Goal: Task Accomplishment & Management: Manage account settings

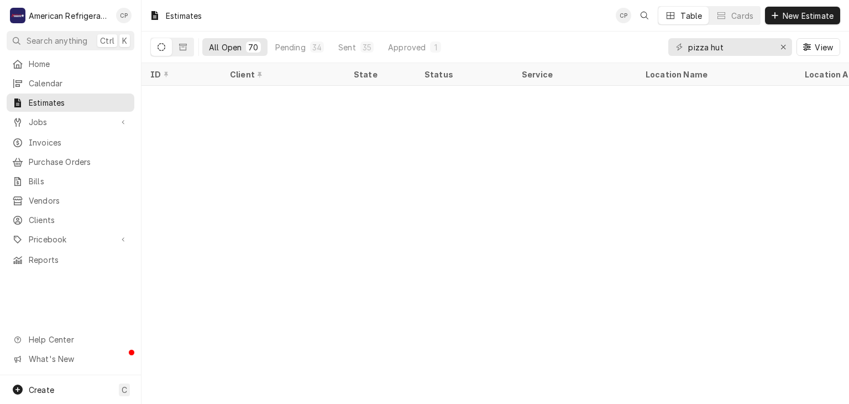
scroll to position [1185, 0]
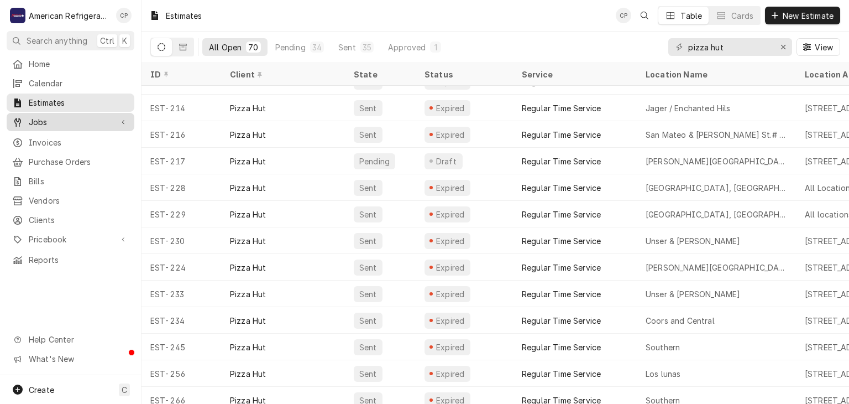
click at [76, 122] on span "Jobs" at bounding box center [70, 122] width 83 height 12
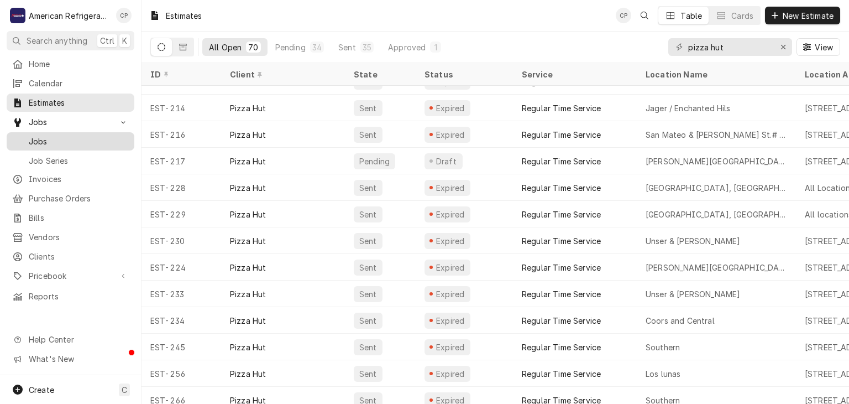
click at [77, 141] on span "Jobs" at bounding box center [79, 141] width 100 height 12
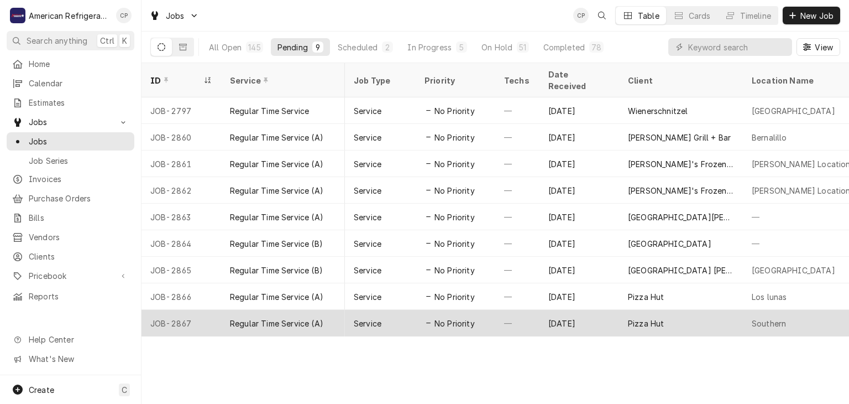
scroll to position [0, 265]
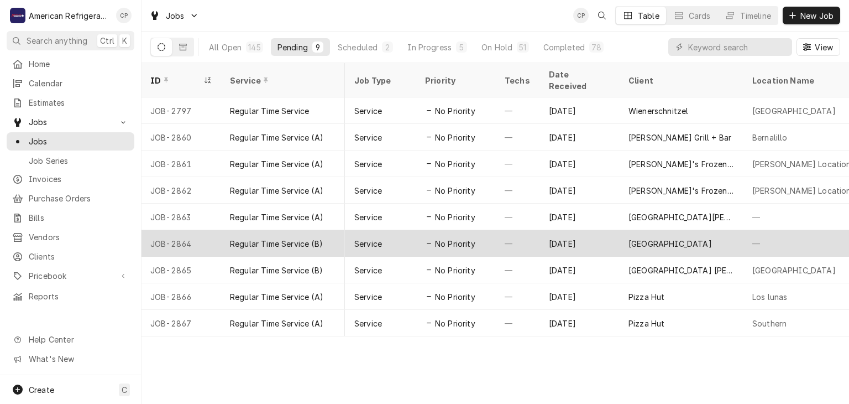
click at [491, 233] on div "No Priority" at bounding box center [456, 243] width 80 height 27
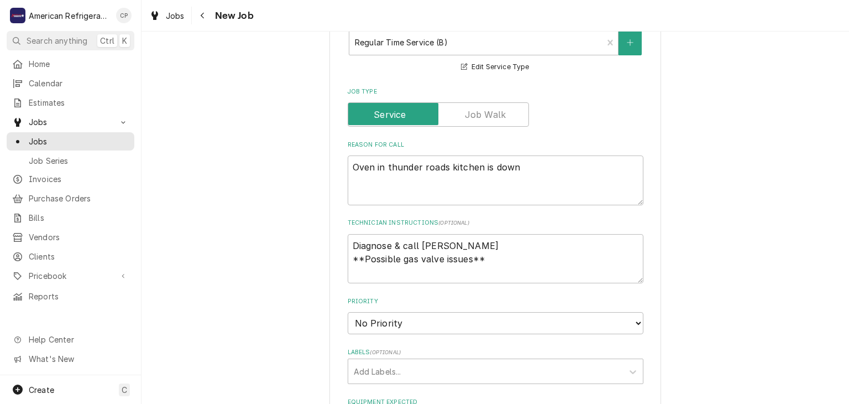
scroll to position [771, 0]
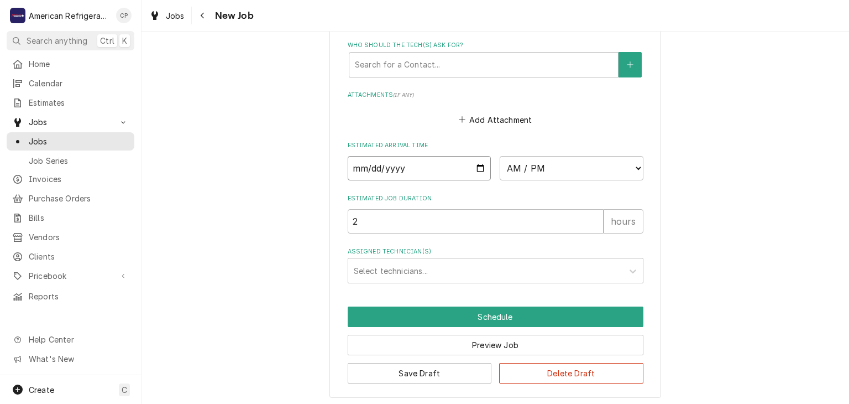
click at [483, 166] on input "Date" at bounding box center [420, 168] width 144 height 24
type textarea "x"
type input "[DATE]"
type textarea "x"
click at [553, 169] on select "AM / PM 6:00 AM 6:15 AM 6:30 AM 6:45 AM 7:00 AM 7:15 AM 7:30 AM 7:45 AM 8:00 AM…" at bounding box center [572, 168] width 144 height 24
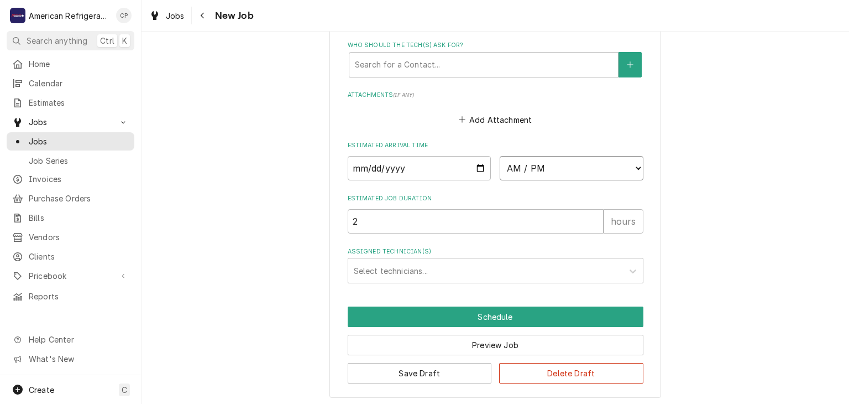
select select "09:30:00"
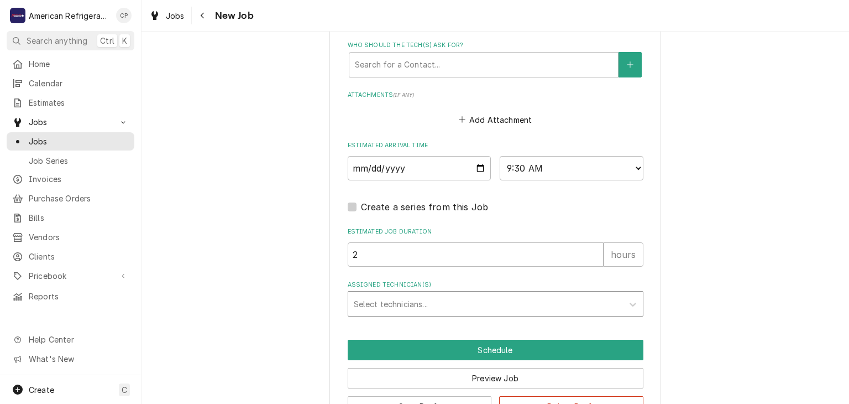
click at [427, 304] on div "Assigned Technician(s)" at bounding box center [486, 304] width 264 height 20
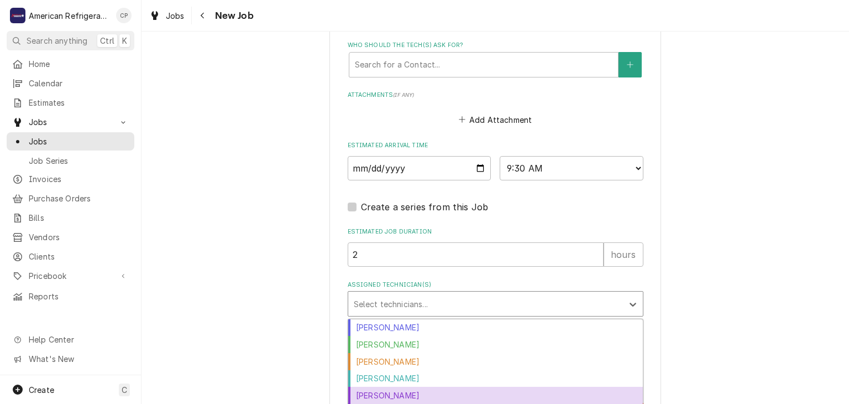
click at [400, 393] on div "[PERSON_NAME]" at bounding box center [495, 394] width 295 height 17
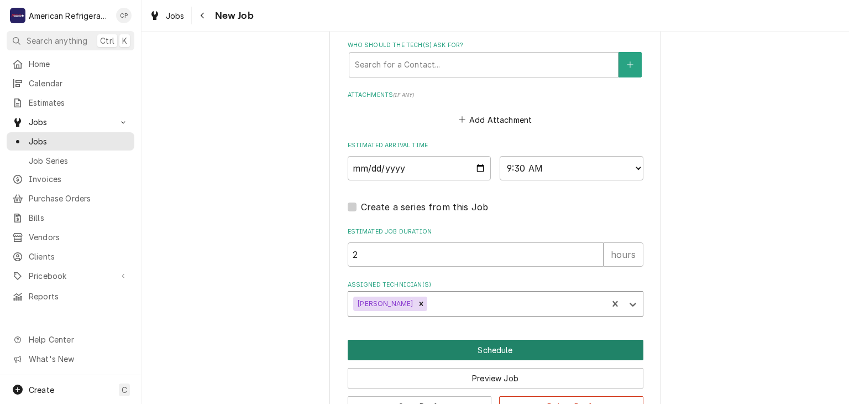
click at [444, 346] on button "Schedule" at bounding box center [496, 349] width 296 height 20
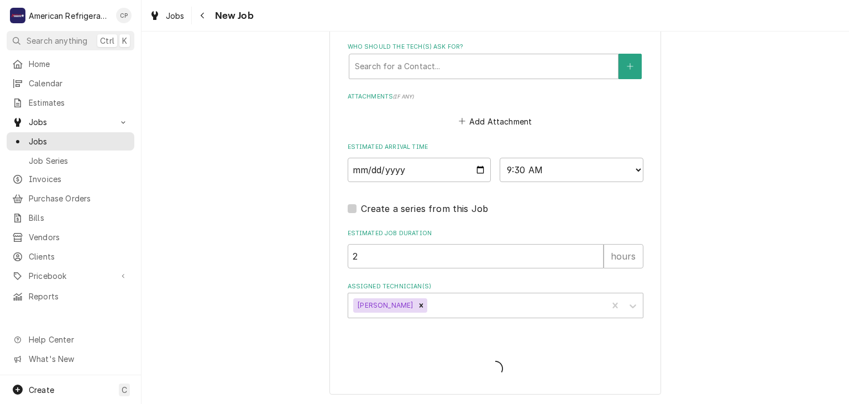
scroll to position [766, 0]
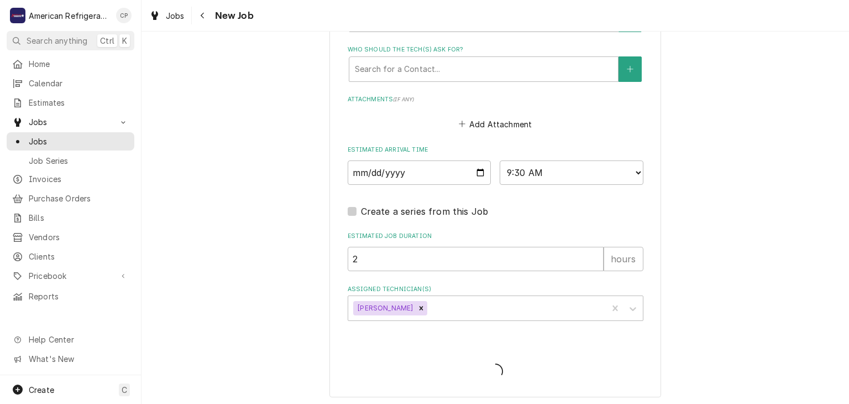
type textarea "x"
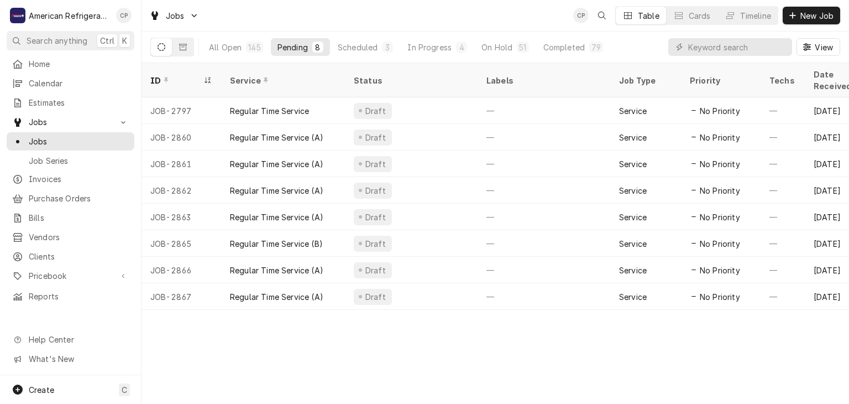
click at [444, 346] on div "ID Service Status Labels Job Type Priority Techs Date Received Client Location …" at bounding box center [496, 233] width 708 height 341
click at [708, 50] on input "Dynamic Content Wrapper" at bounding box center [737, 47] width 98 height 18
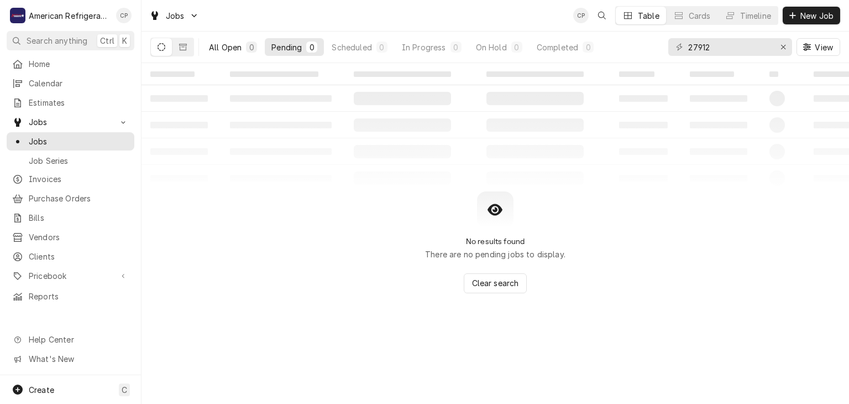
click at [231, 48] on div "All Open" at bounding box center [225, 47] width 33 height 12
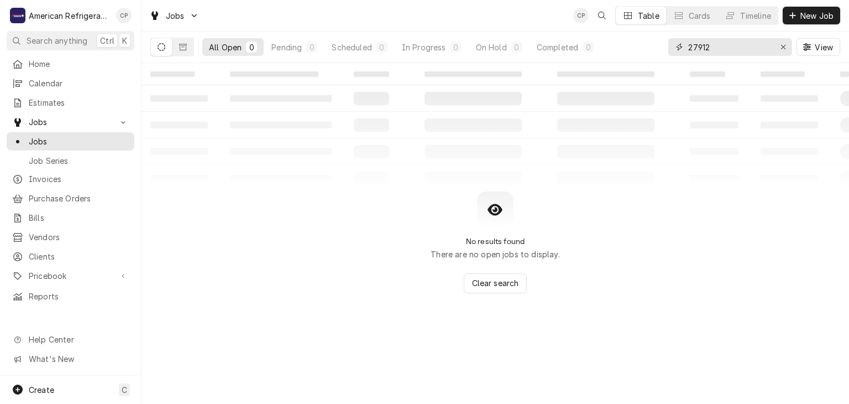
click at [729, 50] on input "27912" at bounding box center [729, 47] width 83 height 18
type input "2791"
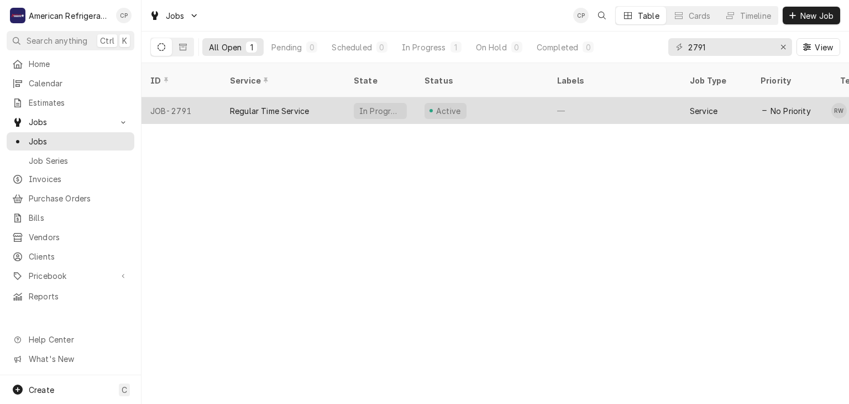
click at [441, 105] on div "Active" at bounding box center [449, 111] width 28 height 12
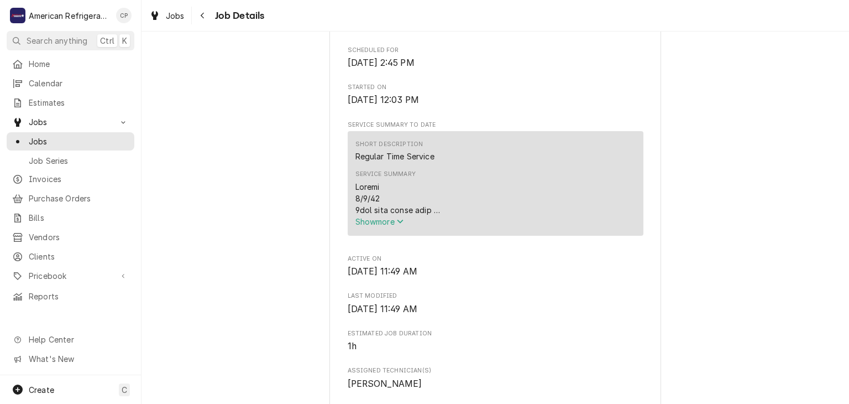
scroll to position [300, 0]
click at [370, 229] on span "Show more" at bounding box center [380, 224] width 49 height 9
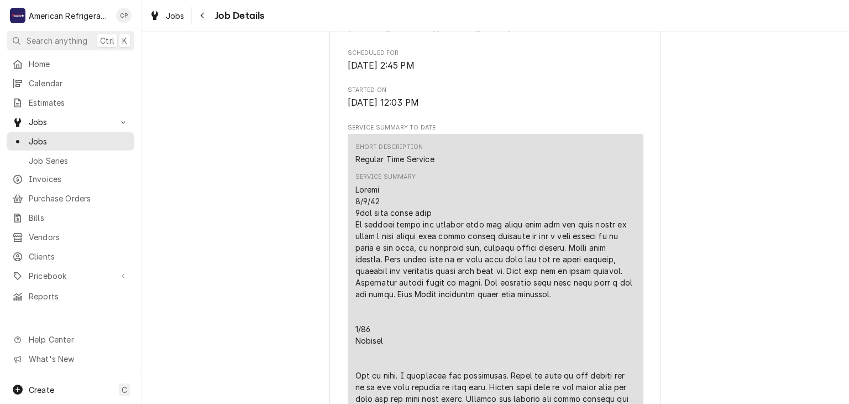
click at [370, 237] on div "Service Summary" at bounding box center [496, 329] width 280 height 290
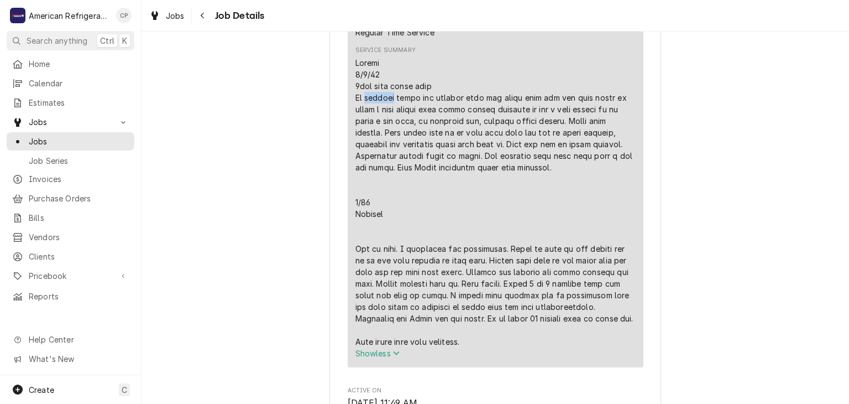
scroll to position [463, 0]
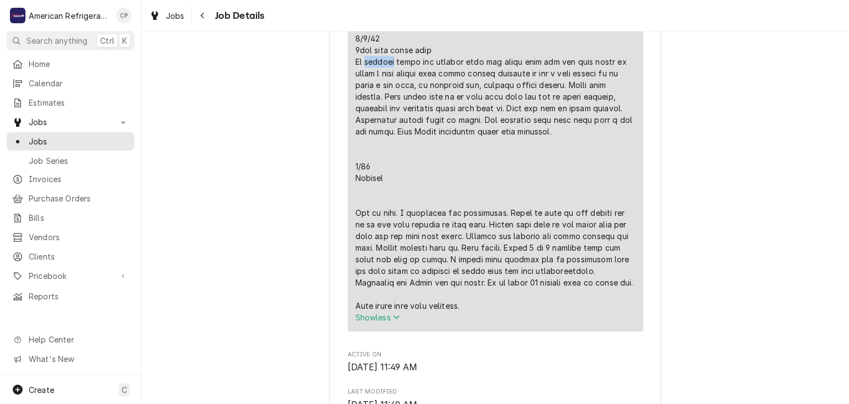
click at [406, 243] on div "Service Summary" at bounding box center [496, 166] width 280 height 290
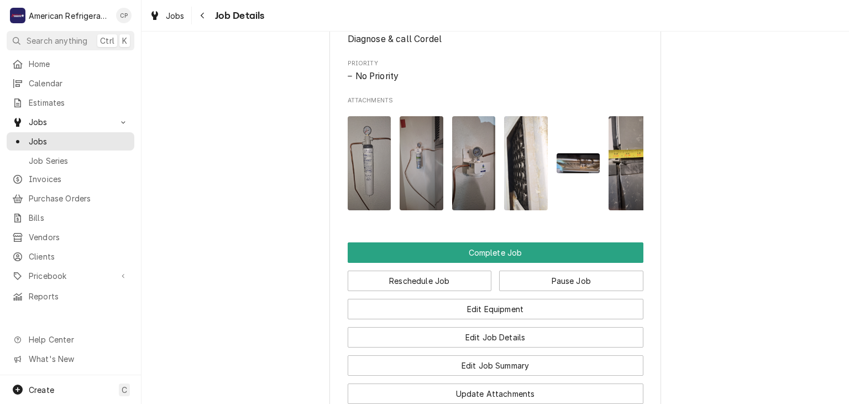
scroll to position [978, 0]
click at [106, 143] on div "Jobs" at bounding box center [70, 141] width 123 height 14
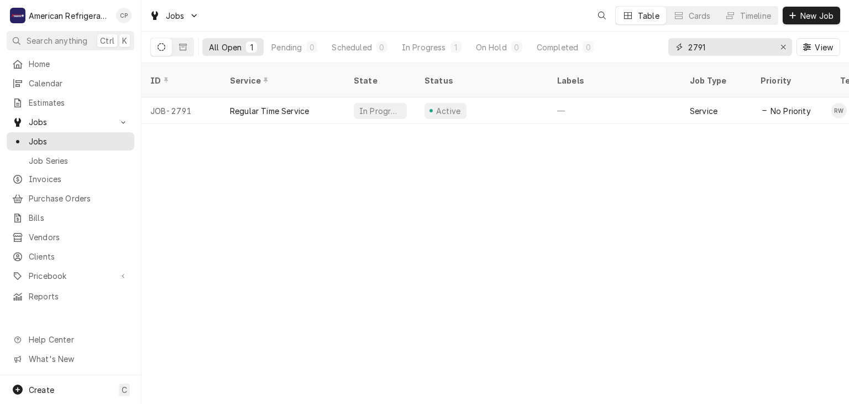
click at [731, 53] on input "2791" at bounding box center [729, 47] width 83 height 18
click at [729, 49] on input "2791" at bounding box center [729, 47] width 83 height 18
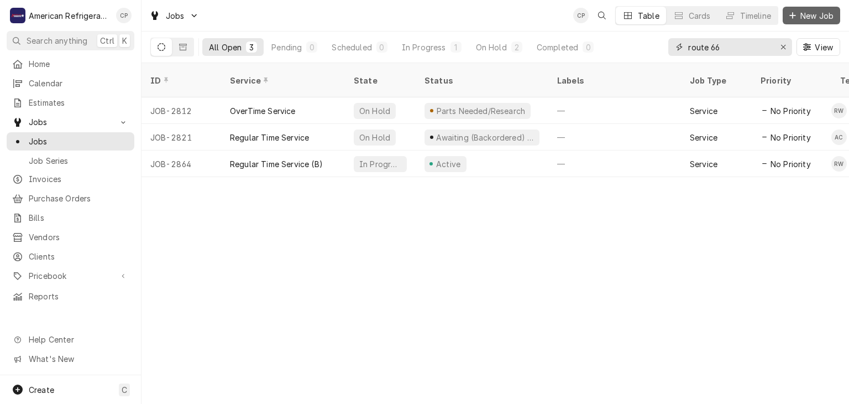
type input "route 66"
click at [821, 13] on span "New Job" at bounding box center [817, 16] width 38 height 12
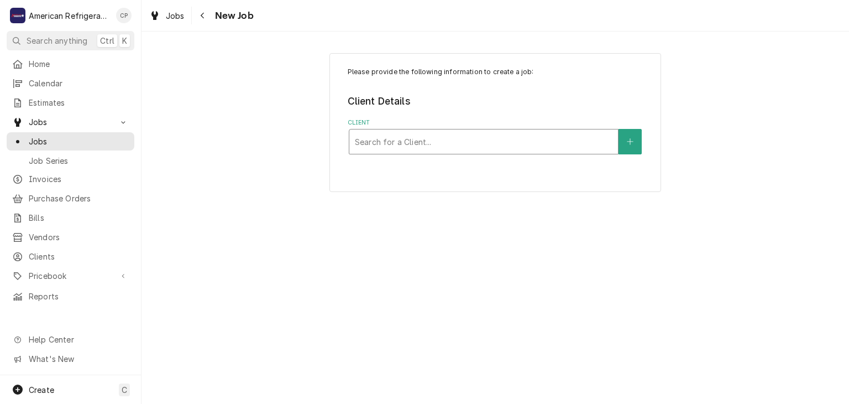
click at [457, 149] on div "Client" at bounding box center [484, 142] width 258 height 20
type input "route"
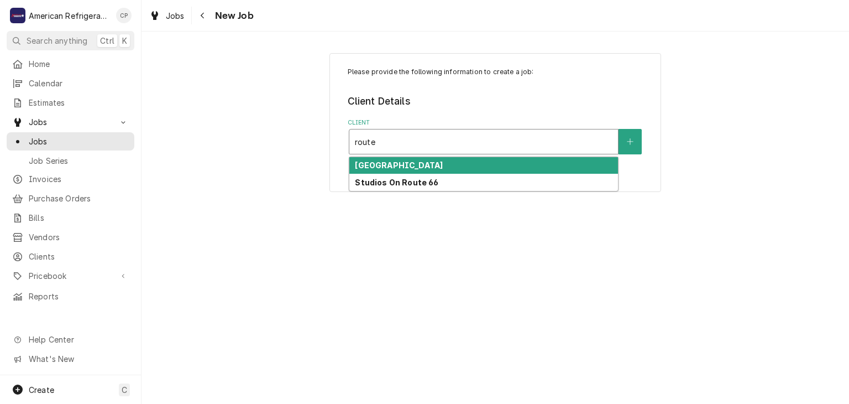
click at [454, 163] on div "[GEOGRAPHIC_DATA]" at bounding box center [483, 165] width 269 height 17
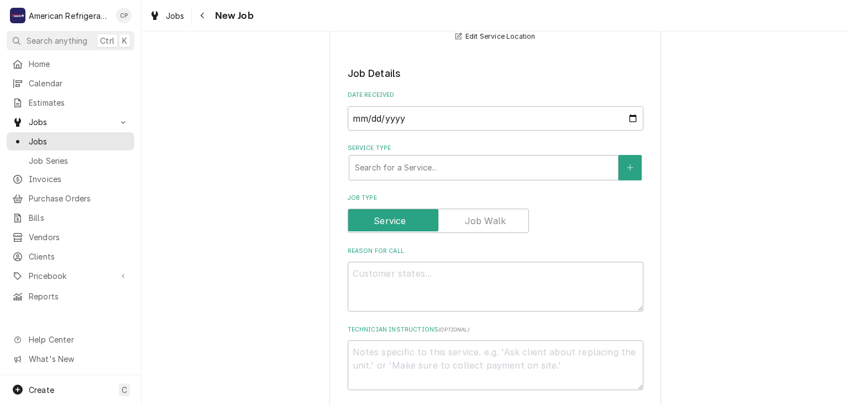
scroll to position [203, 0]
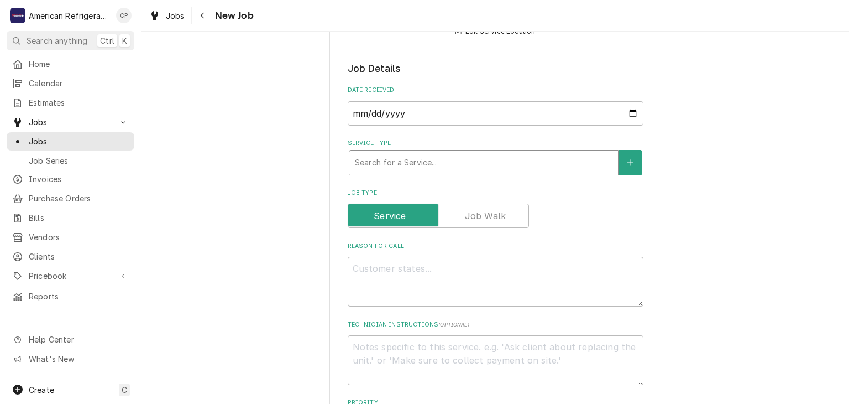
click at [416, 167] on div "Service Type" at bounding box center [484, 163] width 258 height 20
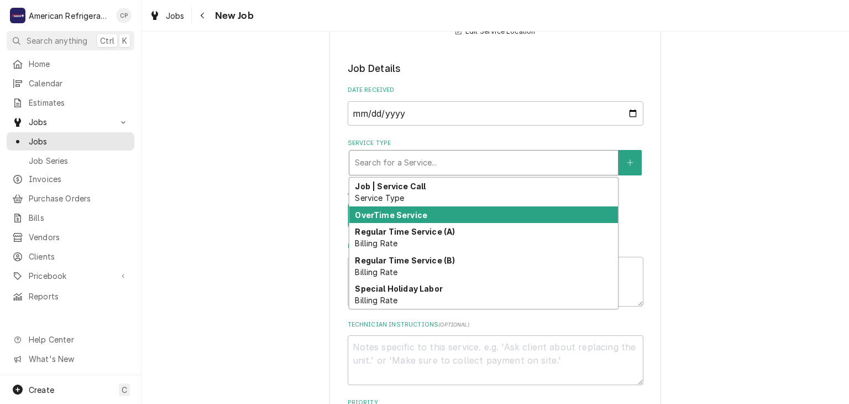
click at [414, 211] on strong "OverTime Service" at bounding box center [391, 214] width 72 height 9
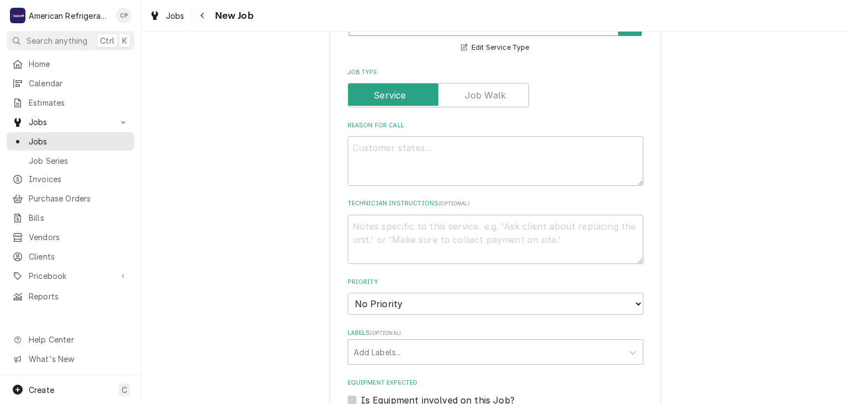
scroll to position [354, 0]
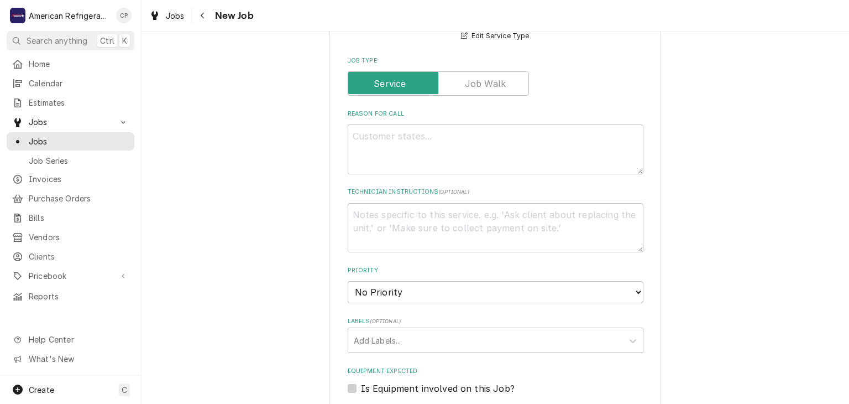
type textarea "x"
click at [384, 160] on textarea "Reason For Call" at bounding box center [496, 149] width 296 height 50
type textarea "I"
type textarea "x"
type textarea "Ic"
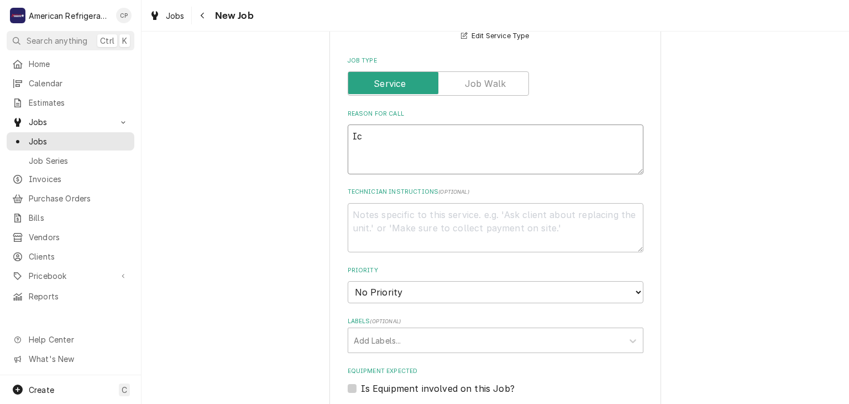
type textarea "x"
type textarea "Ice"
type textarea "x"
type textarea "Ice m"
type textarea "x"
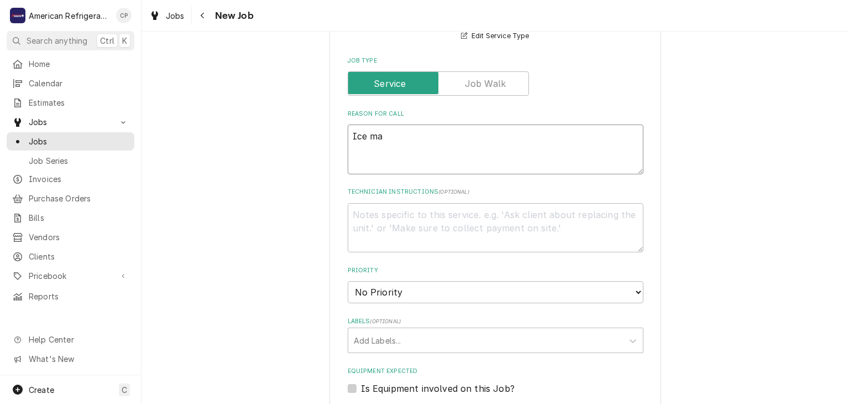
type textarea "Ice mak"
type textarea "x"
type textarea "Ice make"
type textarea "x"
type textarea "Ice maker"
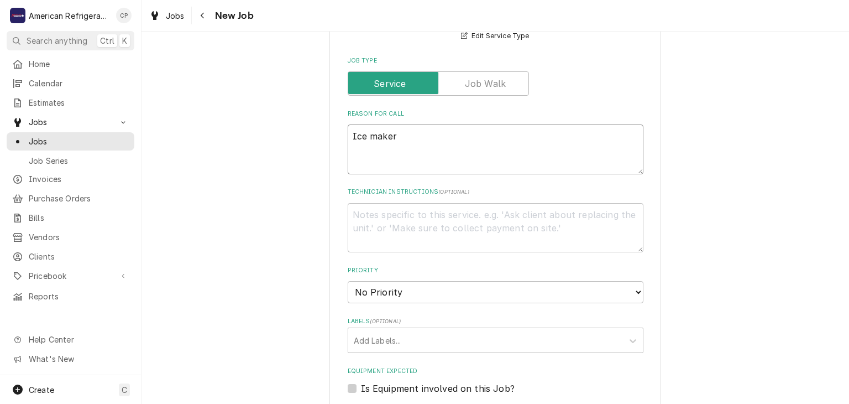
type textarea "x"
type textarea "Ice maker i"
type textarea "x"
type textarea "Ice maker in"
type textarea "x"
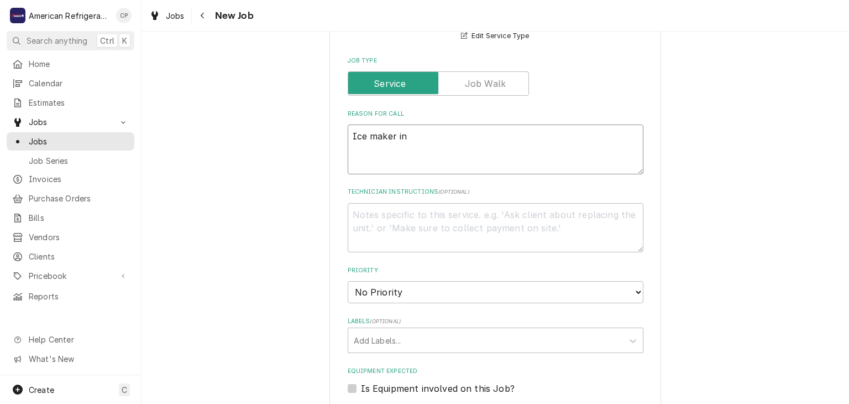
type textarea "Ice maker in b"
type textarea "x"
type textarea "Ice maker in ba"
type textarea "x"
type textarea "Ice maker in bar"
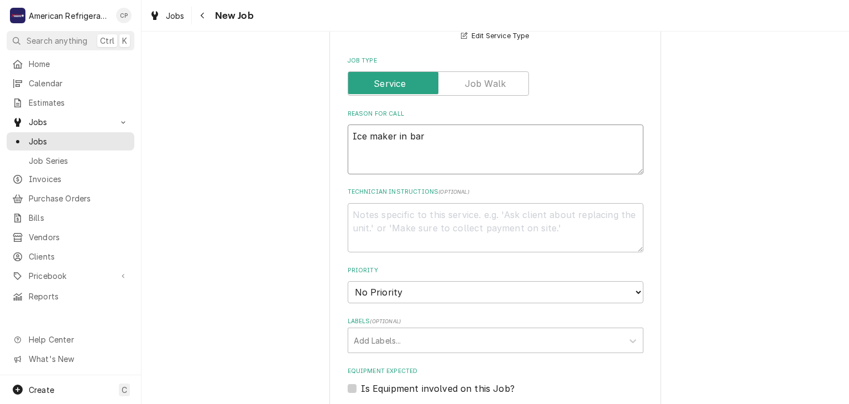
type textarea "x"
type textarea "Ice maker in bar a"
type textarea "x"
type textarea "Ice maker in bar are"
type textarea "x"
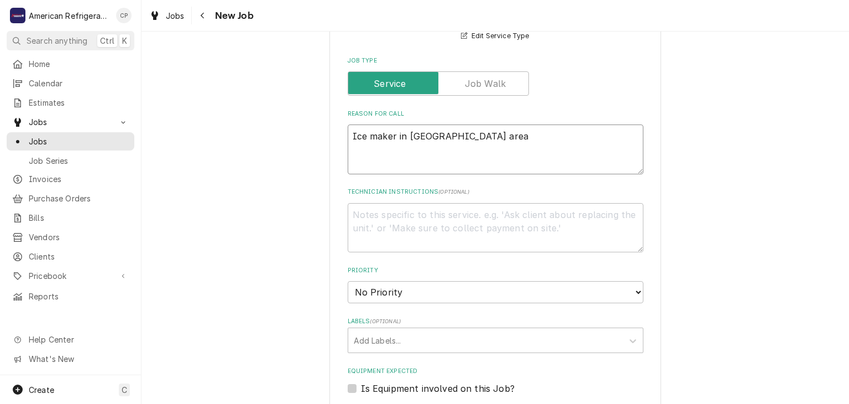
type textarea "Ice maker in bar area"
type textarea "x"
type textarea "Ice maker in bar area ha"
type textarea "x"
type textarea "Ice maker in bar area has"
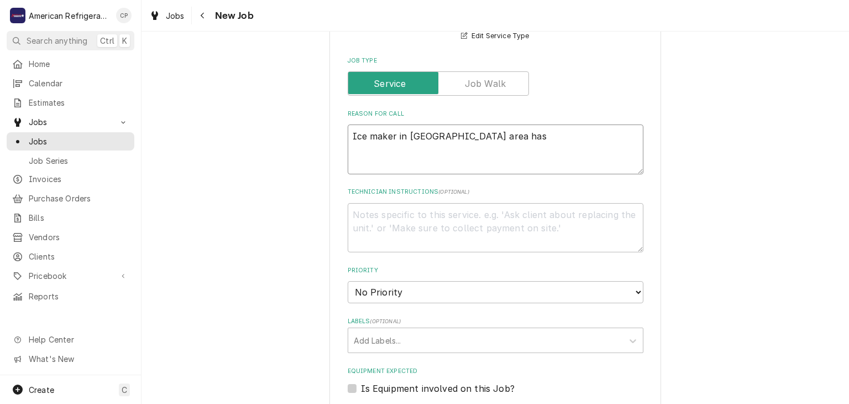
type textarea "x"
type textarea "Ice maker in bar area has"
type textarea "x"
type textarea "Ice maker in bar area has i"
type textarea "x"
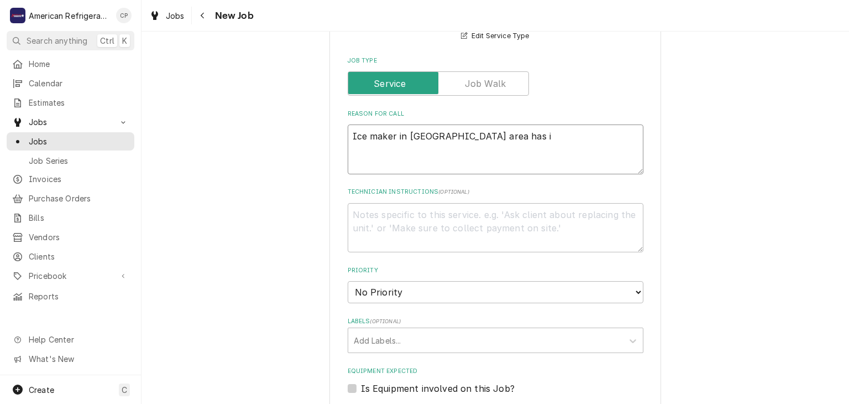
type textarea "Ice maker in bar area has is"
type textarea "x"
type textarea "Ice maker in bar area has iss"
type textarea "x"
type textarea "Ice maker in bar area has issu"
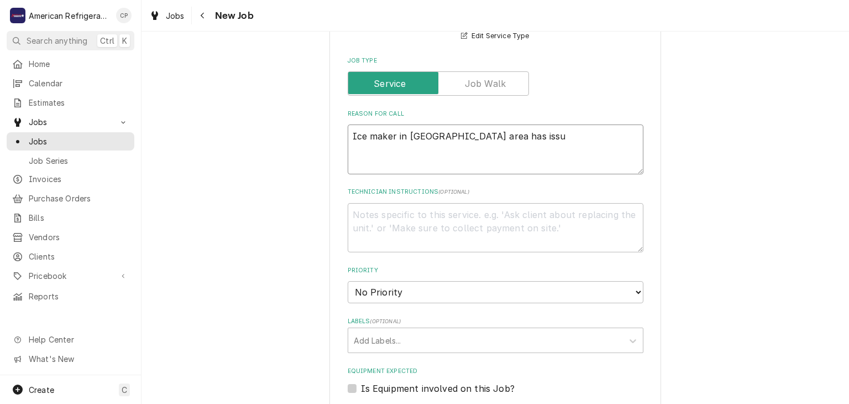
type textarea "x"
type textarea "Ice maker in bar area has issue"
type textarea "x"
type textarea "Ice maker in bar area has issued"
type textarea "x"
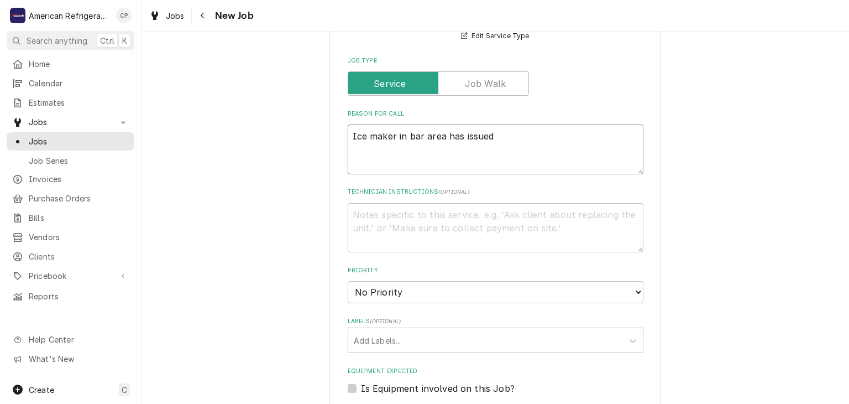
type textarea "Ice maker in bar area has issued"
type textarea "x"
type textarea "Ice maker in bar area has issue"
type textarea "x"
type textarea "Ice maker in bar area has issues"
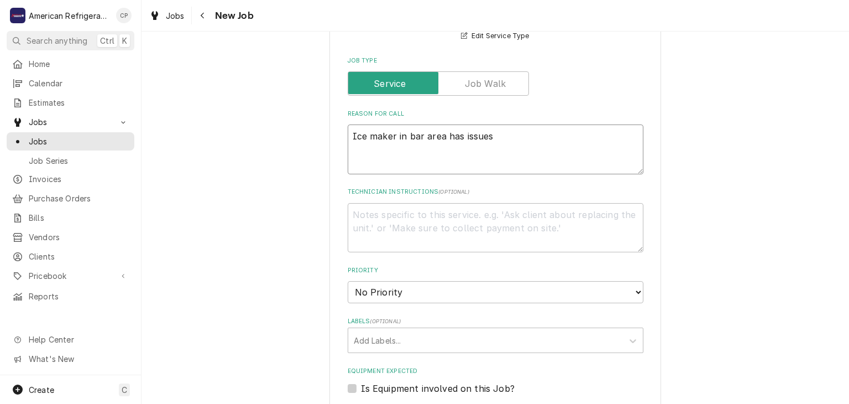
type textarea "x"
type textarea "Ice maker in bar area has issues"
type textarea "x"
type textarea "Ice maker in bar area has issues wki"
type textarea "x"
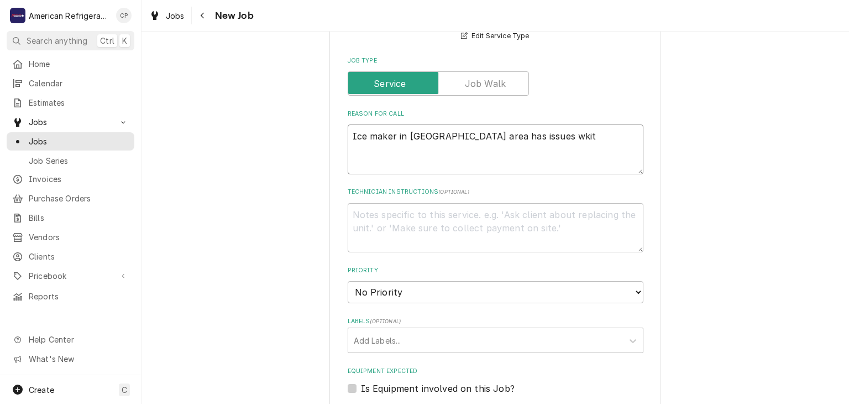
type textarea "Ice maker in bar area has issues wkith"
type textarea "x"
type textarea "Ice maker in bar area has issues"
type textarea "x"
type textarea "Ice maker in bar area has issues with"
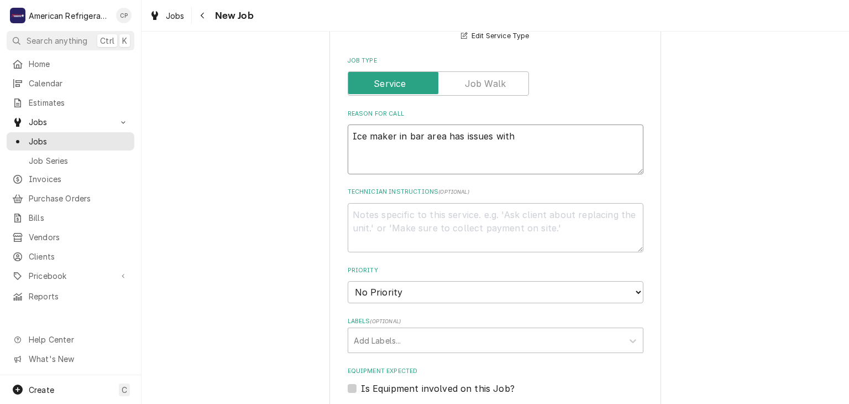
type textarea "x"
type textarea "Ice maker in bar area has issues with i"
type textarea "x"
type textarea "Ice maker in bar area has issues with ic"
type textarea "x"
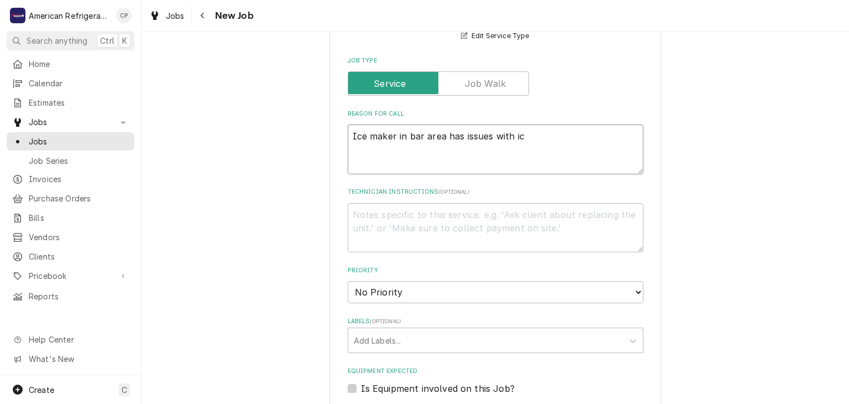
type textarea "Ice maker in bar area has issues with ice"
type textarea "x"
type textarea "Ice maker in bar area has issues with ice"
type textarea "x"
type textarea "Ice maker in bar area has issues with ice de"
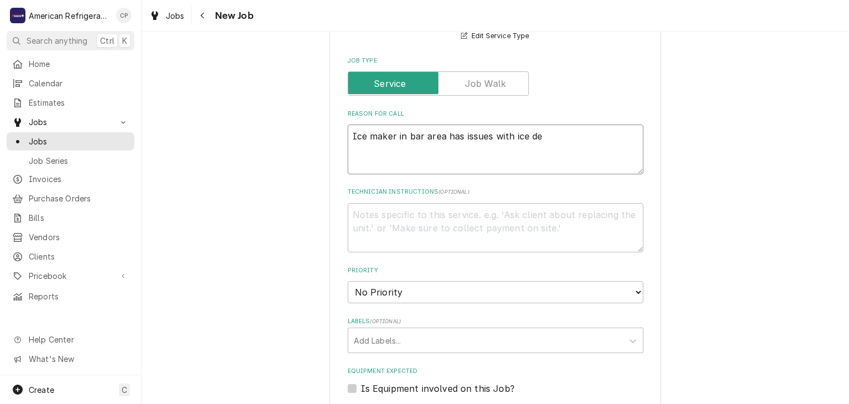
type textarea "x"
type textarea "Ice maker in bar area has issues with ice def"
type textarea "x"
type textarea "Ice maker in bar area has issues with ice defl"
type textarea "x"
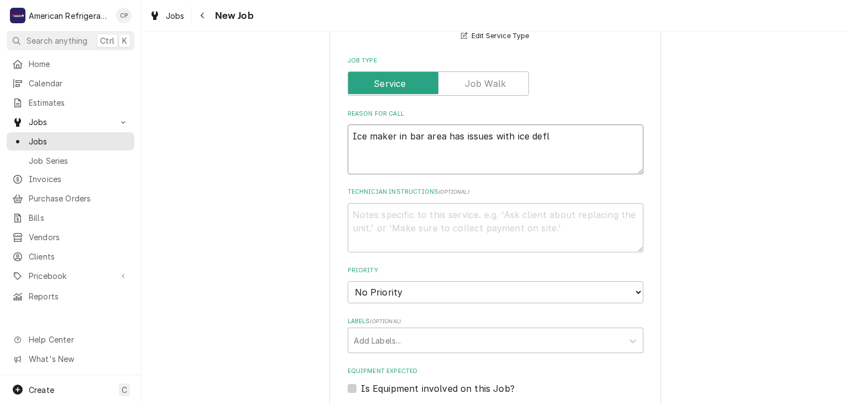
type textarea "Ice maker in bar area has issues with ice defle"
type textarea "x"
type textarea "Ice maker in bar area has issues with ice deflec"
type textarea "x"
type textarea "Ice maker in bar area has issues with ice deflecto"
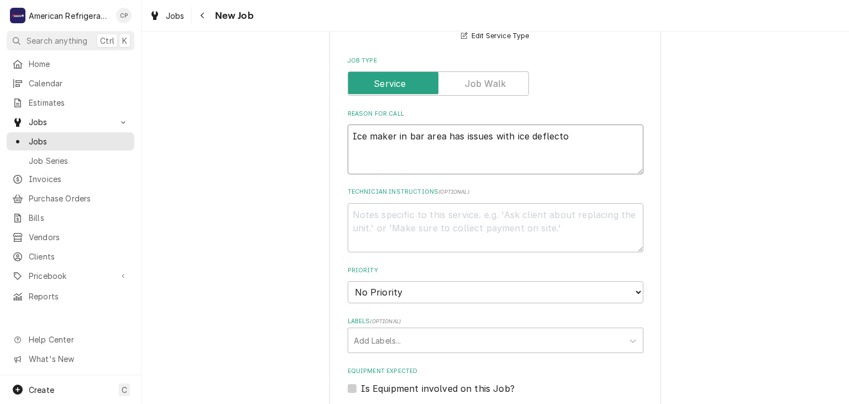
type textarea "x"
type textarea "Ice maker in bar area has issues with ice deflector"
type textarea "x"
type textarea "Ice maker in bar area has issues with ice deflector"
type textarea "x"
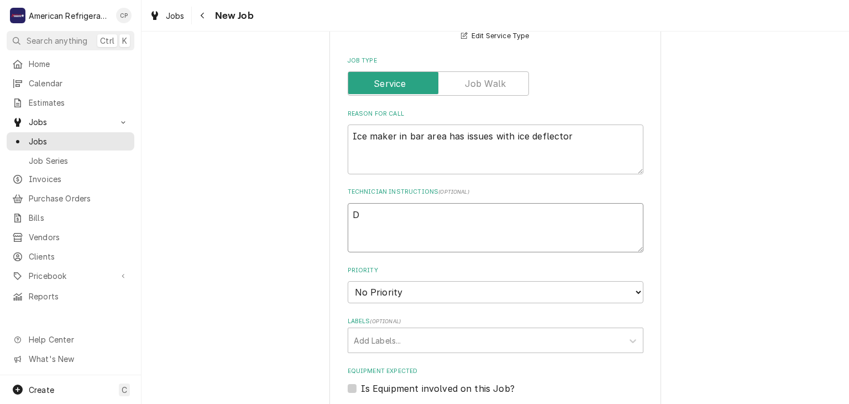
type textarea "Di"
type textarea "x"
type textarea "Diag"
type textarea "x"
type textarea "Diagn"
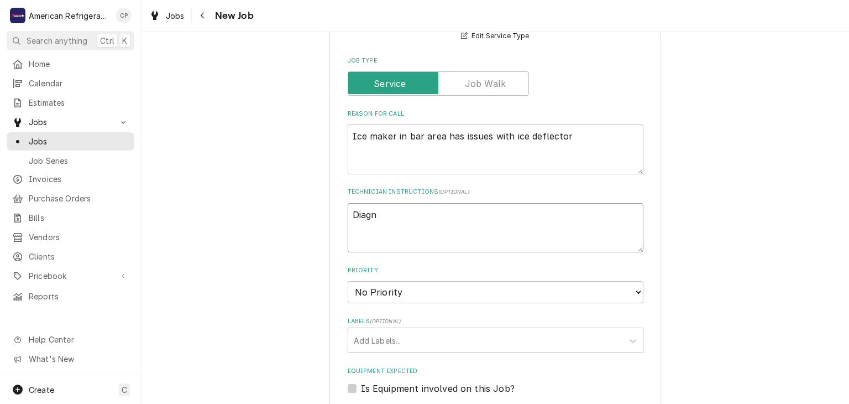
type textarea "x"
type textarea "Diagnos"
type textarea "x"
type textarea "Diagnose"
type textarea "x"
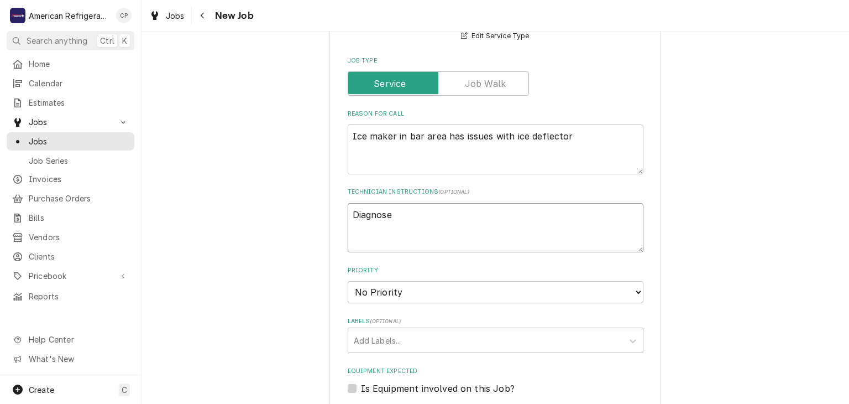
type textarea "Diagnose &"
type textarea "x"
type textarea "Diagnose &"
type textarea "x"
type textarea "Diagnose & c"
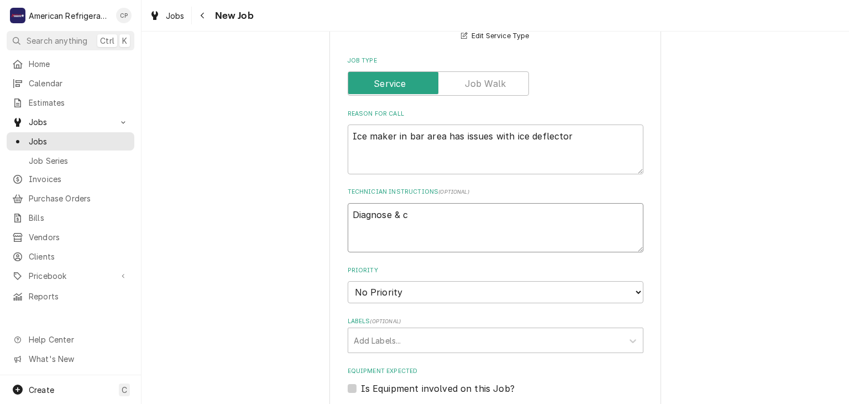
type textarea "x"
type textarea "Diagnose & ca"
type textarea "x"
type textarea "Diagnose & cal"
type textarea "x"
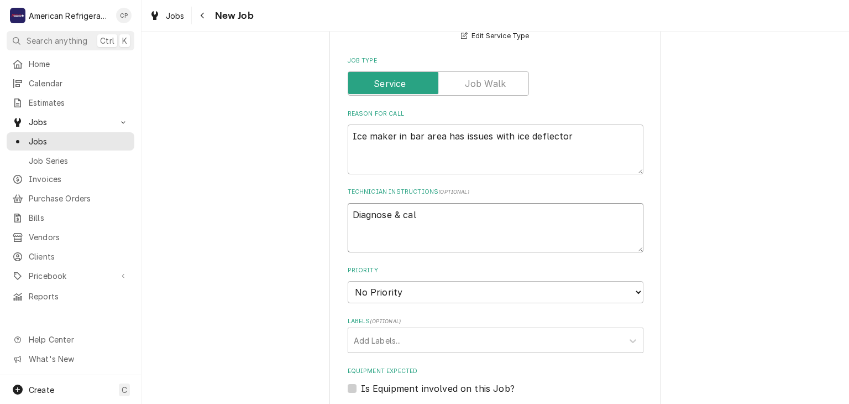
type textarea "Diagnose & call"
type textarea "x"
type textarea "Diagnose & call"
type textarea "x"
type textarea "Diagnose & call gl"
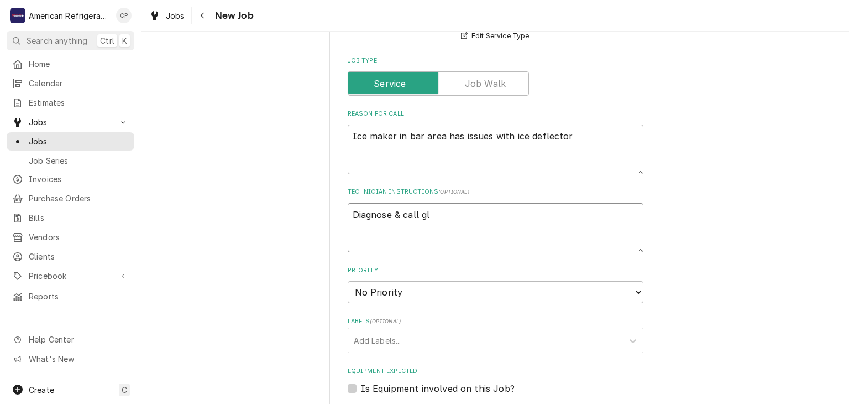
type textarea "x"
type textarea "Diagnose & call glen"
type textarea "x"
type textarea "Diagnose & call"
type textarea "x"
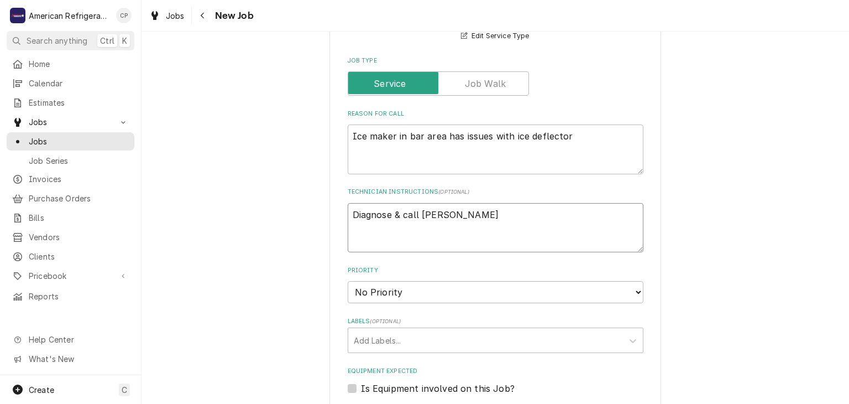
type textarea "Diagnose & call Glenn"
type textarea "x"
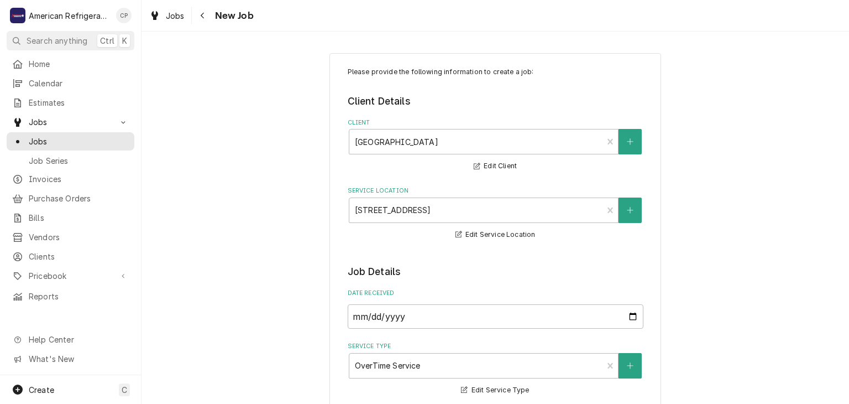
scroll to position [844, 0]
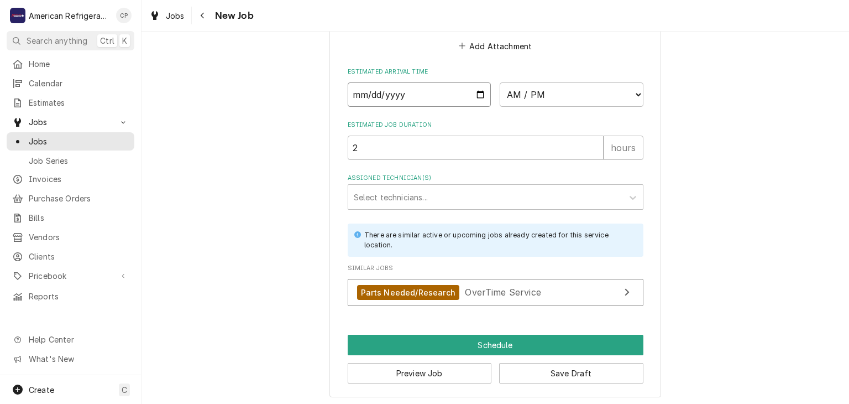
click at [479, 91] on input "Date" at bounding box center [420, 94] width 144 height 24
type input "2025-08-09"
type textarea "x"
click at [527, 97] on select "AM / PM 6:00 AM 6:15 AM 6:30 AM 6:45 AM 7:00 AM 7:15 AM 7:30 AM 7:45 AM 8:00 AM…" at bounding box center [572, 94] width 144 height 24
click at [480, 92] on input "2025-08-09" at bounding box center [420, 94] width 144 height 24
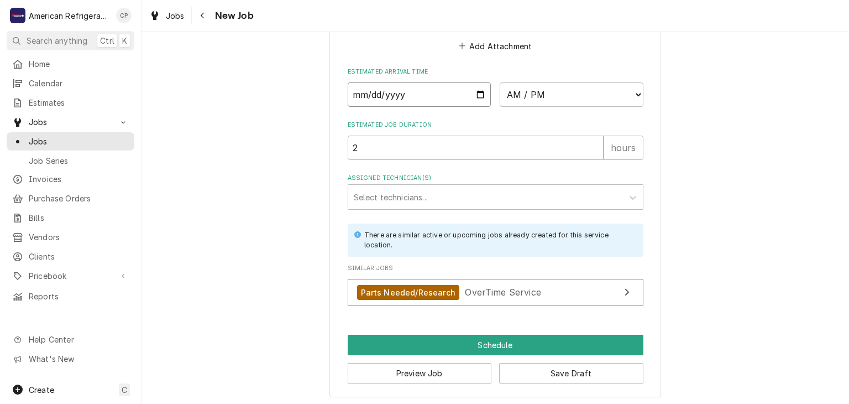
type input "2025-08-20"
type textarea "x"
click at [545, 100] on select "AM / PM 6:00 AM 6:15 AM 6:30 AM 6:45 AM 7:00 AM 7:15 AM 7:30 AM 7:45 AM 8:00 AM…" at bounding box center [572, 94] width 144 height 24
select select "18:00:00"
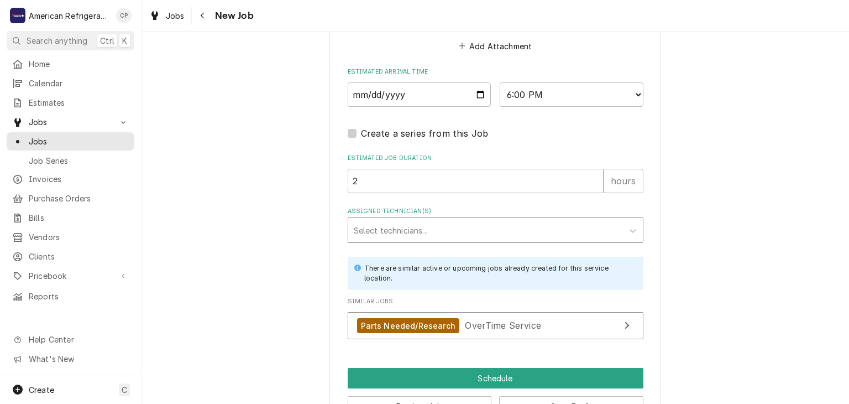
click at [413, 218] on div "Select technicians..." at bounding box center [485, 230] width 275 height 24
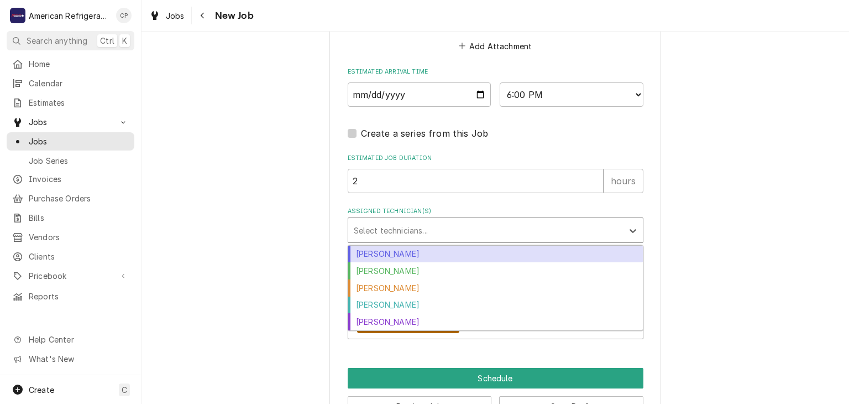
click at [407, 245] on div "Alvaro Cuenca" at bounding box center [495, 253] width 295 height 17
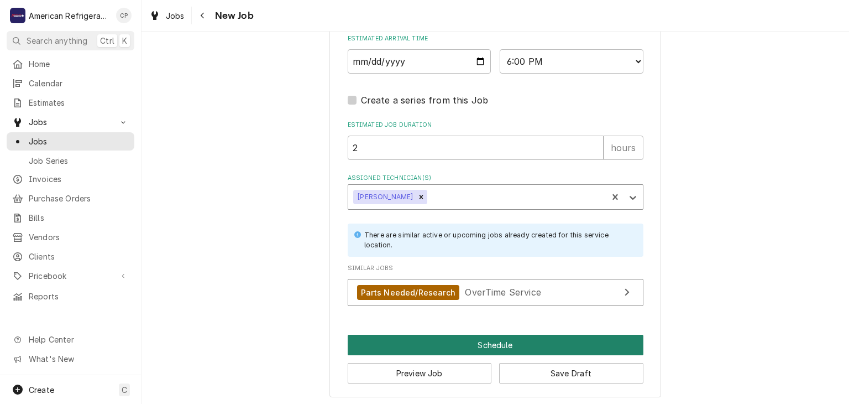
click at [452, 335] on button "Schedule" at bounding box center [496, 345] width 296 height 20
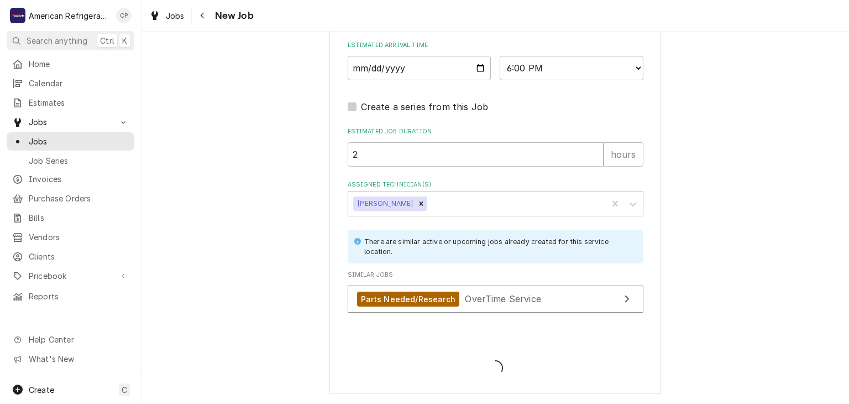
scroll to position [868, 0]
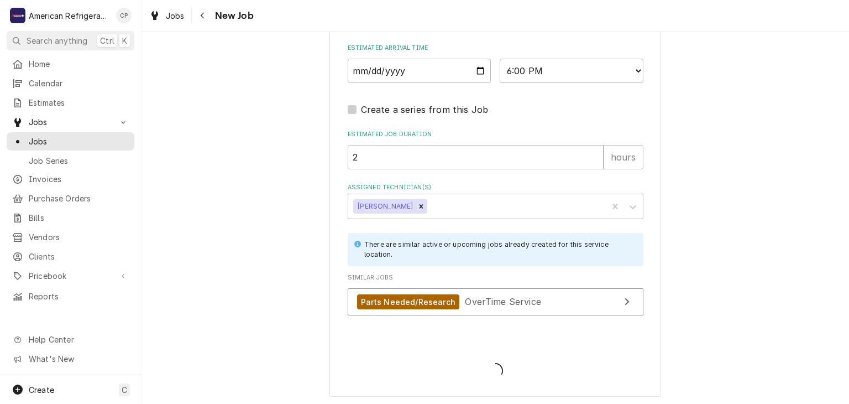
type textarea "x"
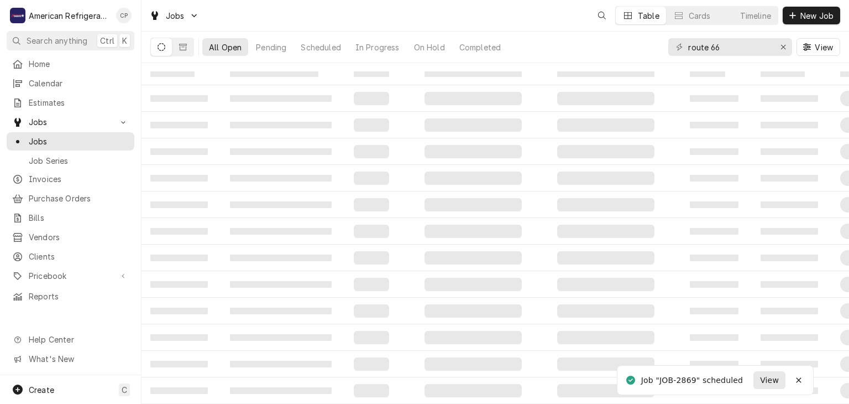
click at [765, 384] on span "View" at bounding box center [769, 380] width 23 height 12
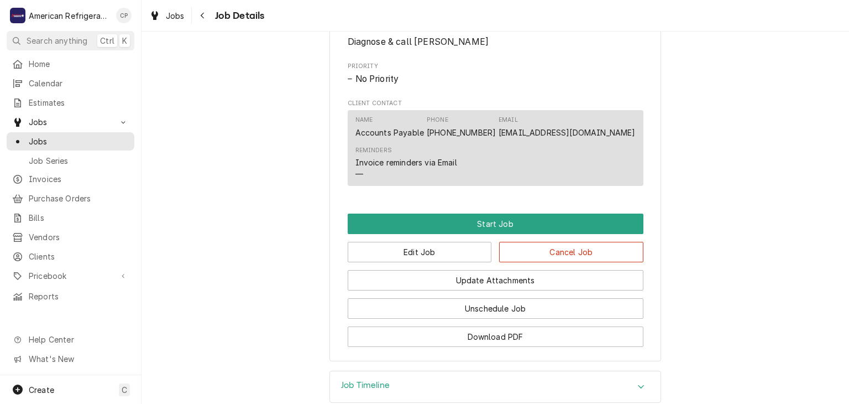
scroll to position [537, 0]
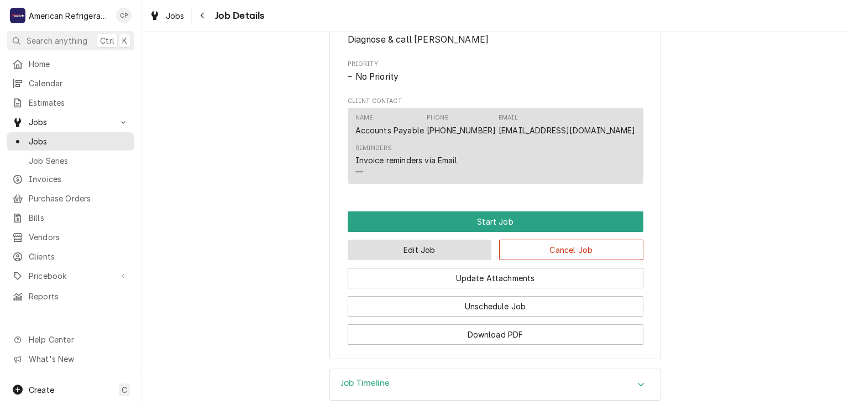
click at [468, 260] on button "Edit Job" at bounding box center [420, 249] width 144 height 20
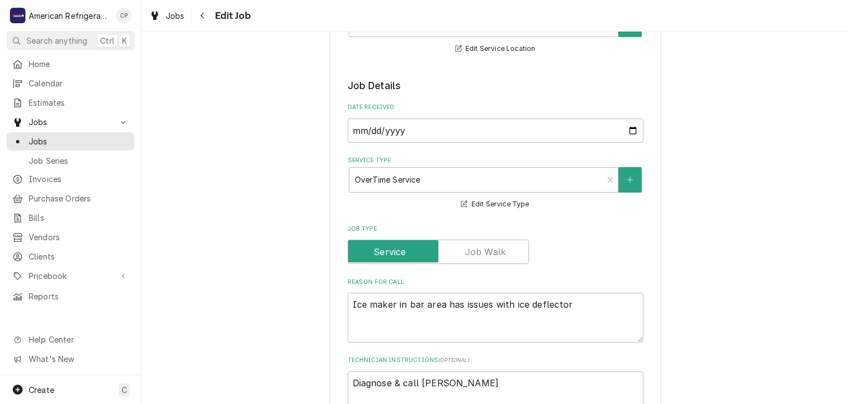
scroll to position [184, 0]
click at [636, 130] on input "2025-08-20" at bounding box center [496, 132] width 296 height 24
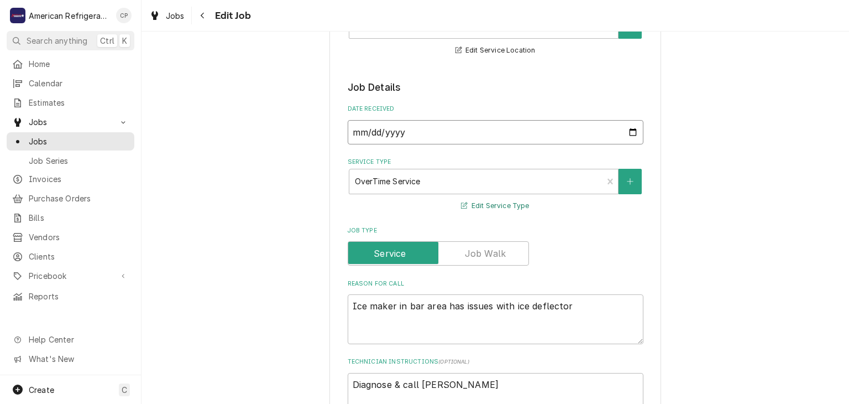
type textarea "x"
type input "2025-08-16"
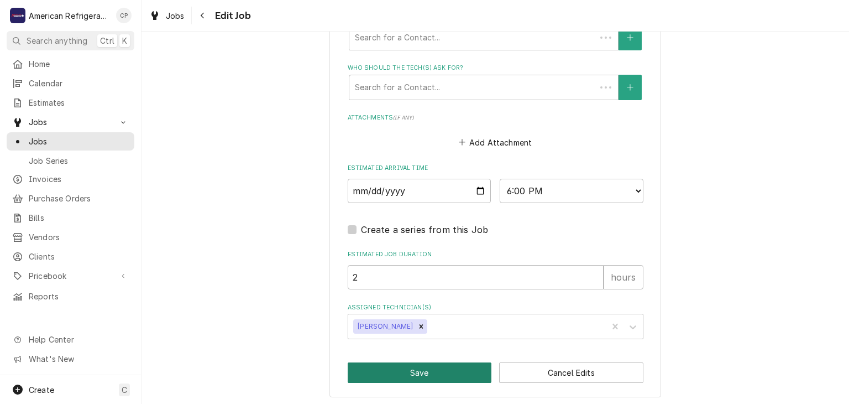
click at [395, 370] on button "Save" at bounding box center [420, 372] width 144 height 20
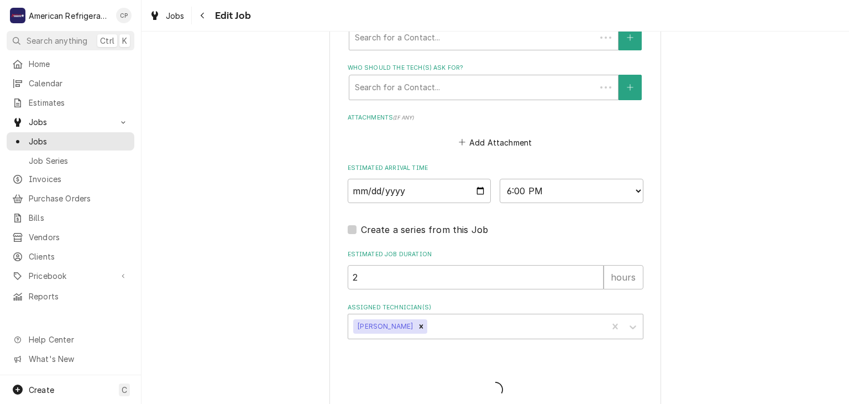
type textarea "x"
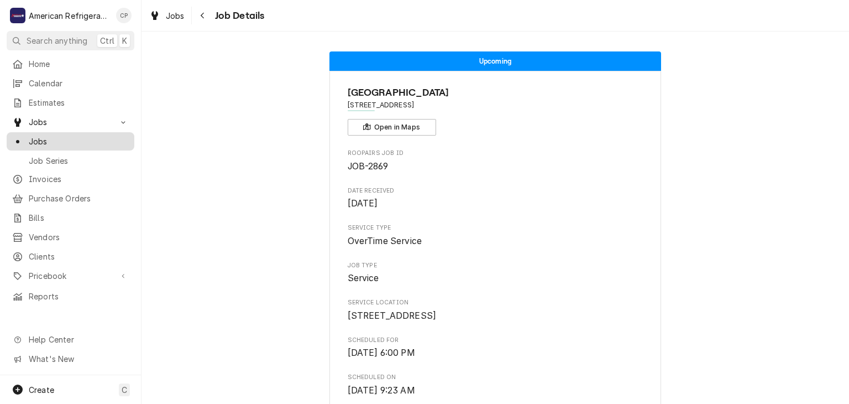
click at [73, 139] on span "Jobs" at bounding box center [79, 141] width 100 height 12
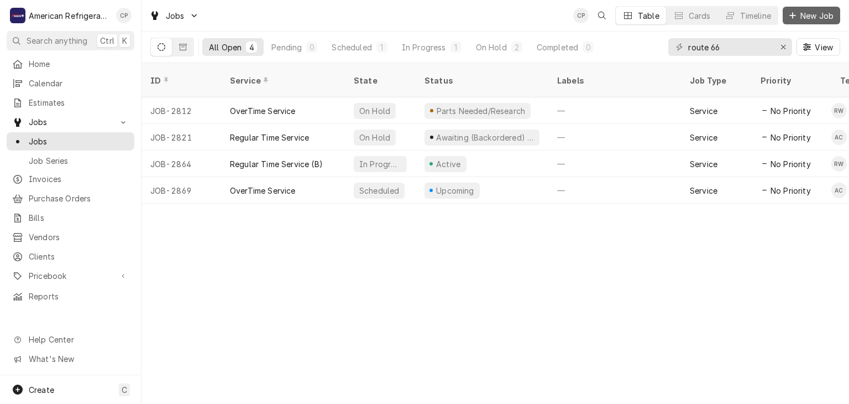
click at [825, 13] on span "New Job" at bounding box center [817, 16] width 38 height 12
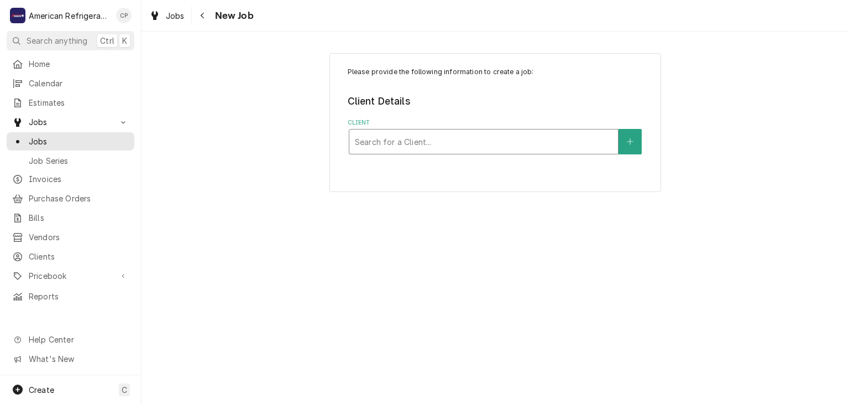
click at [405, 147] on div "Client" at bounding box center [484, 142] width 258 height 20
type input "[PERSON_NAME]"
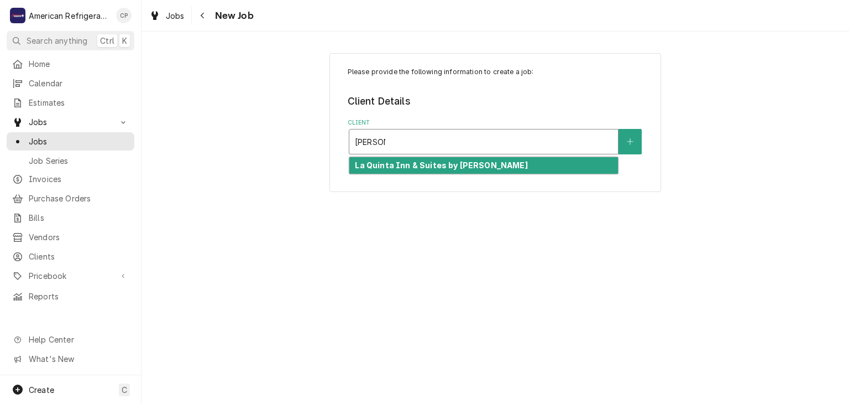
click at [410, 164] on strong "La Quinta Inn & Suites by [PERSON_NAME]" at bounding box center [441, 164] width 173 height 9
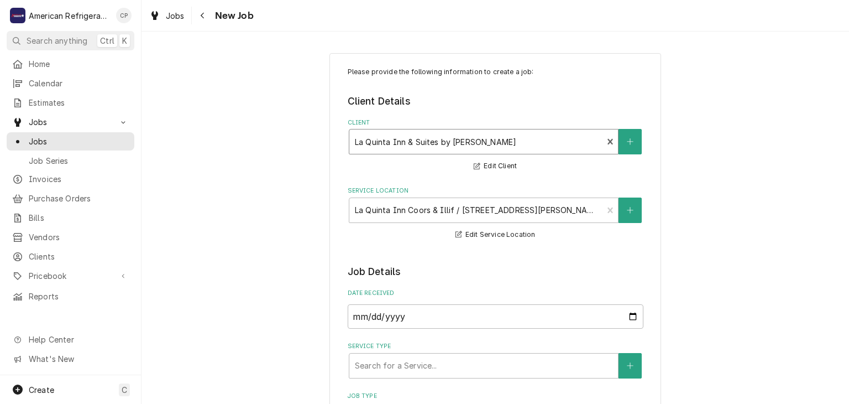
scroll to position [140, 0]
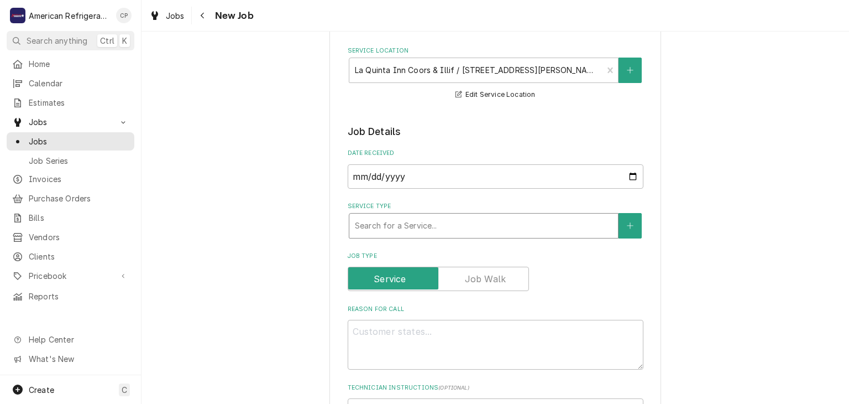
click at [403, 231] on div "Service Type" at bounding box center [484, 226] width 258 height 20
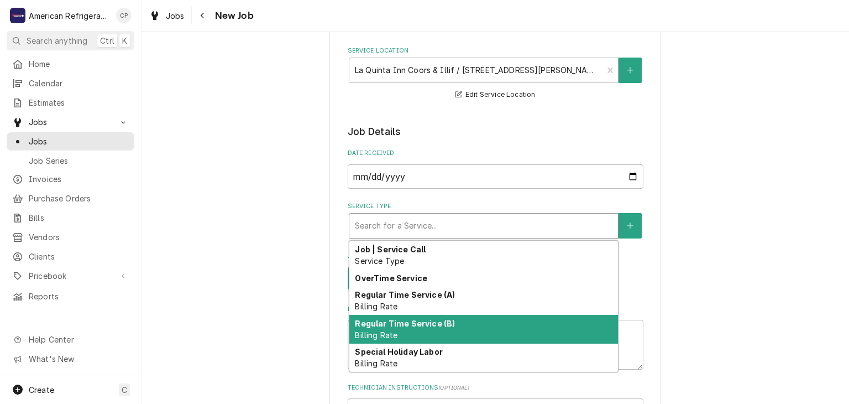
click at [402, 322] on strong "Regular Time Service (B)" at bounding box center [405, 322] width 100 height 9
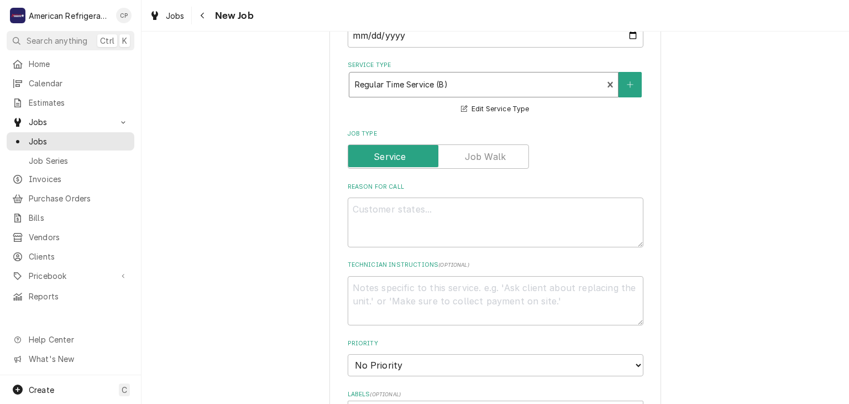
scroll to position [291, 0]
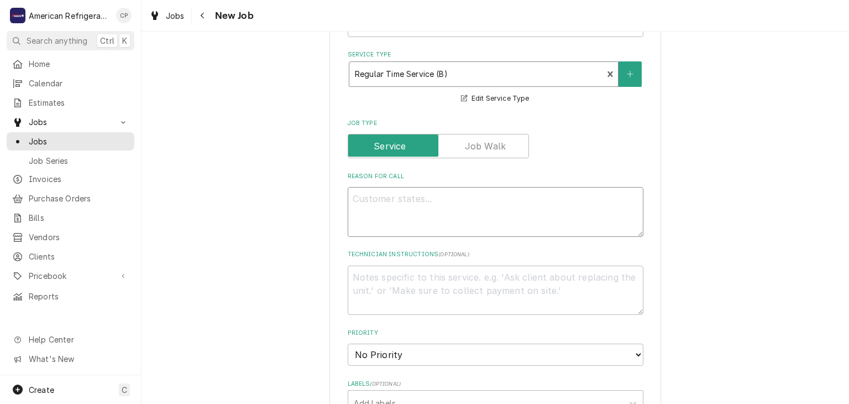
click at [375, 233] on textarea "Reason For Call" at bounding box center [496, 212] width 296 height 50
type textarea "x"
type textarea "4"
type textarea "x"
type textarea "4t"
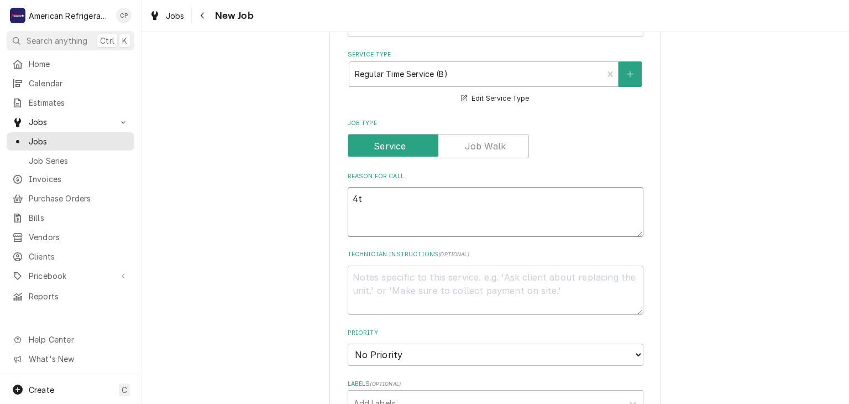
type textarea "x"
type textarea "4th"
type textarea "x"
type textarea "4th"
type textarea "x"
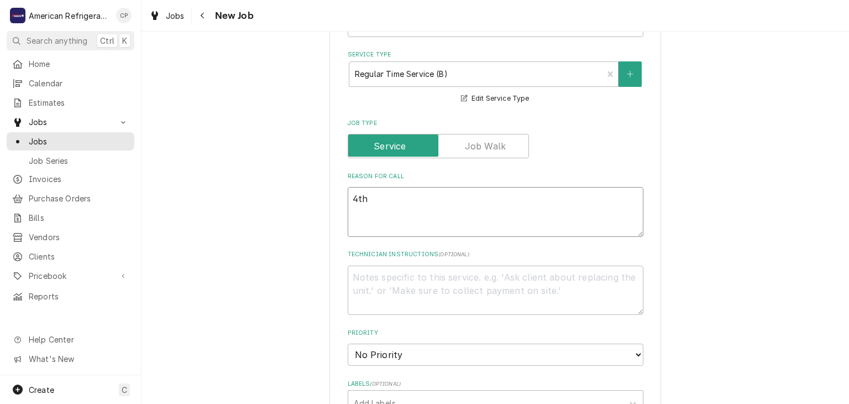
type textarea "4th f"
type textarea "x"
type textarea "4th flo"
type textarea "x"
type textarea "4th floo"
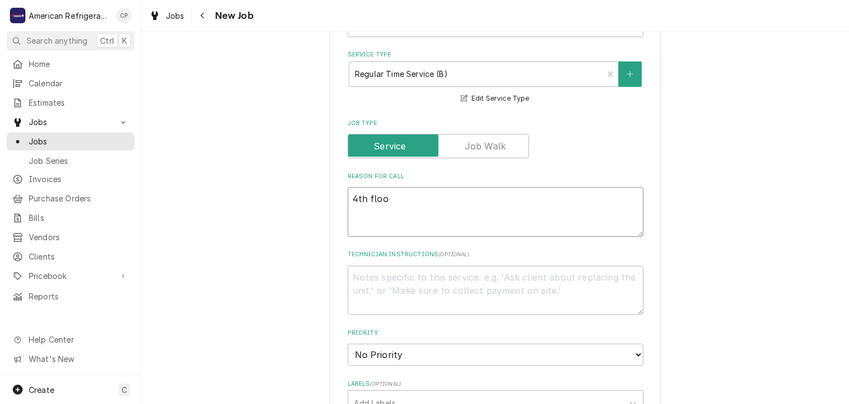
type textarea "x"
type textarea "4th floor"
type textarea "x"
type textarea "4th floor i"
type textarea "x"
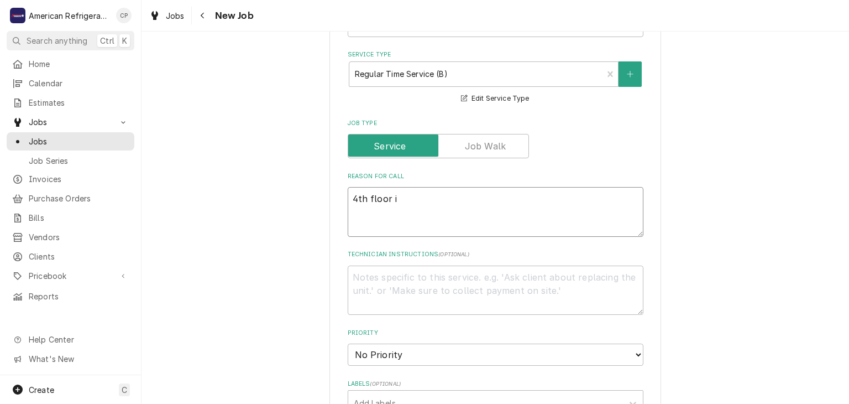
type textarea "4th floor ic"
type textarea "x"
type textarea "4th floor ice"
type textarea "x"
type textarea "4th floor ice m"
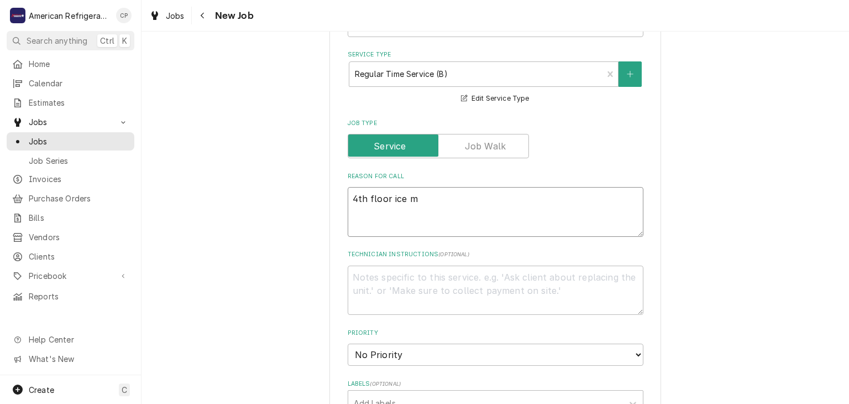
type textarea "x"
type textarea "4th floor ice mak"
type textarea "x"
type textarea "4th floor ice maker"
type textarea "x"
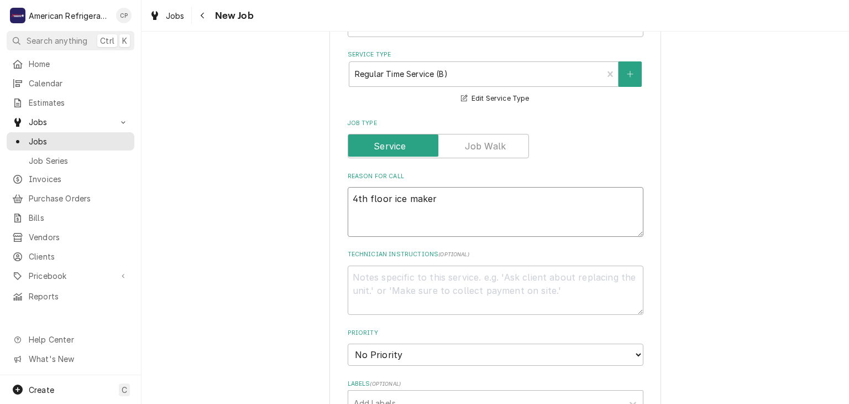
type textarea "4th floor ice maker"
type textarea "x"
type textarea "4th floor ice maker h"
type textarea "x"
type textarea "4th floor ice maker ha"
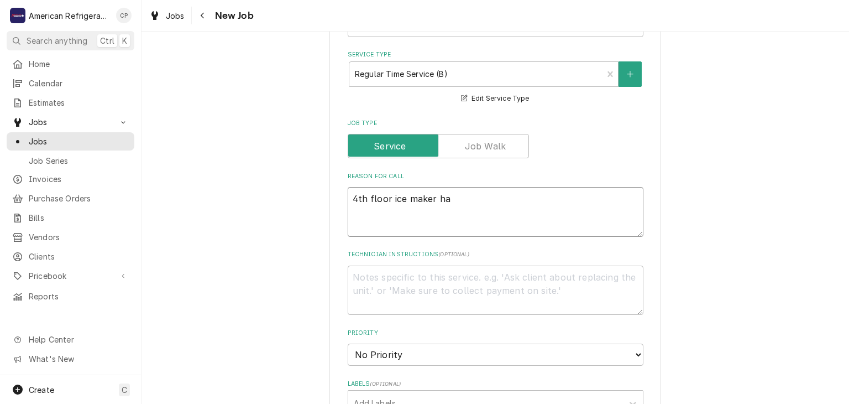
type textarea "x"
type textarea "4th floor ice maker ha"
type textarea "x"
type textarea "4th floor ice maker has"
type textarea "x"
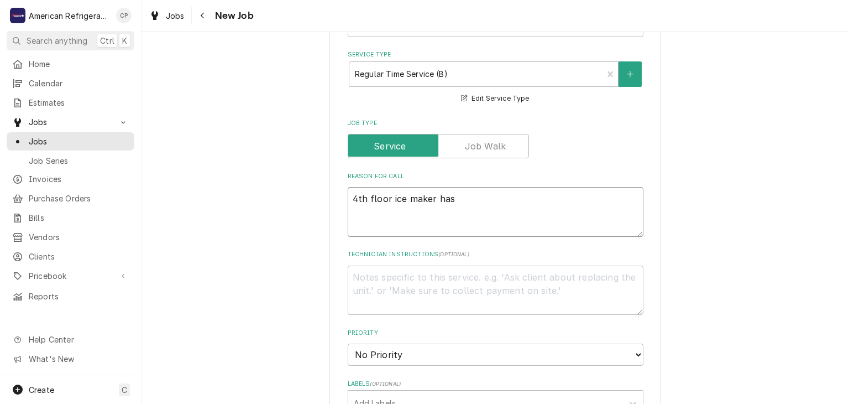
type textarea "4th floor ice maker has"
type textarea "x"
type textarea "4th floor ice maker has s"
type textarea "x"
type textarea "4th floor ice maker has se"
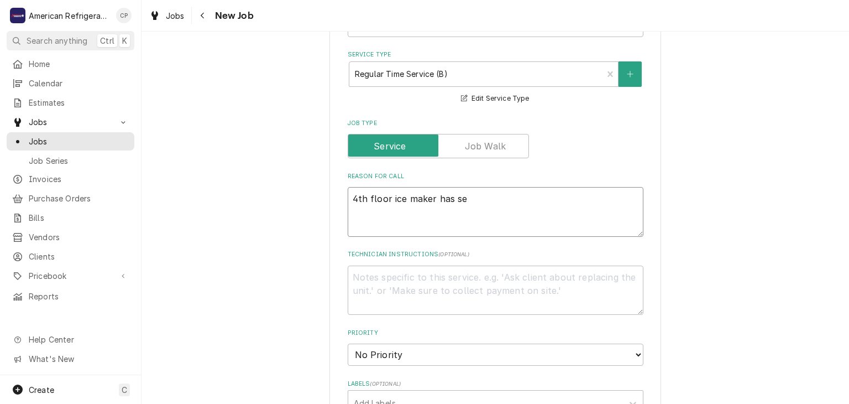
type textarea "x"
type textarea "4th floor ice maker has seco"
type textarea "x"
type textarea "4th floor ice maker has secon"
type textarea "x"
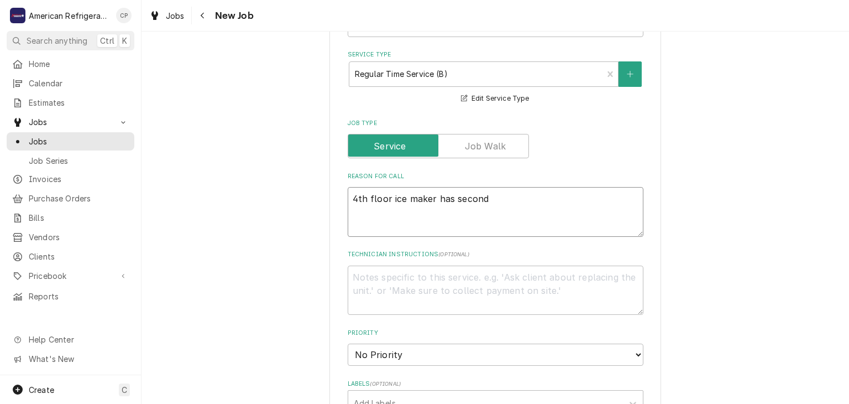
type textarea "4th floor ice maker has seconda"
type textarea "x"
type textarea "4th floor ice maker has secondary"
type textarea "x"
type textarea "4th floor ice maker has secondary"
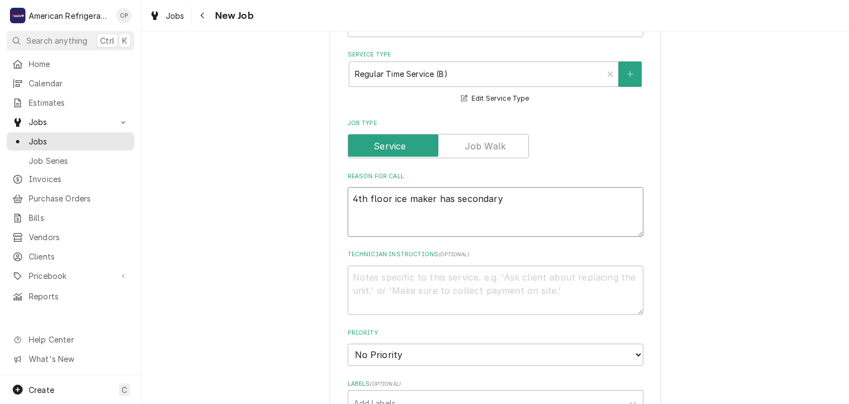
type textarea "x"
type textarea "4th floor ice maker has secondary i"
type textarea "x"
type textarea "4th floor ice maker has secondary is"
type textarea "x"
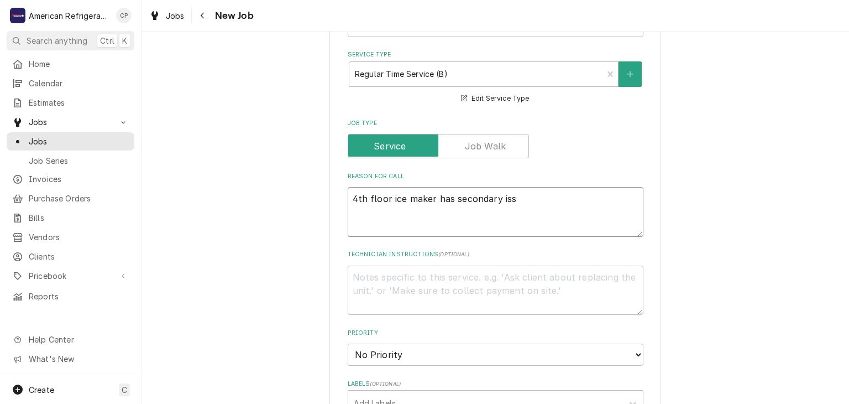
type textarea "4th floor ice maker has secondary issy"
type textarea "x"
type textarea "4th floor ice maker has secondary issye"
type textarea "x"
type textarea "4th floor ice maker has secondary"
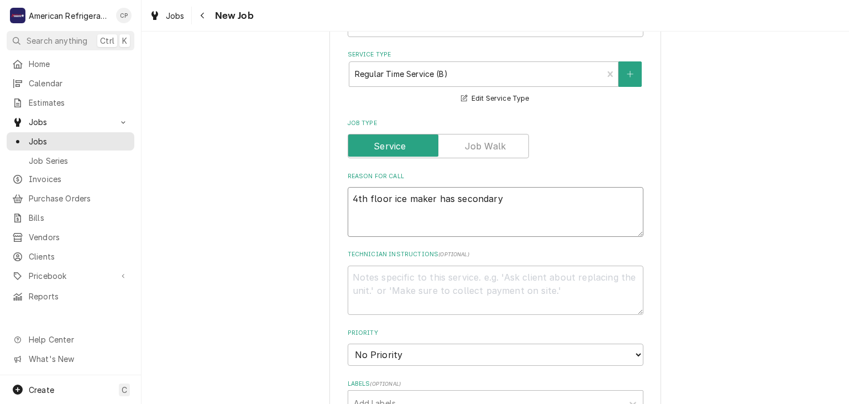
type textarea "x"
type textarea "4th floor ice maker has secondary issues"
type textarea "x"
type textarea "4th floor ice maker has secondary issues an"
type textarea "x"
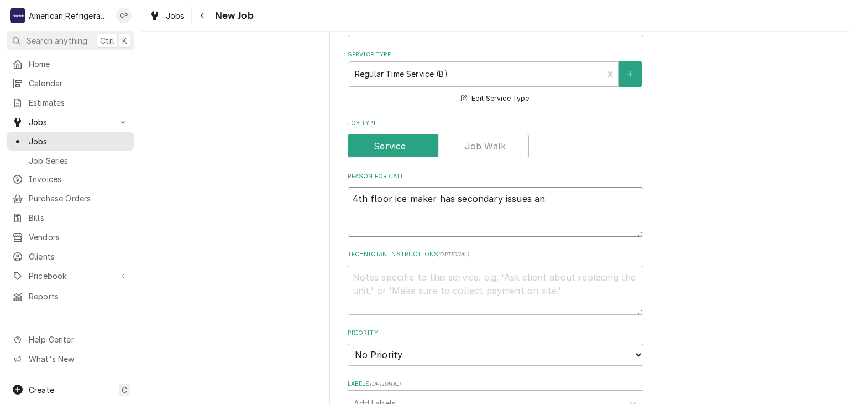
type textarea "4th floor ice maker has secondary issues and"
type textarea "x"
type textarea "4th floor ice maker has secondary issues and i"
type textarea "x"
type textarea "4th floor ice maker has secondary issues and is"
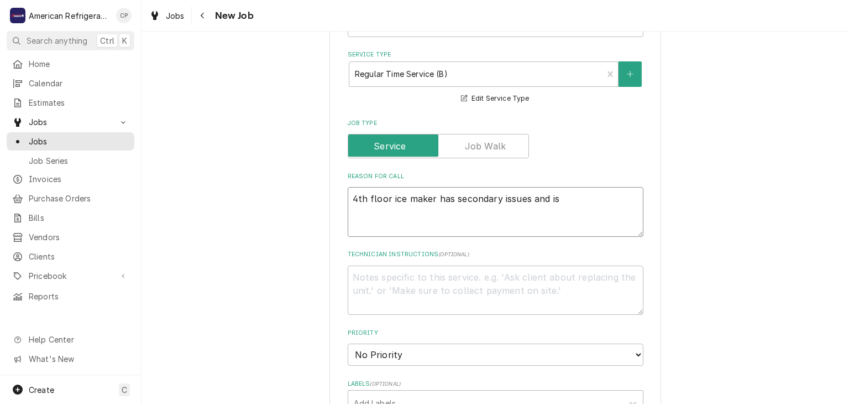
type textarea "x"
type textarea "4th floor ice maker has secondary issues and is"
type textarea "x"
type textarea "4th floor ice maker has secondary issues and is ne"
type textarea "x"
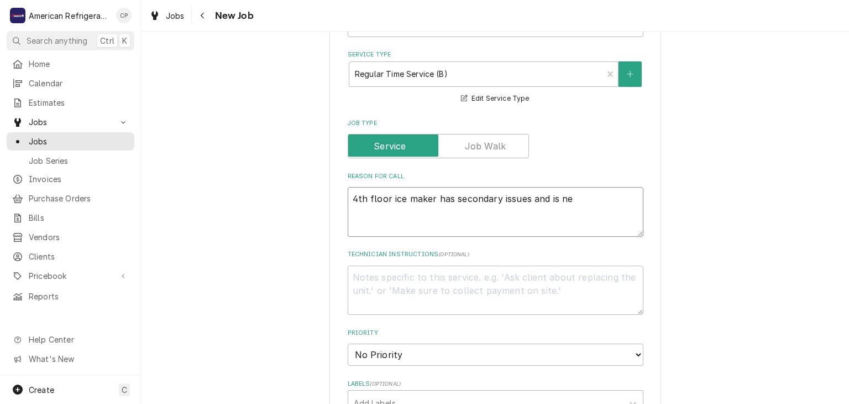
type textarea "4th floor ice maker has secondary issues and is nee"
type textarea "x"
type textarea "4th floor ice maker has secondary issues and is needi"
type textarea "x"
type textarea "4th floor ice maker has secondary issues and is needing"
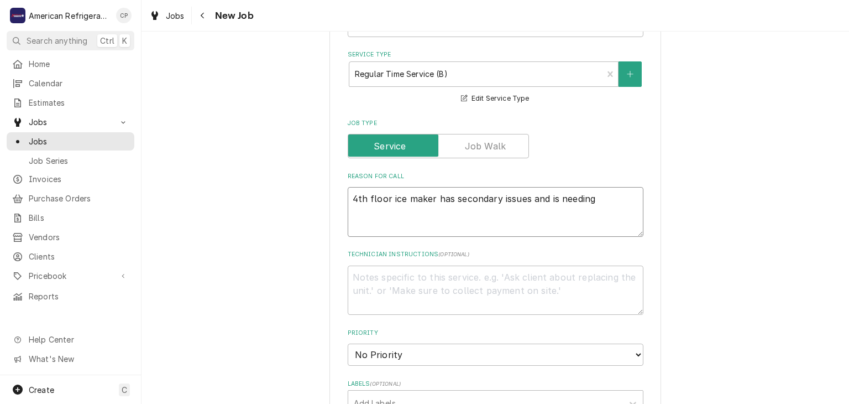
type textarea "x"
type textarea "4th floor ice maker has secondary issues and is needing a"
type textarea "x"
type textarea "4th floor ice maker has secondary issues and is needing a"
type textarea "x"
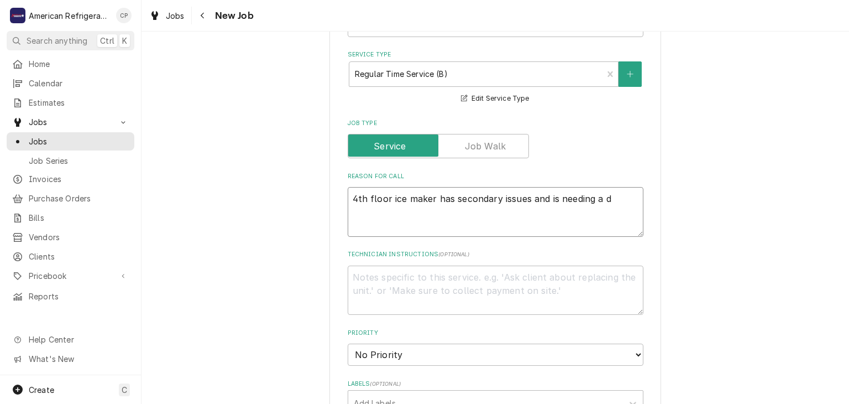
type textarea "4th floor ice maker has secondary issues and is needing a du"
type textarea "x"
type textarea "4th floor ice maker has secondary issues and is needing a dum"
type textarea "x"
type textarea "4th floor ice maker has secondary issues and is needing a dump"
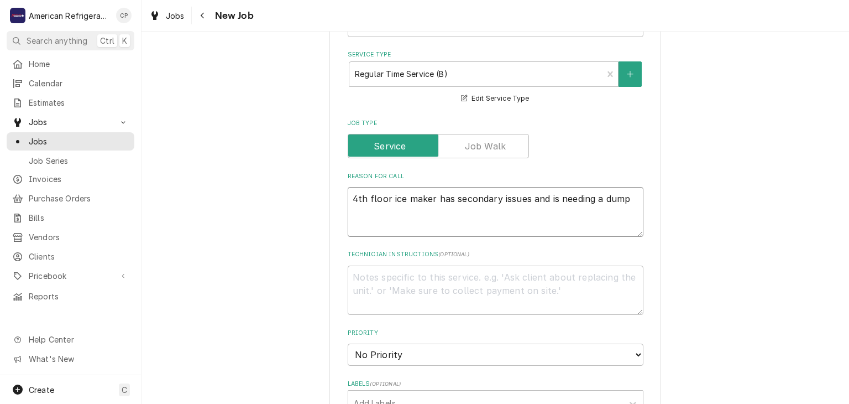
type textarea "x"
type textarea "4th floor ice maker has secondary issues and is needing a dump v"
type textarea "x"
type textarea "4th floor ice maker has secondary issues and is needing a dump vv"
type textarea "x"
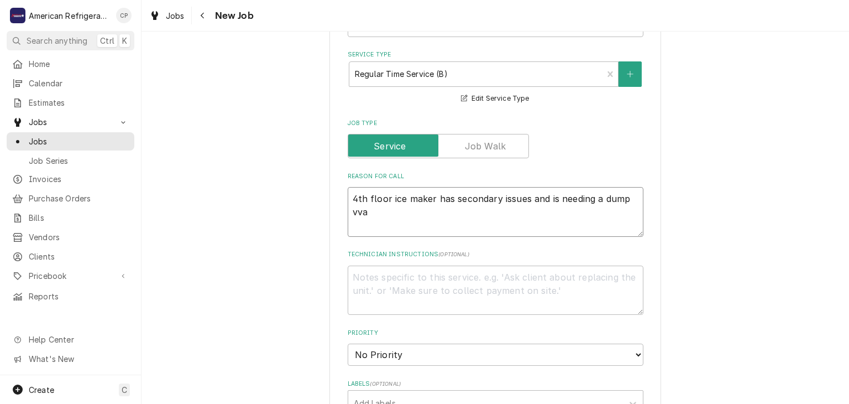
type textarea "4th floor ice maker has secondary issues and is needing a dump vval"
type textarea "x"
type textarea "4th floor ice maker has secondary issues and is needing a dump vvalv"
type textarea "x"
type textarea "4th floor ice maker has secondary issues and is needing a dump vvalve"
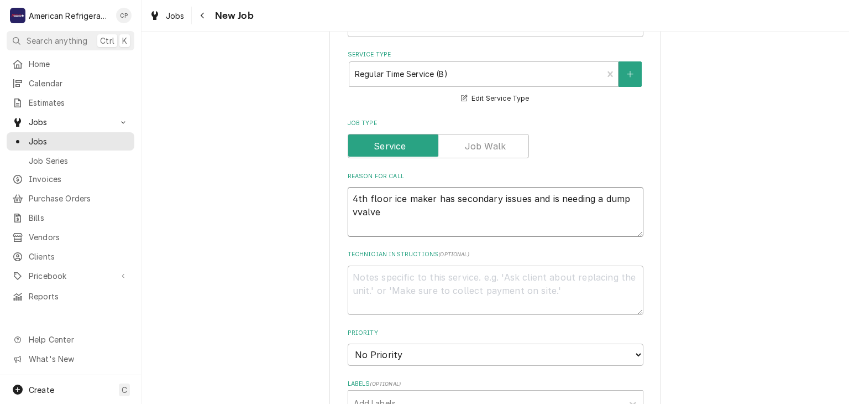
type textarea "x"
type textarea "4th floor ice maker has secondary issues and is needing a dump vvalv"
type textarea "x"
type textarea "4th floor ice maker has secondary issues and is needing a dump vval"
type textarea "x"
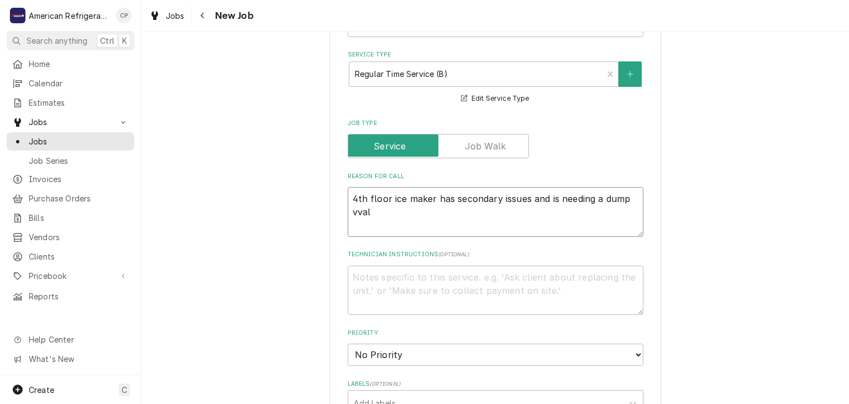
type textarea "4th floor ice maker has secondary issues and is needing a dump vva"
type textarea "x"
type textarea "4th floor ice maker has secondary issues and is needing a dump vv"
type textarea "x"
type textarea "4th floor ice maker has secondary issues and is needing a dump vva"
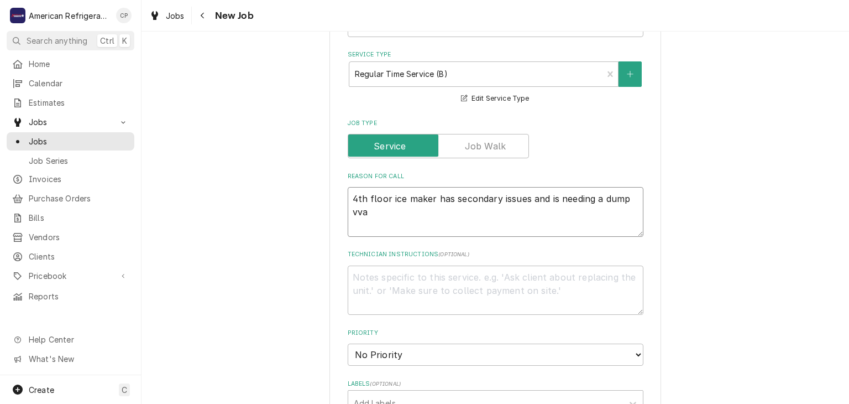
type textarea "x"
type textarea "4th floor ice maker has secondary issues and is needing a dump vv"
type textarea "x"
type textarea "4th floor ice maker has secondary issues and is needing a dump v"
type textarea "x"
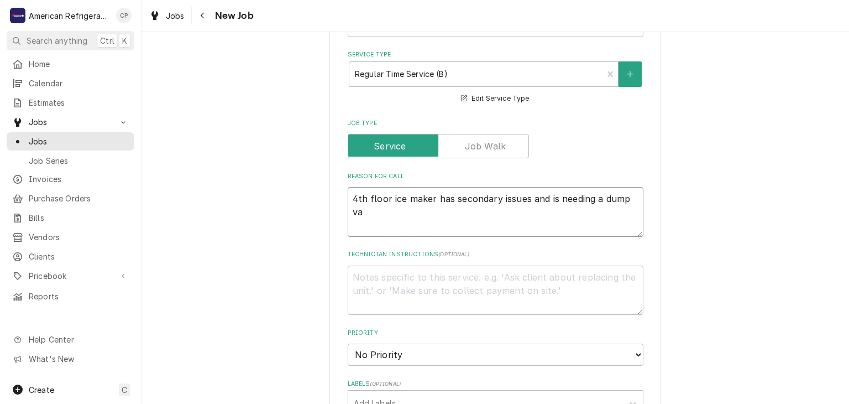
type textarea "4th floor ice maker has secondary issues and is needing a dump val"
type textarea "x"
type textarea "4th floor ice maker has secondary issues and is needing a dump valvv"
type textarea "x"
type textarea "4th floor ice maker has secondary issues and is needing a dump valvve"
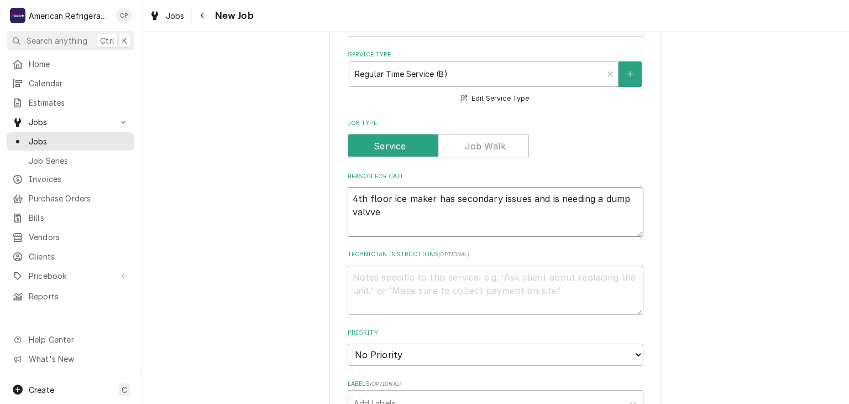
type textarea "x"
type textarea "4th floor ice maker has secondary issues and is needing a dump valvv"
type textarea "x"
type textarea "4th floor ice maker has secondary issues and is needing a dump valv"
type textarea "x"
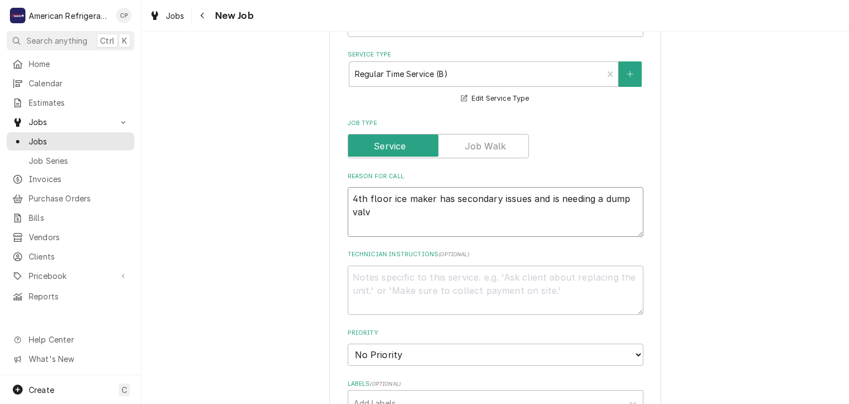
type textarea "4th floor ice maker has secondary issues and is needing a dump valve"
type textarea "x"
type textarea "4th floor ice maker has secondary issues and is needing a dump valve"
type textarea "D"
type textarea "x"
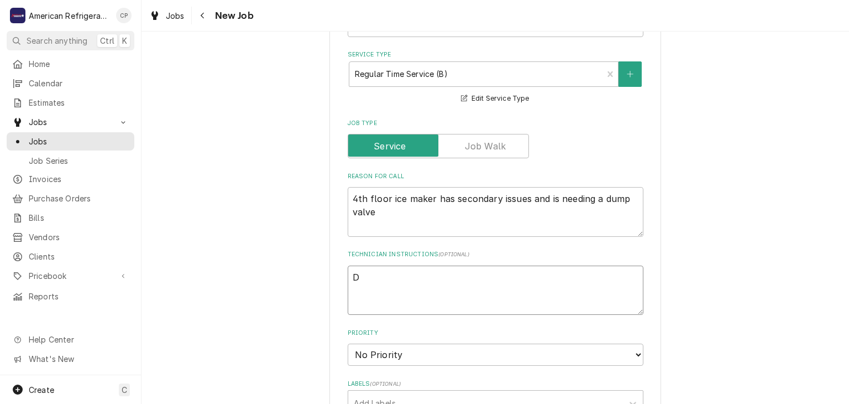
type textarea "Di"
type textarea "x"
type textarea "Dia"
type textarea "x"
type textarea "Diagn"
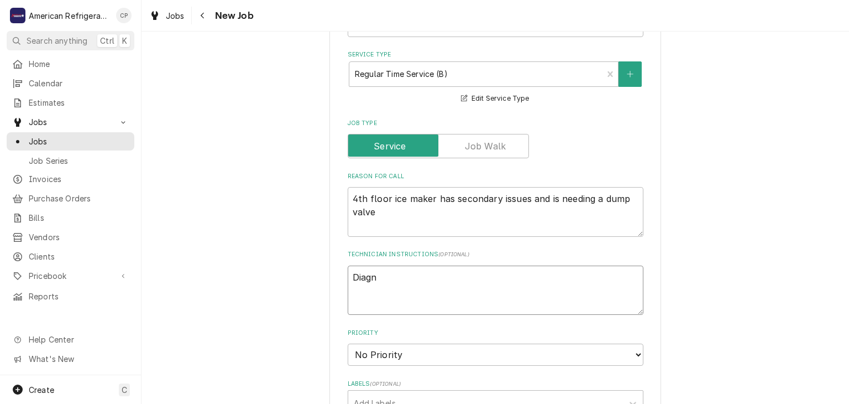
type textarea "x"
type textarea "Diagno"
type textarea "x"
type textarea "Diagnose"
type textarea "x"
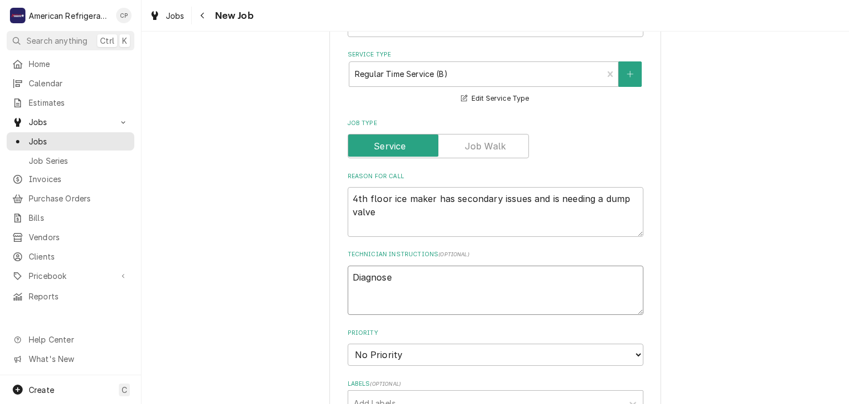
type textarea "Diagnose &"
type textarea "x"
type textarea "Diagnose & c"
type textarea "x"
type textarea "Diagnose & ca"
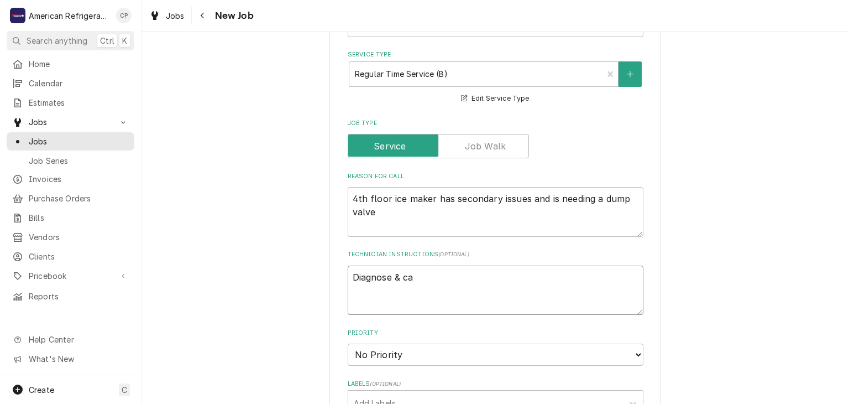
type textarea "x"
type textarea "Diagnose & cal"
type textarea "x"
type textarea "Diagnose & call"
type textarea "x"
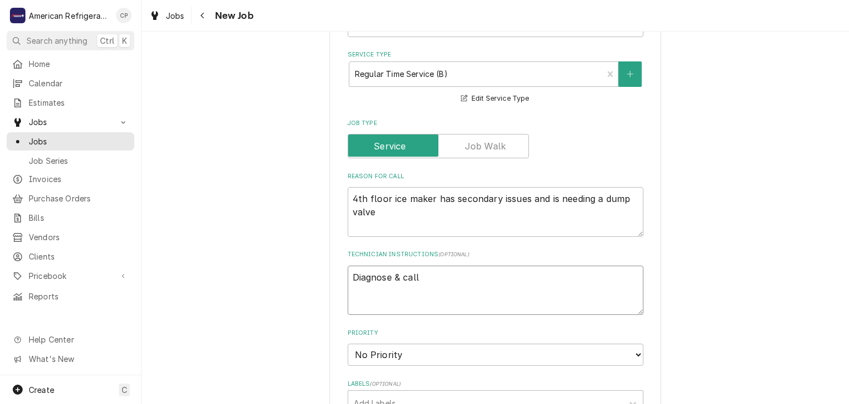
type textarea "Diagnose & call"
type textarea "x"
type textarea "Diagnose & call gl"
type textarea "x"
type textarea "Diagnose & call glen"
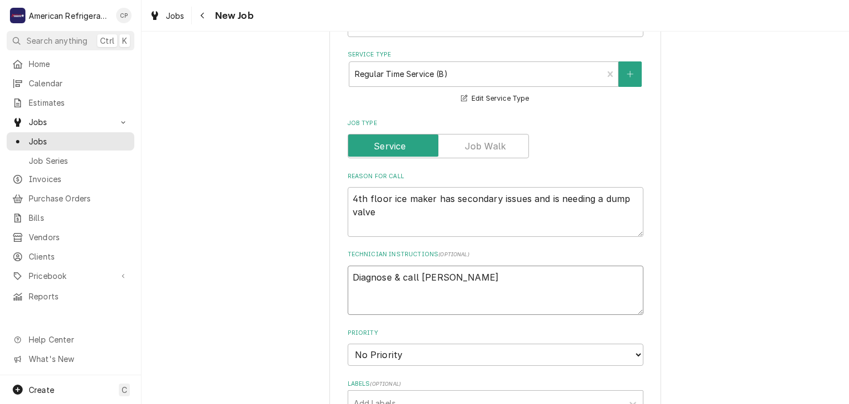
type textarea "x"
type textarea "Diagnose & call Glenn"
type textarea "x"
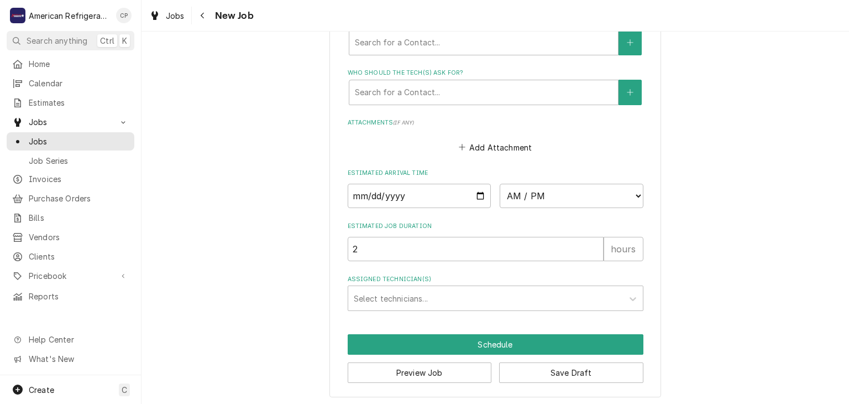
type textarea "Diagnose & call Glenn"
click at [479, 192] on input "Date" at bounding box center [420, 196] width 144 height 24
type textarea "x"
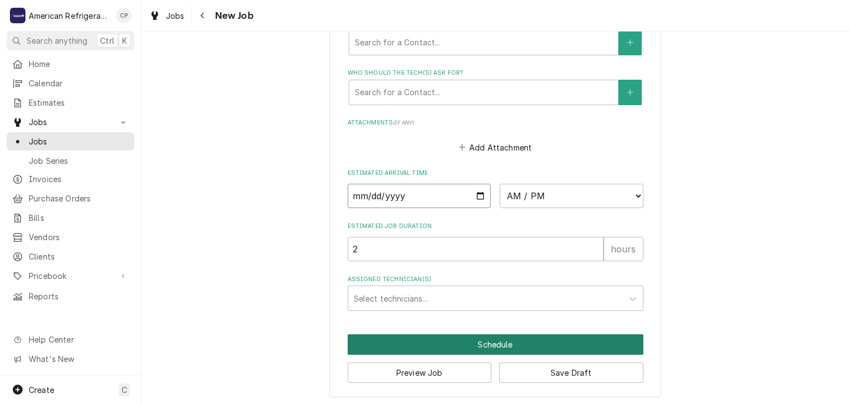
type input "2025-08-20"
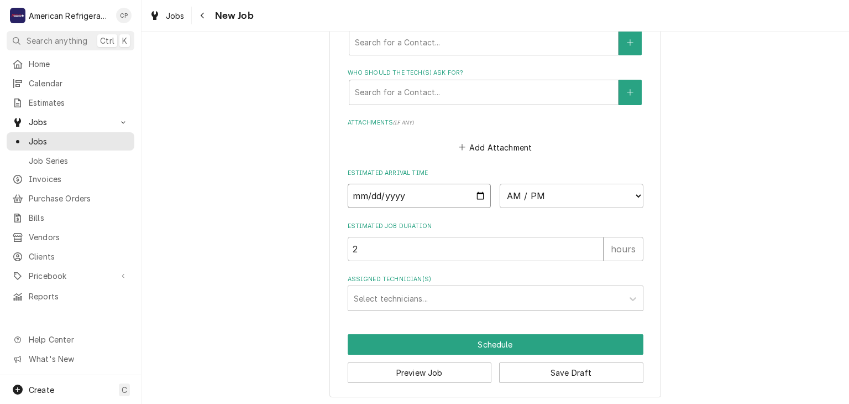
type textarea "x"
click at [580, 196] on select "AM / PM 6:00 AM 6:15 AM 6:30 AM 6:45 AM 7:00 AM 7:15 AM 7:30 AM 7:45 AM 8:00 AM…" at bounding box center [572, 196] width 144 height 24
select select "10:00:00"
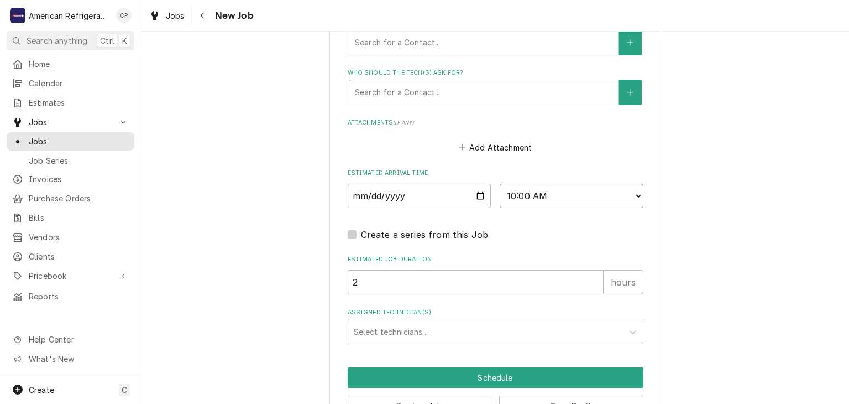
scroll to position [776, 0]
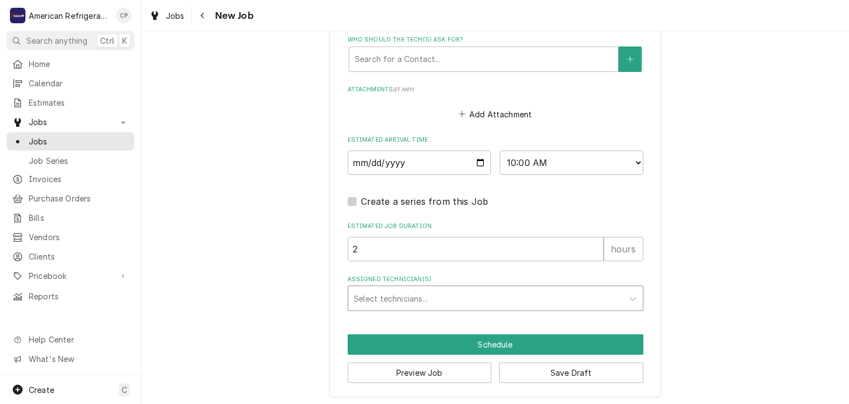
click at [416, 295] on div "Assigned Technician(s)" at bounding box center [486, 298] width 264 height 20
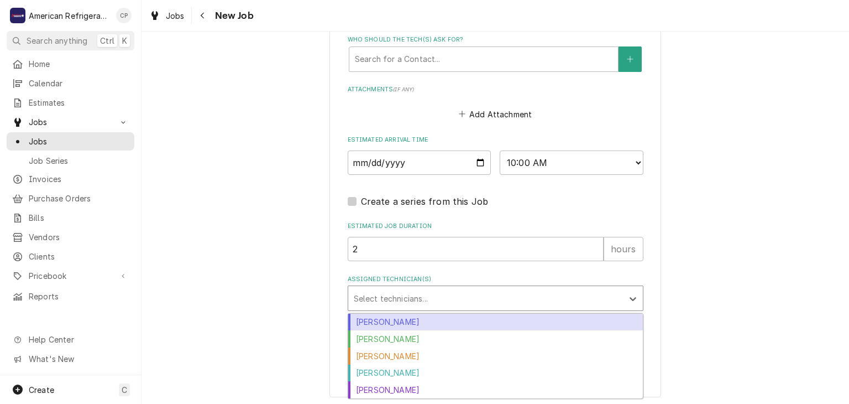
click at [412, 318] on div "Alvaro Cuenca" at bounding box center [495, 322] width 295 height 17
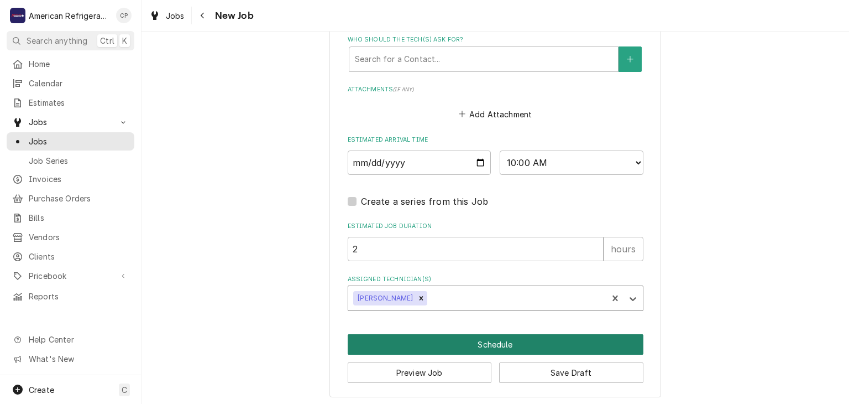
click at [416, 347] on button "Schedule" at bounding box center [496, 344] width 296 height 20
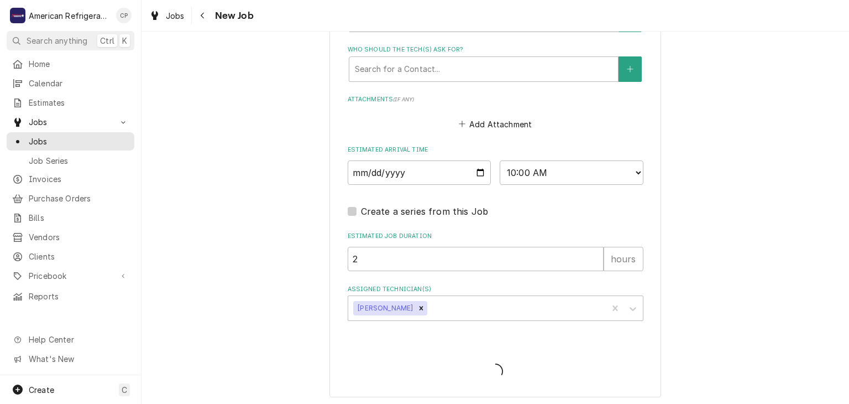
type textarea "x"
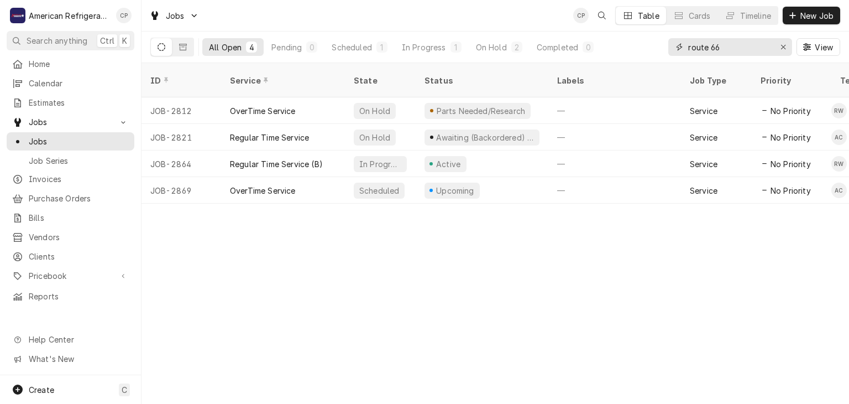
click at [735, 48] on input "route 66" at bounding box center [729, 47] width 83 height 18
type input "la quinta"
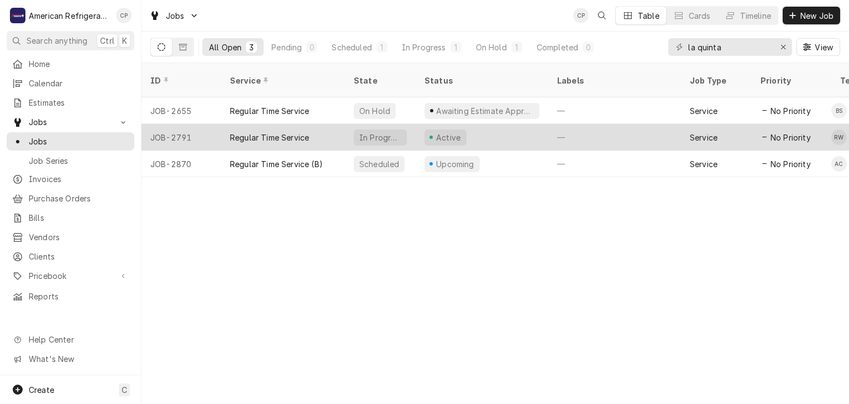
click at [280, 132] on div "Regular Time Service" at bounding box center [269, 138] width 79 height 12
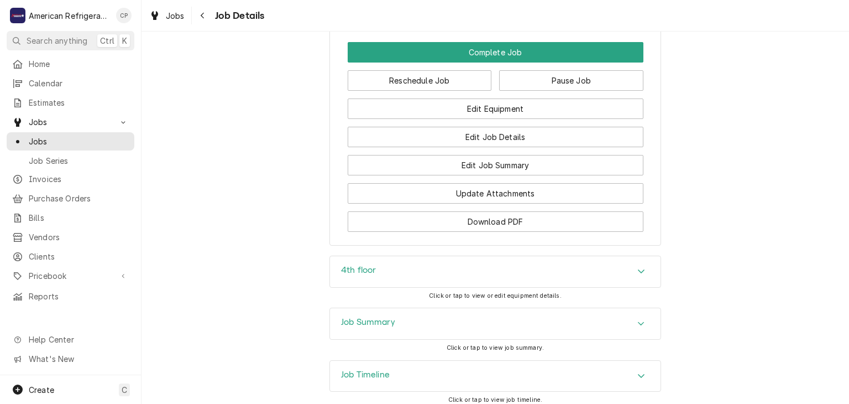
scroll to position [931, 0]
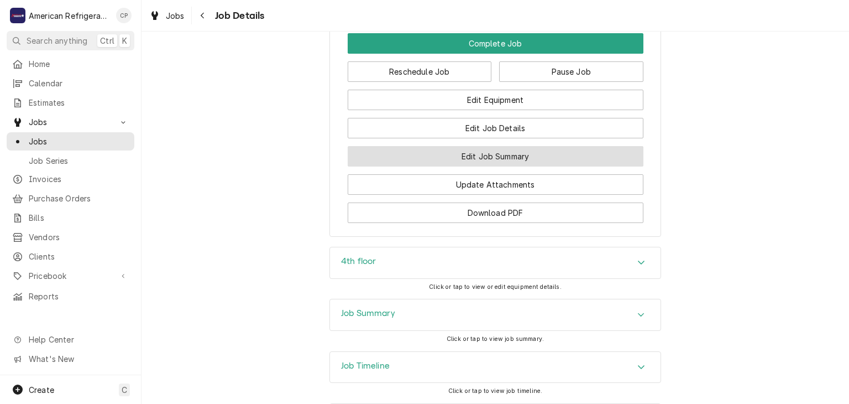
click at [449, 166] on button "Edit Job Summary" at bounding box center [496, 156] width 296 height 20
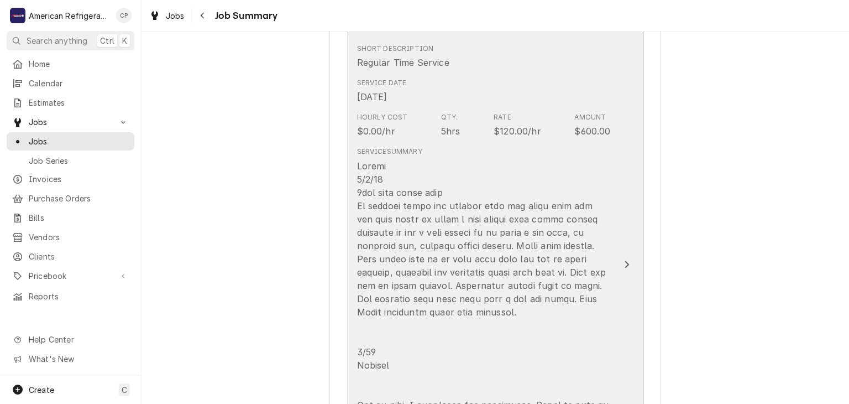
scroll to position [358, 0]
click at [424, 214] on div "Update Line Item" at bounding box center [484, 355] width 254 height 398
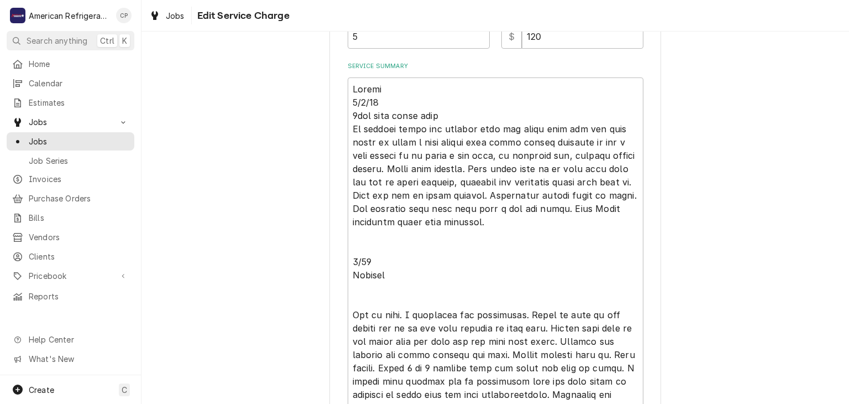
scroll to position [401, 0]
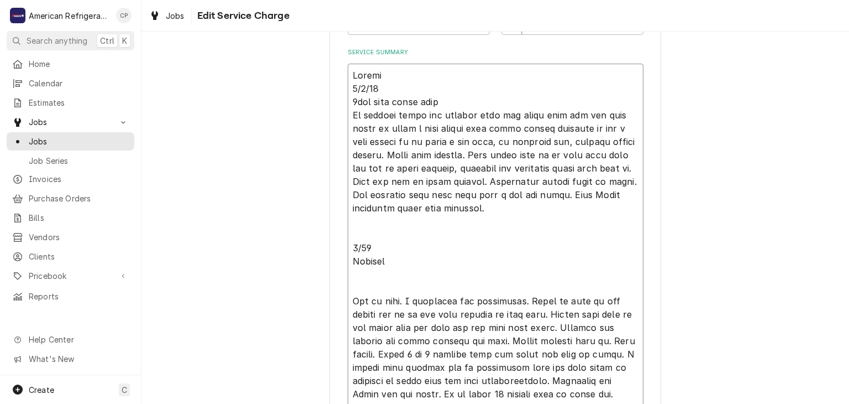
click at [398, 274] on textarea "Service Summary" at bounding box center [496, 248] width 296 height 368
type textarea "x"
type textarea "[PERSON_NAME] [DATE] 5hrs with drive time At arrival found ice machine turn off…"
type textarea "x"
type textarea "[PERSON_NAME] [DATE] 5hrs with drive time At arrival found ice machine turn off…"
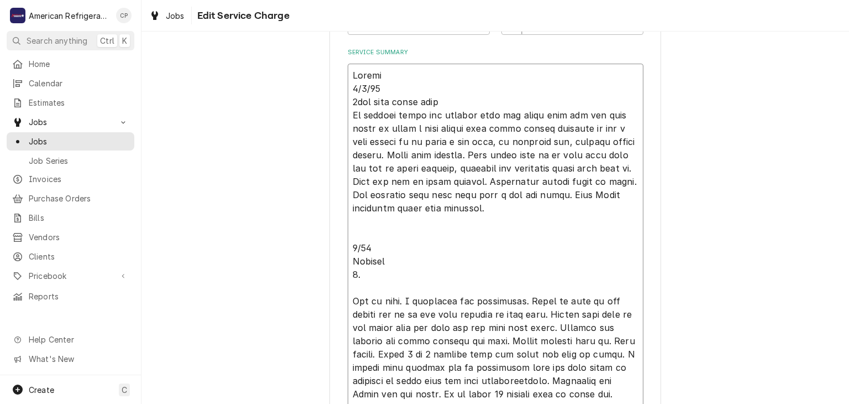
type textarea "x"
type textarea "[PERSON_NAME] [DATE] 5hrs with drive time At arrival found ice machine turn off…"
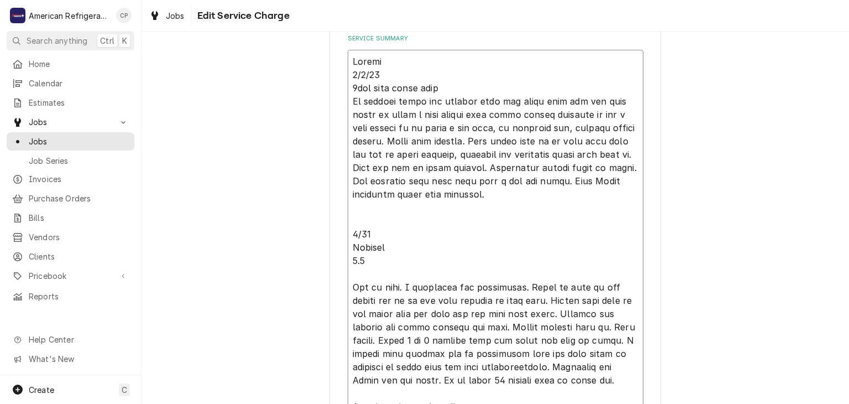
scroll to position [418, 0]
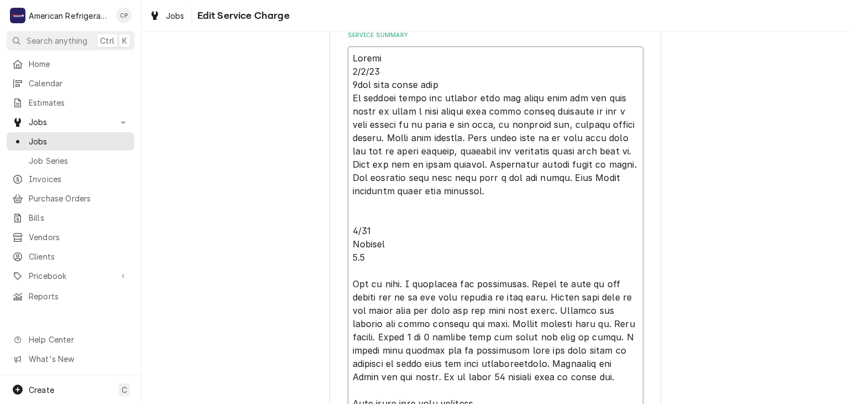
type textarea "x"
type textarea "[PERSON_NAME] [DATE] 5hrs with drive time At arrival found ice machine turn off…"
type textarea "x"
type textarea "[PERSON_NAME] [DATE] 5hrs with drive time At arrival found ice machine turn off…"
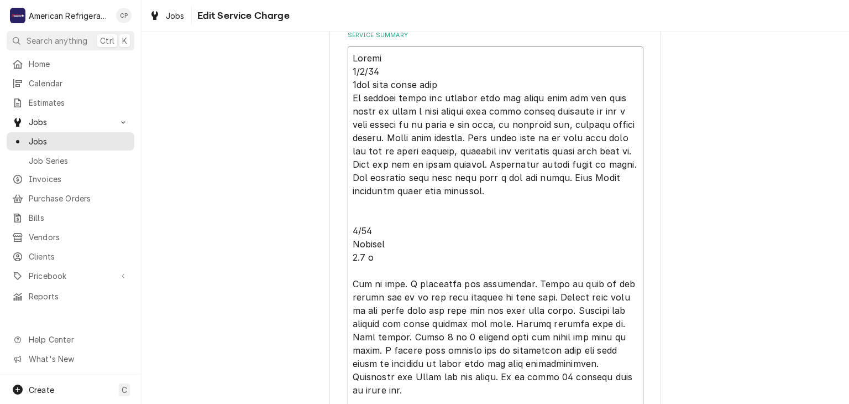
type textarea "x"
type textarea "[PERSON_NAME] [DATE] 5hrs with drive time At arrival found ice machine turn off…"
type textarea "x"
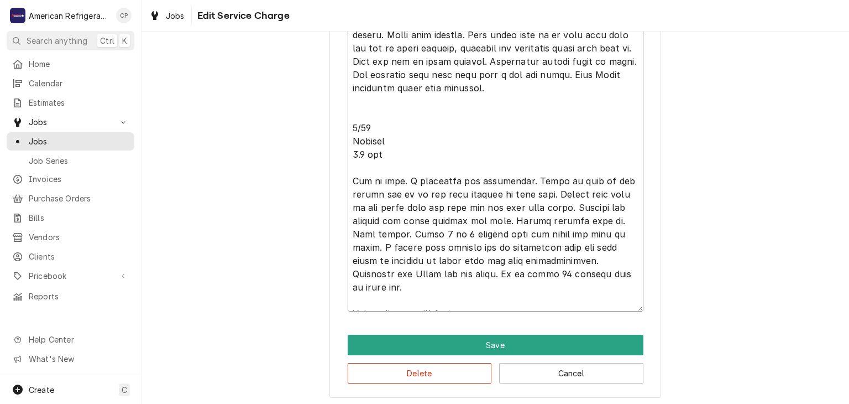
scroll to position [524, 0]
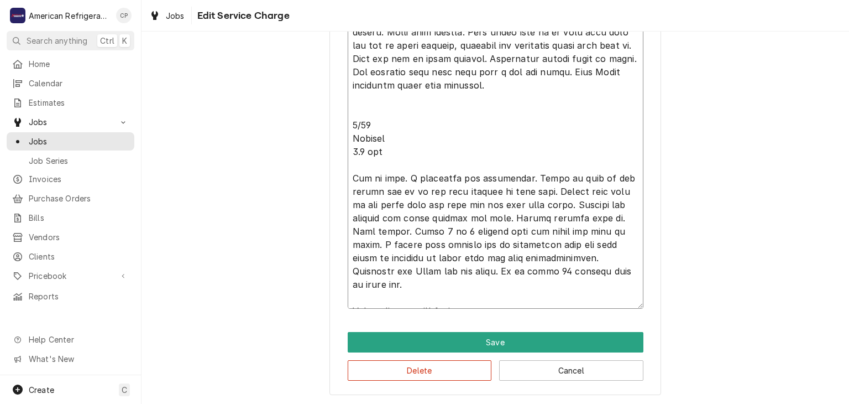
drag, startPoint x: 352, startPoint y: 121, endPoint x: 520, endPoint y: 296, distance: 243.2
click at [520, 296] on textarea "Service Summary" at bounding box center [496, 125] width 296 height 368
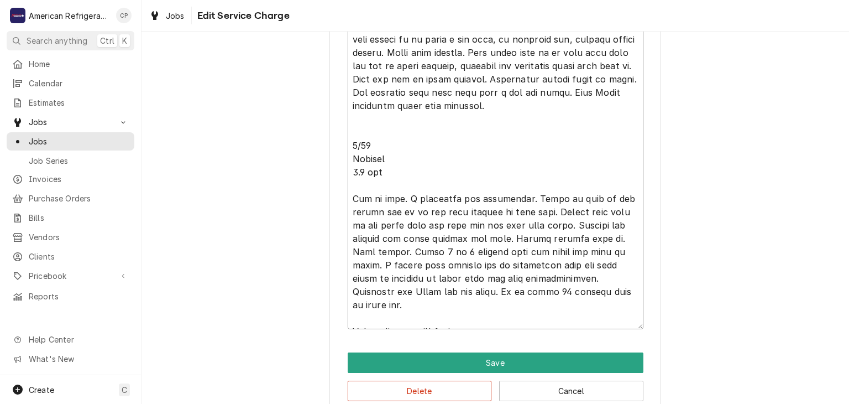
scroll to position [497, 0]
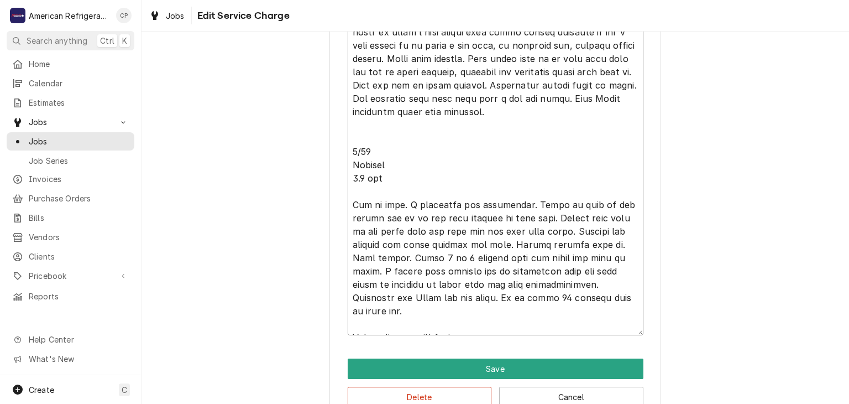
type textarea "Alvaro 8/8/25 5hrs with drive time At arrival found ice machine turn off water …"
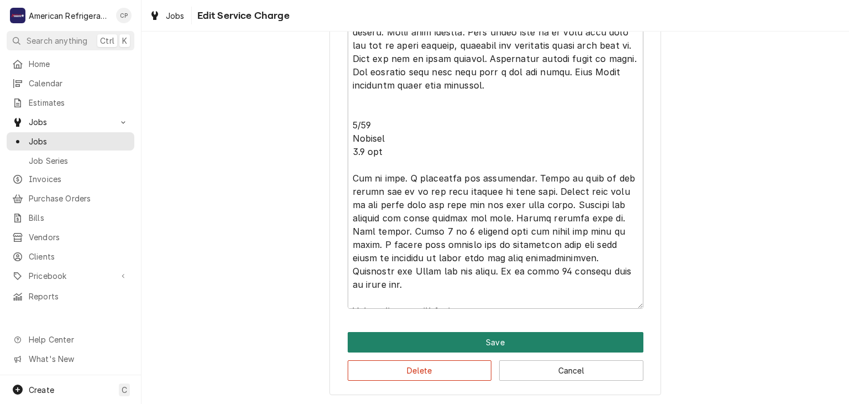
click at [420, 349] on button "Save" at bounding box center [496, 342] width 296 height 20
type textarea "x"
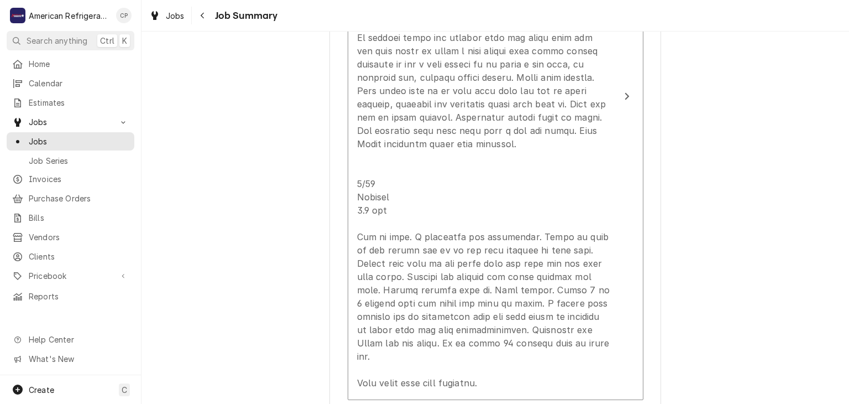
scroll to position [358, 0]
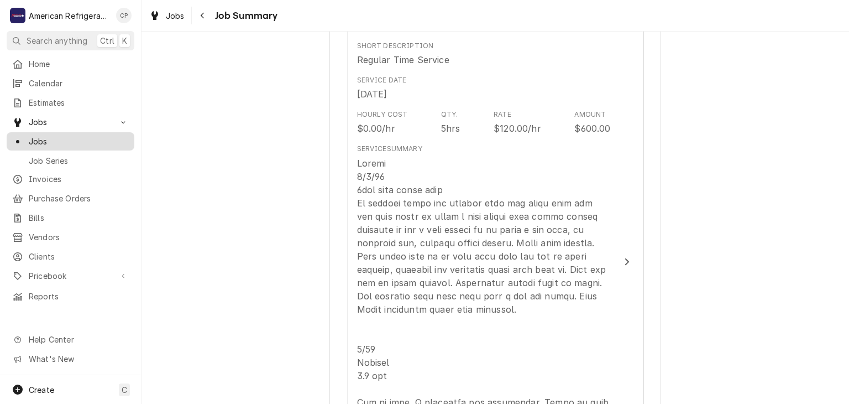
click at [98, 142] on span "Jobs" at bounding box center [79, 141] width 100 height 12
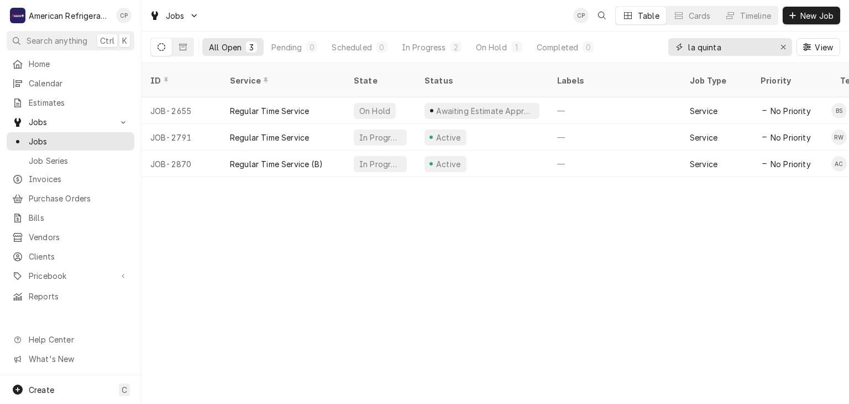
click at [740, 52] on input "la quinta" at bounding box center [729, 47] width 83 height 18
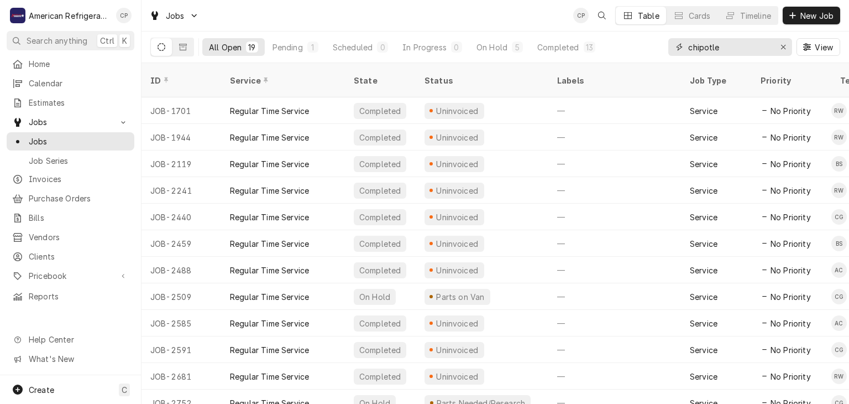
type input "chipotle"
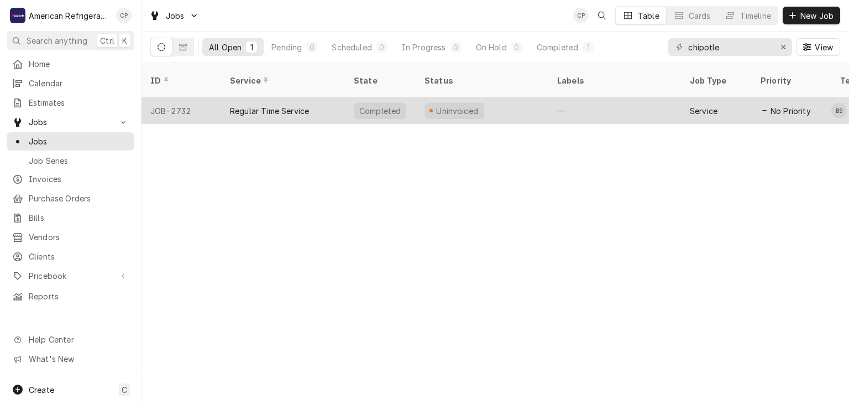
click at [269, 105] on div "Regular Time Service" at bounding box center [269, 111] width 79 height 12
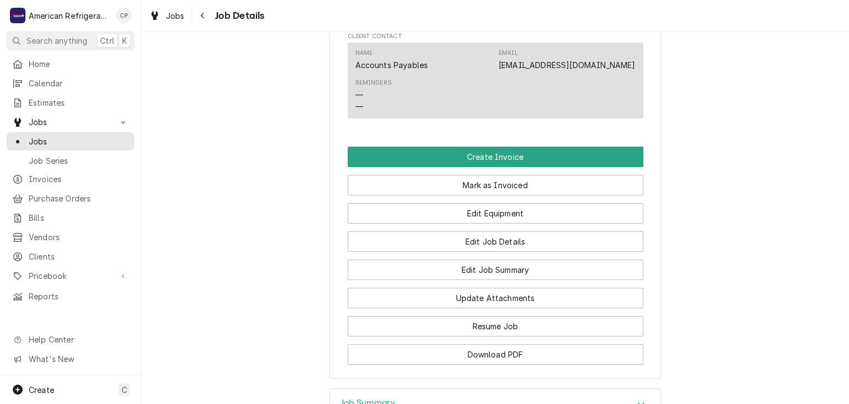
scroll to position [686, 0]
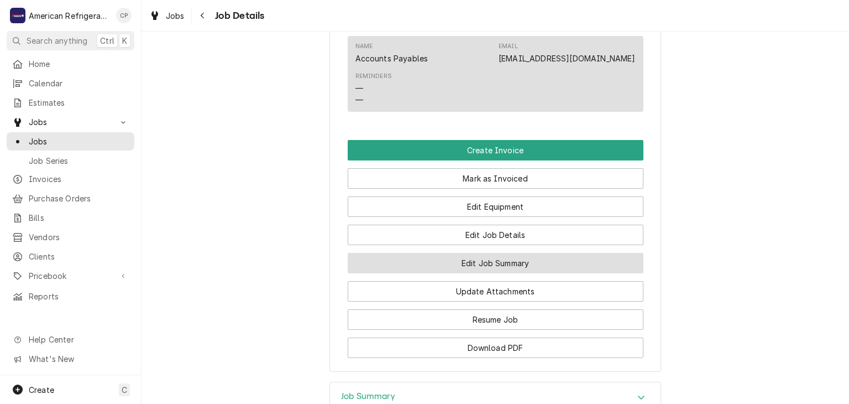
click at [415, 267] on button "Edit Job Summary" at bounding box center [496, 263] width 296 height 20
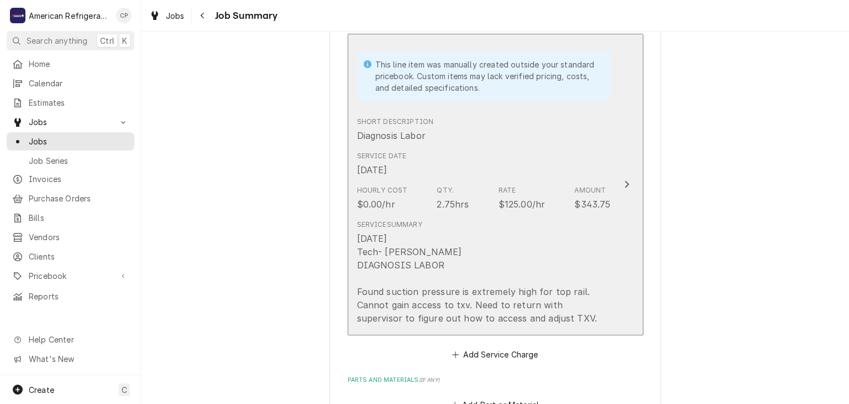
scroll to position [600, 0]
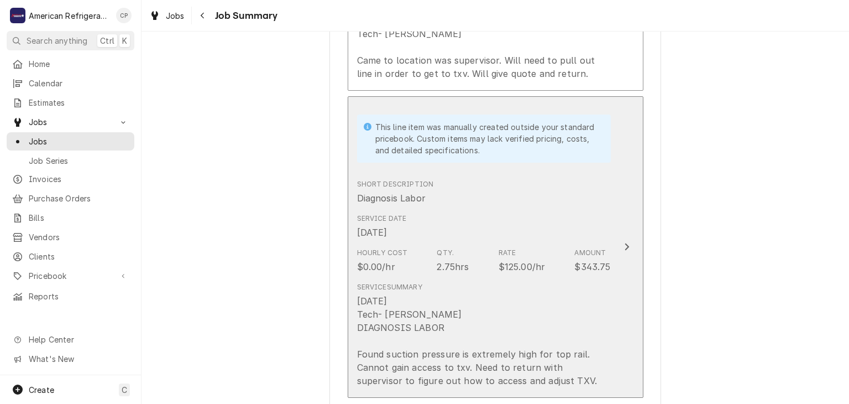
click at [475, 191] on div "Short Description Diagnosis Labor" at bounding box center [484, 192] width 254 height 34
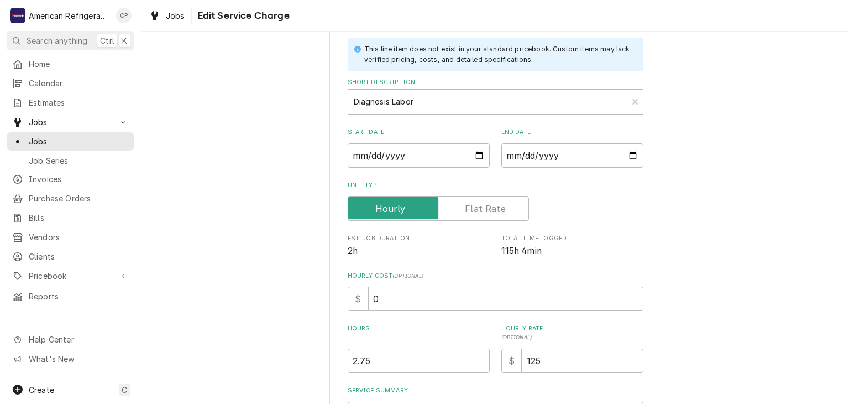
scroll to position [258, 0]
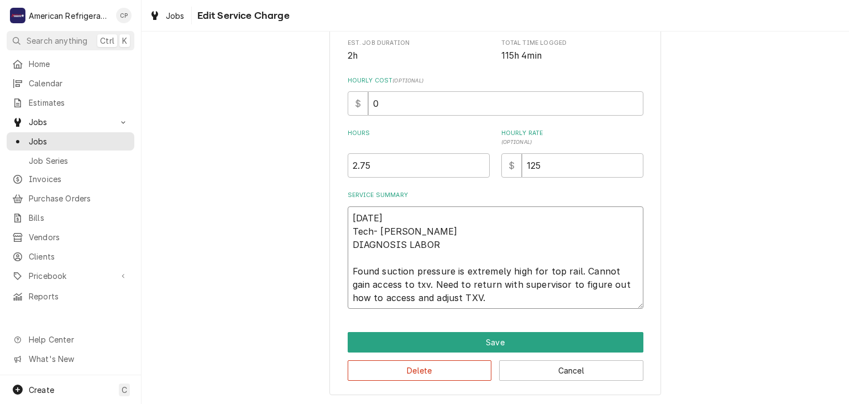
click at [354, 212] on textarea "[DATE] Tech- [PERSON_NAME] DIAGNOSIS LABOR Found suction pressure is extremely …" at bounding box center [496, 257] width 296 height 103
click at [354, 212] on textarea "7/30/25 Tech- Brandon DIAGNOSIS LABOR Found suction pressure is extremely high …" at bounding box center [496, 257] width 296 height 103
click at [354, 213] on textarea "7/30/25 Tech- Brandon DIAGNOSIS LABOR Found suction pressure is extremely high …" at bounding box center [496, 257] width 296 height 103
click at [352, 215] on textarea "7/30/25 Tech- Brandon DIAGNOSIS LABOR Found suction pressure is extremely high …" at bounding box center [496, 257] width 296 height 103
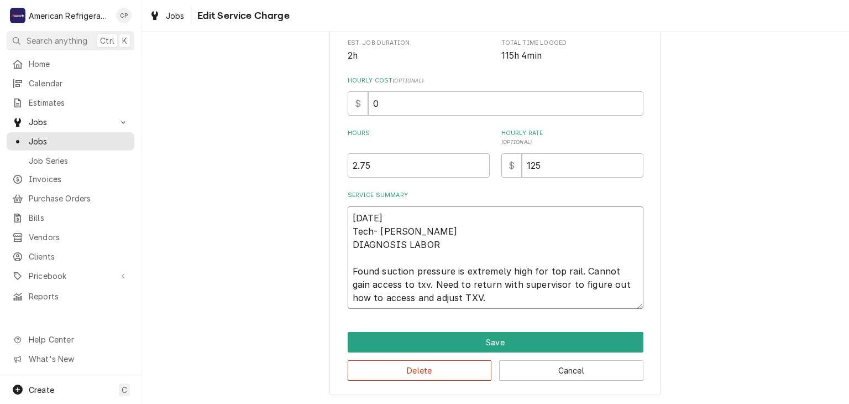
drag, startPoint x: 352, startPoint y: 215, endPoint x: 595, endPoint y: 307, distance: 260.4
click at [595, 307] on textarea "7/30/25 Tech- Brandon DIAGNOSIS LABOR Found suction pressure is extremely high …" at bounding box center [496, 257] width 296 height 103
click at [562, 360] on button "Cancel" at bounding box center [571, 370] width 144 height 20
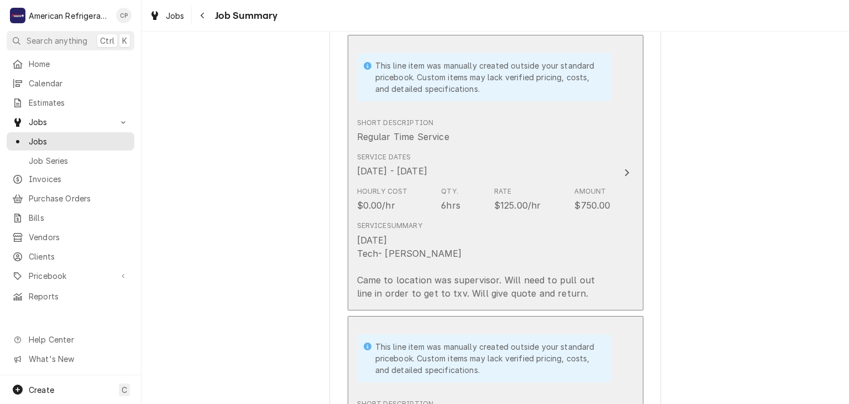
click at [482, 182] on div "Hourly Cost $0.00/hr Qty. 6hrs Rate $125.00/hr Amount $750.00" at bounding box center [484, 199] width 254 height 34
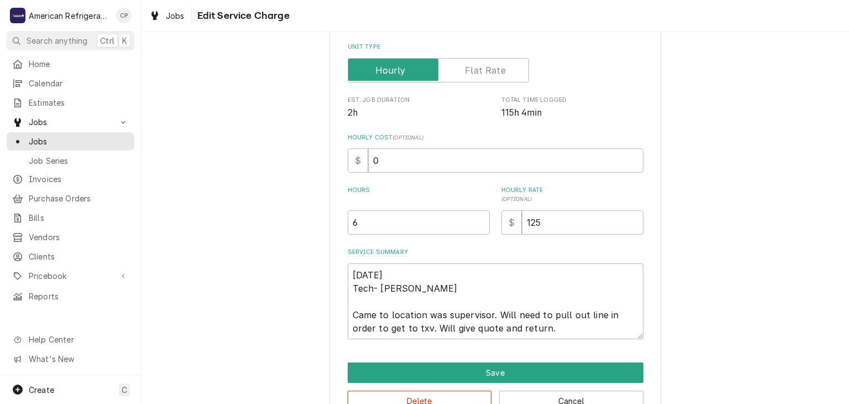
scroll to position [232, 0]
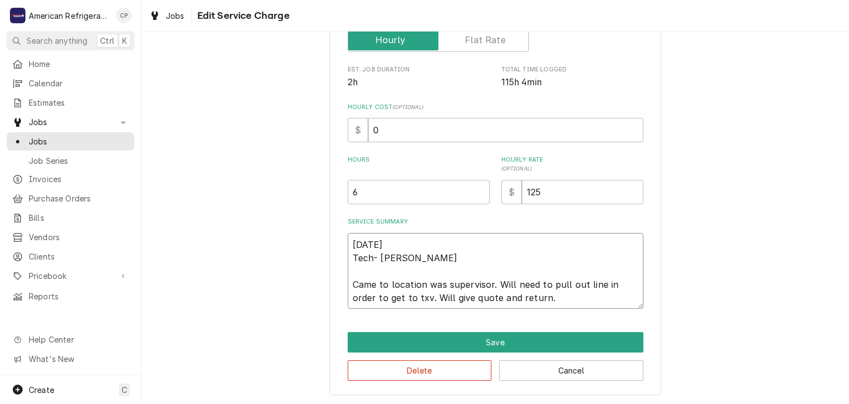
click at [354, 243] on textarea "8/1/25 Tech- Brandon Came to location was supervisor. Will need to pull out lin…" at bounding box center [496, 271] width 296 height 76
paste textarea "7/30/25 Tech- Brandon DIAGNOSIS LABOR Found suction pressure is extremely high …"
type textarea "x"
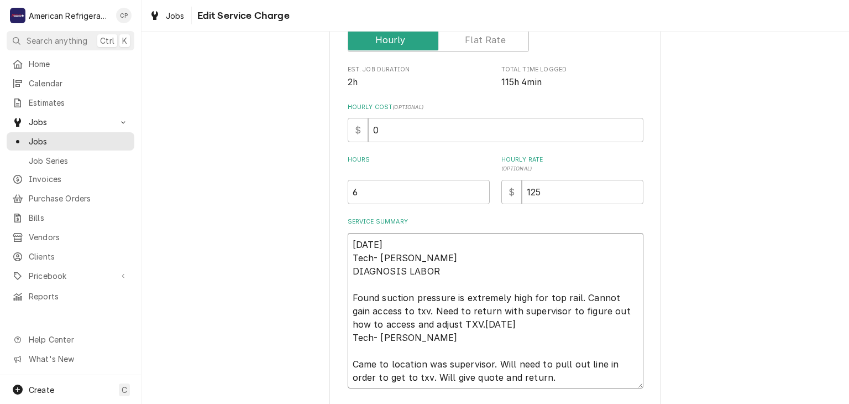
type textarea "7/30/25 Tech- Brandon DIAGNOSIS LABOR Found suction pressure is extremely high …"
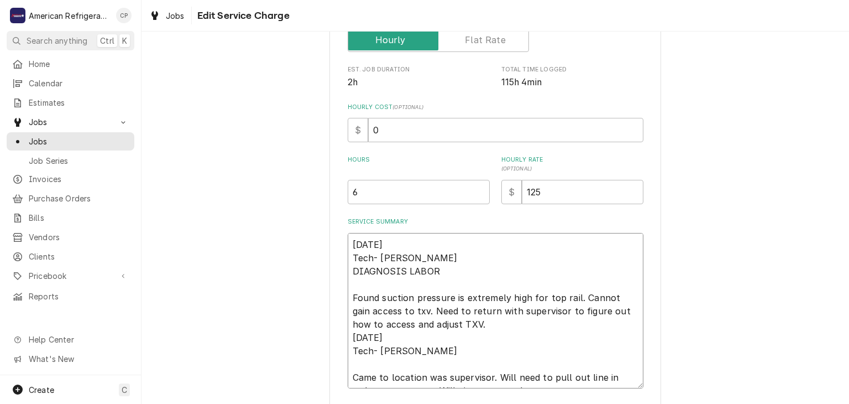
type textarea "x"
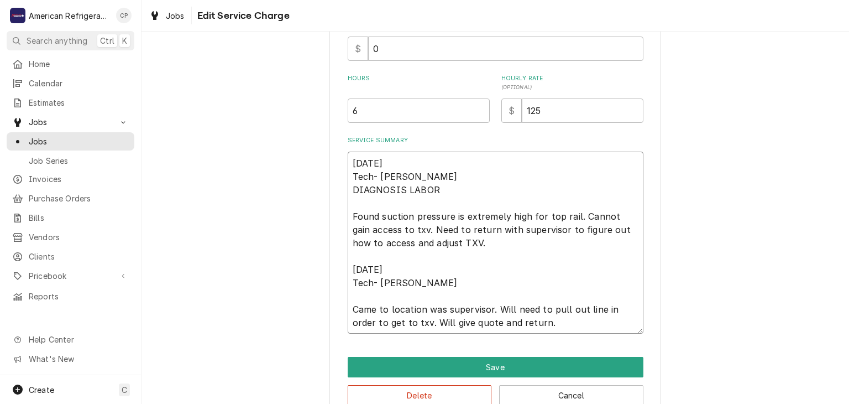
scroll to position [338, 0]
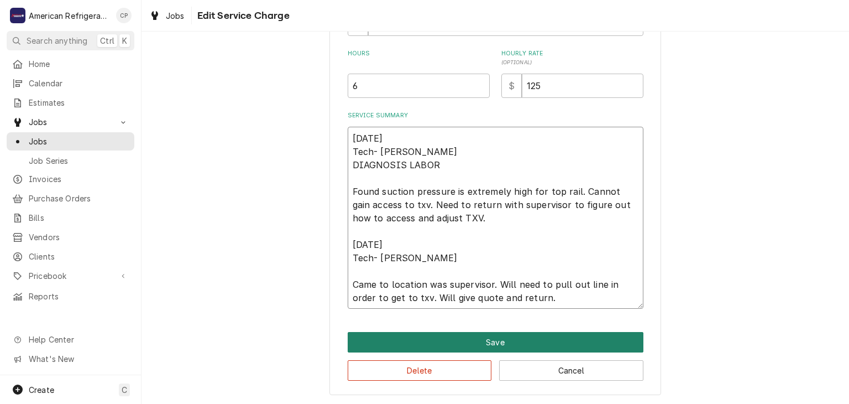
type textarea "7/30/25 Tech- Brandon DIAGNOSIS LABOR Found suction pressure is extremely high …"
click at [523, 337] on button "Save" at bounding box center [496, 342] width 296 height 20
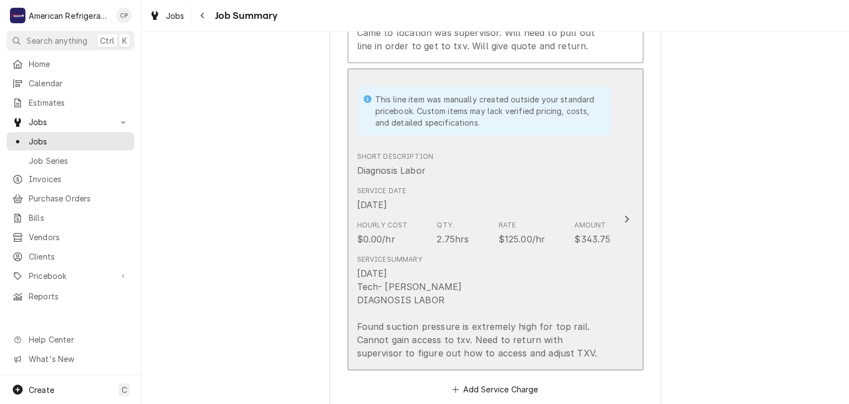
scroll to position [635, 0]
click at [427, 261] on div "Service Summary 7/30/25 Tech- Brandon DIAGNOSIS LABOR Found suction pressure is…" at bounding box center [484, 306] width 254 height 105
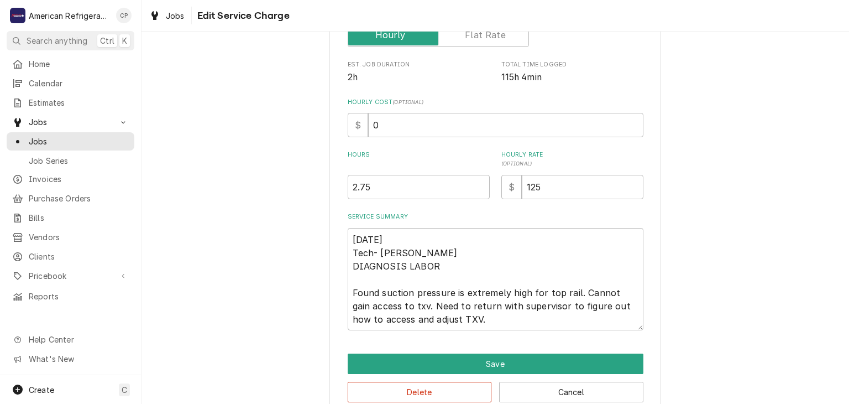
scroll to position [258, 0]
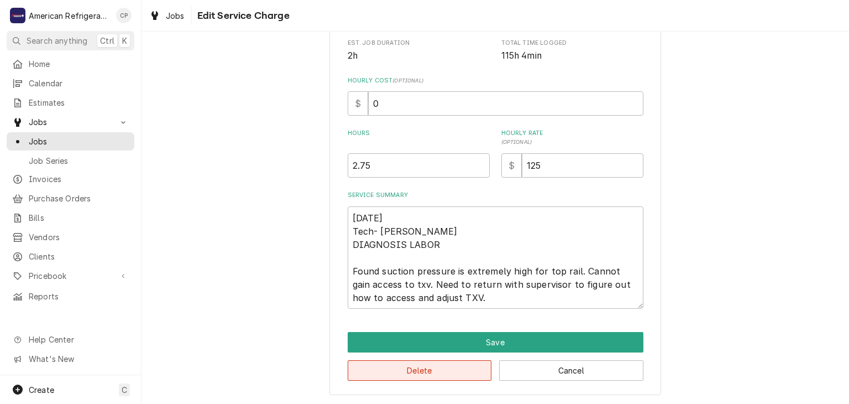
click at [443, 378] on div "Use the fields below to edit this service charge This line item does not exist …" at bounding box center [496, 95] width 332 height 600
click at [452, 369] on button "Delete" at bounding box center [420, 370] width 144 height 20
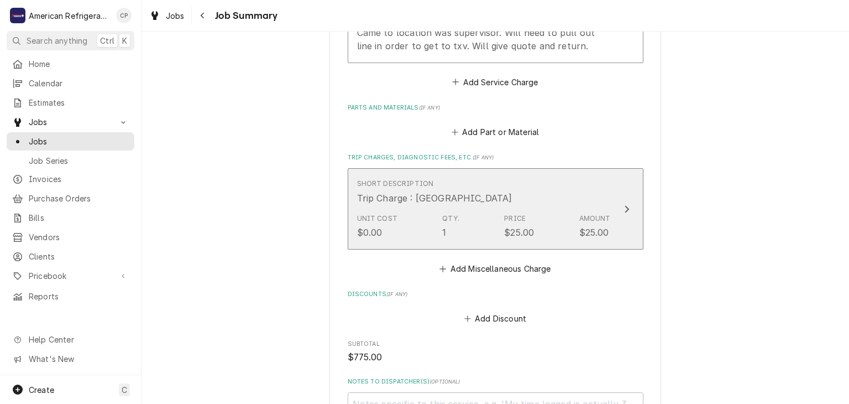
scroll to position [329, 0]
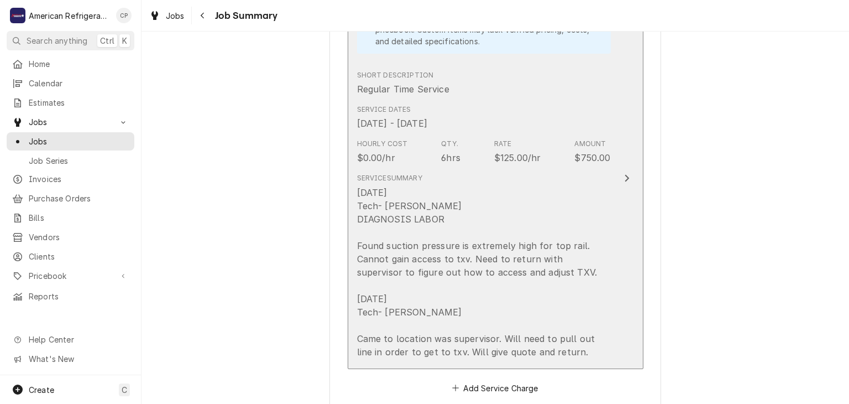
click at [485, 212] on div "7/30/25 Tech- Brandon DIAGNOSIS LABOR Found suction pressure is extremely high …" at bounding box center [484, 272] width 254 height 173
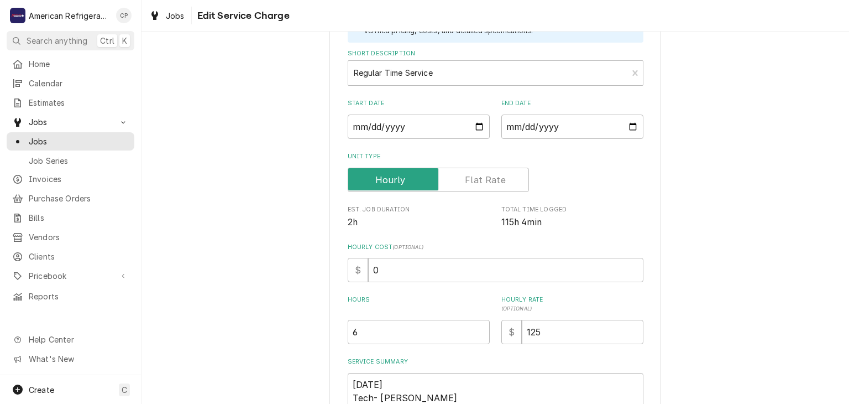
scroll to position [294, 0]
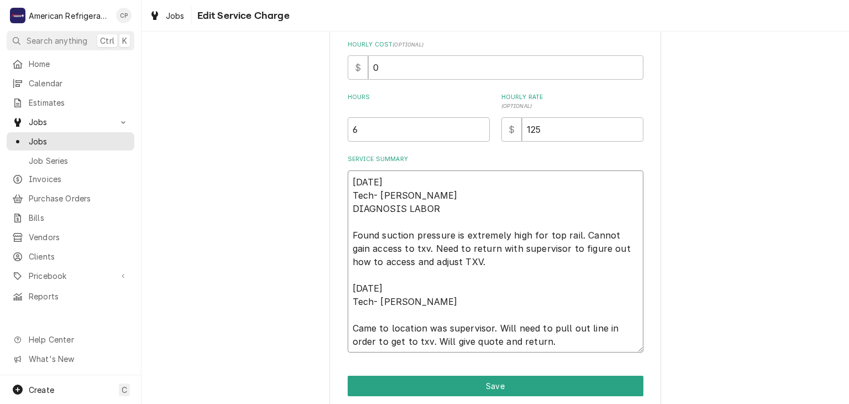
drag, startPoint x: 351, startPoint y: 287, endPoint x: 596, endPoint y: 372, distance: 259.3
click at [596, 372] on div "Use the fields below to edit this service charge This line item does not exist …" at bounding box center [496, 99] width 332 height 680
type textarea "x"
type textarea "7/30/25 Tech- Brandon DIAGNOSIS LABOR Found suction pressure is extremely high …"
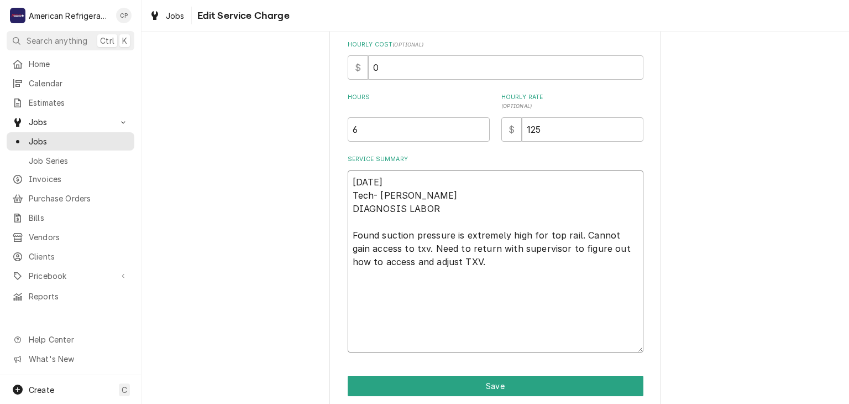
scroll to position [285, 0]
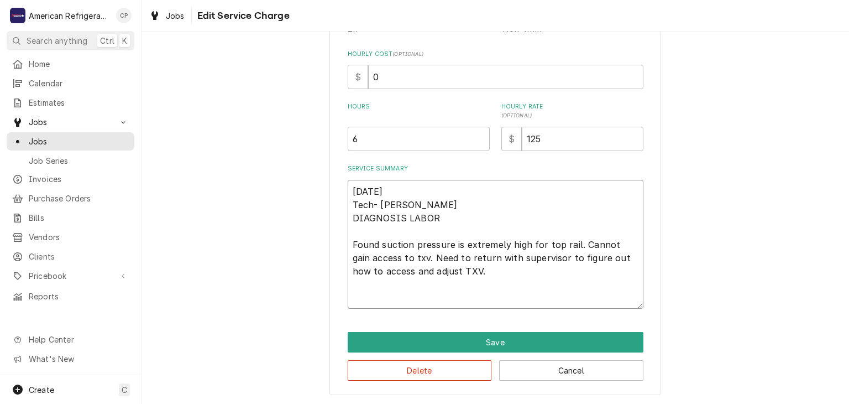
type textarea "x"
type textarea "7/30/25 Tech- Brandon DIAGNOSIS LABOR Found suction pressure is extremely high …"
type textarea "x"
type textarea "7/30/25 Tech- Brandon DIAGNOSIS LABOR Found suction pressure is extremely high …"
type textarea "x"
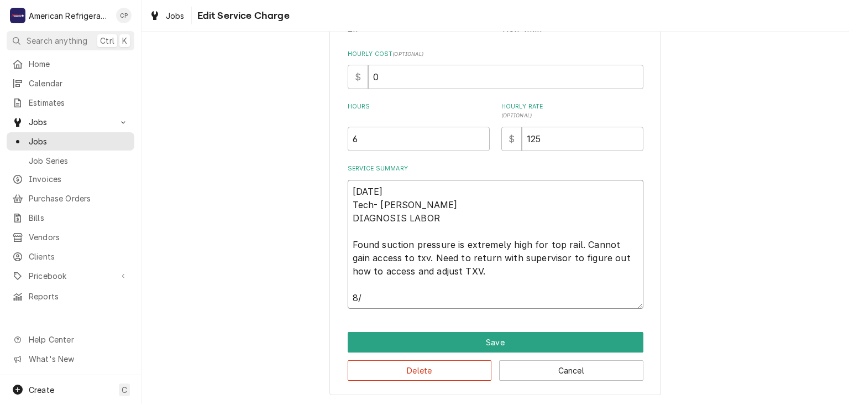
type textarea "7/30/25 Tech- Brandon DIAGNOSIS LABOR Found suction pressure is extremely high …"
type textarea "x"
type textarea "7/30/25 Tech- Brandon DIAGNOSIS LABOR Found suction pressure is extremely high …"
type textarea "x"
type textarea "7/30/25 Tech- Brandon DIAGNOSIS LABOR Found suction pressure is extremely high …"
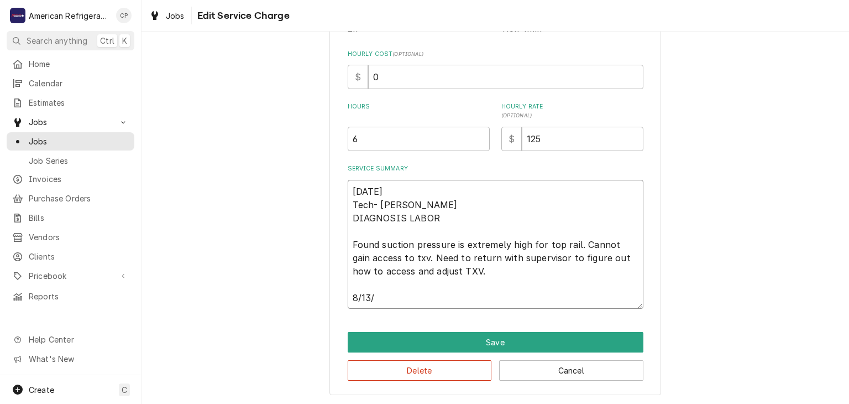
type textarea "x"
type textarea "7/30/25 Tech- Brandon DIAGNOSIS LABOR Found suction pressure is extremely high …"
type textarea "x"
type textarea "7/30/25 Tech- Brandon DIAGNOSIS LABOR Found suction pressure is extremely high …"
type textarea "x"
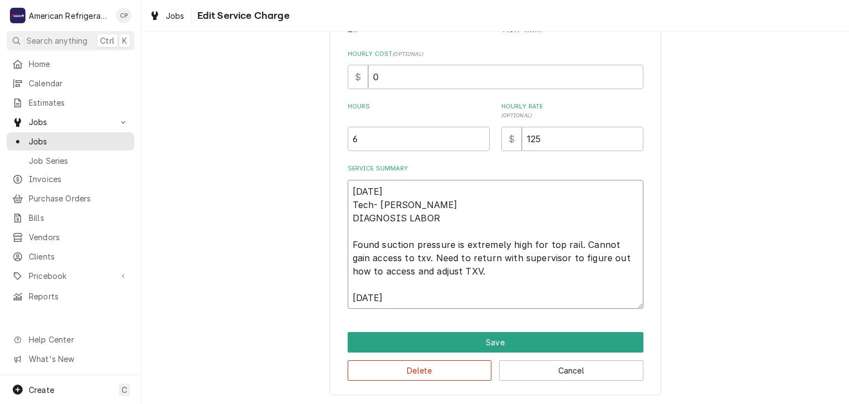
type textarea "7/30/25 Tech- Brandon DIAGNOSIS LABOR Found suction pressure is extremely high …"
type textarea "x"
type textarea "7/30/25 Tech- Brandon DIAGNOSIS LABOR Found suction pressure is extremely high …"
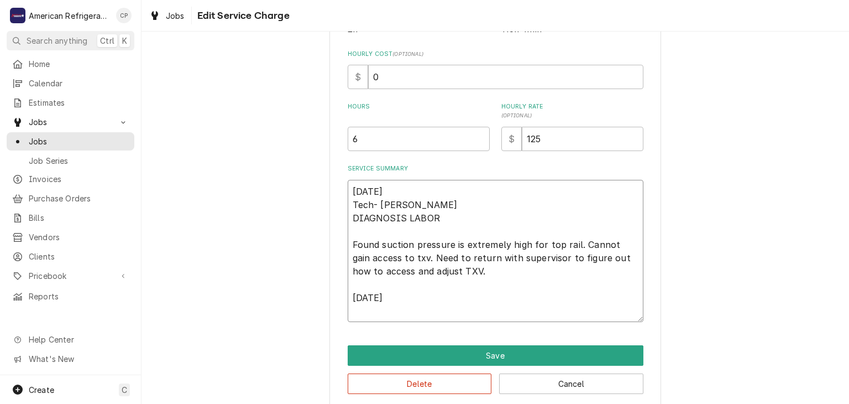
scroll to position [294, 0]
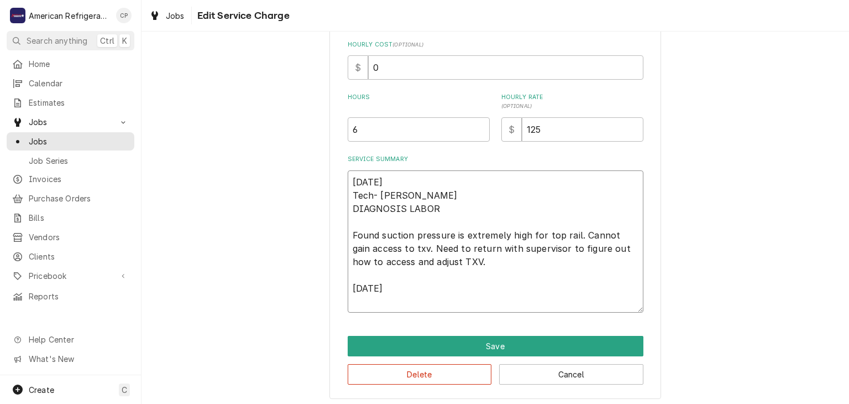
type textarea "x"
type textarea "7/30/25 Tech- Brandon DIAGNOSIS LABOR Found suction pressure is extremely high …"
type textarea "x"
type textarea "7/30/25 Tech- Brandon DIAGNOSIS LABOR Found suction pressure is extremely high …"
type textarea "x"
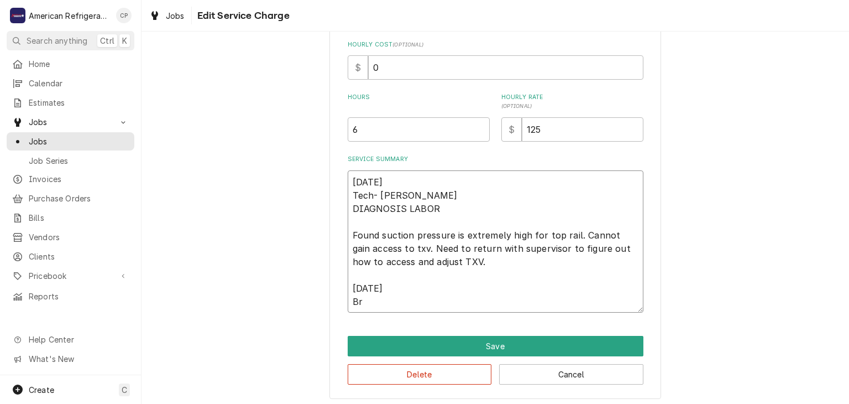
type textarea "7/30/25 Tech- Brandon DIAGNOSIS LABOR Found suction pressure is extremely high …"
type textarea "x"
type textarea "7/30/25 Tech- Brandon DIAGNOSIS LABOR Found suction pressure is extremely high …"
type textarea "x"
type textarea "7/30/25 Tech- Brandon DIAGNOSIS LABOR Found suction pressure is extremely high …"
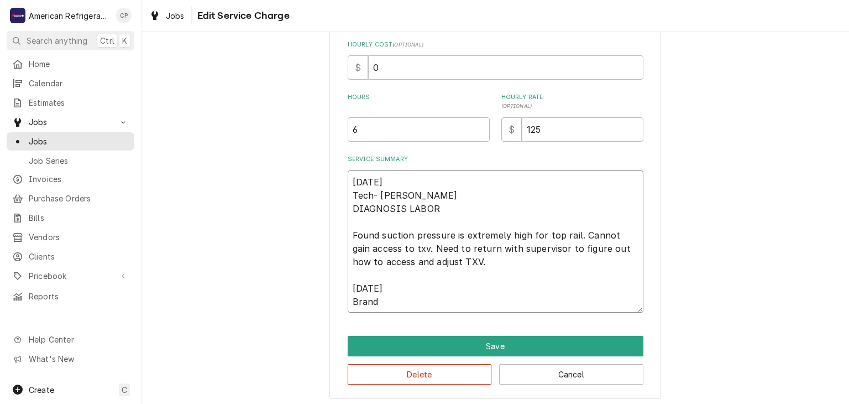
type textarea "x"
type textarea "7/30/25 Tech- Brandon DIAGNOSIS LABOR Found suction pressure is extremely high …"
type textarea "x"
type textarea "7/30/25 Tech- Brandon DIAGNOSIS LABOR Found suction pressure is extremely high …"
type textarea "x"
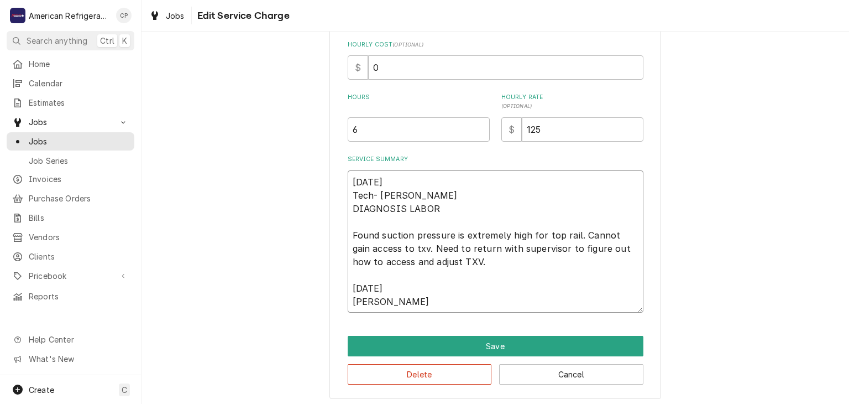
type textarea "7/30/25 Tech- Brandon DIAGNOSIS LABOR Found suction pressure is extremely high …"
type textarea "x"
type textarea "7/30/25 Tech- Brandon DIAGNOSIS LABOR Found suction pressure is extremely high …"
type textarea "x"
type textarea "7/30/25 Tech- Brandon DIAGNOSIS LABOR Found suction pressure is extremely high …"
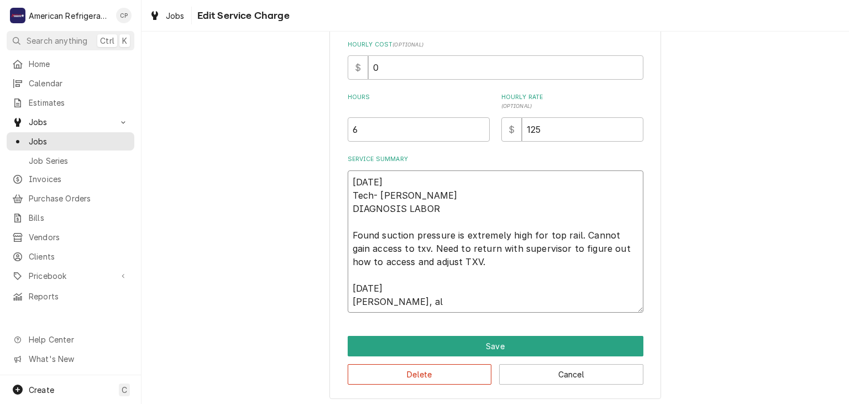
type textarea "x"
type textarea "7/30/25 Tech- Brandon DIAGNOSIS LABOR Found suction pressure is extremely high …"
type textarea "x"
type textarea "7/30/25 Tech- Brandon DIAGNOSIS LABOR Found suction pressure is extremely high …"
type textarea "x"
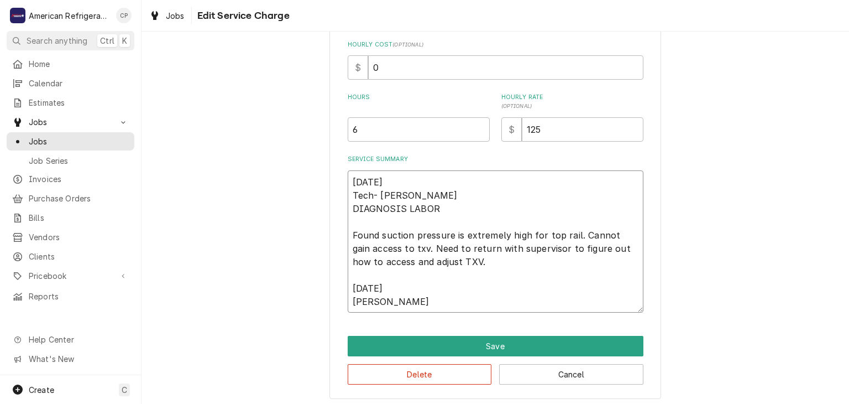
type textarea "7/30/25 Tech- Brandon DIAGNOSIS LABOR Found suction pressure is extremely high …"
type textarea "x"
type textarea "7/30/25 Tech- Brandon DIAGNOSIS LABOR Found suction pressure is extremely high …"
type textarea "x"
type textarea "7/30/25 Tech- Brandon DIAGNOSIS LABOR Found suction pressure is extremely high …"
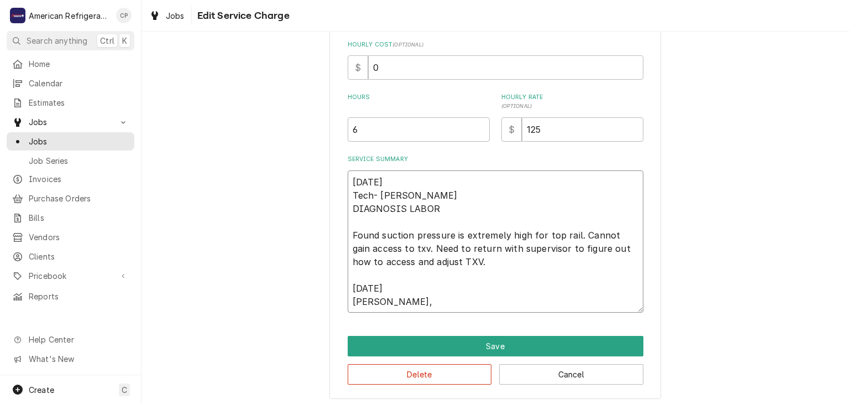
type textarea "x"
type textarea "7/30/25 Tech- Brandon DIAGNOSIS LABOR Found suction pressure is extremely high …"
type textarea "x"
type textarea "7/30/25 Tech- Brandon DIAGNOSIS LABOR Found suction pressure is extremely high …"
type textarea "x"
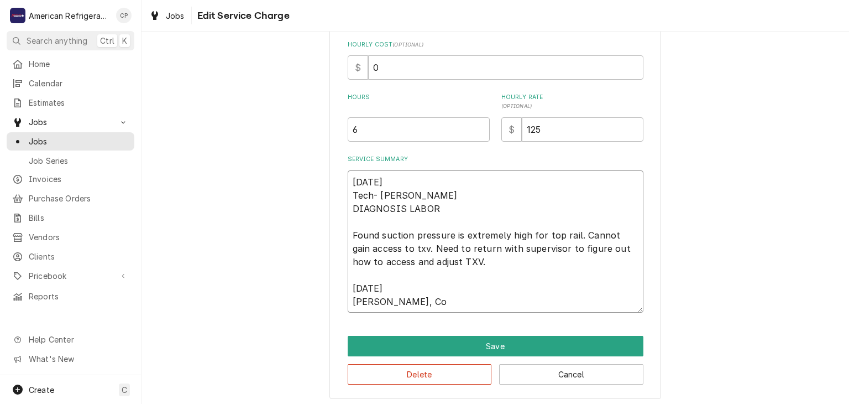
type textarea "7/30/25 Tech- Brandon DIAGNOSIS LABOR Found suction pressure is extremely high …"
type textarea "x"
type textarea "7/30/25 Tech- Brandon DIAGNOSIS LABOR Found suction pressure is extremely high …"
type textarea "x"
type textarea "7/30/25 Tech- Brandon DIAGNOSIS LABOR Found suction pressure is extremely high …"
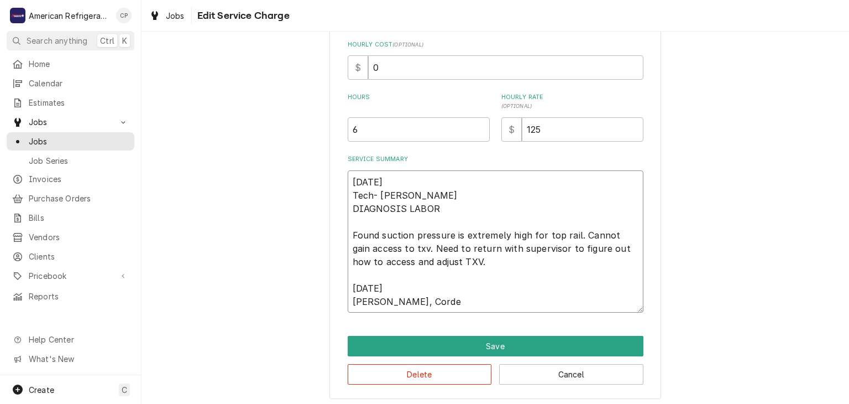
type textarea "x"
type textarea "7/30/25 Tech- Brandon DIAGNOSIS LABOR Found suction pressure is extremely high …"
type textarea "x"
type textarea "7/30/25 Tech- Brandon DIAGNOSIS LABOR Found suction pressure is extremely high …"
type textarea "x"
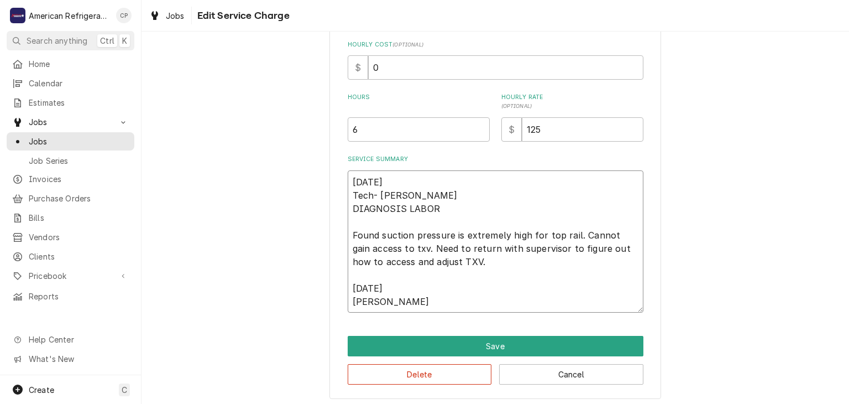
type textarea "7/30/25 Tech- Brandon DIAGNOSIS LABOR Found suction pressure is extremely high …"
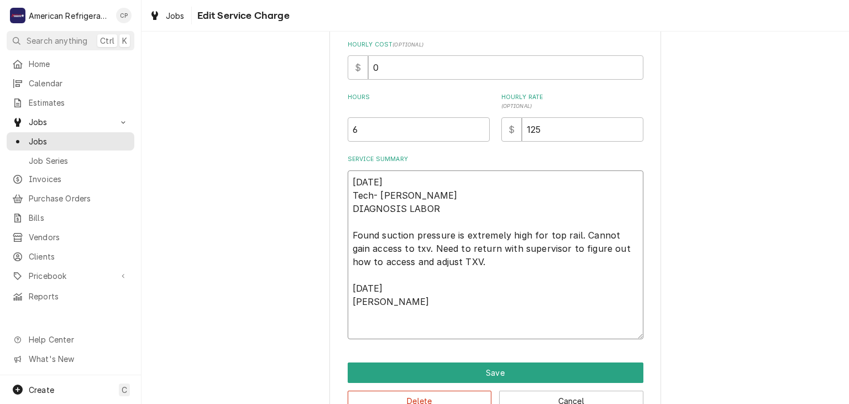
type textarea "x"
type textarea "7/30/25 Tech- Brandon DIAGNOSIS LABOR Found suction pressure is extremely high …"
type textarea "x"
type textarea "7/30/25 Tech- Brandon DIAGNOSIS LABOR Found suction pressure is extremely high …"
type textarea "x"
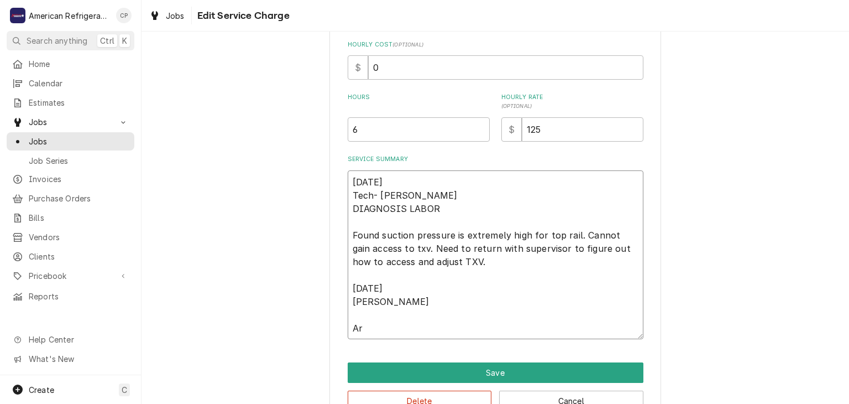
type textarea "7/30/25 Tech- Brandon DIAGNOSIS LABOR Found suction pressure is extremely high …"
type textarea "x"
type textarea "7/30/25 Tech- Brandon DIAGNOSIS LABOR Found suction pressure is extremely high …"
type textarea "x"
type textarea "7/30/25 Tech- Brandon DIAGNOSIS LABOR Found suction pressure is extremely high …"
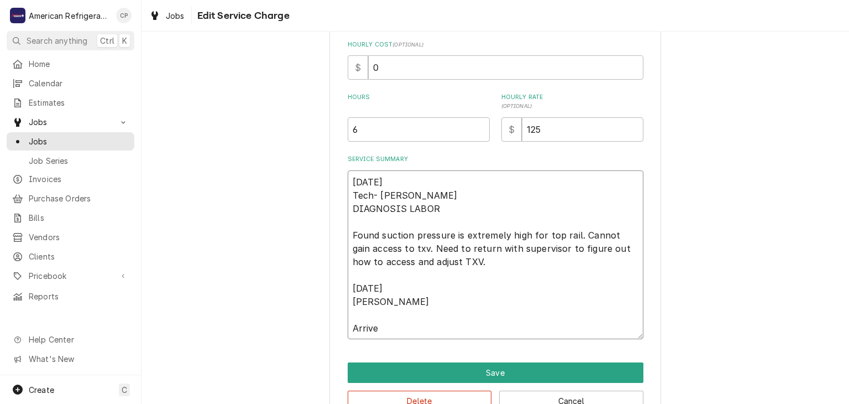
type textarea "x"
type textarea "7/30/25 Tech- Brandon DIAGNOSIS LABOR Found suction pressure is extremely high …"
type textarea "x"
type textarea "7/30/25 Tech- Brandon DIAGNOSIS LABOR Found suction pressure is extremely high …"
type textarea "x"
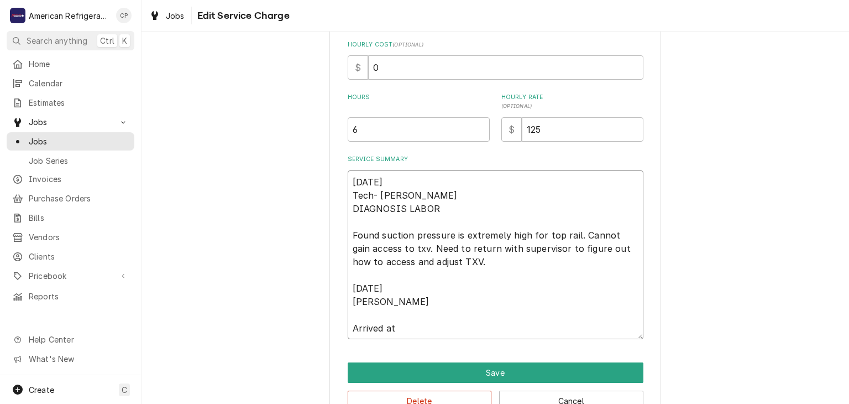
type textarea "7/30/25 Tech- Brandon DIAGNOSIS LABOR Found suction pressure is extremely high …"
type textarea "x"
type textarea "7/30/25 Tech- Brandon DIAGNOSIS LABOR Found suction pressure is extremely high …"
type textarea "x"
type textarea "7/30/25 Tech- Brandon DIAGNOSIS LABOR Found suction pressure is extremely high …"
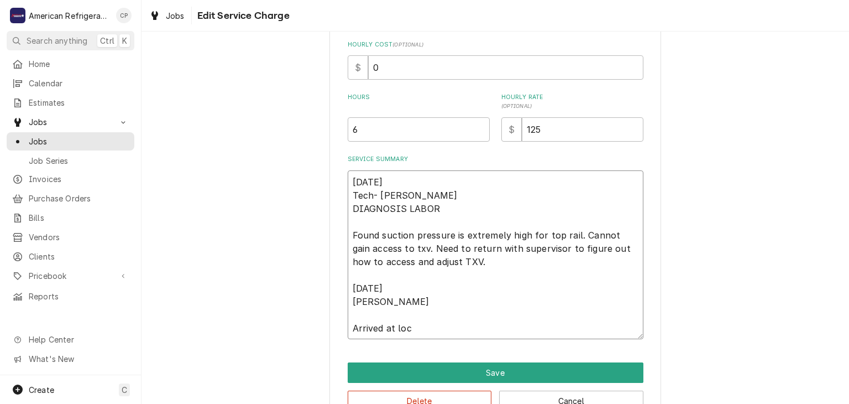
type textarea "x"
type textarea "7/30/25 Tech- Brandon DIAGNOSIS LABOR Found suction pressure is extremely high …"
type textarea "x"
type textarea "7/30/25 Tech- Brandon DIAGNOSIS LABOR Found suction pressure is extremely high …"
type textarea "x"
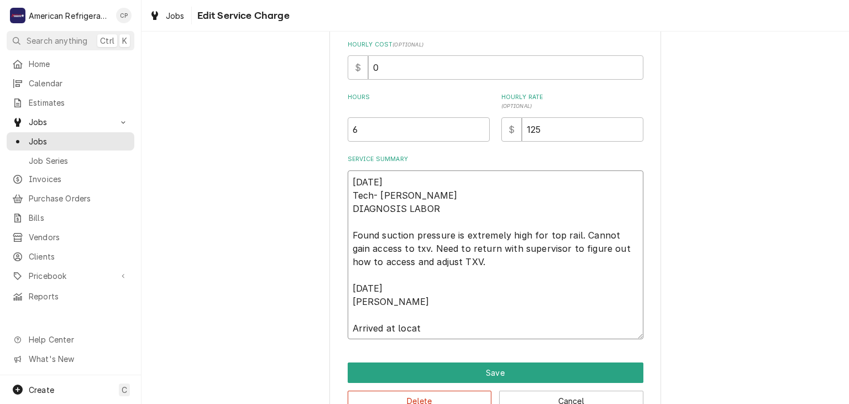
type textarea "7/30/25 Tech- Brandon DIAGNOSIS LABOR Found suction pressure is extremely high …"
type textarea "x"
type textarea "7/30/25 Tech- Brandon DIAGNOSIS LABOR Found suction pressure is extremely high …"
type textarea "x"
type textarea "7/30/25 Tech- Brandon DIAGNOSIS LABOR Found suction pressure is extremely high …"
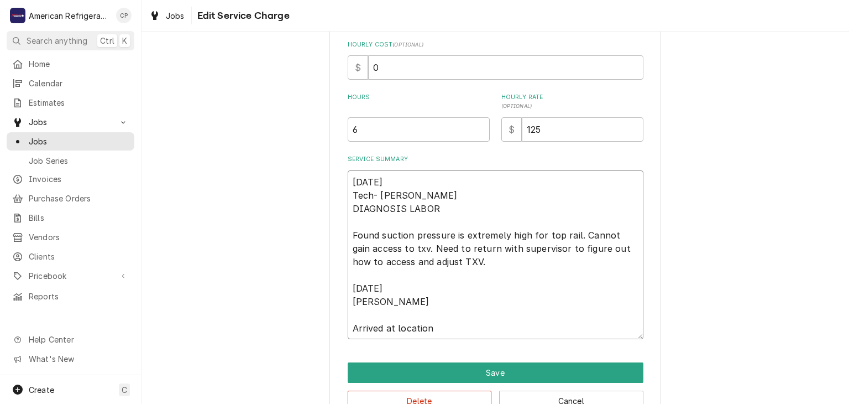
type textarea "x"
type textarea "7/30/25 Tech- Brandon DIAGNOSIS LABOR Found suction pressure is extremely high …"
type textarea "x"
type textarea "7/30/25 Tech- Brandon DIAGNOSIS LABOR Found suction pressure is extremely high …"
type textarea "x"
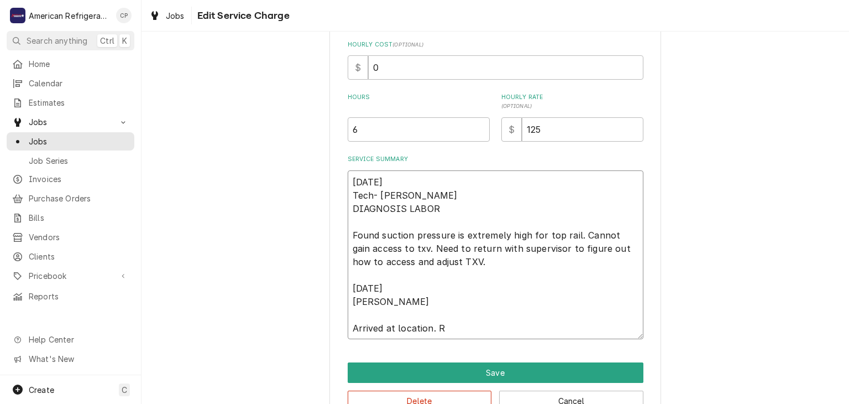
type textarea "7/30/25 Tech- Brandon DIAGNOSIS LABOR Found suction pressure is extremely high …"
type textarea "x"
type textarea "7/30/25 Tech- Brandon DIAGNOSIS LABOR Found suction pressure is extremely high …"
type textarea "x"
type textarea "7/30/25 Tech- Brandon DIAGNOSIS LABOR Found suction pressure is extremely high …"
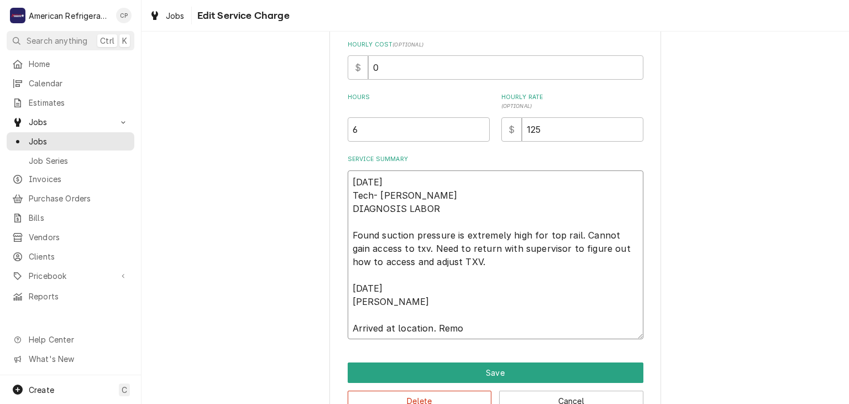
type textarea "x"
type textarea "7/30/25 Tech- Brandon DIAGNOSIS LABOR Found suction pressure is extremely high …"
type textarea "x"
type textarea "7/30/25 Tech- Brandon DIAGNOSIS LABOR Found suction pressure is extremely high …"
type textarea "x"
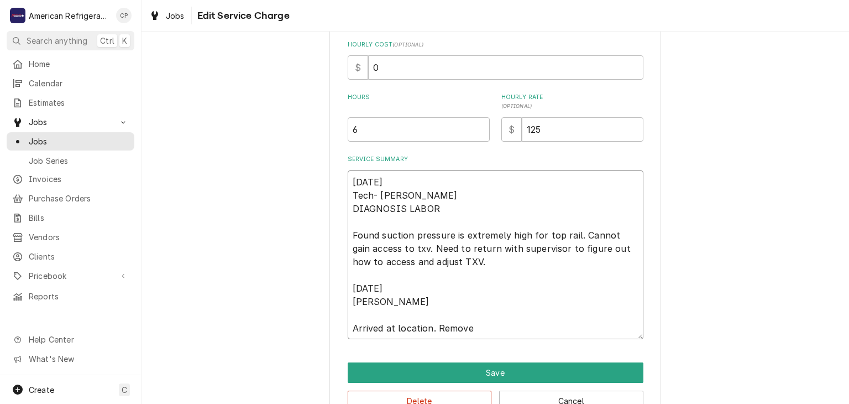
type textarea "7/30/25 Tech- Brandon DIAGNOSIS LABOR Found suction pressure is extremely high …"
type textarea "x"
type textarea "7/30/25 Tech- Brandon DIAGNOSIS LABOR Found suction pressure is extremely high …"
type textarea "x"
type textarea "7/30/25 Tech- Brandon DIAGNOSIS LABOR Found suction pressure is extremely high …"
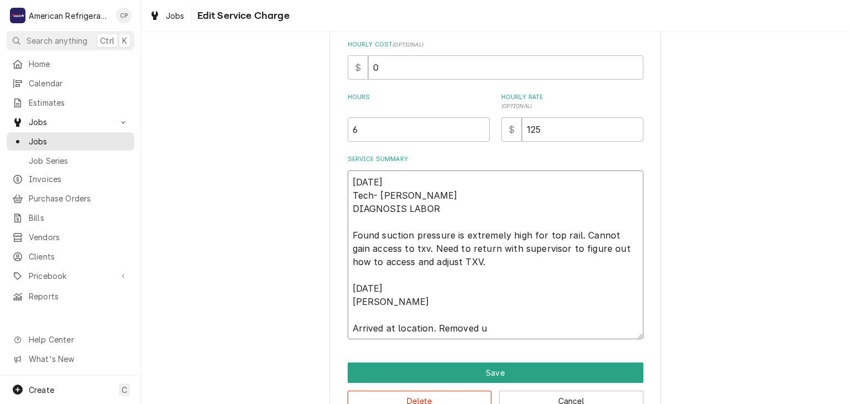
type textarea "x"
type textarea "7/30/25 Tech- Brandon DIAGNOSIS LABOR Found suction pressure is extremely high …"
type textarea "x"
type textarea "7/30/25 Tech- Brandon DIAGNOSIS LABOR Found suction pressure is extremely high …"
type textarea "x"
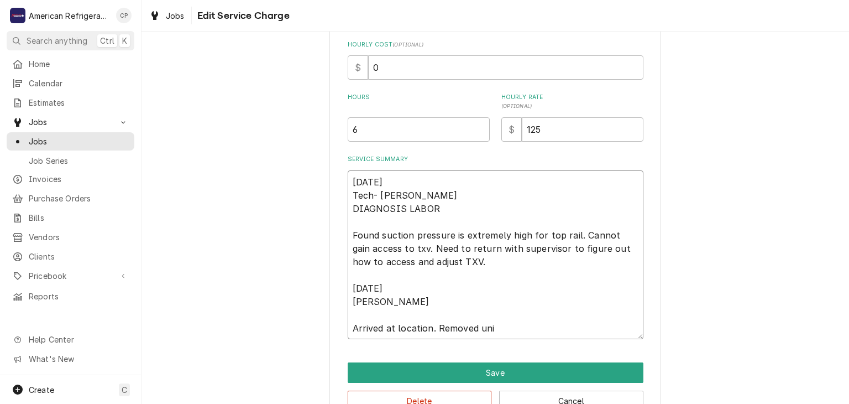
type textarea "7/30/25 Tech- Brandon DIAGNOSIS LABOR Found suction pressure is extremely high …"
type textarea "x"
type textarea "7/30/25 Tech- Brandon DIAGNOSIS LABOR Found suction pressure is extremely high …"
type textarea "x"
type textarea "7/30/25 Tech- Brandon DIAGNOSIS LABOR Found suction pressure is extremely high …"
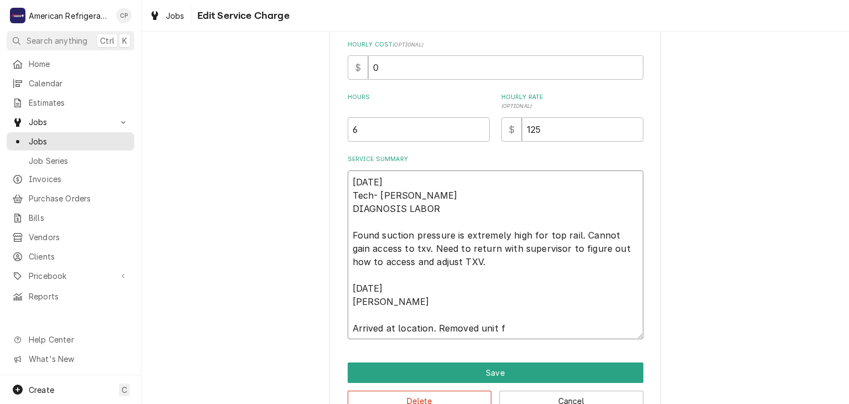
type textarea "x"
type textarea "7/30/25 Tech- Brandon DIAGNOSIS LABOR Found suction pressure is extremely high …"
type textarea "x"
type textarea "7/30/25 Tech- Brandon DIAGNOSIS LABOR Found suction pressure is extremely high …"
type textarea "x"
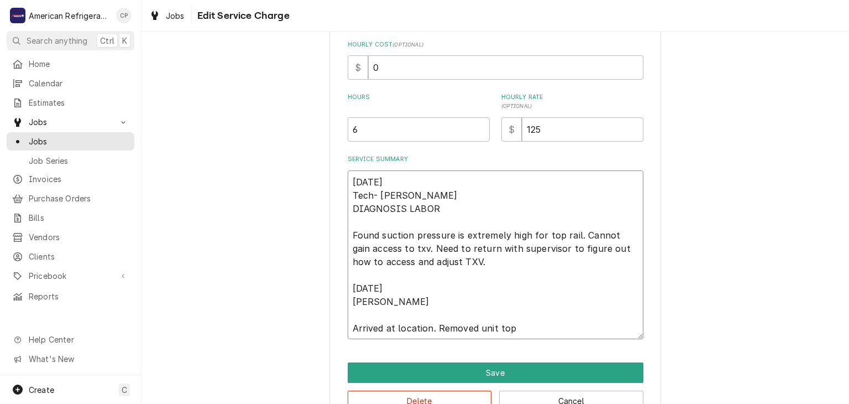
type textarea "7/30/25 Tech- Brandon DIAGNOSIS LABOR Found suction pressure is extremely high …"
type textarea "x"
type textarea "7/30/25 Tech- Brandon DIAGNOSIS LABOR Found suction pressure is extremely high …"
type textarea "x"
type textarea "7/30/25 Tech- Brandon DIAGNOSIS LABOR Found suction pressure is extremely high …"
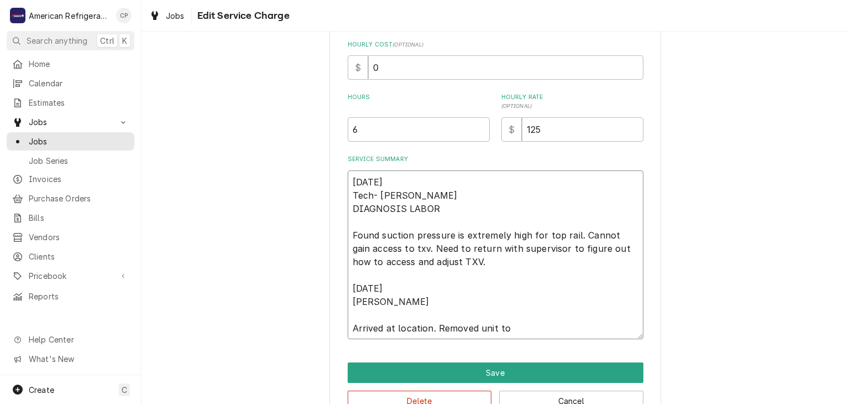
type textarea "x"
type textarea "7/30/25 Tech- Brandon DIAGNOSIS LABOR Found suction pressure is extremely high …"
type textarea "x"
type textarea "7/30/25 Tech- Brandon DIAGNOSIS LABOR Found suction pressure is extremely high …"
type textarea "x"
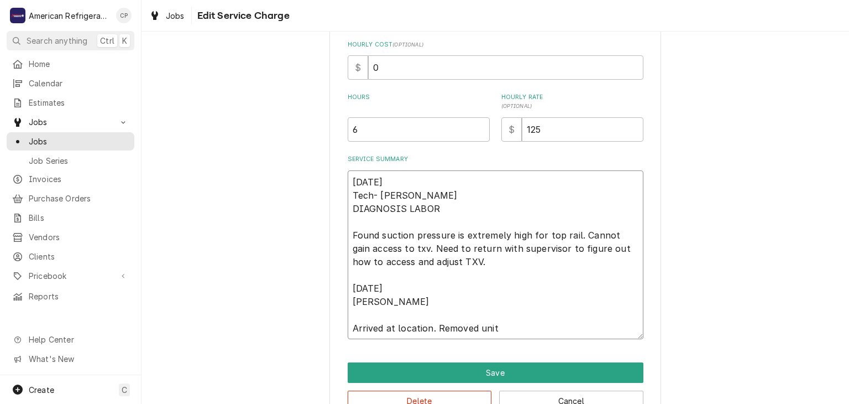
type textarea "7/30/25 Tech- Brandon DIAGNOSIS LABOR Found suction pressure is extremely high …"
type textarea "x"
type textarea "7/30/25 Tech- Brandon DIAGNOSIS LABOR Found suction pressure is extremely high …"
type textarea "x"
type textarea "7/30/25 Tech- Brandon DIAGNOSIS LABOR Found suction pressure is extremely high …"
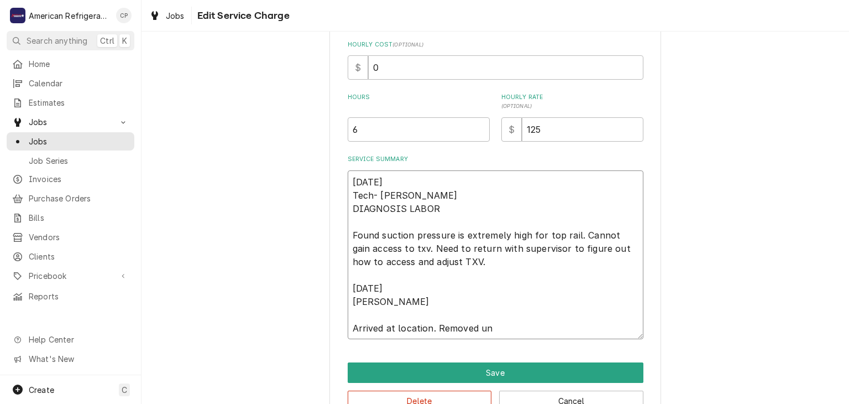
type textarea "x"
type textarea "7/30/25 Tech- Brandon DIAGNOSIS LABOR Found suction pressure is extremely high …"
type textarea "x"
type textarea "7/30/25 Tech- Brandon DIAGNOSIS LABOR Found suction pressure is extremely high …"
type textarea "x"
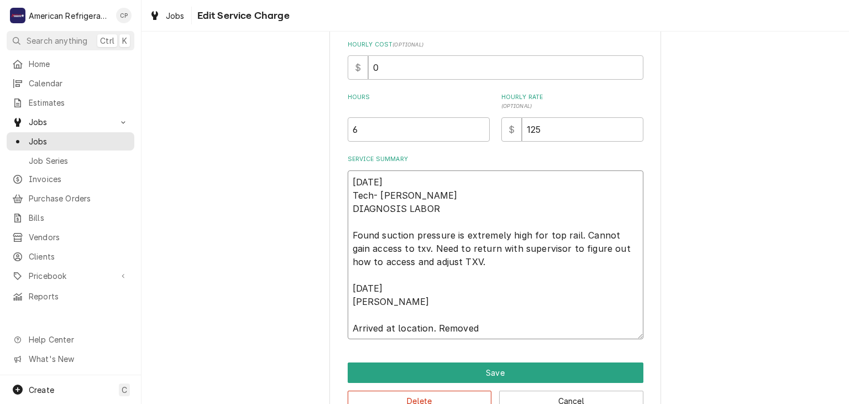
type textarea "7/30/25 Tech- Brandon DIAGNOSIS LABOR Found suction pressure is extremely high …"
type textarea "x"
type textarea "7/30/25 Tech- Brandon DIAGNOSIS LABOR Found suction pressure is extremely high …"
type textarea "x"
type textarea "7/30/25 Tech- Brandon DIAGNOSIS LABOR Found suction pressure is extremely high …"
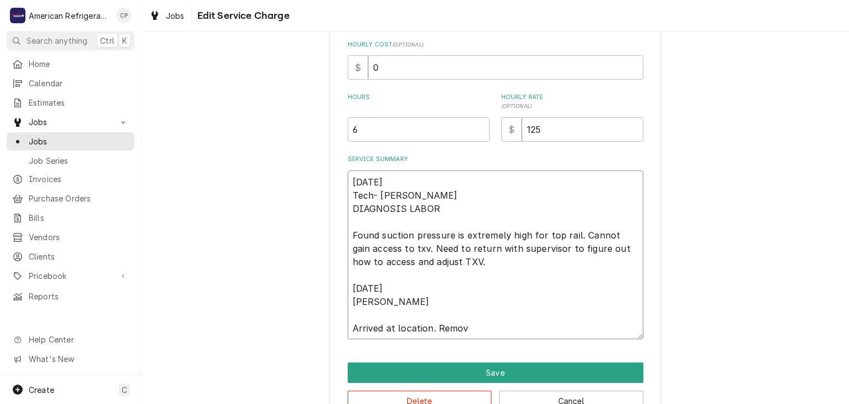
type textarea "x"
type textarea "7/30/25 Tech- Brandon DIAGNOSIS LABOR Found suction pressure is extremely high …"
type textarea "x"
type textarea "7/30/25 Tech- Brandon DIAGNOSIS LABOR Found suction pressure is extremely high …"
type textarea "x"
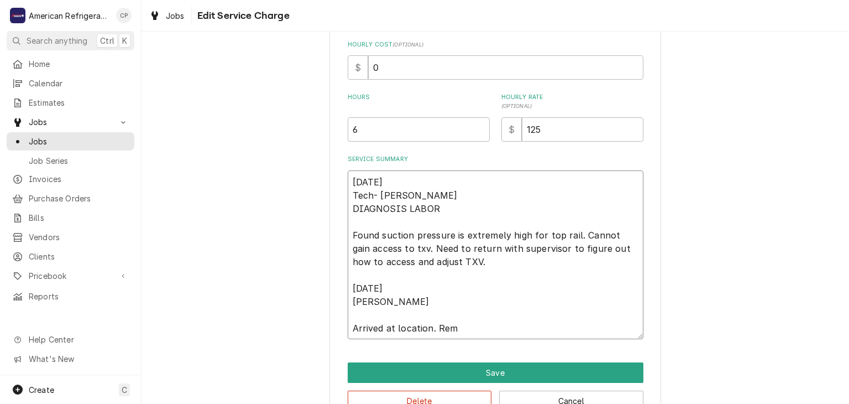
type textarea "7/30/25 Tech- Brandon DIAGNOSIS LABOR Found suction pressure is extremely high …"
type textarea "x"
type textarea "7/30/25 Tech- Brandon DIAGNOSIS LABOR Found suction pressure is extremely high …"
type textarea "x"
type textarea "7/30/25 Tech- Brandon DIAGNOSIS LABOR Found suction pressure is extremely high …"
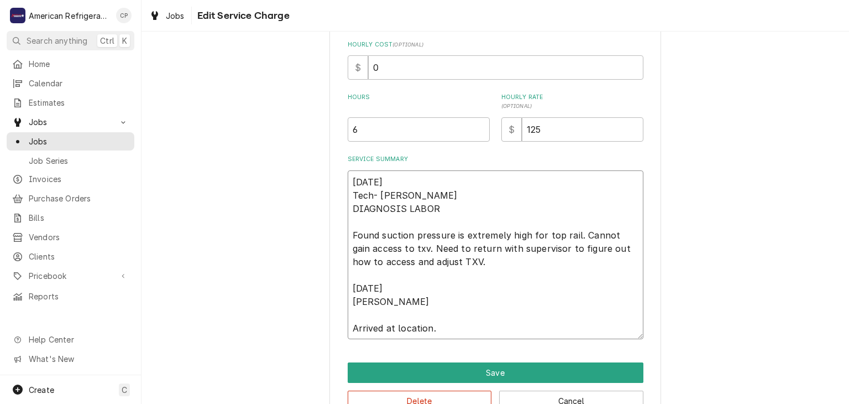
type textarea "x"
type textarea "7/30/25 Tech- Brandon DIAGNOSIS LABOR Found suction pressure is extremely high …"
type textarea "x"
type textarea "7/30/25 Tech- Brandon DIAGNOSIS LABOR Found suction pressure is extremely high …"
type textarea "x"
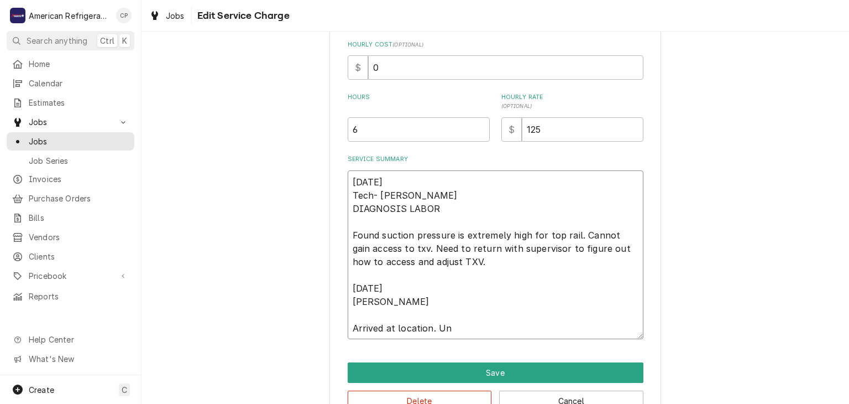
type textarea "7/30/25 Tech- Brandon DIAGNOSIS LABOR Found suction pressure is extremely high …"
type textarea "x"
type textarea "7/30/25 Tech- Brandon DIAGNOSIS LABOR Found suction pressure is extremely high …"
type textarea "x"
type textarea "7/30/25 Tech- Brandon DIAGNOSIS LABOR Found suction pressure is extremely high …"
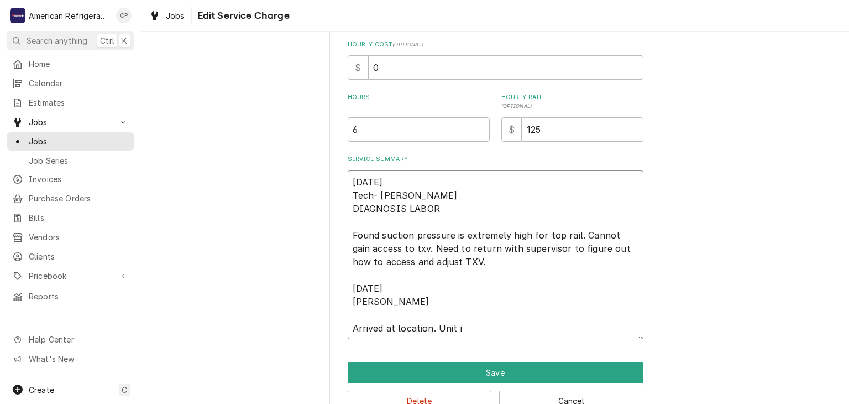
type textarea "x"
type textarea "7/30/25 Tech- Brandon DIAGNOSIS LABOR Found suction pressure is extremely high …"
type textarea "x"
type textarea "7/30/25 Tech- Brandon DIAGNOSIS LABOR Found suction pressure is extremely high …"
type textarea "x"
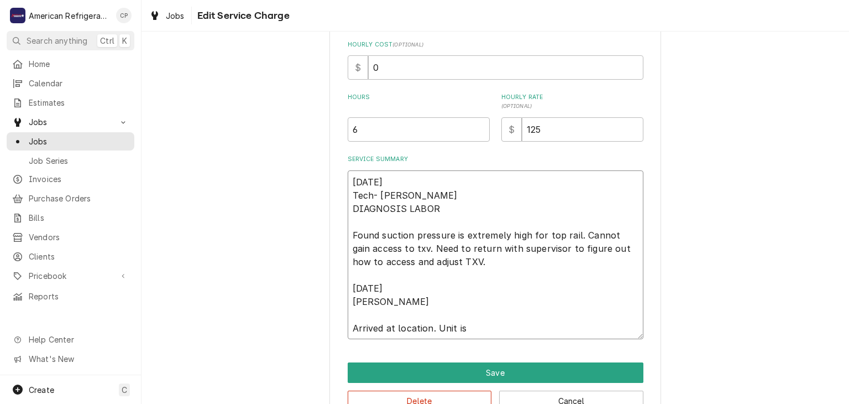
type textarea "7/30/25 Tech- Brandon DIAGNOSIS LABOR Found suction pressure is extremely high …"
type textarea "x"
type textarea "7/30/25 Tech- Brandon DIAGNOSIS LABOR Found suction pressure is extremely high …"
type textarea "x"
type textarea "7/30/25 Tech- Brandon DIAGNOSIS LABOR Found suction pressure is extremely high …"
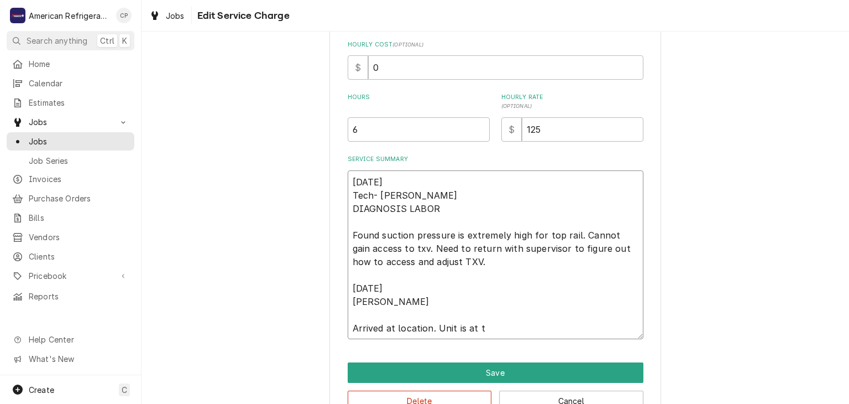
type textarea "x"
type textarea "7/30/25 Tech- Brandon DIAGNOSIS LABOR Found suction pressure is extremely high …"
type textarea "x"
type textarea "7/30/25 Tech- Brandon DIAGNOSIS LABOR Found suction pressure is extremely high …"
type textarea "x"
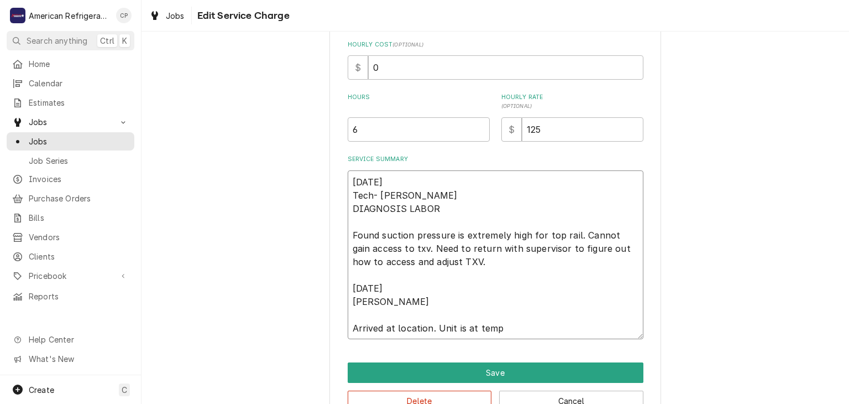
type textarea "7/30/25 Tech- Brandon DIAGNOSIS LABOR Found suction pressure is extremely high …"
type textarea "x"
type textarea "7/30/25 Tech- Brandon DIAGNOSIS LABOR Found suction pressure is extremely high …"
type textarea "x"
type textarea "7/30/25 Tech- Brandon DIAGNOSIS LABOR Found suction pressure is extremely high …"
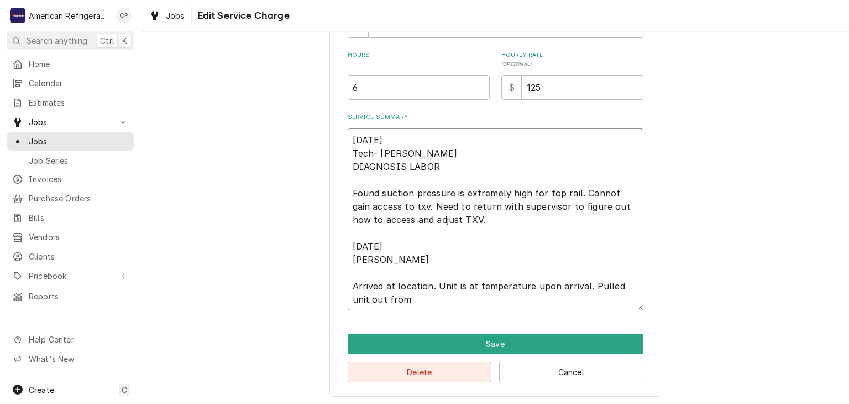
scroll to position [338, 0]
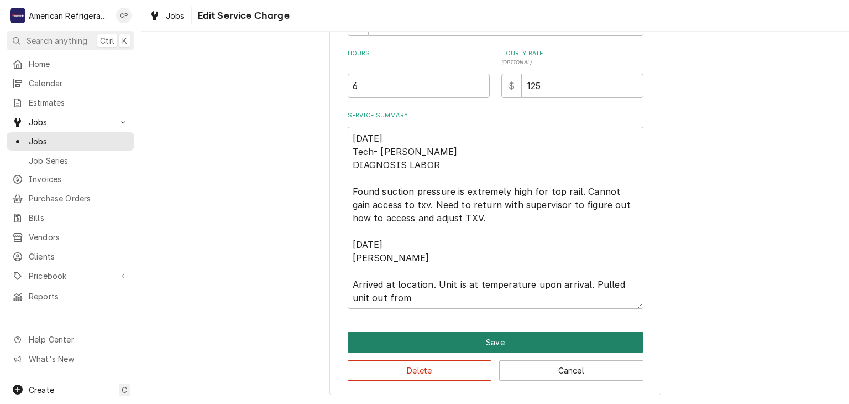
click at [463, 346] on button "Save" at bounding box center [496, 342] width 296 height 20
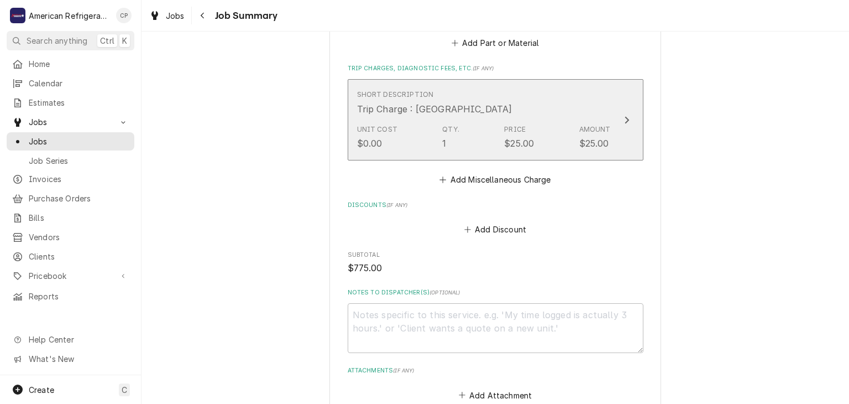
scroll to position [841, 0]
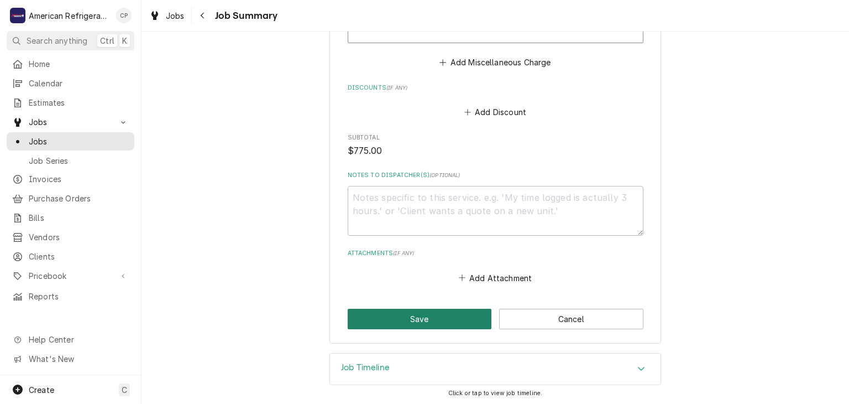
click at [447, 320] on button "Save" at bounding box center [420, 319] width 144 height 20
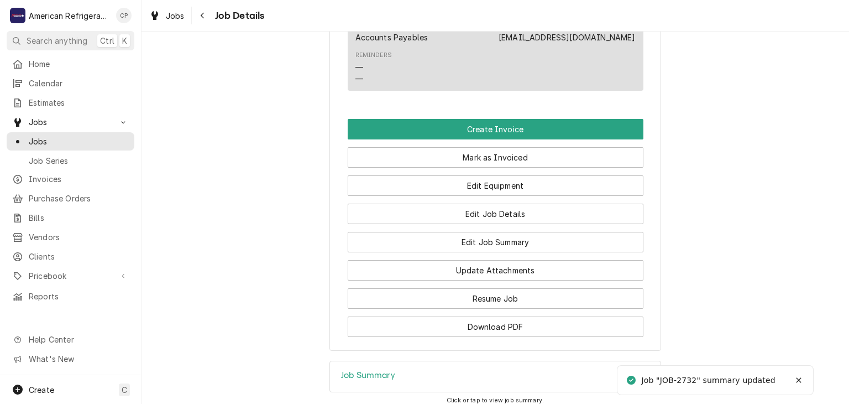
scroll to position [719, 0]
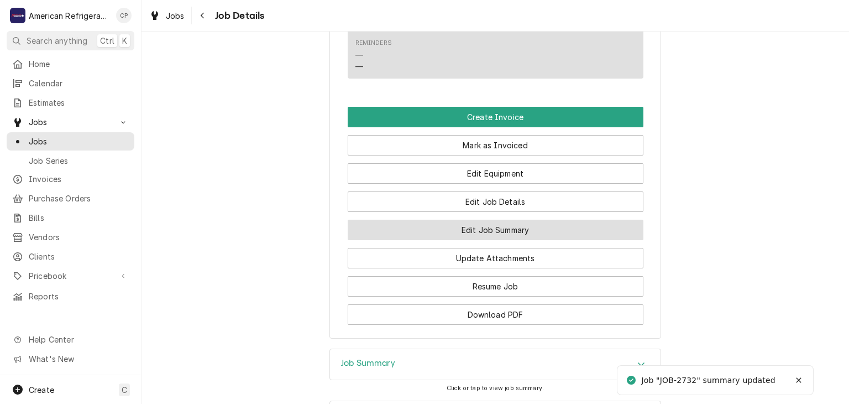
click at [508, 240] on button "Edit Job Summary" at bounding box center [496, 230] width 296 height 20
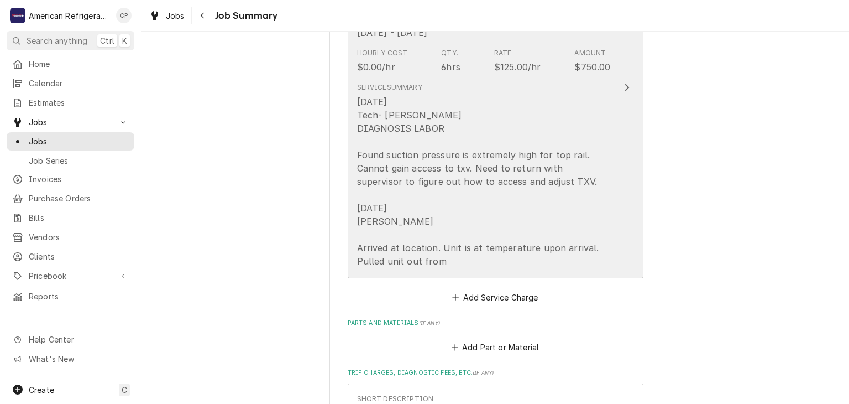
click at [490, 203] on div "7/30/25 Tech- Brandon DIAGNOSIS LABOR Found suction pressure is extremely high …" at bounding box center [484, 181] width 254 height 173
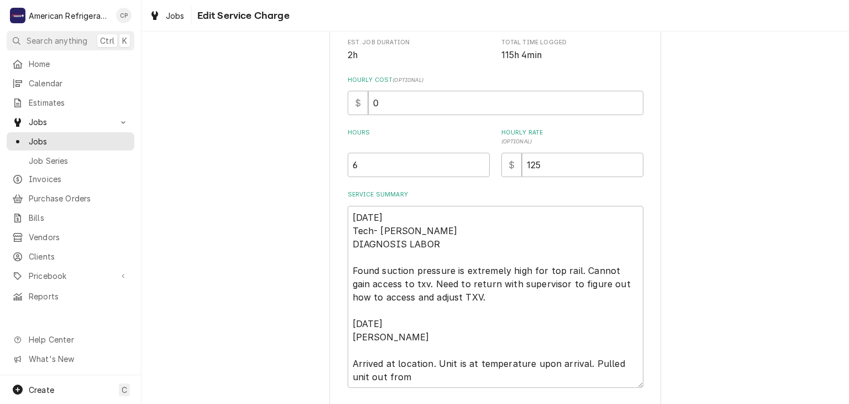
scroll to position [274, 0]
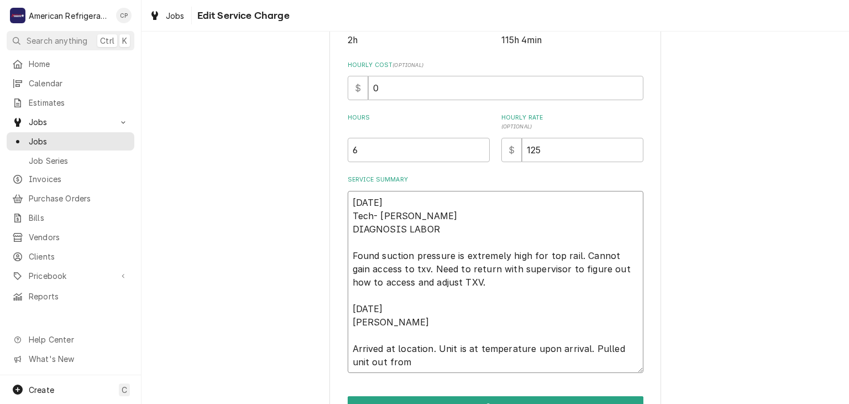
click at [452, 238] on textarea "7/30/25 Tech- Brandon DIAGNOSIS LABOR Found suction pressure is extremely high …" at bounding box center [496, 282] width 296 height 182
paste textarea "00030502"
type textarea "x"
type textarea "7/30/25 Tech- Brandon DIAGNOSIS LABOR 00030502 Found suction pressure is extrem…"
type textarea "x"
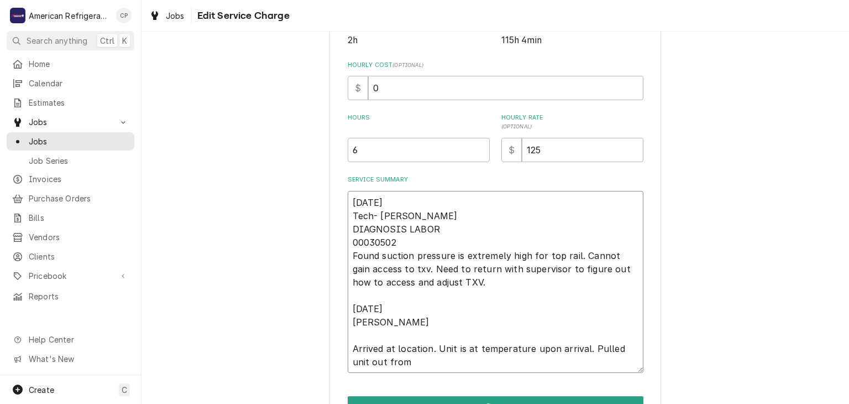
type textarea "7/30/25 Tech- Brandon DIAGNOSIS LABOR 0003050 Found suction pressure is extreme…"
type textarea "x"
type textarea "7/30/25 Tech- Brandon DIAGNOSIS LABOR 000305 Found suction pressure is extremel…"
type textarea "x"
type textarea "7/30/25 Tech- Brandon DIAGNOSIS LABOR 00030 Found suction pressure is extremely…"
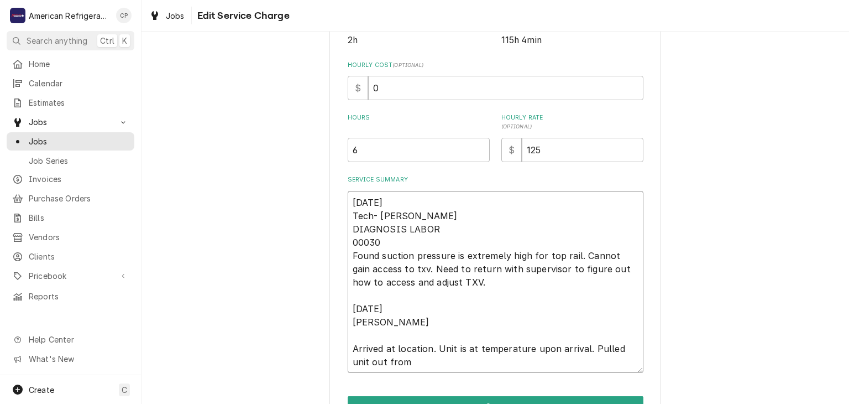
type textarea "x"
type textarea "7/30/25 Tech- Brandon DIAGNOSIS LABOR 0003 Found suction pressure is extremely …"
type textarea "x"
type textarea "7/30/25 Tech- Brandon DIAGNOSIS LABOR 000 Found suction pressure is extremely h…"
type textarea "x"
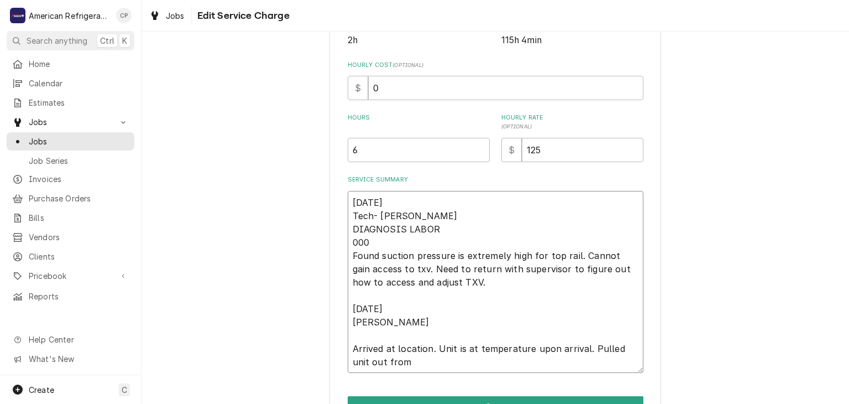
type textarea "7/30/25 Tech- Brandon DIAGNOSIS LABOR 00 Found suction pressure is extremely hi…"
type textarea "x"
type textarea "7/30/25 Tech- Brandon DIAGNOSIS LABOR 0 Found suction pressure is extremely hig…"
type textarea "x"
type textarea "7/30/25 Tech- Brandon DIAGNOSIS LABOR Found suction pressure is extremely high …"
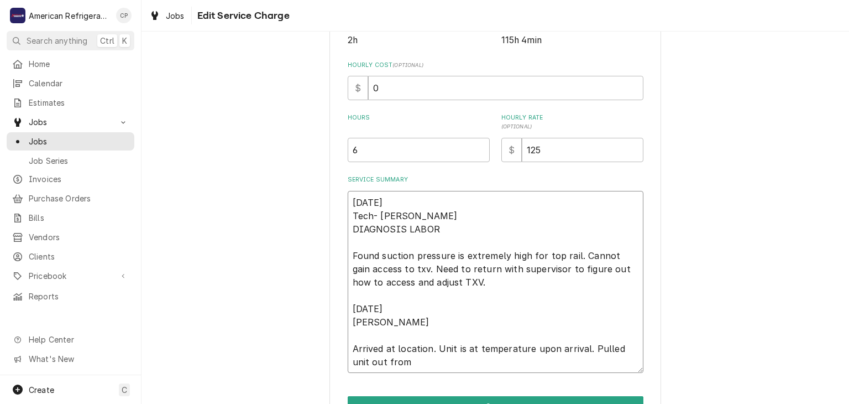
type textarea "x"
type textarea "7/30/25 Tech- Brandon DIAGNOSIS LABOR W Found suction pressure is extremely hig…"
type textarea "x"
type textarea "7/30/25 Tech- Brandon DIAGNOSIS LABOR WO Found suction pressure is extremely hi…"
type textarea "x"
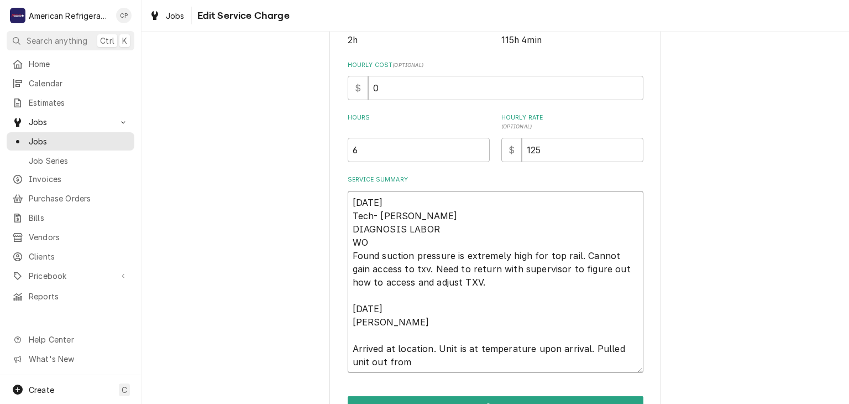
type textarea "7/30/25 Tech- Brandon DIAGNOSIS LABOR WO# Found suction pressure is extremely h…"
type textarea "x"
type textarea "7/30/25 Tech- Brandon DIAGNOSIS LABOR WO# Found suction pressure is extremely h…"
paste textarea "00030502"
type textarea "x"
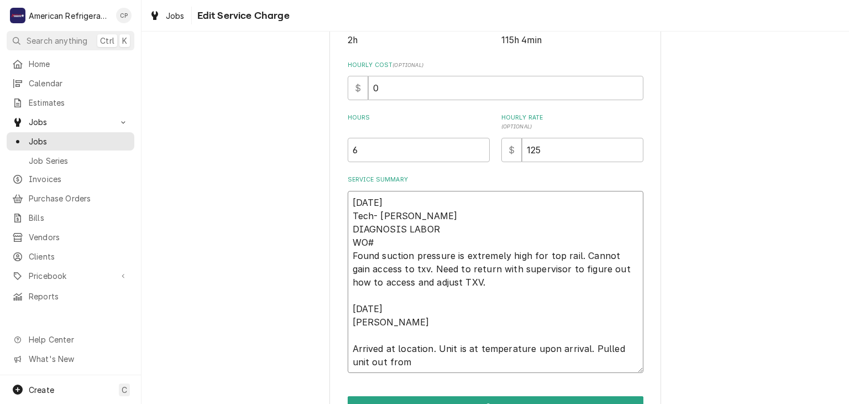
type textarea "7/30/25 Tech- Brandon DIAGNOSIS LABOR WO# 00030502 Found suction pressure is ex…"
click at [410, 235] on textarea "7/30/25 Tech- Brandon DIAGNOSIS LABOR WO# 00030502 Found suction pressure is ex…" at bounding box center [496, 282] width 296 height 182
click at [443, 246] on textarea "7/30/25 Tech- Brandon DIAGNOSIS LABOR WO# 00030502 Found suction pressure is ex…" at bounding box center [496, 282] width 296 height 182
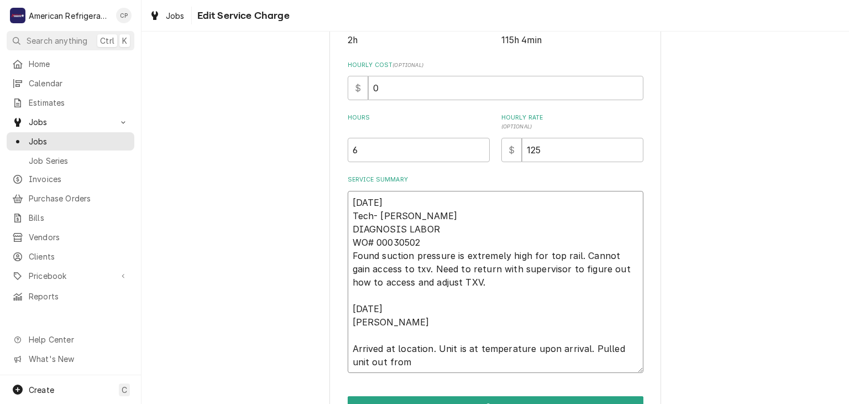
type textarea "x"
type textarea "7/30/25 Tech- Brandon DIAGNOSIS LABOR WO# 00030502 Found suction pressure is ex…"
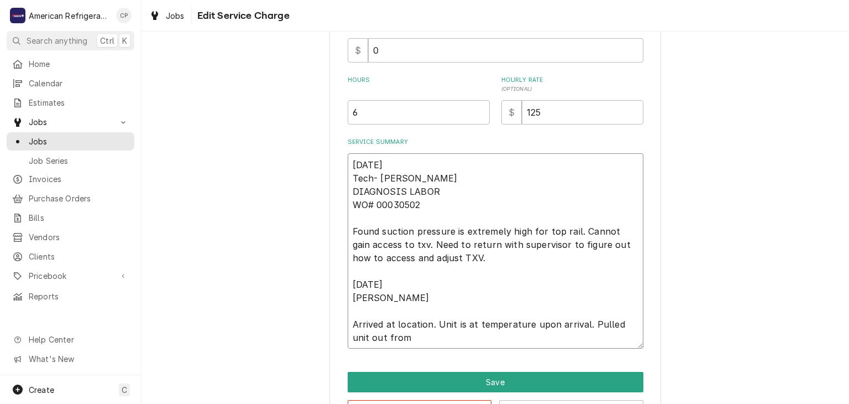
scroll to position [341, 0]
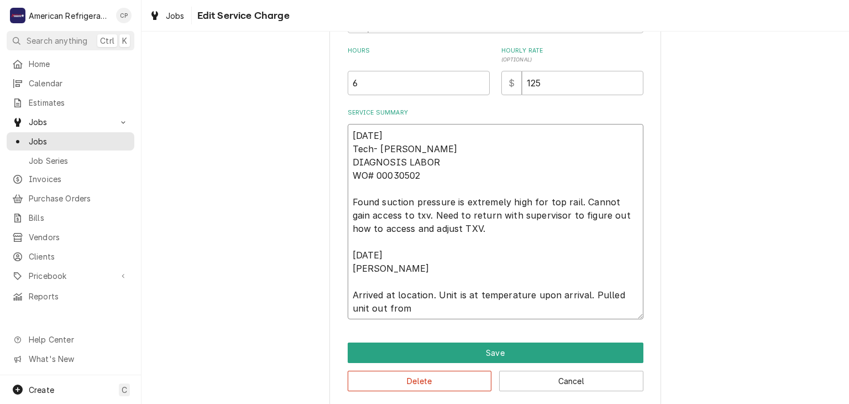
click at [497, 263] on textarea "7/30/25 Tech- Brandon DIAGNOSIS LABOR WO# 00030502 Found suction pressure is ex…" at bounding box center [496, 222] width 296 height 196
type textarea "x"
type textarea "7/30/25 Tech- Brandon DIAGNOSIS LABOR WO# 00030502 Found suction pressure is ex…"
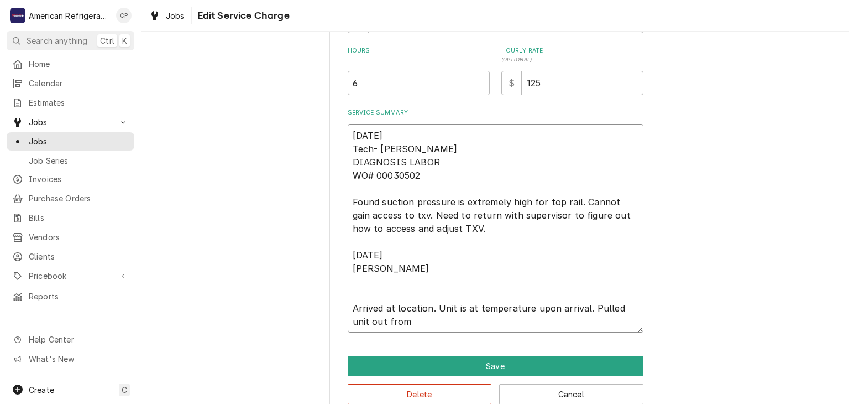
paste textarea "WO# 00030502"
type textarea "x"
type textarea "7/30/25 Tech- Brandon DIAGNOSIS LABOR WO# 00030502 Found suction pressure is ex…"
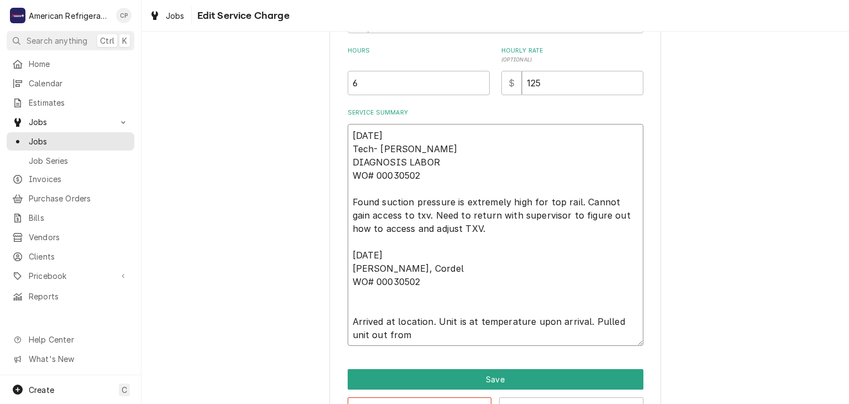
type textarea "x"
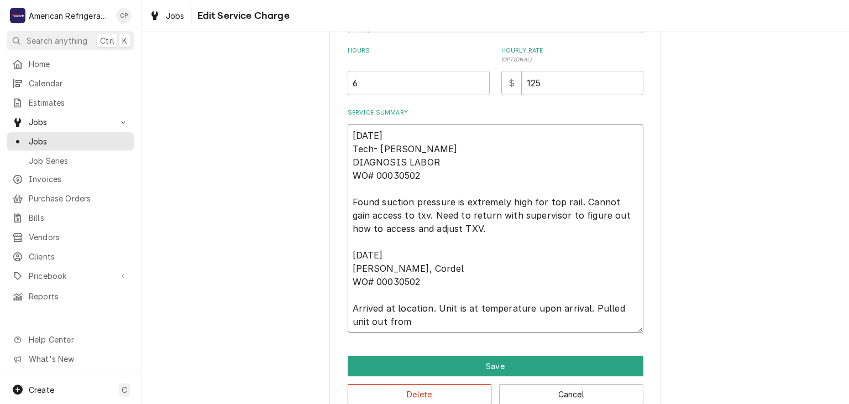
type textarea "7/30/25 Tech- Brandon DIAGNOSIS LABOR WO# 00030502 Found suction pressure is ex…"
click at [443, 332] on div "Use the fields below to edit this service charge This line item does not exist …" at bounding box center [496, 65] width 332 height 706
click at [446, 323] on textarea "7/30/25 Tech- Brandon DIAGNOSIS LABOR WO# 00030502 Found suction pressure is ex…" at bounding box center [496, 228] width 296 height 209
type textarea "x"
type textarea "7/30/25 Tech- Brandon DIAGNOSIS LABOR WO# 00030502 Found suction pressure is ex…"
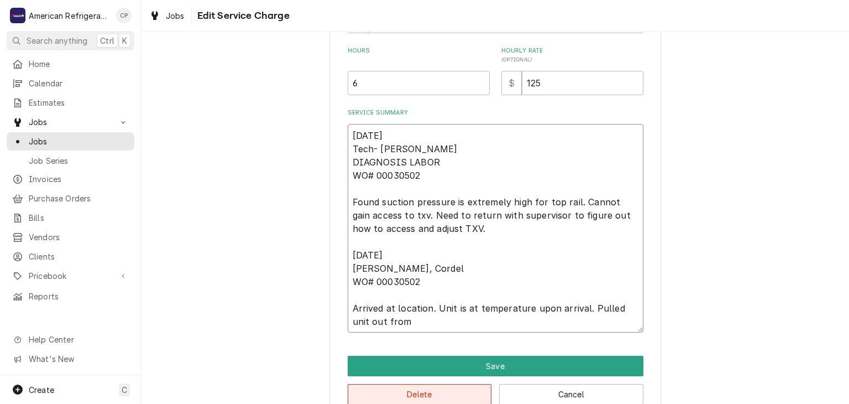
type textarea "x"
type textarea "7/30/25 Tech- Brandon DIAGNOSIS LABOR WO# 00030502 Found suction pressure is ex…"
type textarea "x"
type textarea "7/30/25 Tech- Brandon DIAGNOSIS LABOR WO# 00030502 Found suction pressure is ex…"
type textarea "x"
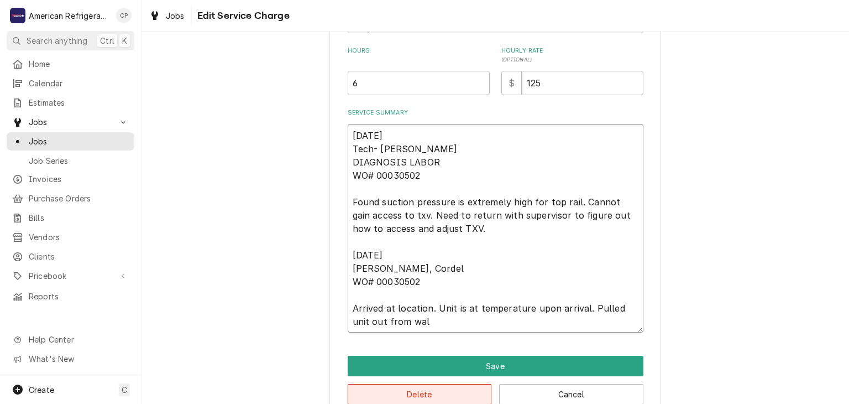
type textarea "7/30/25 Tech- Brandon DIAGNOSIS LABOR WO# 00030502 Found suction pressure is ex…"
type textarea "x"
type textarea "7/30/25 Tech- Brandon DIAGNOSIS LABOR WO# 00030502 Found suction pressure is ex…"
type textarea "x"
type textarea "7/30/25 Tech- Brandon DIAGNOSIS LABOR WO# 00030502 Found suction pressure is ex…"
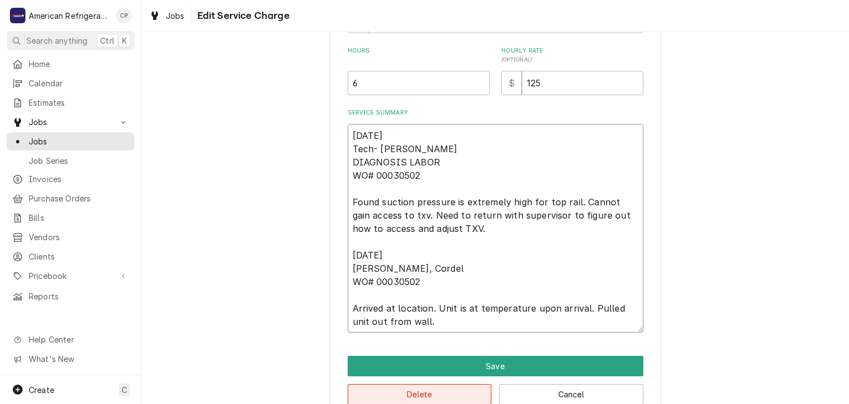
type textarea "x"
type textarea "7/30/25 Tech- Brandon DIAGNOSIS LABOR WO# 00030502 Found suction pressure is ex…"
type textarea "x"
type textarea "7/30/25 Tech- Brandon DIAGNOSIS LABOR WO# 00030502 Found suction pressure is ex…"
type textarea "x"
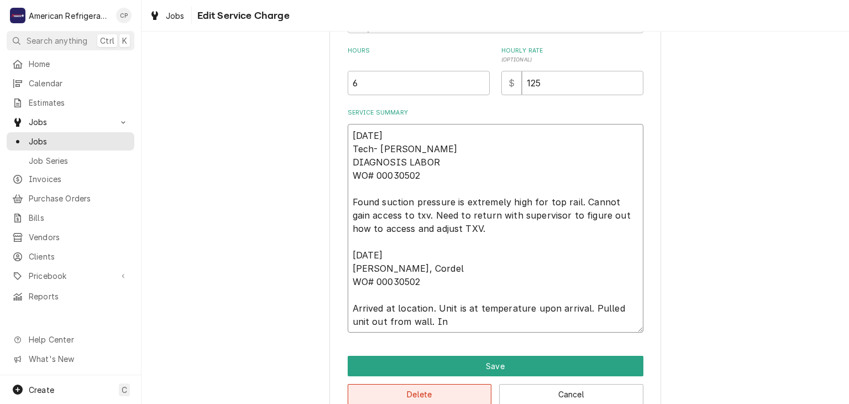
type textarea "7/30/25 Tech- Brandon DIAGNOSIS LABOR WO# 00030502 Found suction pressure is ex…"
type textarea "x"
type textarea "7/30/25 Tech- Brandon DIAGNOSIS LABOR WO# 00030502 Found suction pressure is ex…"
type textarea "x"
type textarea "7/30/25 Tech- Brandon DIAGNOSIS LABOR WO# 00030502 Found suction pressure is ex…"
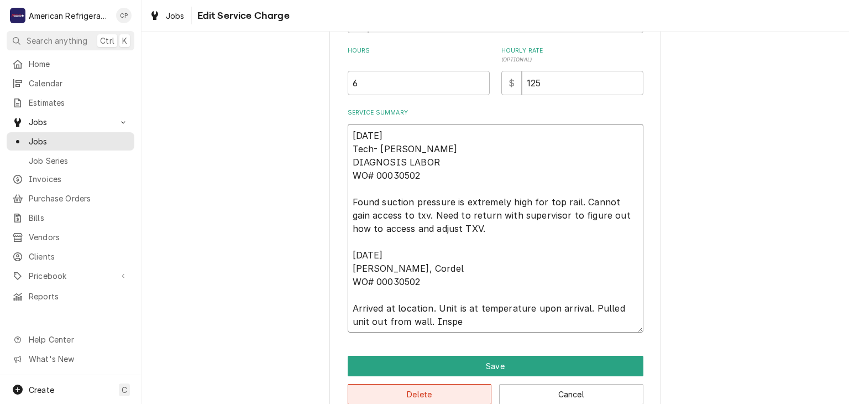
type textarea "x"
type textarea "7/30/25 Tech- Brandon DIAGNOSIS LABOR WO# 00030502 Found suction pressure is ex…"
type textarea "x"
type textarea "7/30/25 Tech- Brandon DIAGNOSIS LABOR WO# 00030502 Found suction pressure is ex…"
type textarea "x"
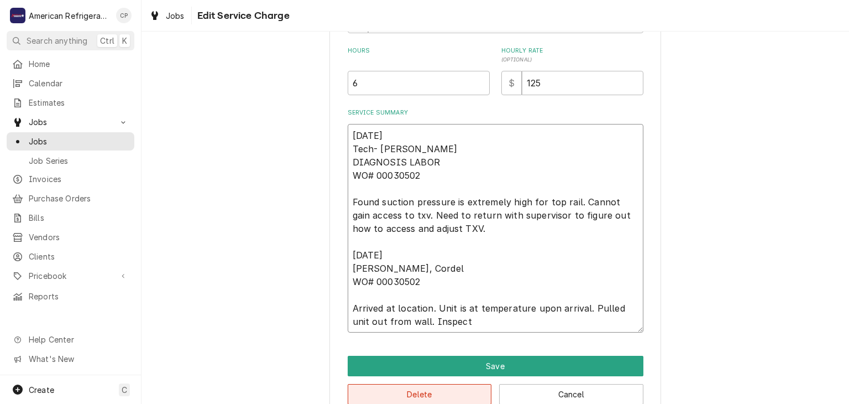
type textarea "7/30/25 Tech- Brandon DIAGNOSIS LABOR WO# 00030502 Found suction pressure is ex…"
type textarea "x"
type textarea "7/30/25 Tech- Brandon DIAGNOSIS LABOR WO# 00030502 Found suction pressure is ex…"
type textarea "x"
type textarea "7/30/25 Tech- Brandon DIAGNOSIS LABOR WO# 00030502 Found suction pressure is ex…"
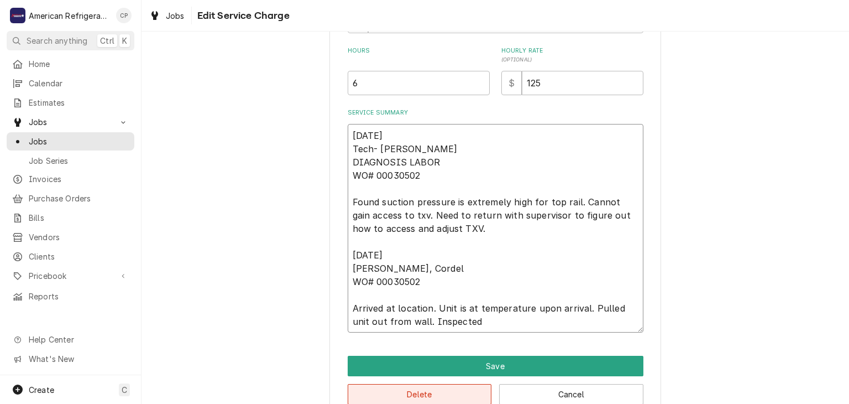
type textarea "x"
type textarea "7/30/25 Tech- Brandon DIAGNOSIS LABOR WO# 00030502 Found suction pressure is ex…"
type textarea "x"
type textarea "7/30/25 Tech- Brandon DIAGNOSIS LABOR WO# 00030502 Found suction pressure is ex…"
type textarea "x"
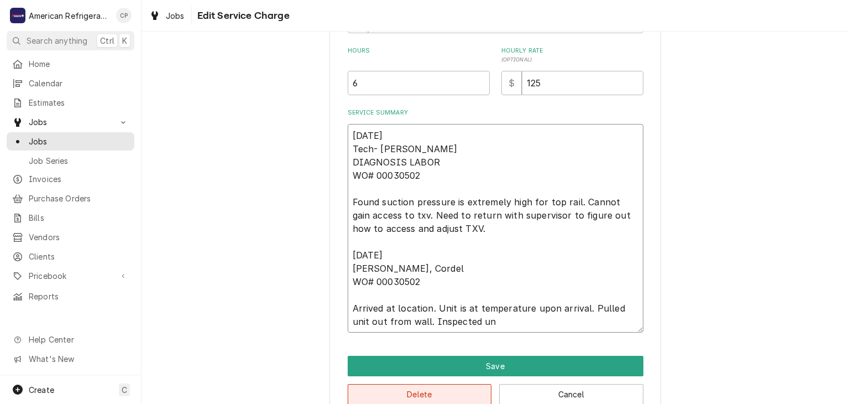
type textarea "7/30/25 Tech- Brandon DIAGNOSIS LABOR WO# 00030502 Found suction pressure is ex…"
type textarea "x"
type textarea "7/30/25 Tech- Brandon DIAGNOSIS LABOR WO# 00030502 Found suction pressure is ex…"
type textarea "x"
type textarea "7/30/25 Tech- Brandon DIAGNOSIS LABOR WO# 00030502 Found suction pressure is ex…"
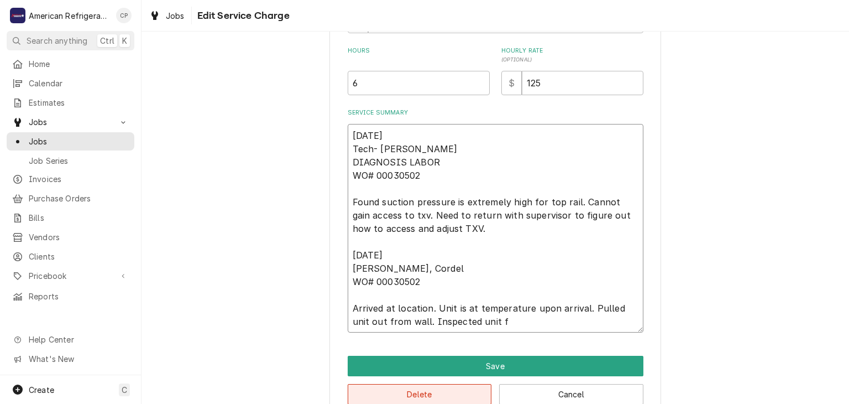
type textarea "x"
type textarea "7/30/25 Tech- Brandon DIAGNOSIS LABOR WO# 00030502 Found suction pressure is ex…"
type textarea "x"
type textarea "7/30/25 Tech- Brandon DIAGNOSIS LABOR WO# 00030502 Found suction pressure is ex…"
type textarea "x"
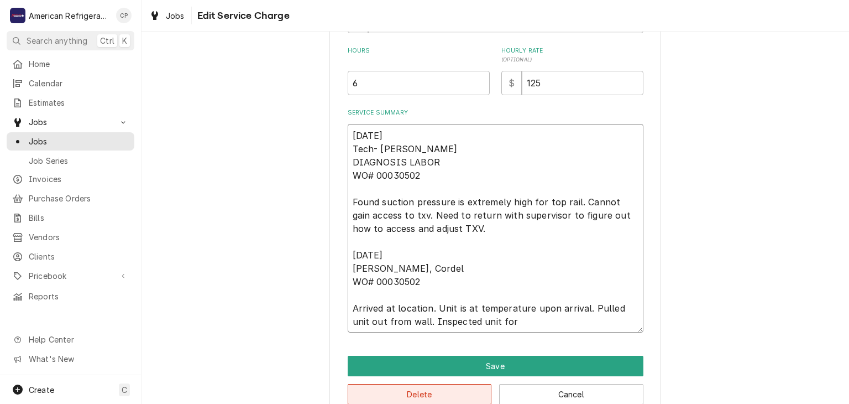
type textarea "7/30/25 Tech- Brandon DIAGNOSIS LABOR WO# 00030502 Found suction pressure is ex…"
type textarea "x"
type textarea "7/30/25 Tech- Brandon DIAGNOSIS LABOR WO# 00030502 Found suction pressure is ex…"
type textarea "x"
type textarea "7/30/25 Tech- Brandon DIAGNOSIS LABOR WO# 00030502 Found suction pressure is ex…"
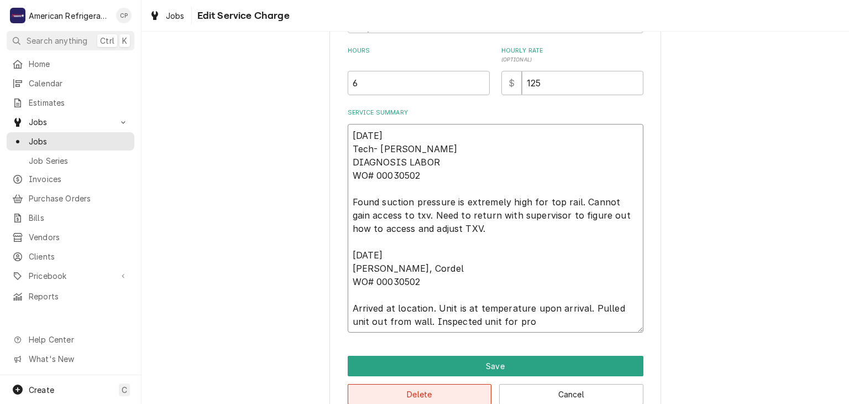
type textarea "x"
type textarea "7/30/25 Tech- Brandon DIAGNOSIS LABOR WO# 00030502 Found suction pressure is ex…"
type textarea "x"
type textarea "7/30/25 Tech- Brandon DIAGNOSIS LABOR WO# 00030502 Found suction pressure is ex…"
type textarea "x"
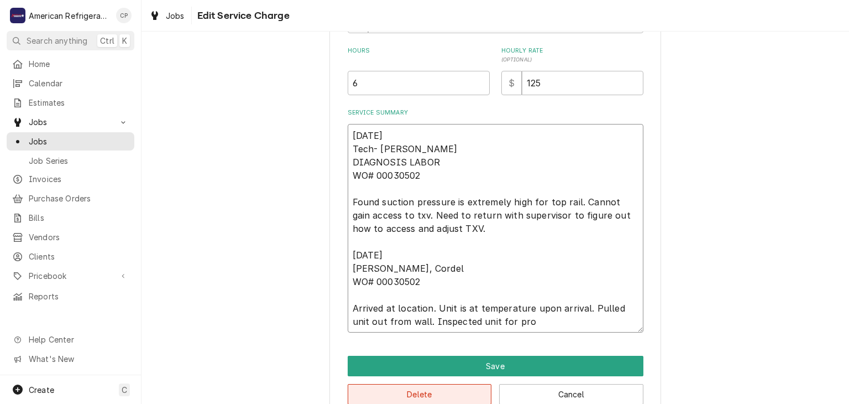
type textarea "7/30/25 Tech- Brandon DIAGNOSIS LABOR WO# 00030502 Found suction pressure is ex…"
type textarea "x"
type textarea "7/30/25 Tech- Brandon DIAGNOSIS LABOR WO# 00030502 Found suction pressure is ex…"
type textarea "x"
type textarea "7/30/25 Tech- Brandon DIAGNOSIS LABOR WO# 00030502 Found suction pressure is ex…"
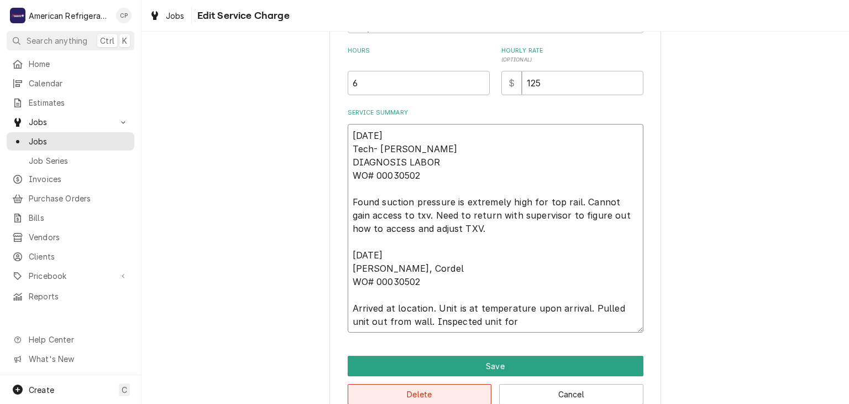
type textarea "x"
type textarea "7/30/25 Tech- Brandon DIAGNOSIS LABOR WO# 00030502 Found suction pressure is ex…"
type textarea "x"
type textarea "7/30/25 Tech- Brandon DIAGNOSIS LABOR WO# 00030502 Found suction pressure is ex…"
type textarea "x"
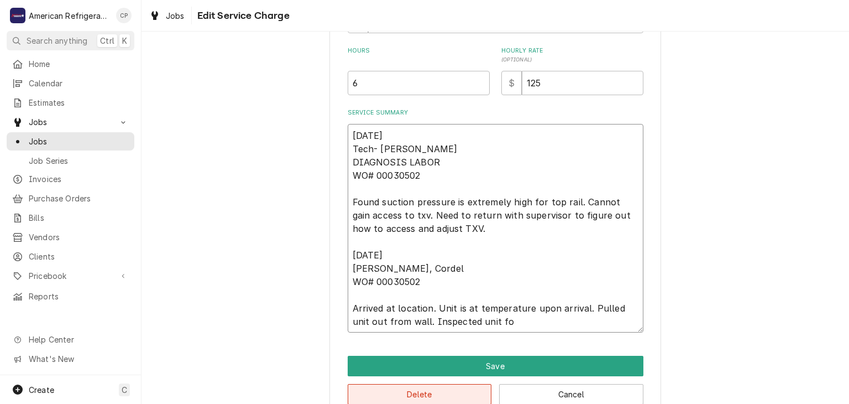
type textarea "7/30/25 Tech- Brandon DIAGNOSIS LABOR WO# 00030502 Found suction pressure is ex…"
type textarea "x"
type textarea "7/30/25 Tech- Brandon DIAGNOSIS LABOR WO# 00030502 Found suction pressure is ex…"
type textarea "x"
type textarea "7/30/25 Tech- Brandon DIAGNOSIS LABOR WO# 00030502 Found suction pressure is ex…"
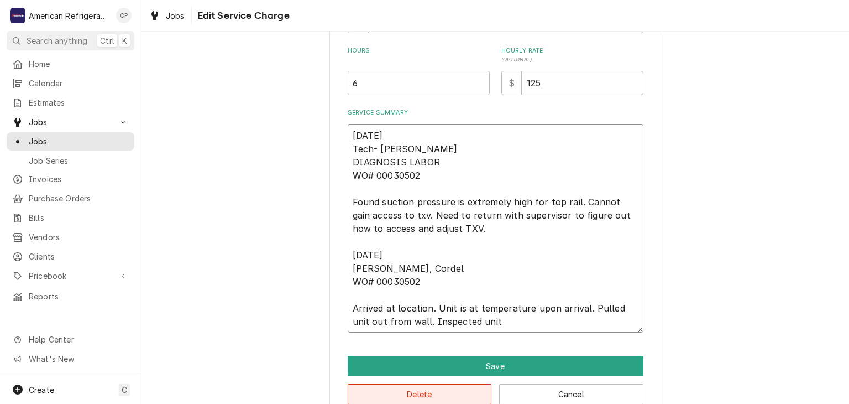
type textarea "x"
type textarea "7/30/25 Tech- Brandon DIAGNOSIS LABOR WO# 00030502 Found suction pressure is ex…"
type textarea "x"
type textarea "7/30/25 Tech- Brandon DIAGNOSIS LABOR WO# 00030502 Found suction pressure is ex…"
type textarea "x"
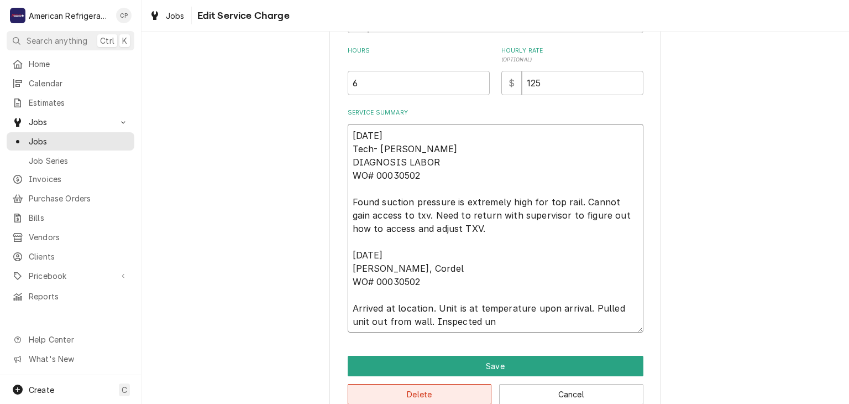
type textarea "7/30/25 Tech- Brandon DIAGNOSIS LABOR WO# 00030502 Found suction pressure is ex…"
type textarea "x"
type textarea "7/30/25 Tech- Brandon DIAGNOSIS LABOR WO# 00030502 Found suction pressure is ex…"
type textarea "x"
type textarea "7/30/25 Tech- Brandon DIAGNOSIS LABOR WO# 00030502 Found suction pressure is ex…"
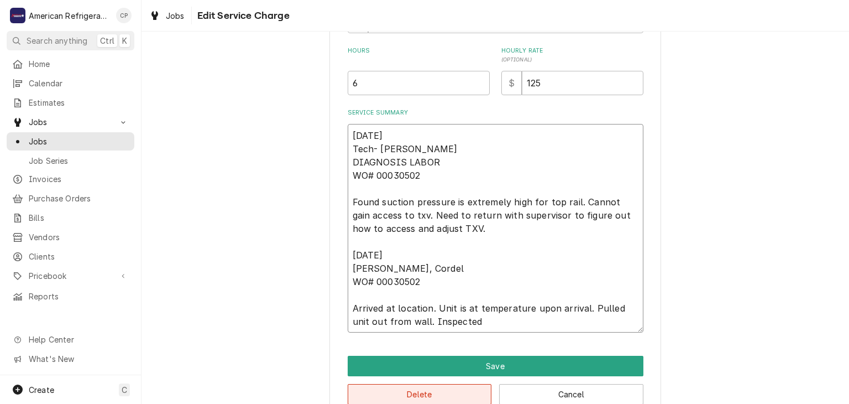
type textarea "x"
type textarea "7/30/25 Tech- Brandon DIAGNOSIS LABOR WO# 00030502 Found suction pressure is ex…"
type textarea "x"
type textarea "7/30/25 Tech- Brandon DIAGNOSIS LABOR WO# 00030502 Found suction pressure is ex…"
type textarea "x"
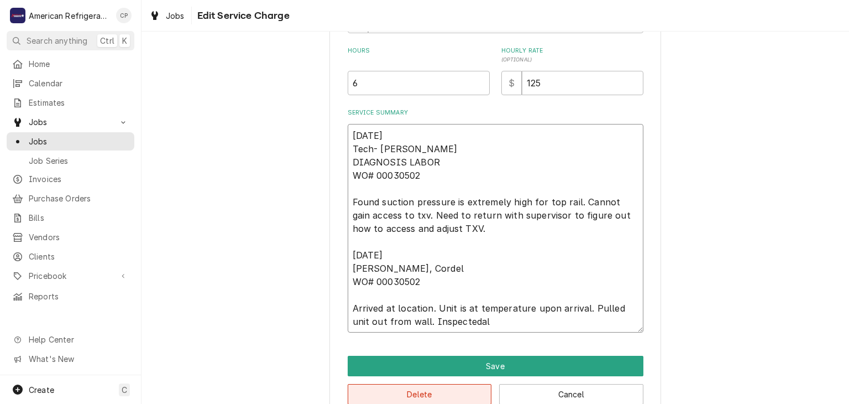
type textarea "7/30/25 Tech- Brandon DIAGNOSIS LABOR WO# 00030502 Found suction pressure is ex…"
type textarea "x"
type textarea "7/30/25 Tech- Brandon DIAGNOSIS LABOR WO# 00030502 Found suction pressure is ex…"
type textarea "x"
type textarea "7/30/25 Tech- Brandon DIAGNOSIS LABOR WO# 00030502 Found suction pressure is ex…"
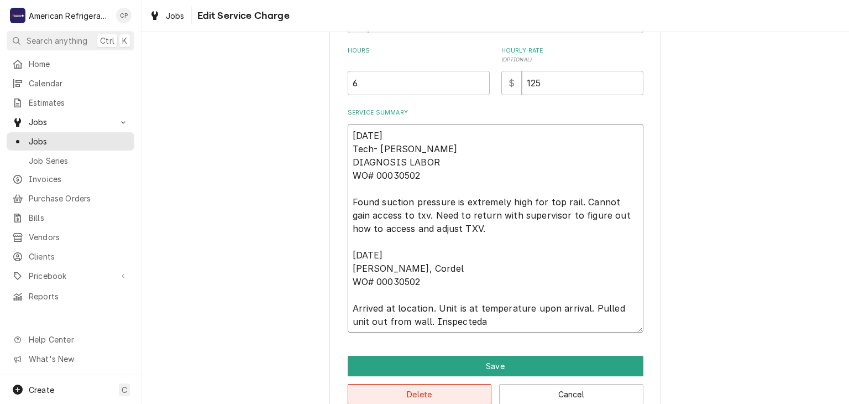
type textarea "x"
type textarea "7/30/25 Tech- Brandon DIAGNOSIS LABOR WO# 00030502 Found suction pressure is ex…"
type textarea "x"
type textarea "7/30/25 Tech- Brandon DIAGNOSIS LABOR WO# 00030502 Found suction pressure is ex…"
type textarea "x"
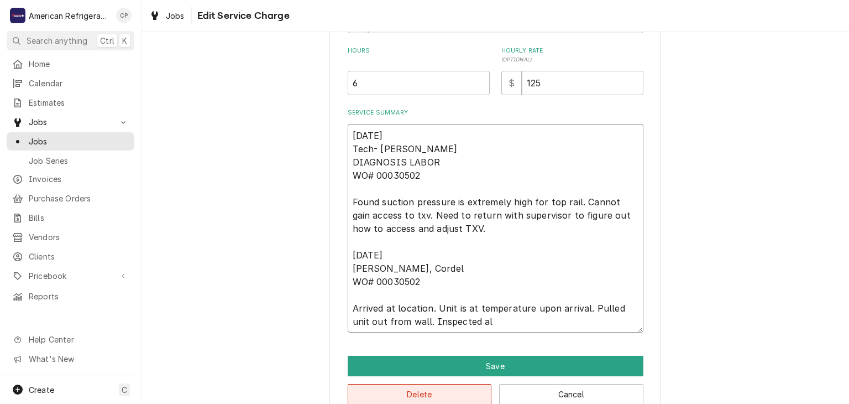
type textarea "7/30/25 Tech- Brandon DIAGNOSIS LABOR WO# 00030502 Found suction pressure is ex…"
type textarea "x"
type textarea "7/30/25 Tech- Brandon DIAGNOSIS LABOR WO# 00030502 Found suction pressure is ex…"
type textarea "x"
type textarea "7/30/25 Tech- Brandon DIAGNOSIS LABOR WO# 00030502 Found suction pressure is ex…"
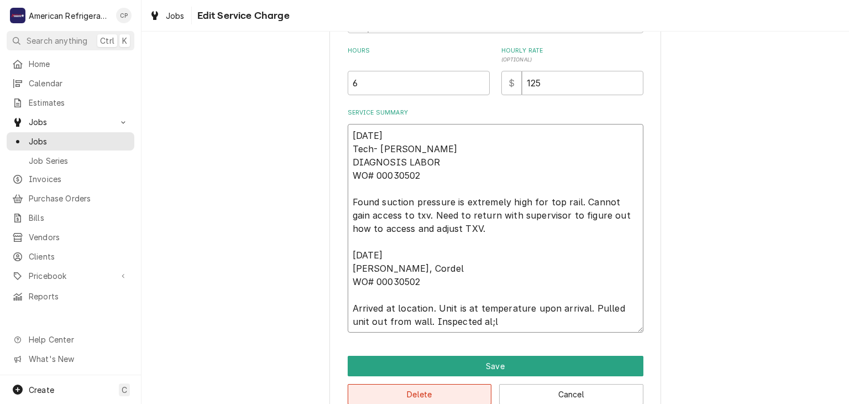
type textarea "x"
type textarea "7/30/25 Tech- Brandon DIAGNOSIS LABOR WO# 00030502 Found suction pressure is ex…"
type textarea "x"
type textarea "7/30/25 Tech- Brandon DIAGNOSIS LABOR WO# 00030502 Found suction pressure is ex…"
type textarea "x"
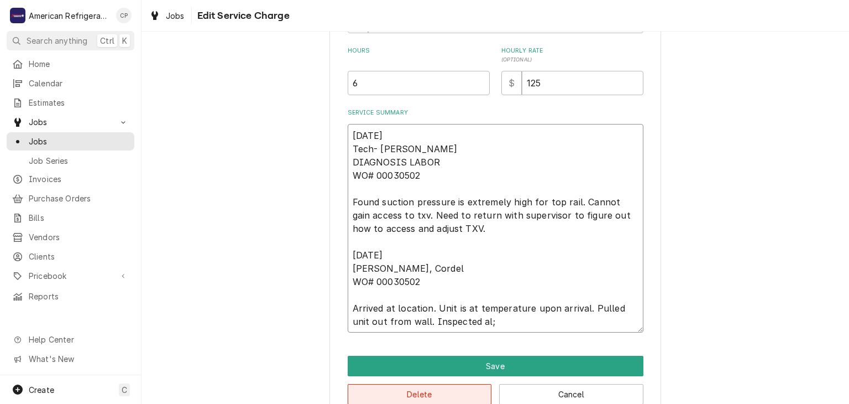
type textarea "7/30/25 Tech- Brandon DIAGNOSIS LABOR WO# 00030502 Found suction pressure is ex…"
type textarea "x"
type textarea "7/30/25 Tech- Brandon DIAGNOSIS LABOR WO# 00030502 Found suction pressure is ex…"
type textarea "x"
type textarea "7/30/25 Tech- Brandon DIAGNOSIS LABOR WO# 00030502 Found suction pressure is ex…"
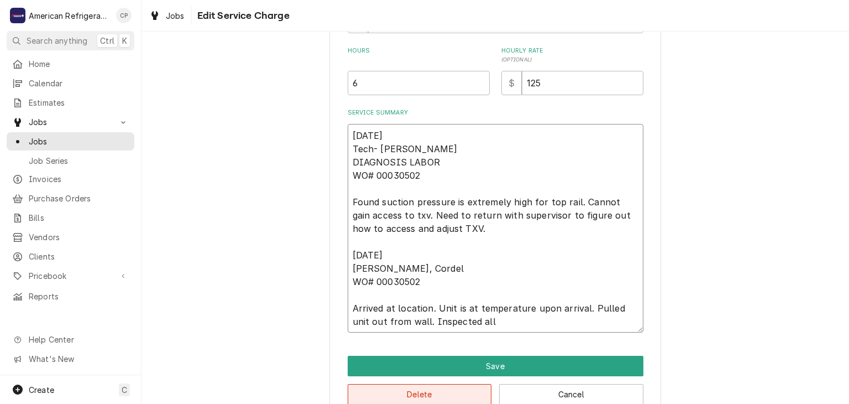
type textarea "x"
type textarea "7/30/25 Tech- Brandon DIAGNOSIS LABOR WO# 00030502 Found suction pressure is ex…"
type textarea "x"
type textarea "7/30/25 Tech- Brandon DIAGNOSIS LABOR WO# 00030502 Found suction pressure is ex…"
type textarea "x"
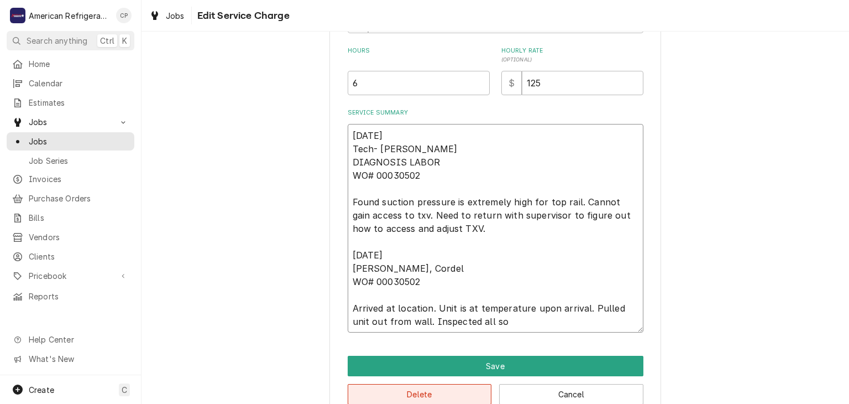
type textarea "7/30/25 Tech- Brandon DIAGNOSIS LABOR WO# 00030502 Found suction pressure is ex…"
type textarea "x"
type textarea "7/30/25 Tech- Brandon DIAGNOSIS LABOR WO# 00030502 Found suction pressure is ex…"
type textarea "x"
type textarea "7/30/25 Tech- Brandon DIAGNOSIS LABOR WO# 00030502 Found suction pressure is ex…"
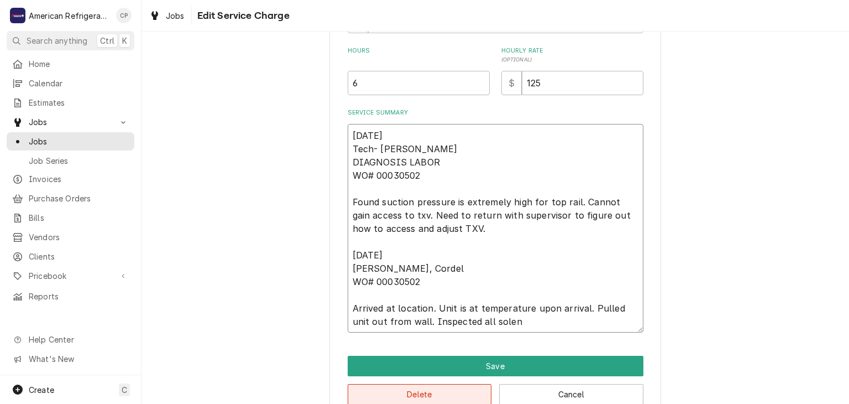
type textarea "x"
type textarea "7/30/25 Tech- Brandon DIAGNOSIS LABOR WO# 00030502 Found suction pressure is ex…"
type textarea "x"
type textarea "7/30/25 Tech- Brandon DIAGNOSIS LABOR WO# 00030502 Found suction pressure is ex…"
type textarea "x"
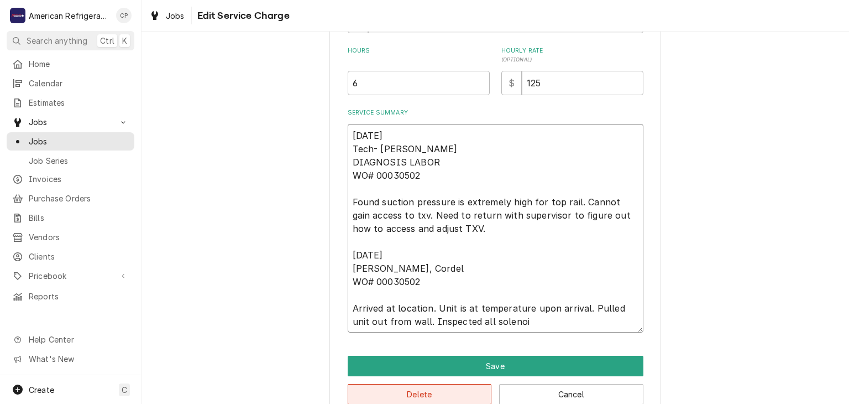
type textarea "7/30/25 Tech- Brandon DIAGNOSIS LABOR WO# 00030502 Found suction pressure is ex…"
type textarea "x"
type textarea "7/30/25 Tech- Brandon DIAGNOSIS LABOR WO# 00030502 Found suction pressure is ex…"
type textarea "x"
type textarea "7/30/25 Tech- Brandon DIAGNOSIS LABOR WO# 00030502 Found suction pressure is ex…"
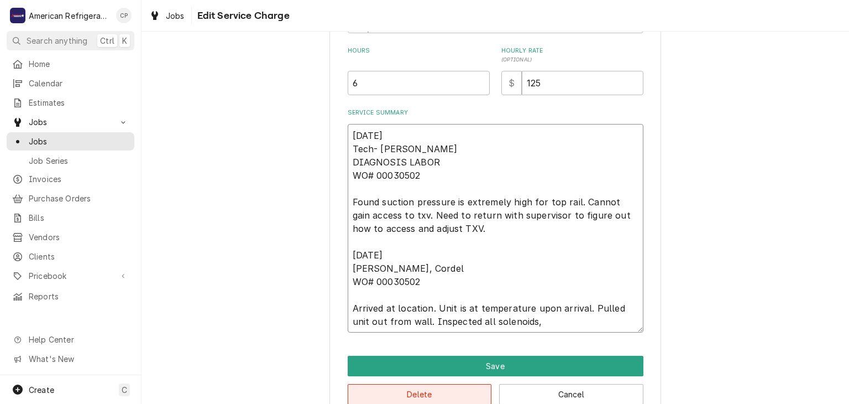
type textarea "x"
type textarea "7/30/25 Tech- Brandon DIAGNOSIS LABOR WO# 00030502 Found suction pressure is ex…"
type textarea "x"
type textarea "7/30/25 Tech- Brandon DIAGNOSIS LABOR WO# 00030502 Found suction pressure is ex…"
type textarea "x"
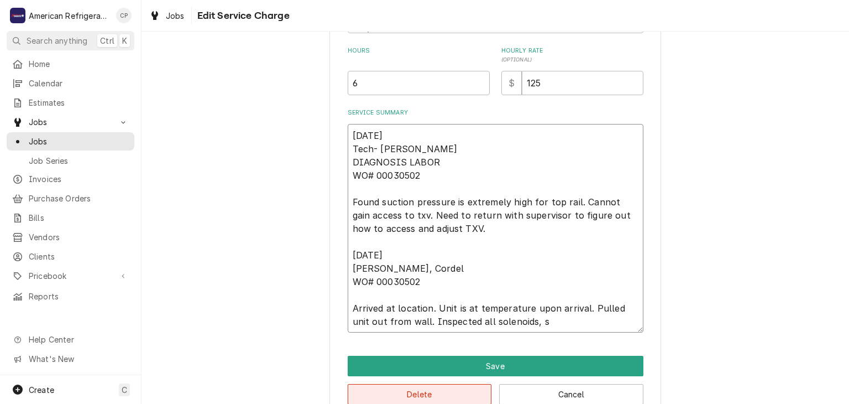
type textarea "7/30/25 Tech- Brandon DIAGNOSIS LABOR WO# 00030502 Found suction pressure is ex…"
type textarea "x"
type textarea "7/30/25 Tech- Brandon DIAGNOSIS LABOR WO# 00030502 Found suction pressure is ex…"
type textarea "x"
type textarea "7/30/25 Tech- Brandon DIAGNOSIS LABOR WO# 00030502 Found suction pressure is ex…"
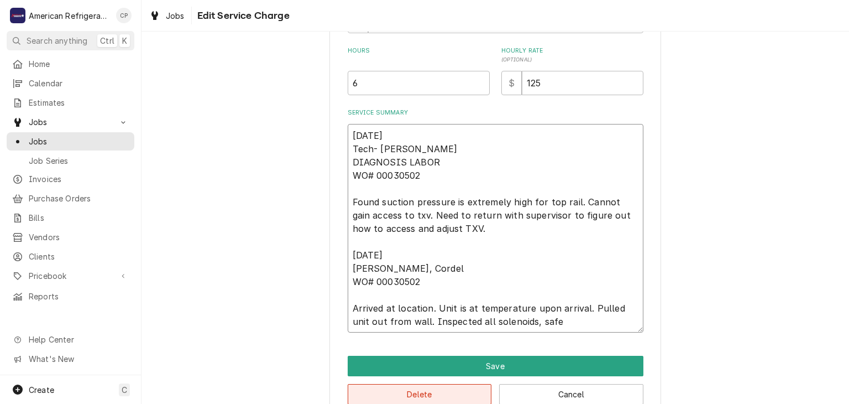
type textarea "x"
type textarea "7/30/25 Tech- Brandon DIAGNOSIS LABOR WO# 00030502 Found suction pressure is ex…"
type textarea "x"
type textarea "7/30/25 Tech- Brandon DIAGNOSIS LABOR WO# 00030502 Found suction pressure is ex…"
type textarea "x"
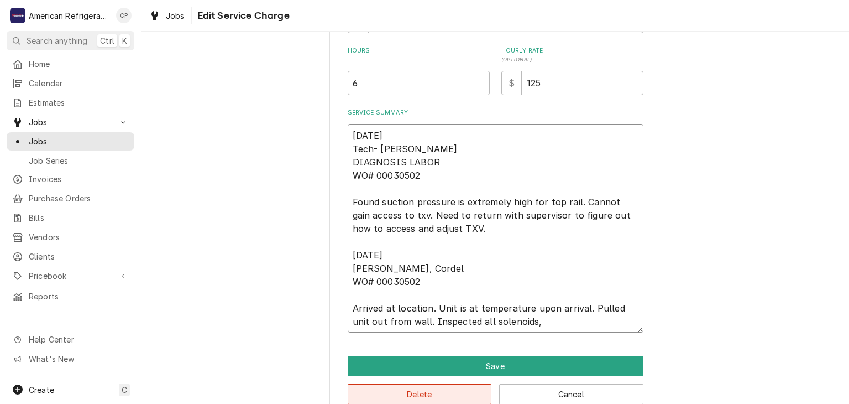
type textarea "7/30/25 Tech- Brandon DIAGNOSIS LABOR WO# 00030502 Found suction pressure is ex…"
type textarea "x"
type textarea "7/30/25 Tech- Brandon DIAGNOSIS LABOR WO# 00030502 Found suction pressure is ex…"
type textarea "x"
type textarea "7/30/25 Tech- Brandon DIAGNOSIS LABOR WO# 00030502 Found suction pressure is ex…"
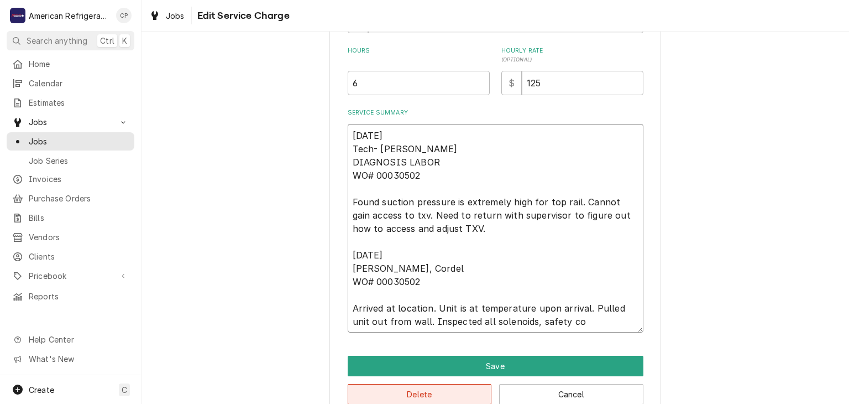
type textarea "x"
type textarea "7/30/25 Tech- Brandon DIAGNOSIS LABOR WO# 00030502 Found suction pressure is ex…"
type textarea "x"
type textarea "7/30/25 Tech- Brandon DIAGNOSIS LABOR WO# 00030502 Found suction pressure is ex…"
type textarea "x"
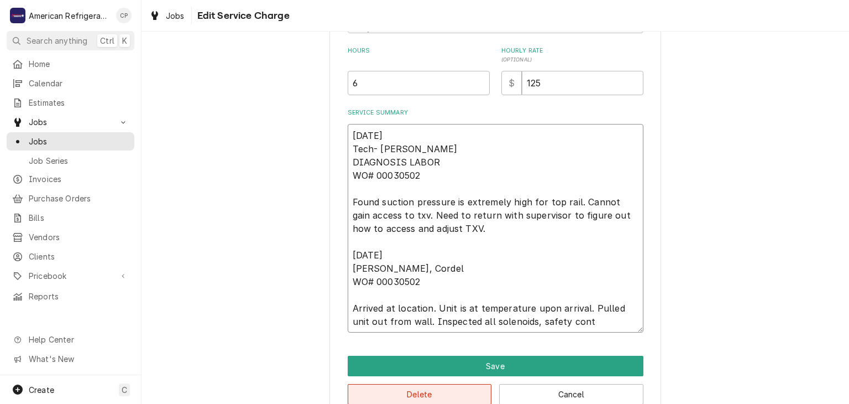
type textarea "7/30/25 Tech- Brandon DIAGNOSIS LABOR WO# 00030502 Found suction pressure is ex…"
type textarea "x"
type textarea "7/30/25 Tech- Brandon DIAGNOSIS LABOR WO# 00030502 Found suction pressure is ex…"
type textarea "x"
type textarea "7/30/25 Tech- Brandon DIAGNOSIS LABOR WO# 00030502 Found suction pressure is ex…"
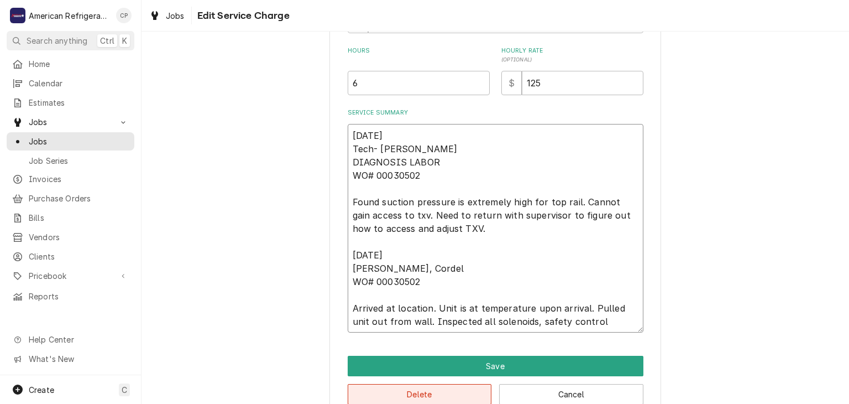
type textarea "x"
type textarea "7/30/25 Tech- Brandon DIAGNOSIS LABOR WO# 00030502 Found suction pressure is ex…"
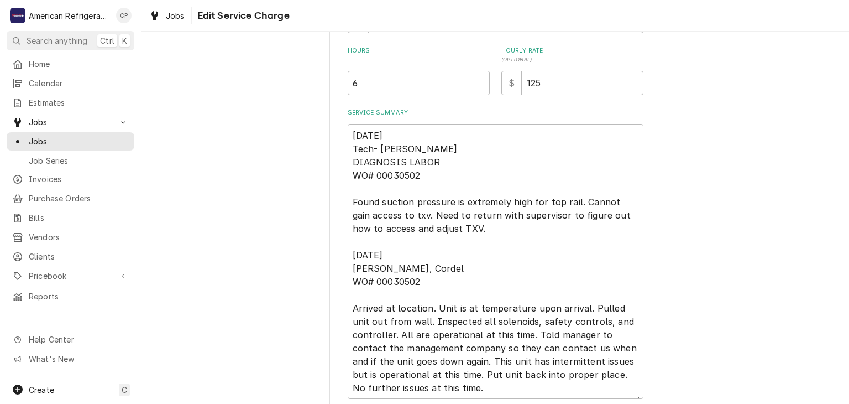
click at [299, 239] on div "Use the fields below to edit this service charge This line item does not exist …" at bounding box center [496, 99] width 708 height 792
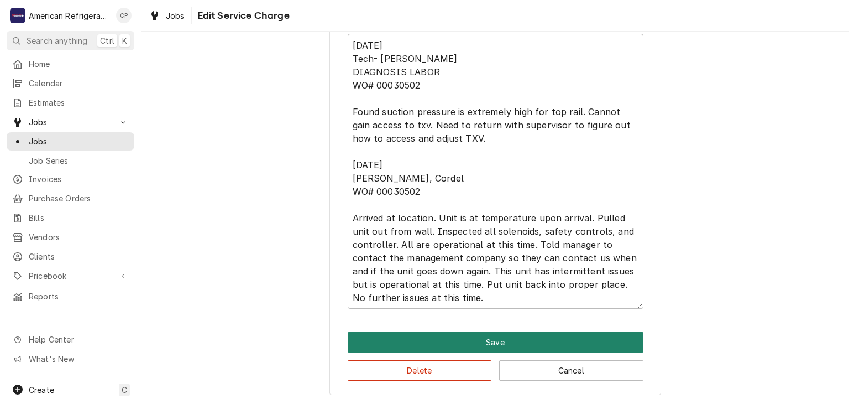
click at [447, 346] on button "Save" at bounding box center [496, 342] width 296 height 20
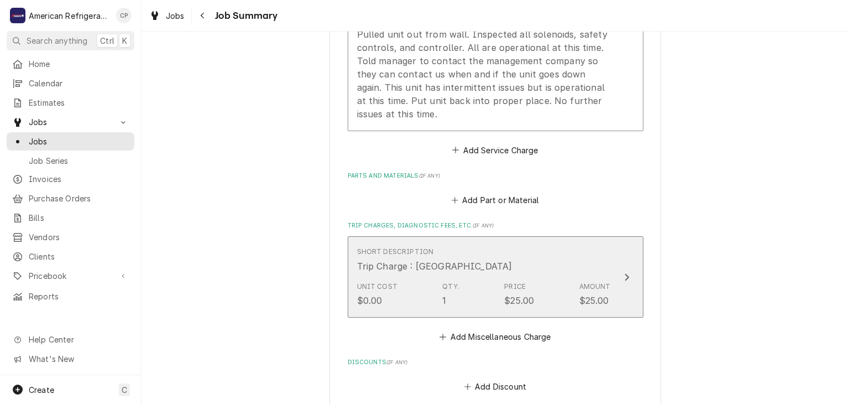
scroll to position [947, 0]
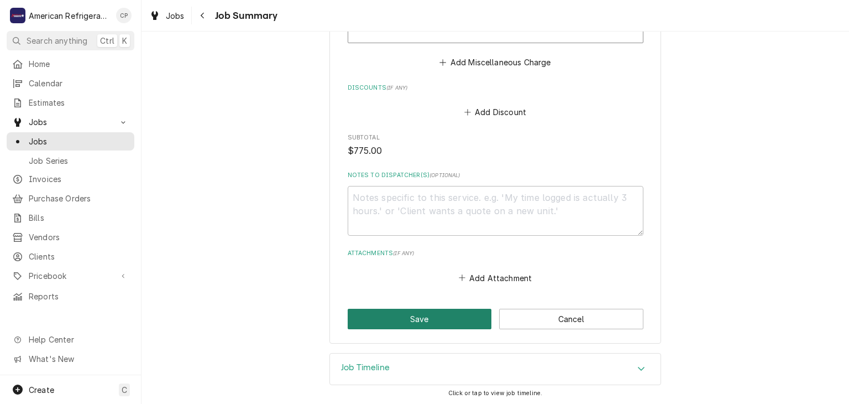
click at [409, 314] on button "Save" at bounding box center [420, 319] width 144 height 20
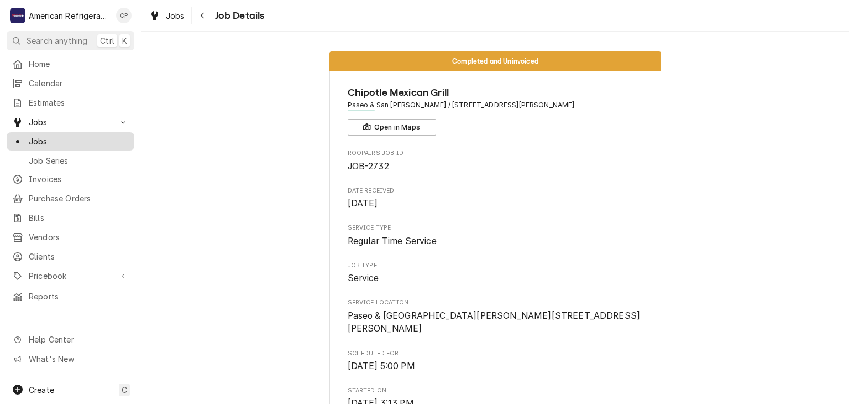
click at [90, 140] on span "Jobs" at bounding box center [79, 141] width 100 height 12
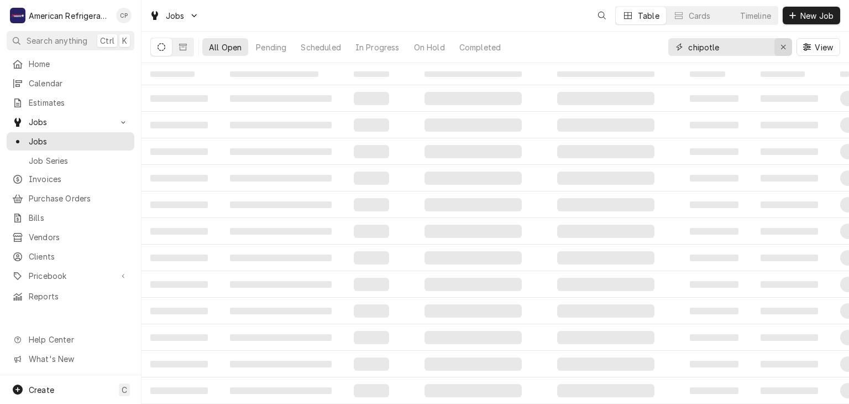
click at [781, 45] on icon "Erase input" at bounding box center [784, 47] width 6 height 8
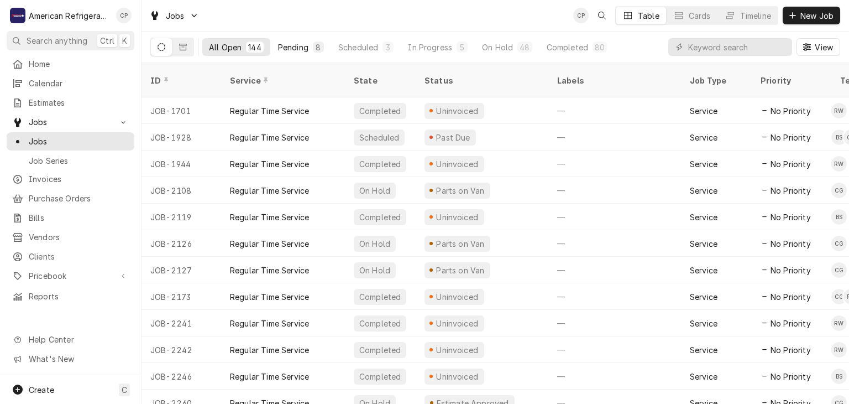
click at [300, 42] on div "Pending" at bounding box center [293, 47] width 30 height 12
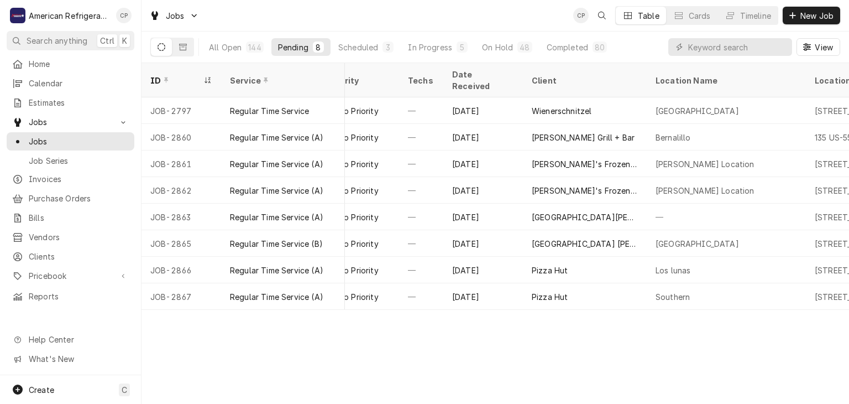
scroll to position [0, 396]
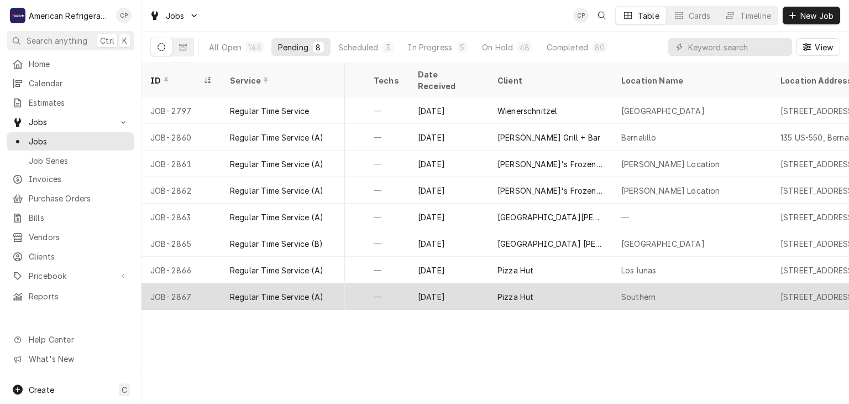
drag, startPoint x: 467, startPoint y: 282, endPoint x: 454, endPoint y: 285, distance: 12.5
click at [466, 283] on div "Aug 19" at bounding box center [449, 296] width 80 height 27
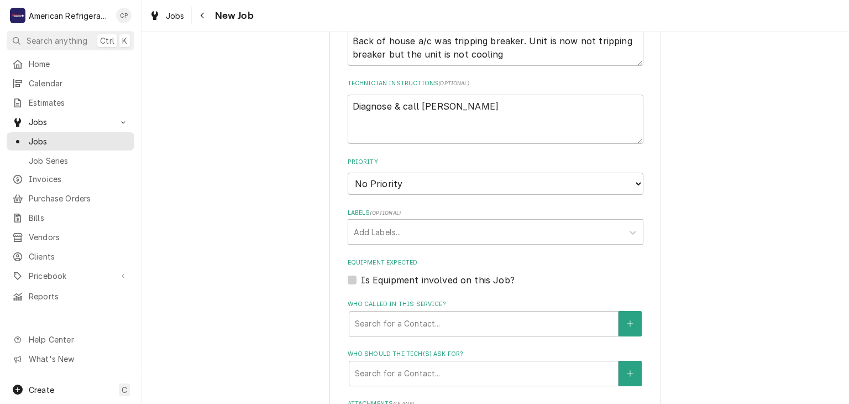
scroll to position [484, 0]
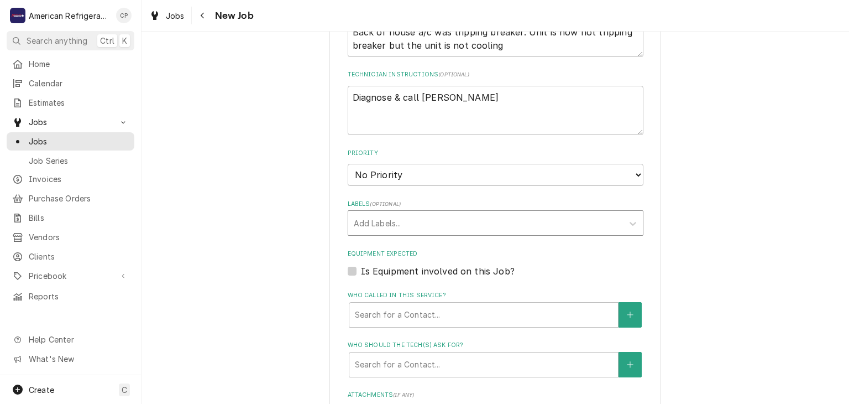
click at [384, 228] on div "Labels" at bounding box center [486, 223] width 264 height 20
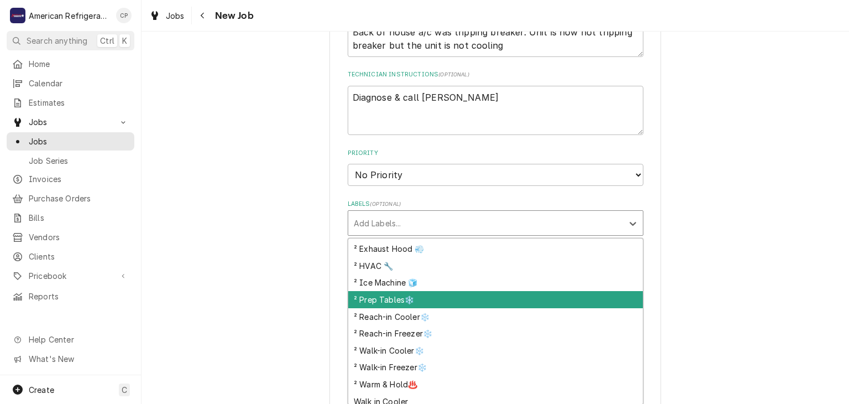
scroll to position [95, 0]
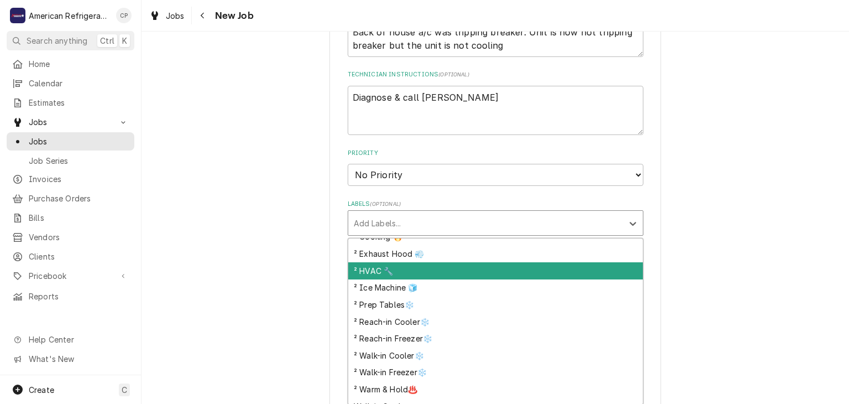
click at [432, 268] on div "² HVAC 🔧" at bounding box center [495, 270] width 295 height 17
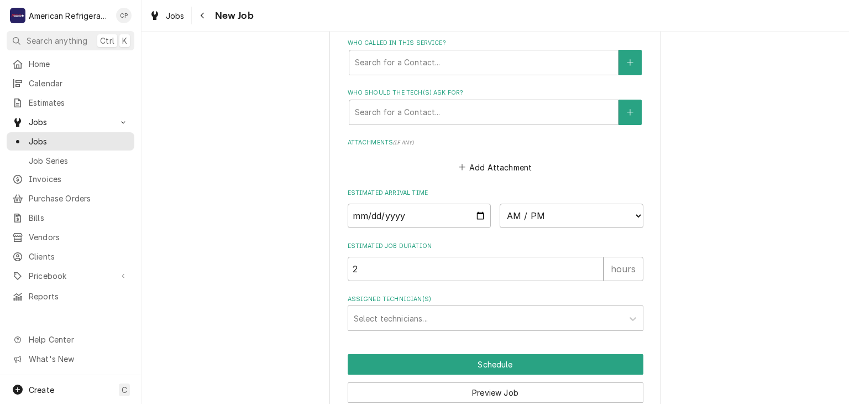
scroll to position [746, 0]
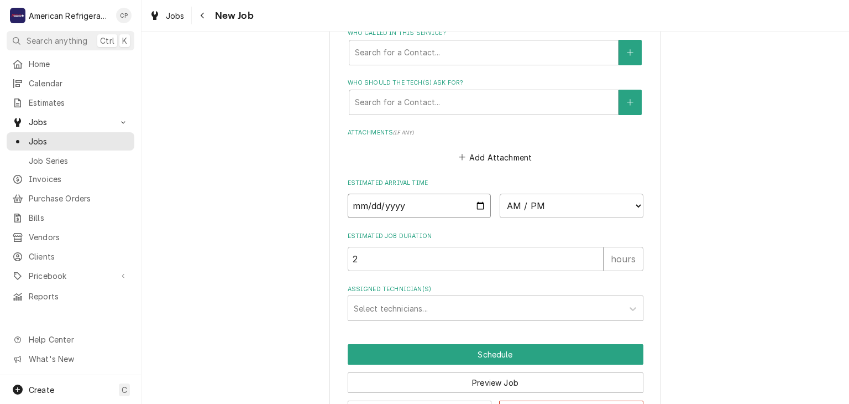
click at [479, 201] on input "Date" at bounding box center [420, 206] width 144 height 24
type textarea "x"
type input "2025-08-20"
type textarea "x"
click at [545, 201] on select "AM / PM 6:00 AM 6:15 AM 6:30 AM 6:45 AM 7:00 AM 7:15 AM 7:30 AM 7:45 AM 8:00 AM…" at bounding box center [572, 206] width 144 height 24
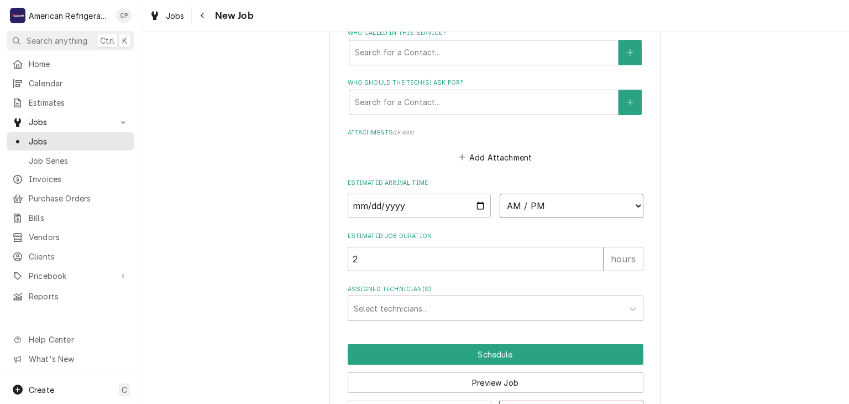
select select "10:15:00"
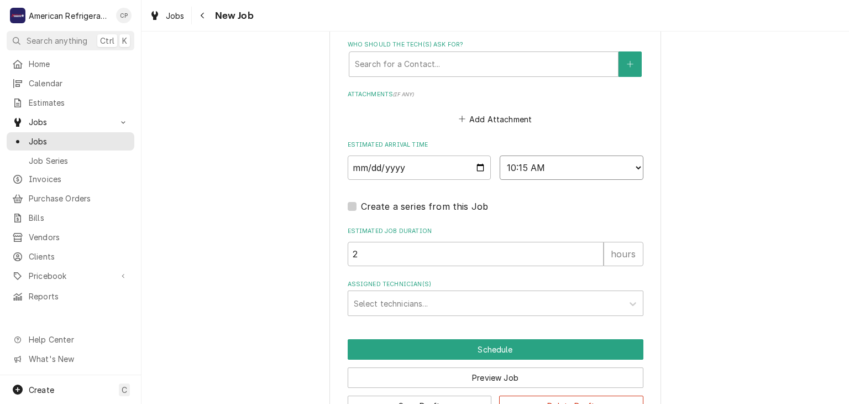
scroll to position [807, 0]
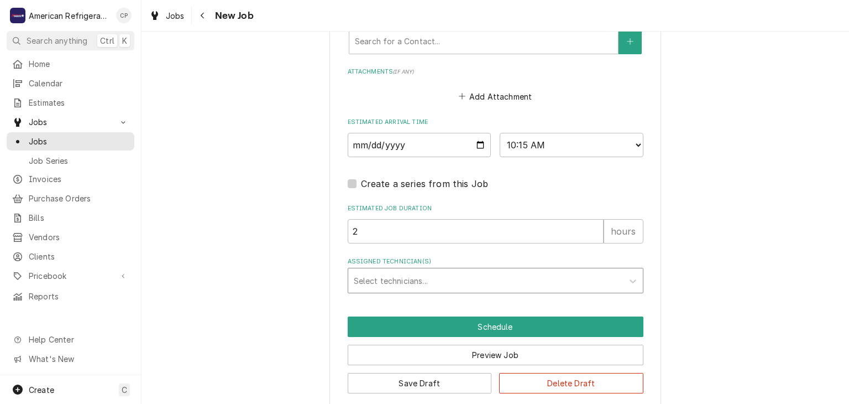
click at [437, 278] on div "Assigned Technician(s)" at bounding box center [486, 280] width 264 height 20
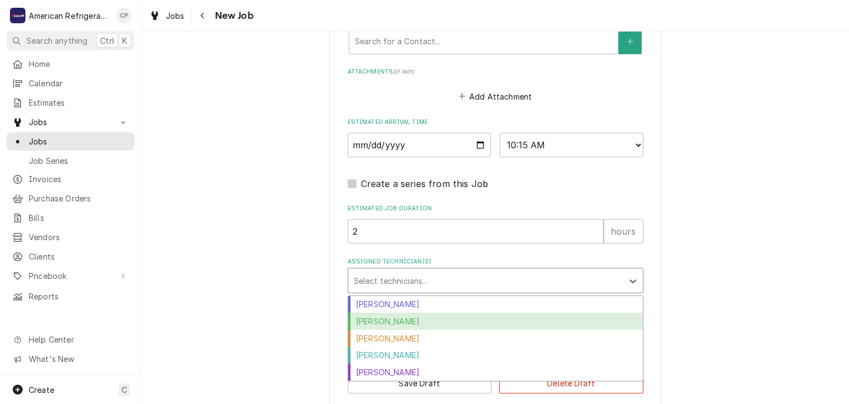
click at [421, 314] on div "Brandon Stephens" at bounding box center [495, 320] width 295 height 17
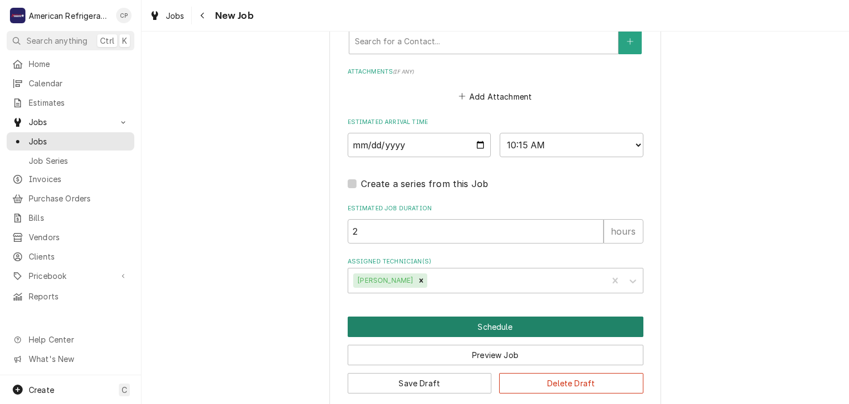
click at [419, 321] on button "Schedule" at bounding box center [496, 326] width 296 height 20
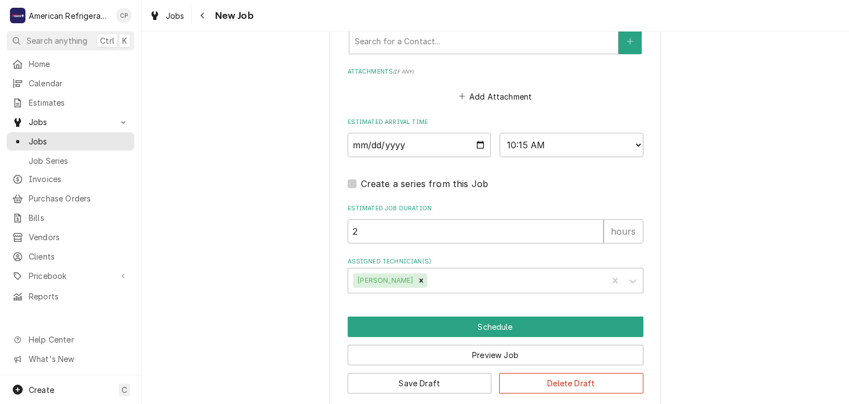
scroll to position [780, 0]
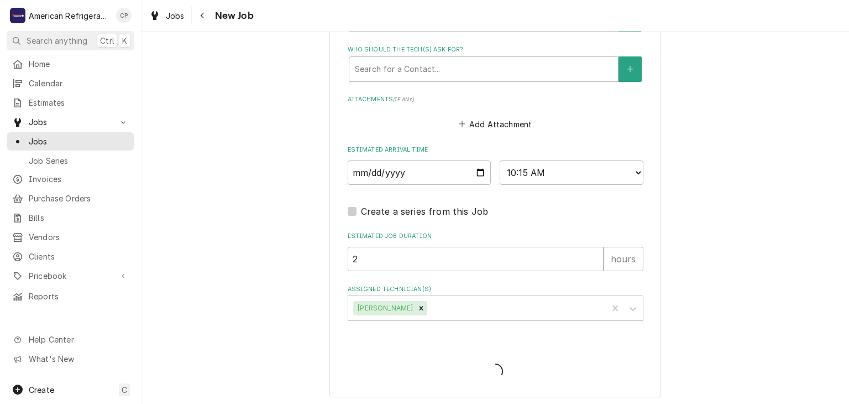
type textarea "x"
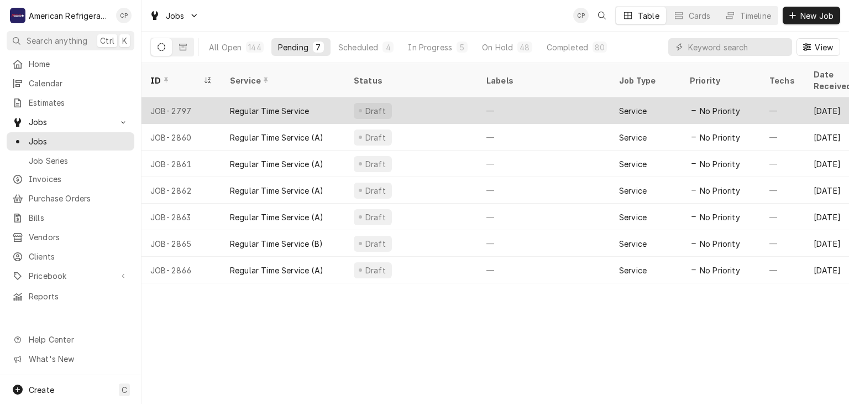
click at [302, 105] on div "Regular Time Service" at bounding box center [269, 111] width 79 height 12
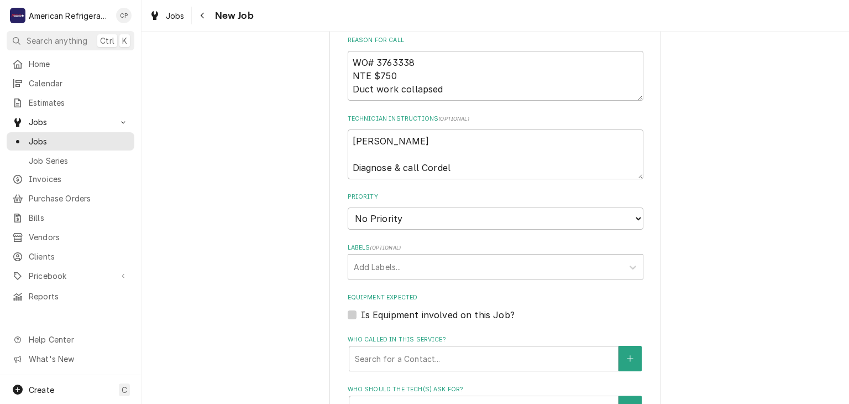
scroll to position [417, 0]
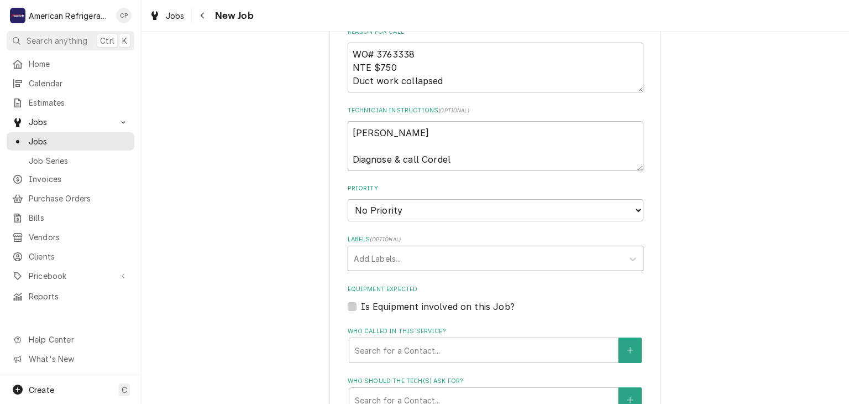
click at [394, 258] on div "Labels" at bounding box center [486, 258] width 264 height 20
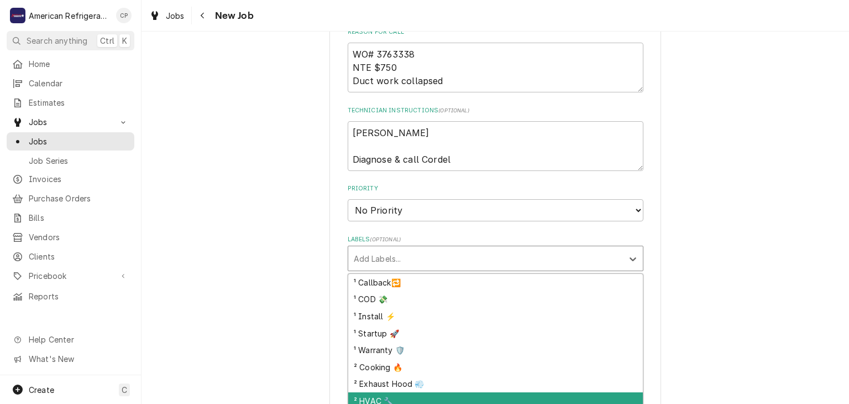
click at [406, 392] on div "² HVAC 🔧" at bounding box center [495, 400] width 295 height 17
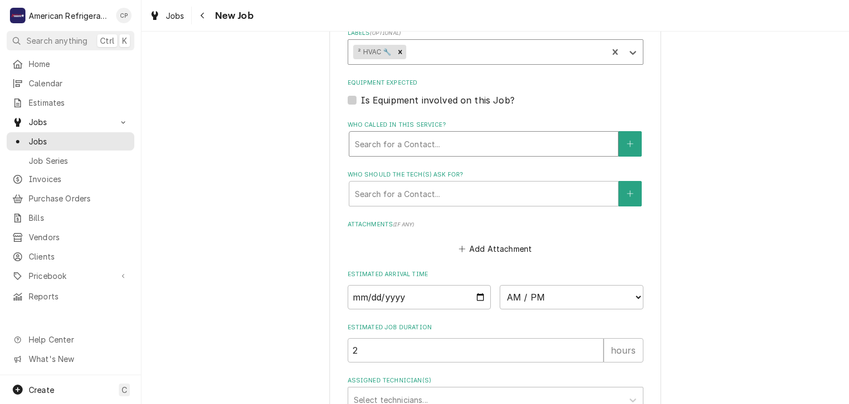
scroll to position [752, 0]
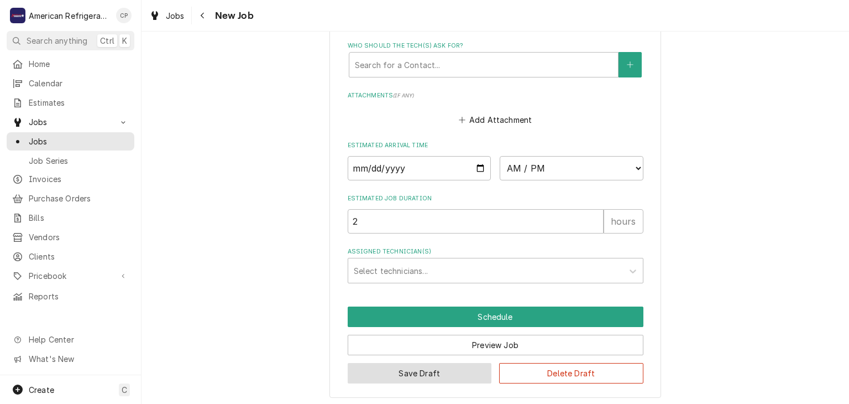
click at [433, 367] on button "Save Draft" at bounding box center [420, 373] width 144 height 20
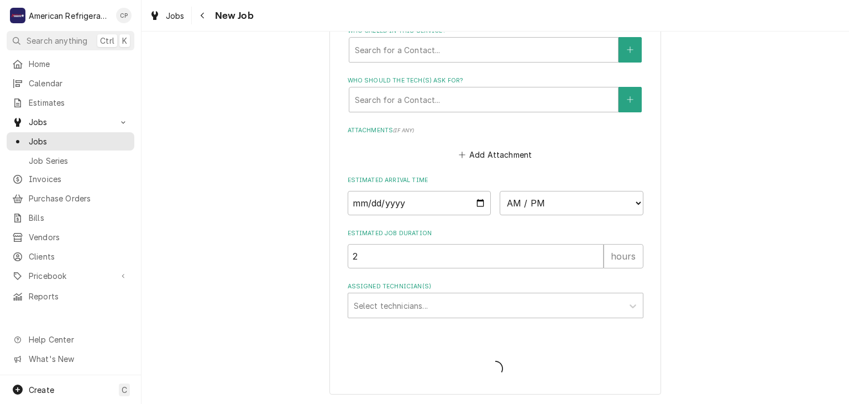
scroll to position [714, 0]
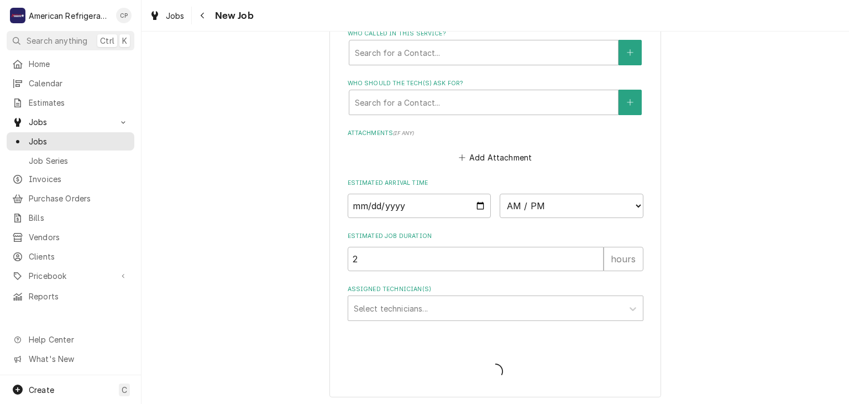
type textarea "x"
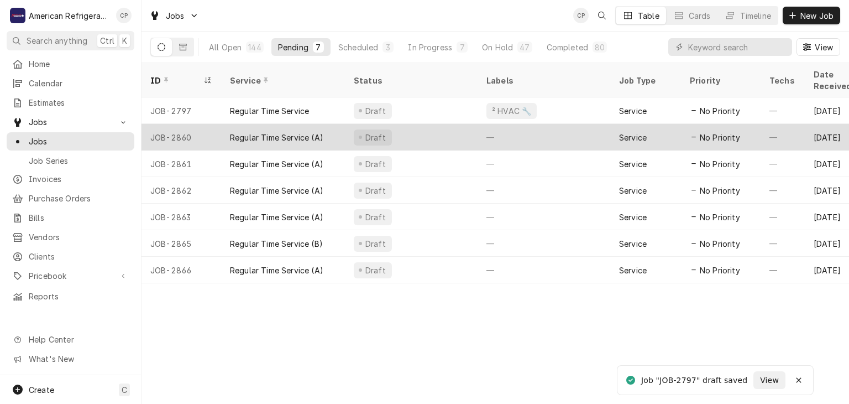
click at [400, 127] on div "Draft" at bounding box center [411, 137] width 133 height 27
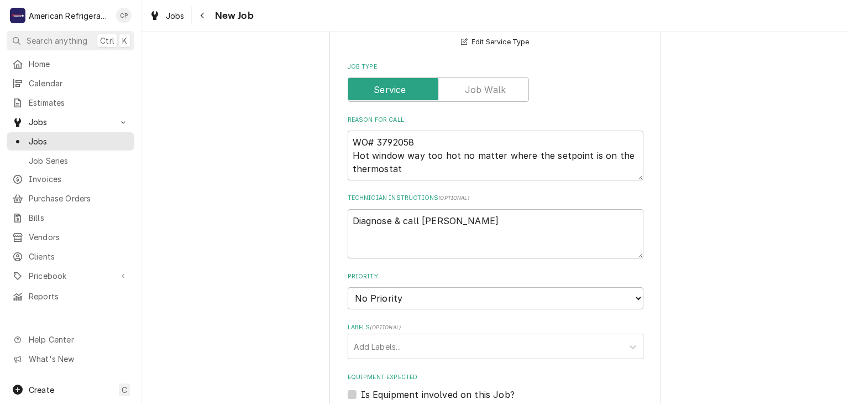
scroll to position [409, 0]
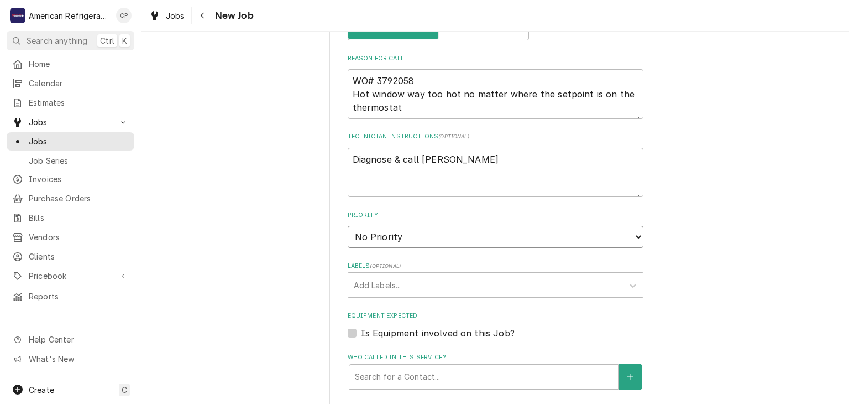
click at [438, 232] on select "No Priority Urgent High Medium Low" at bounding box center [496, 237] width 296 height 22
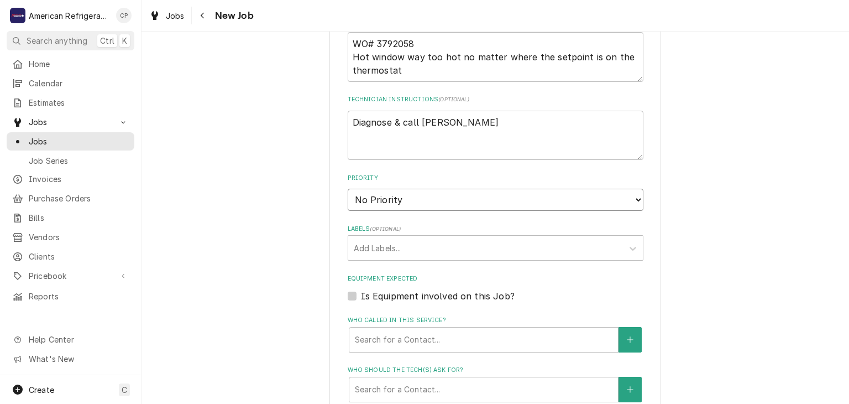
scroll to position [513, 0]
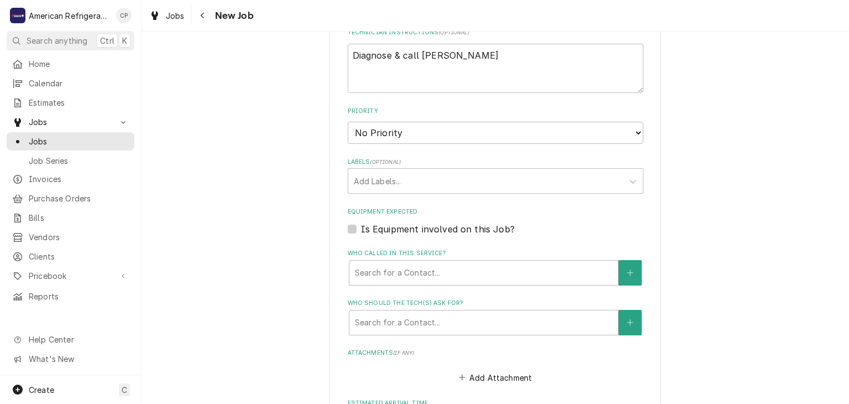
click at [431, 192] on fieldset "Job Details Date Received [DATE] Service Type Regular Time Service (A) Billing …" at bounding box center [496, 146] width 296 height 790
click at [435, 182] on div "Labels" at bounding box center [486, 181] width 264 height 20
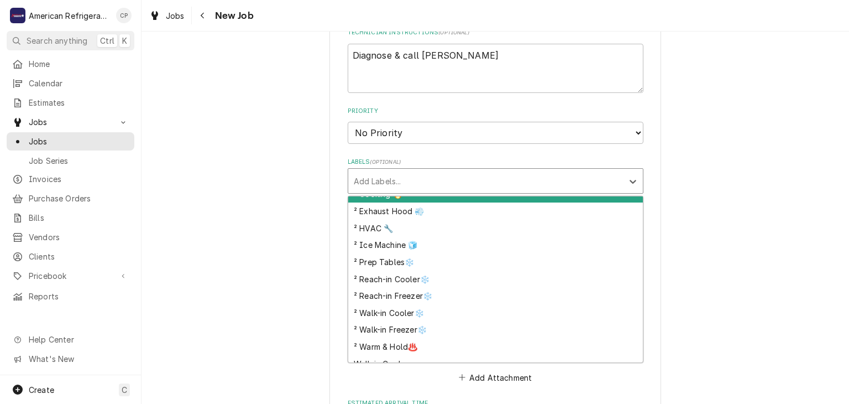
scroll to position [105, 0]
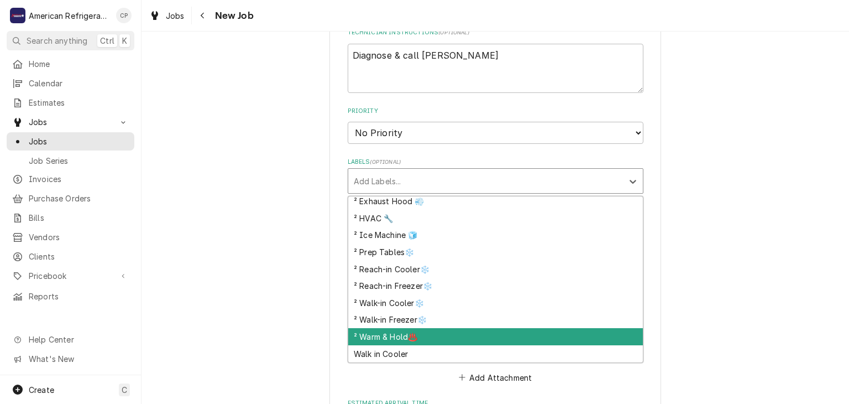
click at [453, 330] on div "² Warm & Hold♨️" at bounding box center [495, 336] width 295 height 17
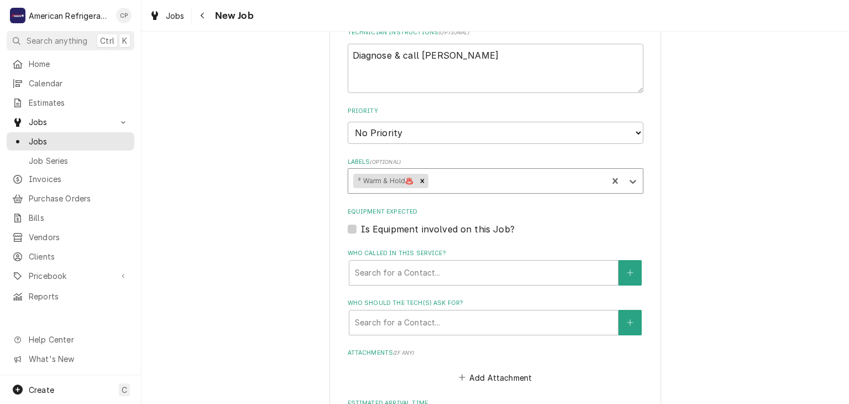
scroll to position [771, 0]
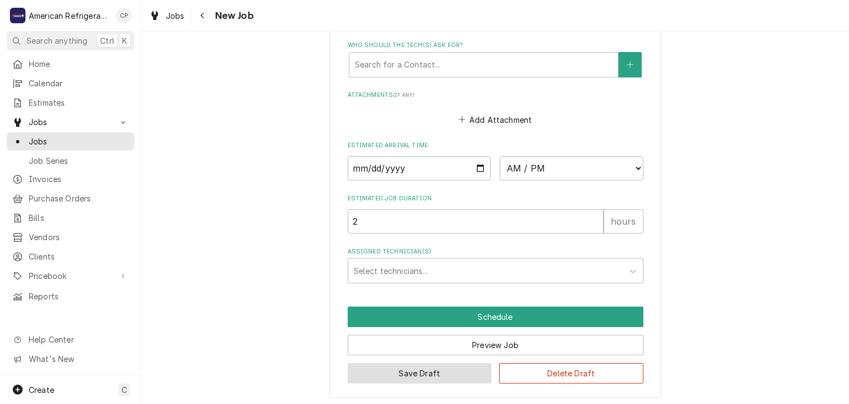
click at [420, 365] on button "Save Draft" at bounding box center [420, 373] width 144 height 20
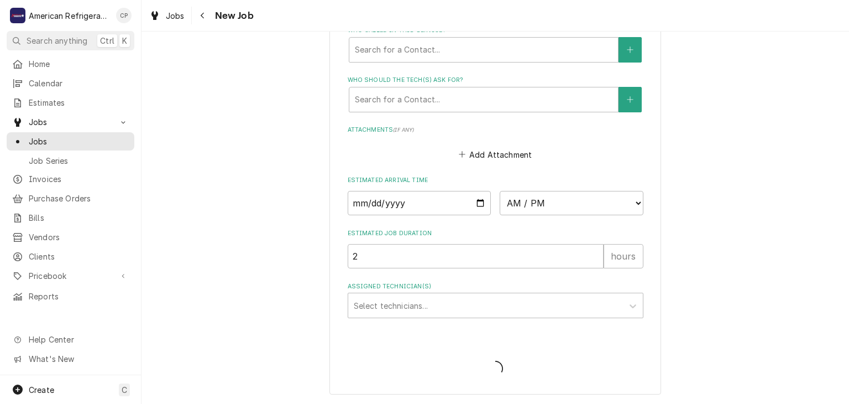
scroll to position [733, 0]
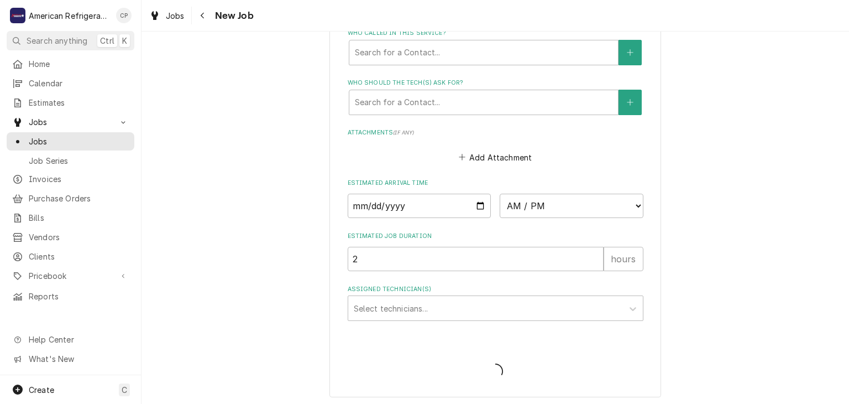
type textarea "x"
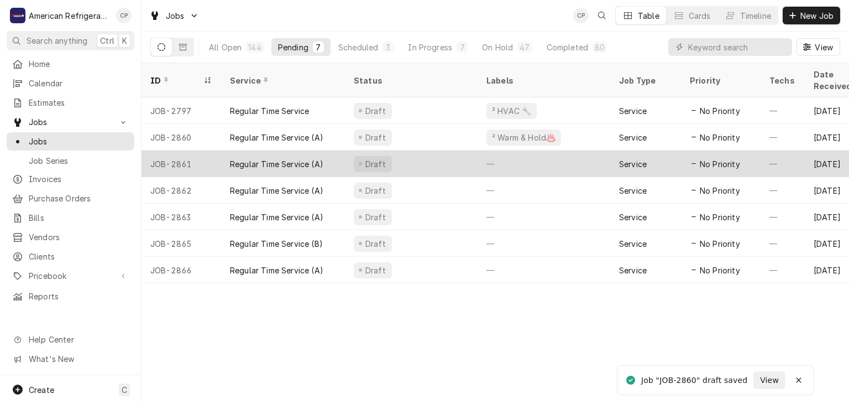
click at [377, 158] on div "Draft" at bounding box center [376, 164] width 24 height 12
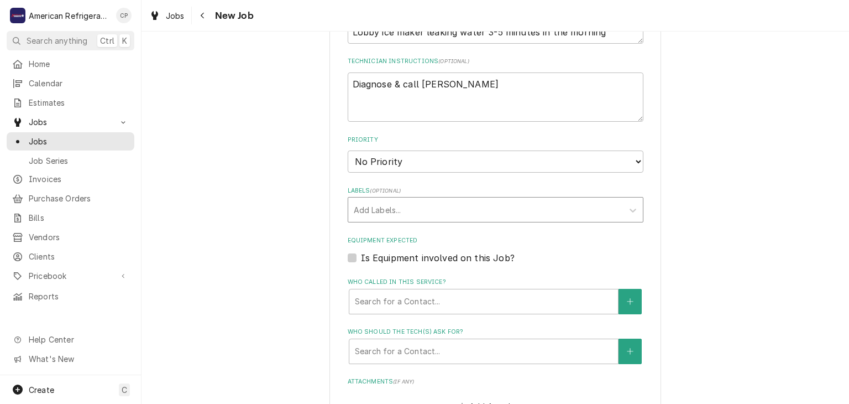
scroll to position [493, 0]
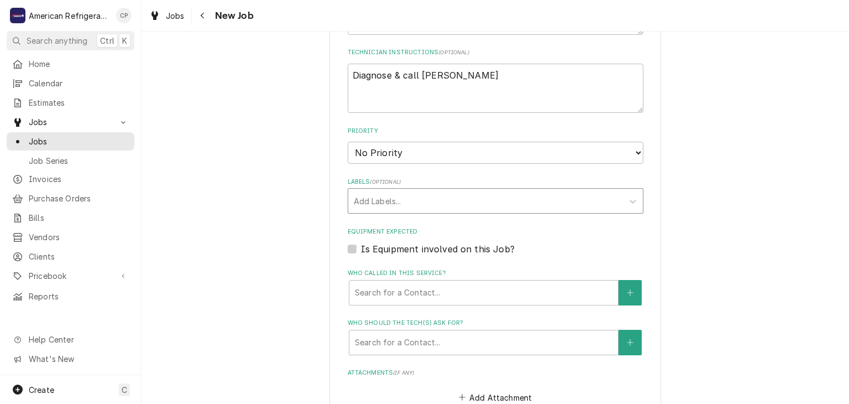
click at [416, 195] on div "Labels" at bounding box center [486, 201] width 264 height 20
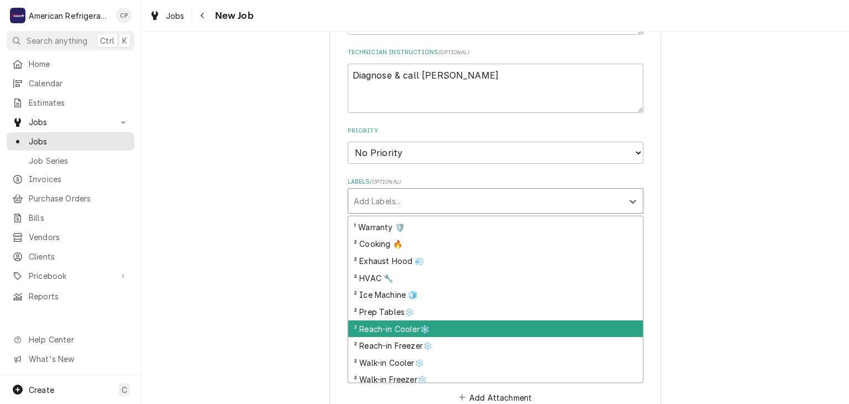
scroll to position [105, 0]
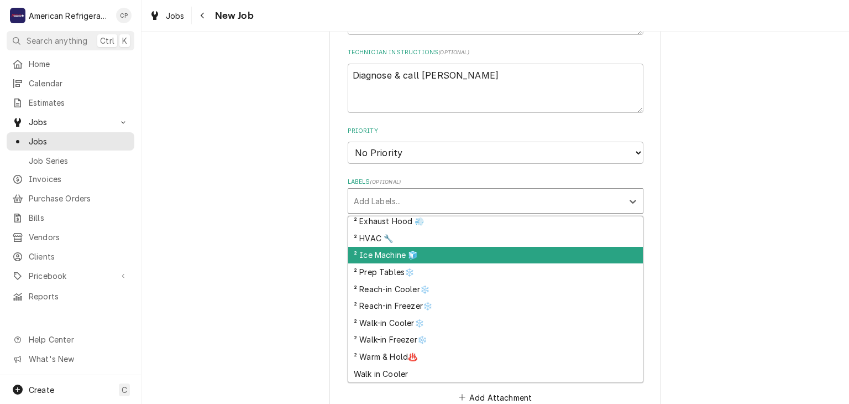
click at [435, 253] on div "² Ice Machine 🧊" at bounding box center [495, 255] width 295 height 17
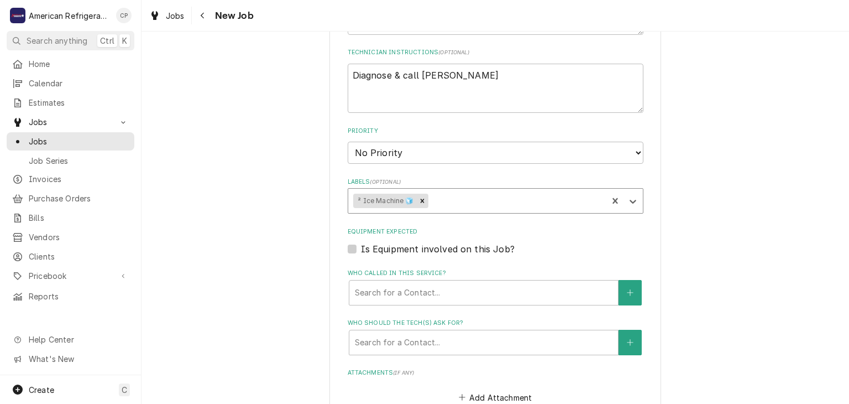
scroll to position [771, 0]
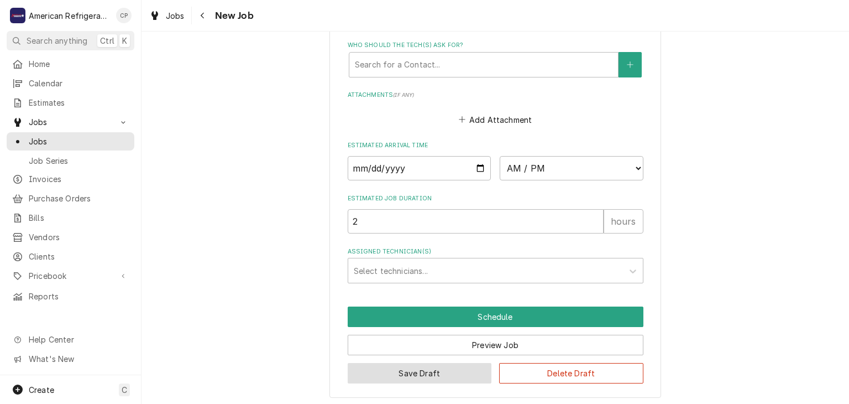
click at [414, 363] on button "Save Draft" at bounding box center [420, 373] width 144 height 20
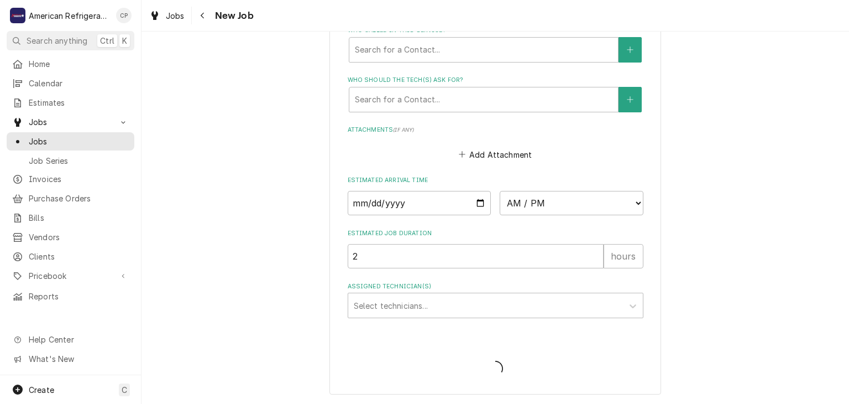
scroll to position [733, 0]
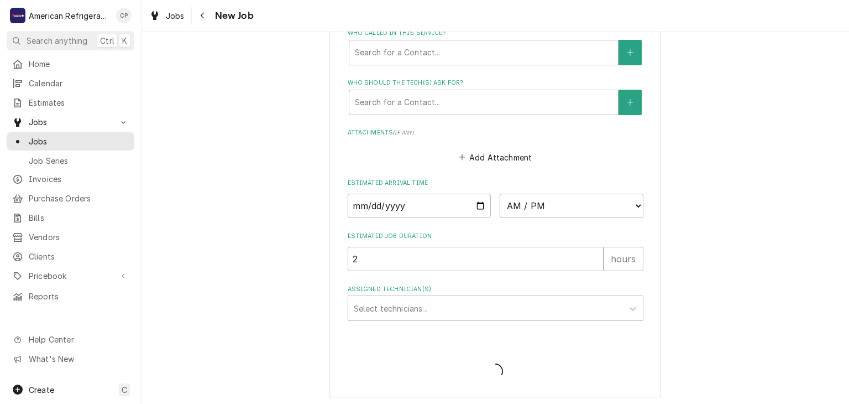
type textarea "x"
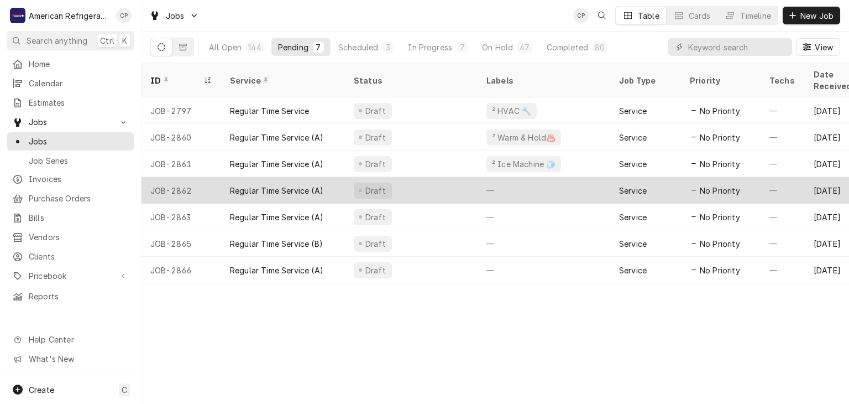
click at [440, 177] on div "Draft" at bounding box center [411, 190] width 133 height 27
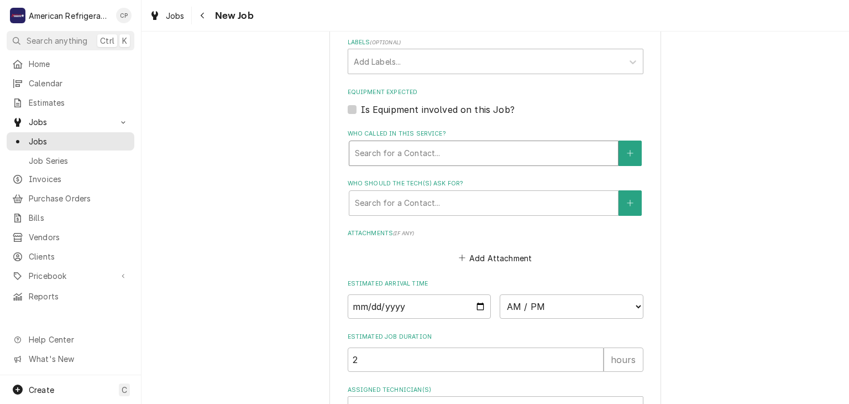
scroll to position [627, 0]
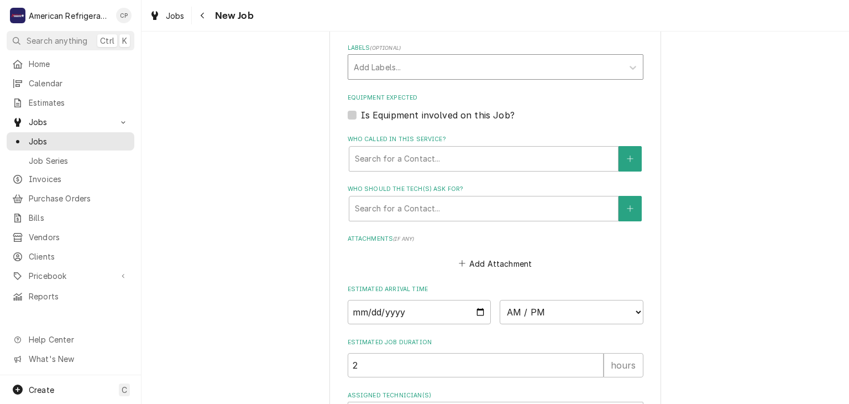
click at [414, 68] on div "Labels" at bounding box center [486, 67] width 264 height 20
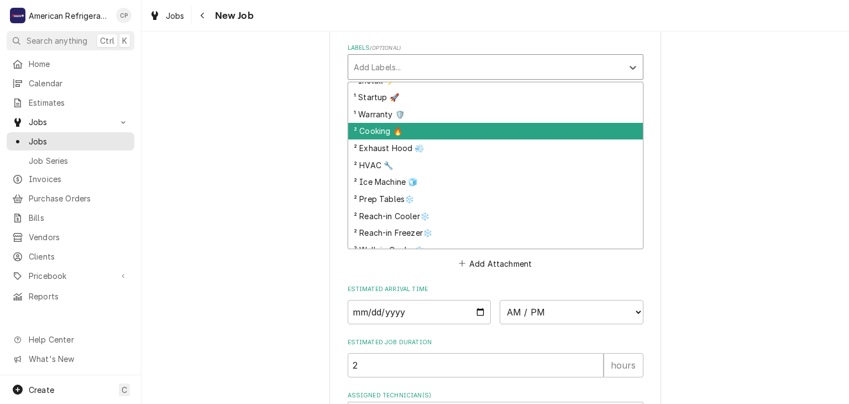
scroll to position [0, 0]
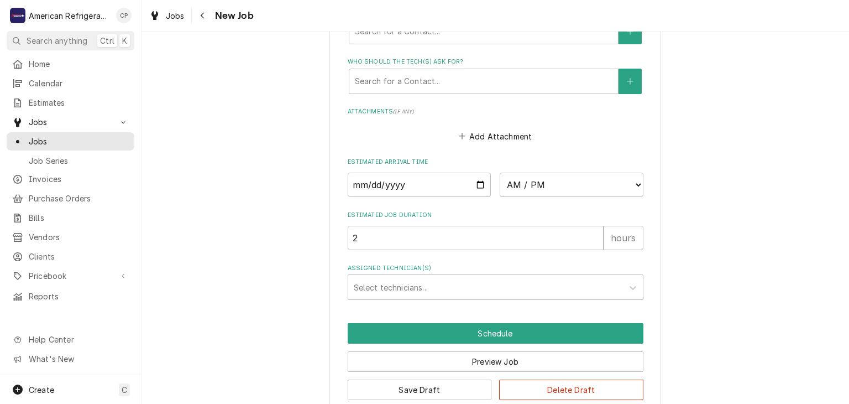
scroll to position [771, 0]
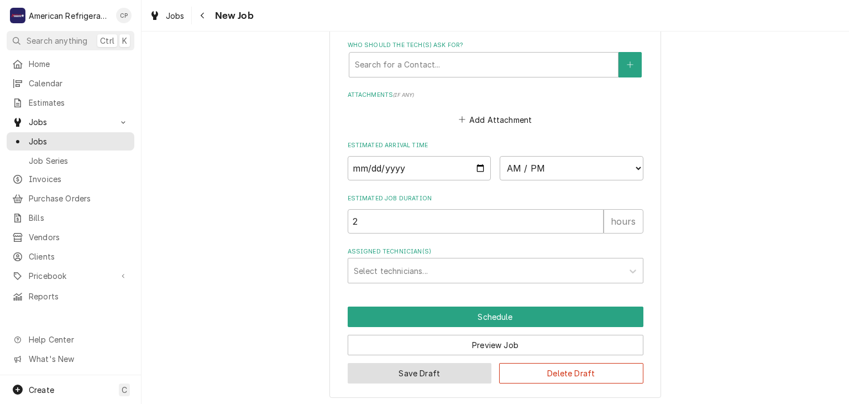
click at [454, 366] on button "Save Draft" at bounding box center [420, 373] width 144 height 20
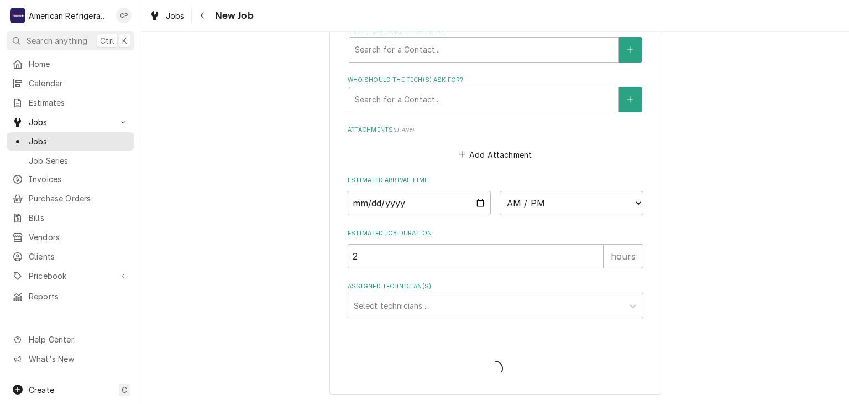
scroll to position [733, 0]
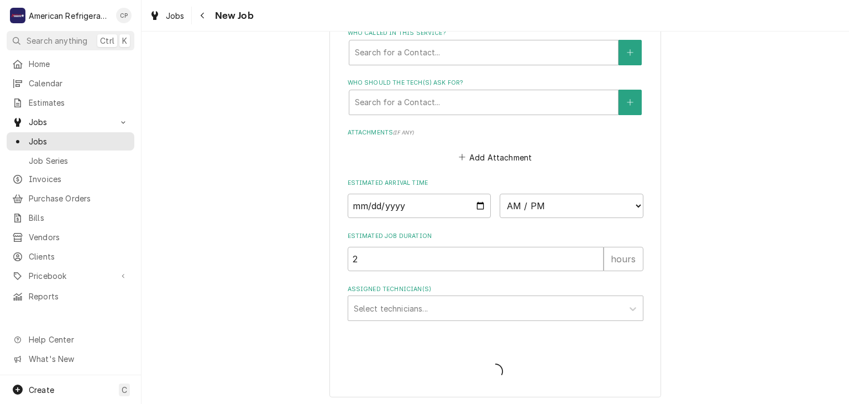
type textarea "x"
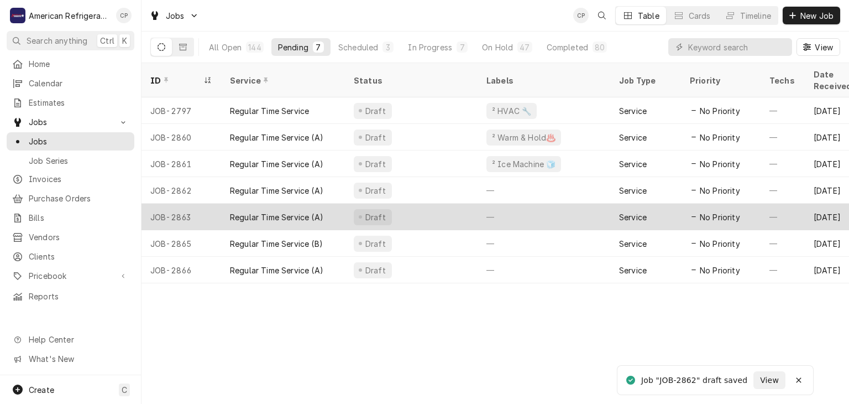
click at [313, 211] on div "Regular Time Service (A)" at bounding box center [276, 217] width 93 height 12
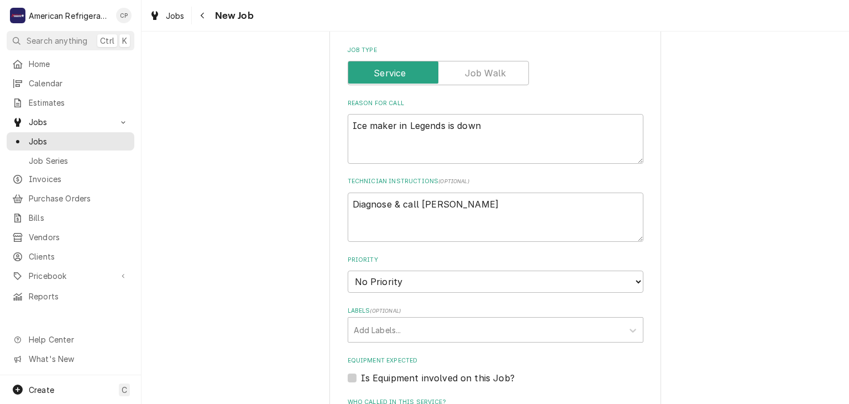
scroll to position [365, 0]
click at [420, 330] on div "Labels" at bounding box center [486, 329] width 264 height 20
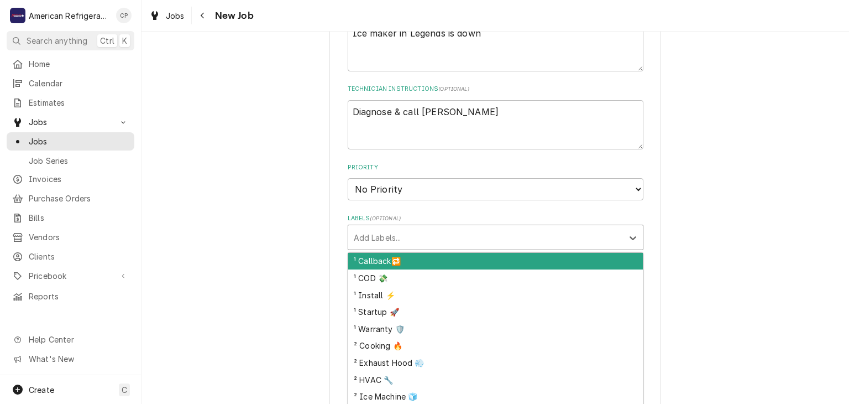
scroll to position [546, 0]
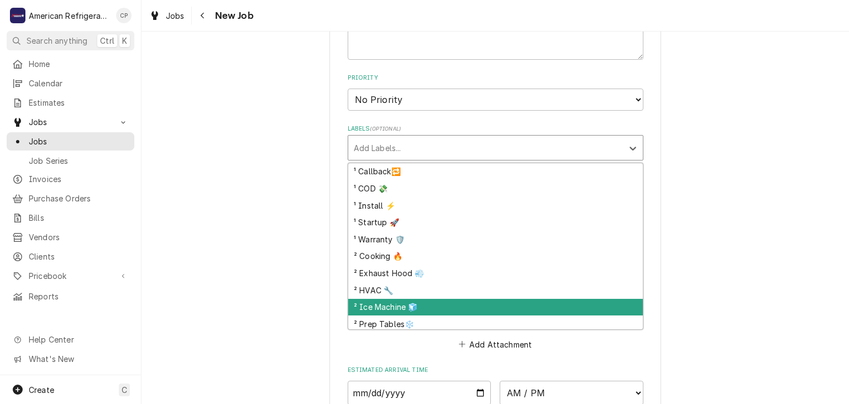
click at [420, 300] on div "² Ice Machine 🧊" at bounding box center [495, 307] width 295 height 17
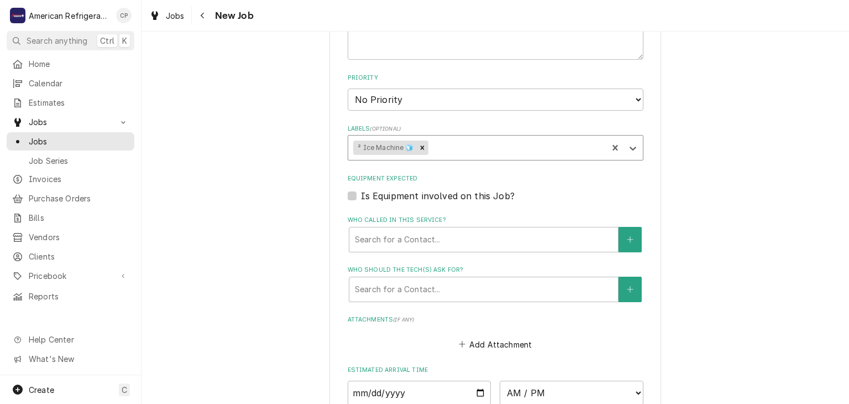
scroll to position [771, 0]
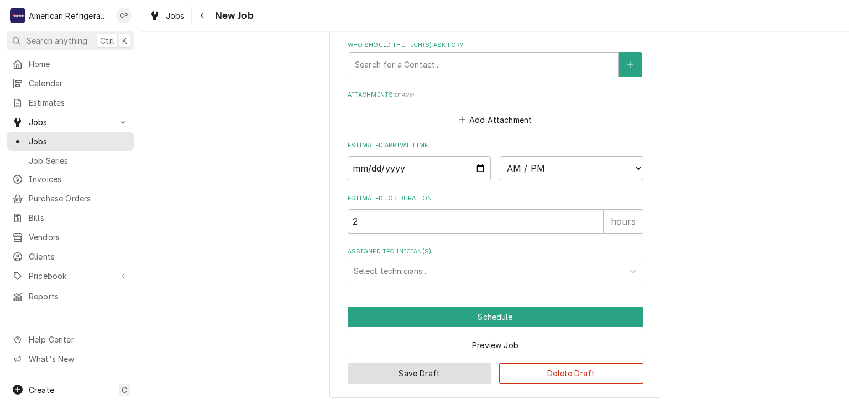
click at [404, 363] on button "Save Draft" at bounding box center [420, 373] width 144 height 20
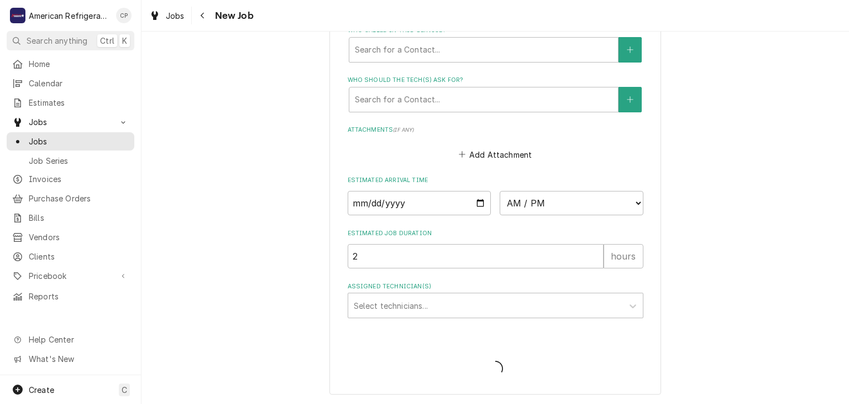
scroll to position [733, 0]
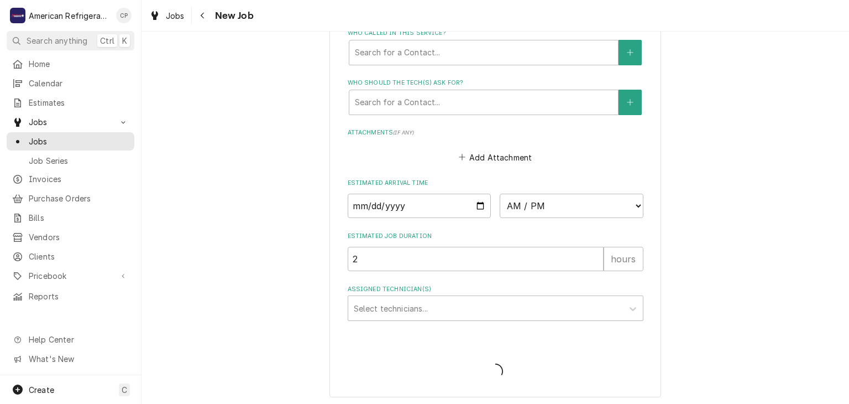
type textarea "x"
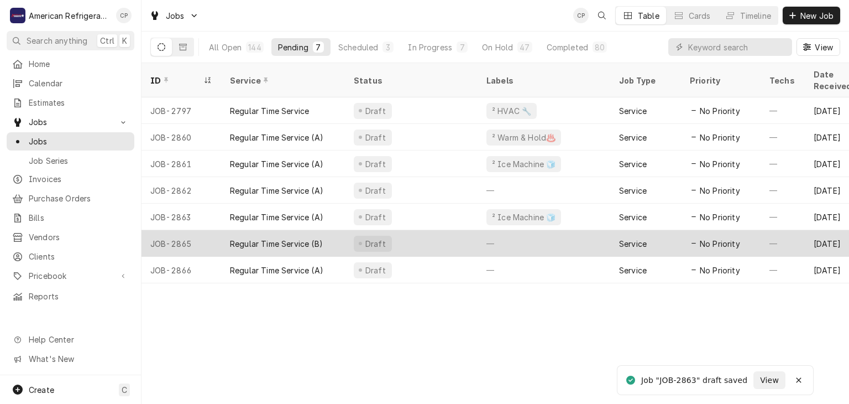
click at [337, 230] on div "Regular Time Service (B)" at bounding box center [283, 243] width 124 height 27
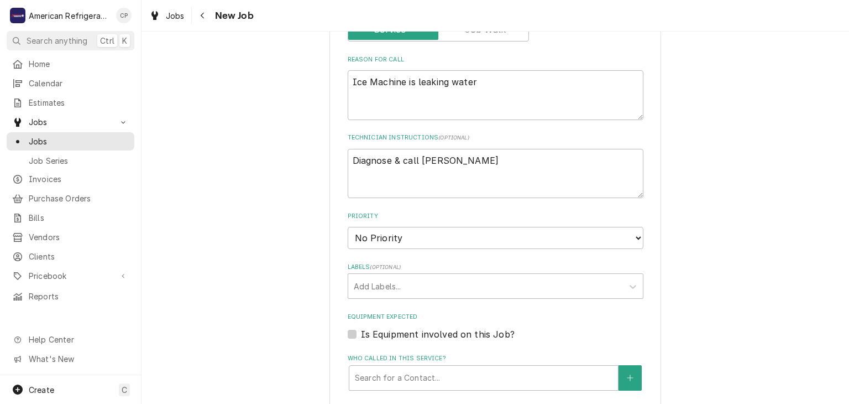
scroll to position [413, 0]
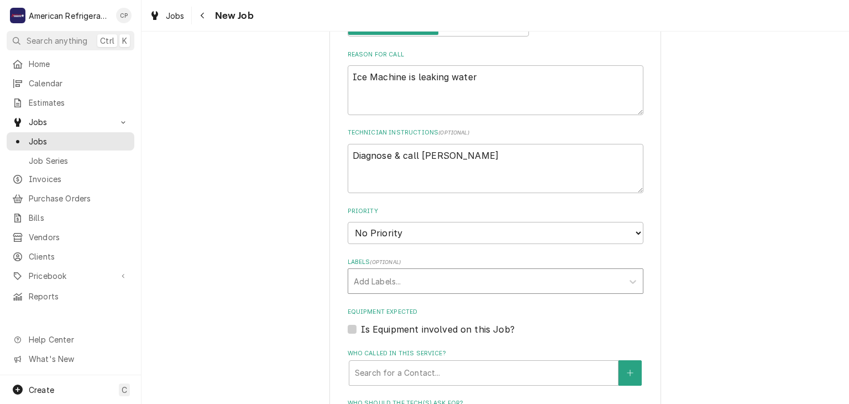
click at [445, 281] on div "Labels" at bounding box center [486, 281] width 264 height 20
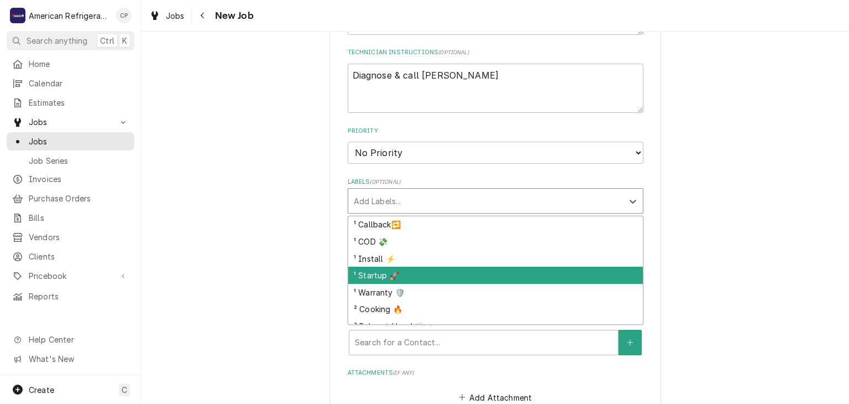
scroll to position [119, 0]
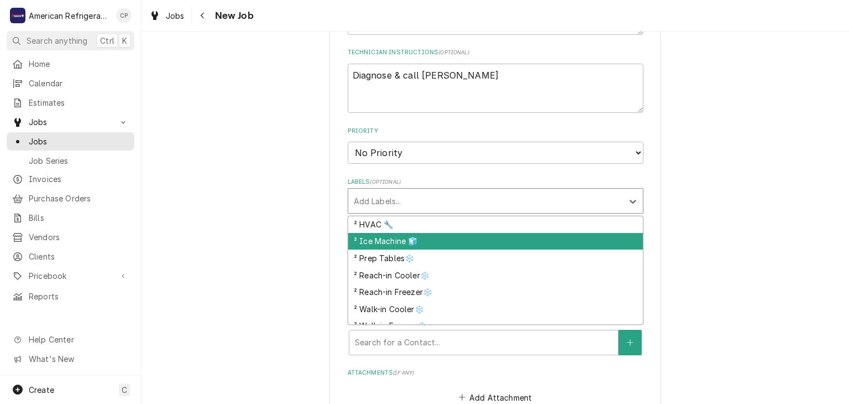
click at [409, 241] on div "² Ice Machine 🧊" at bounding box center [495, 241] width 295 height 17
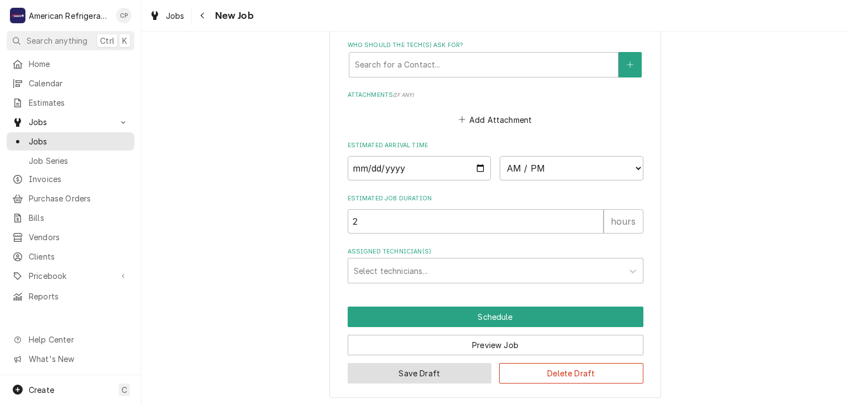
click at [405, 366] on button "Save Draft" at bounding box center [420, 373] width 144 height 20
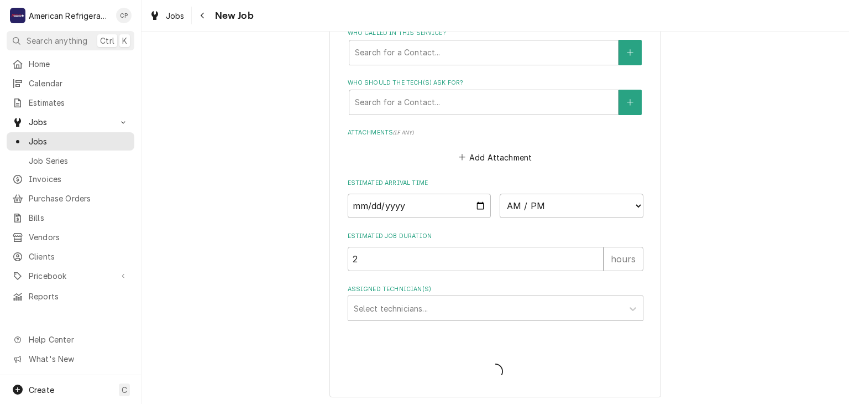
type textarea "x"
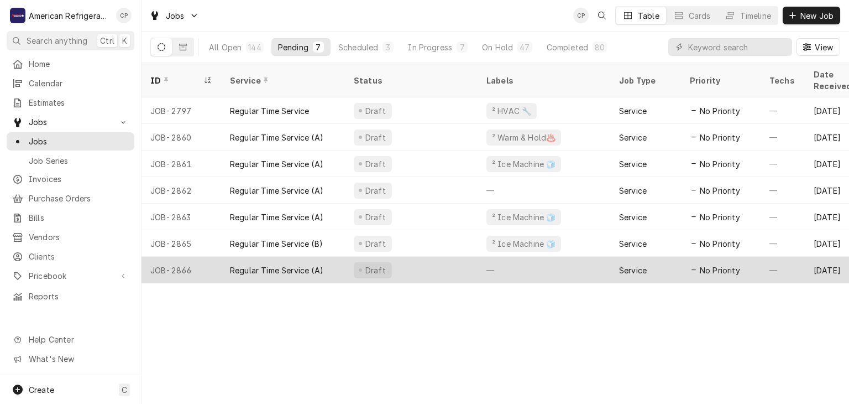
click at [419, 257] on div "Draft" at bounding box center [411, 270] width 133 height 27
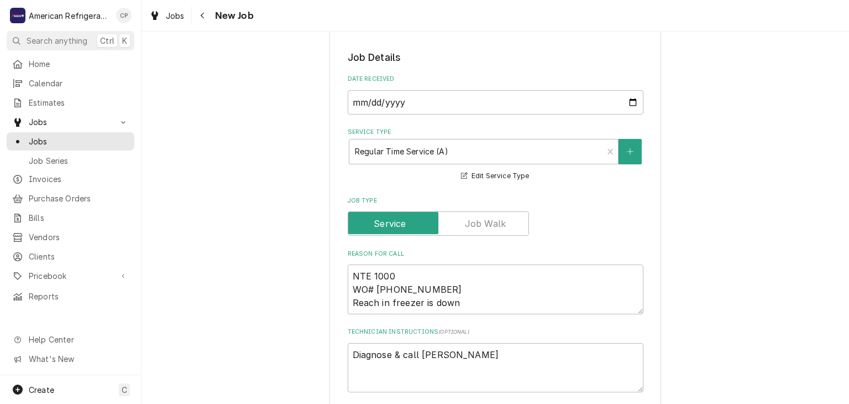
scroll to position [479, 0]
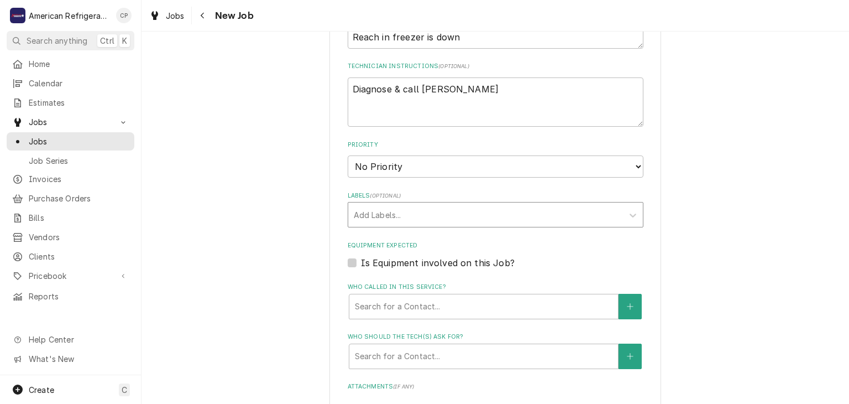
click at [477, 213] on div "Labels" at bounding box center [486, 215] width 264 height 20
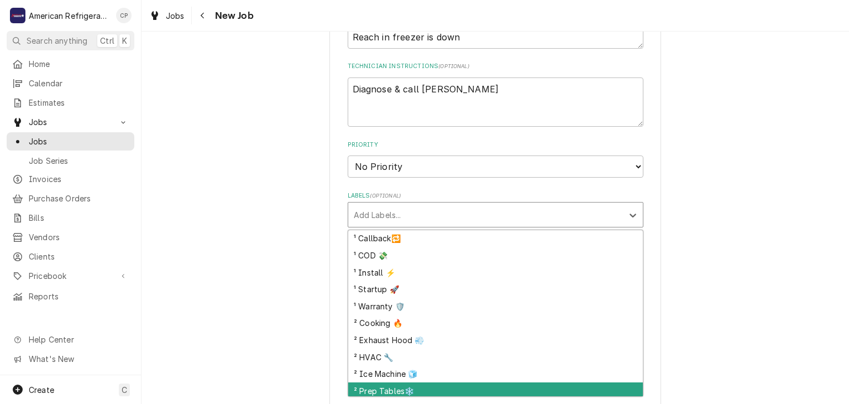
scroll to position [105, 0]
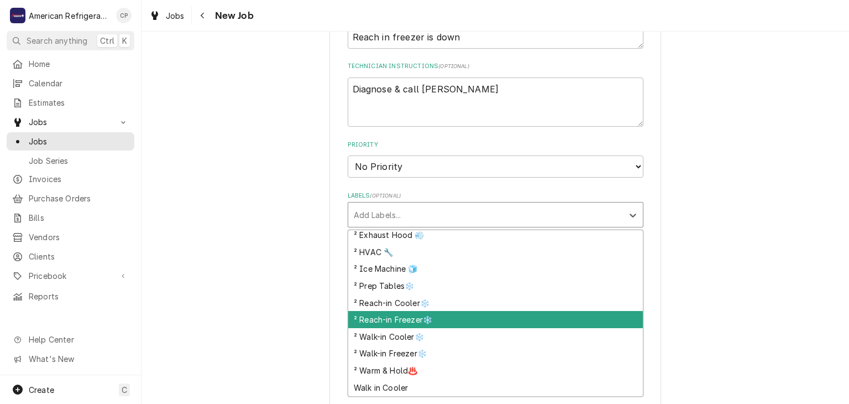
click at [428, 317] on div "² Reach-in Freezer❄️" at bounding box center [495, 319] width 295 height 17
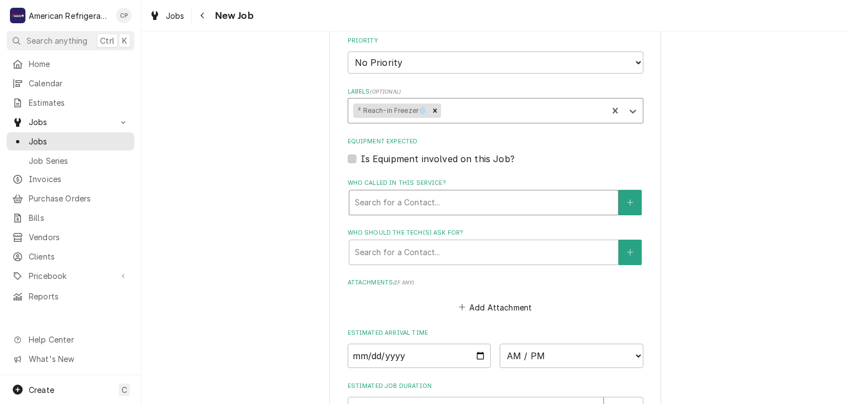
scroll to position [771, 0]
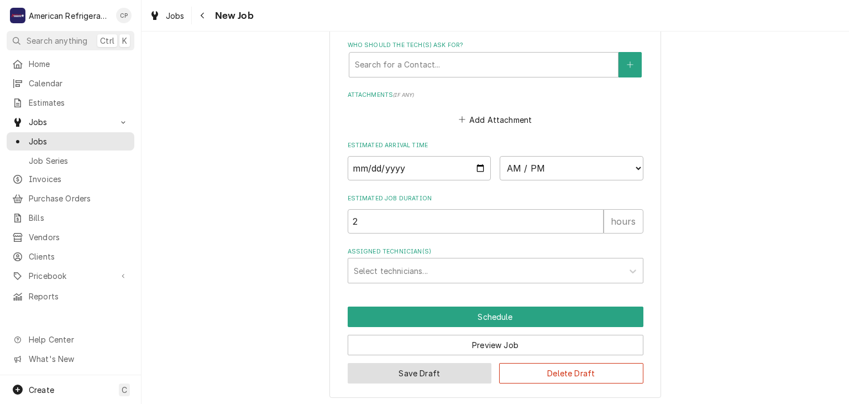
click at [396, 363] on button "Save Draft" at bounding box center [420, 373] width 144 height 20
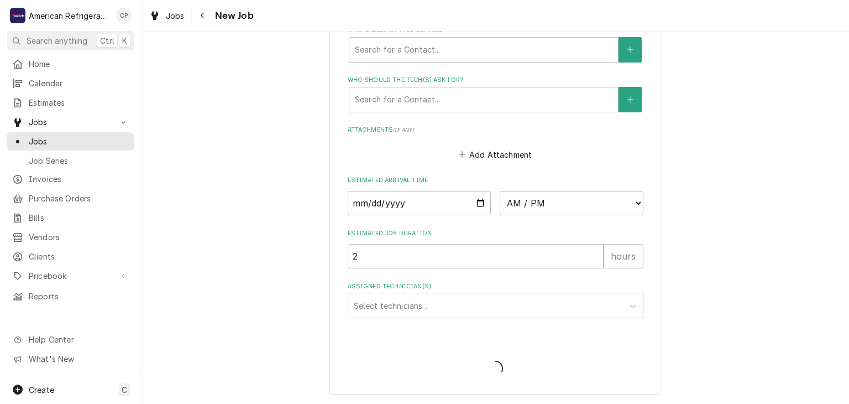
scroll to position [733, 0]
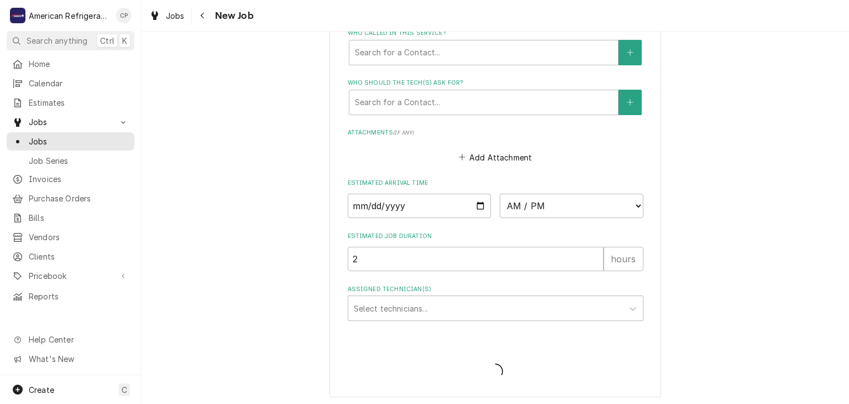
type textarea "x"
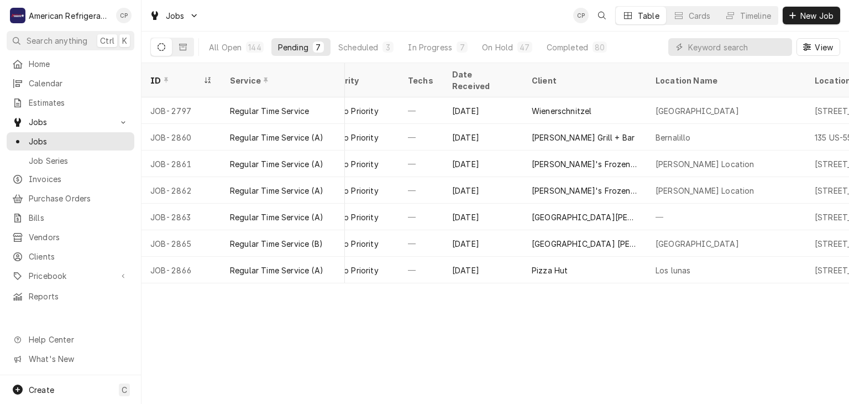
scroll to position [0, 344]
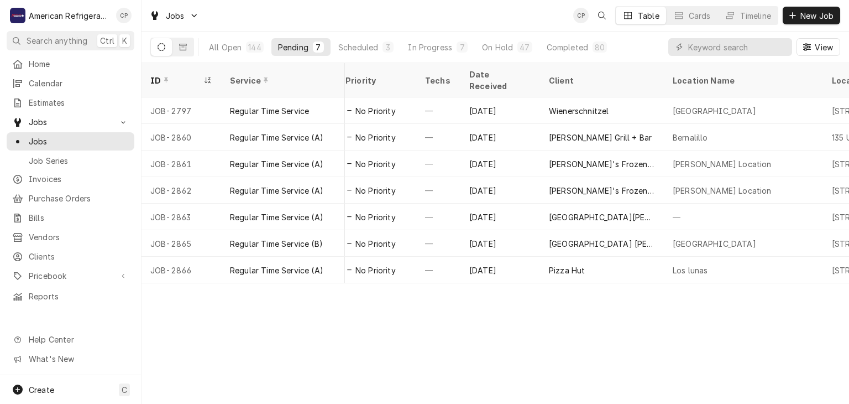
click at [474, 6] on div "Jobs CP Table Cards Timeline New Job" at bounding box center [496, 15] width 708 height 31
click at [83, 139] on span "Jobs" at bounding box center [79, 141] width 100 height 12
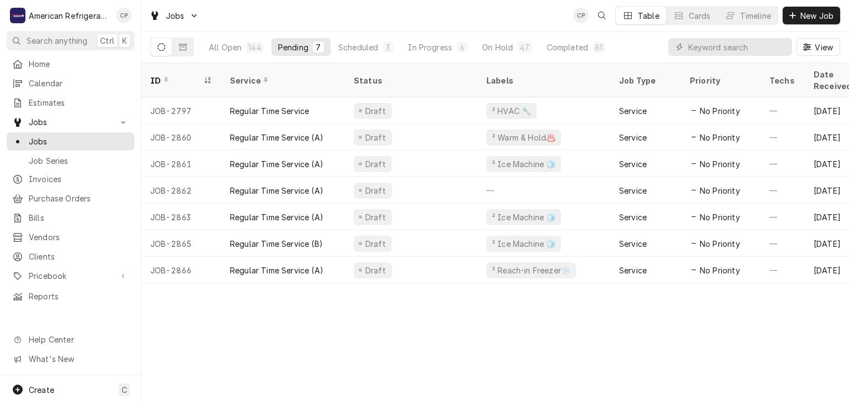
click at [235, 50] on div "All Open" at bounding box center [225, 47] width 33 height 12
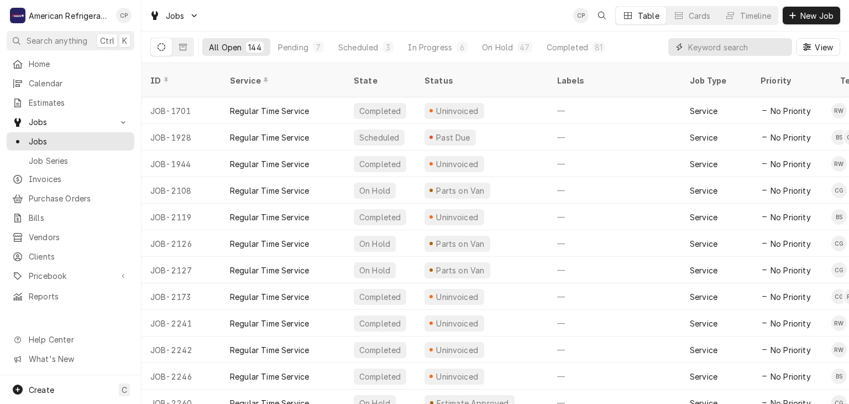
click at [739, 46] on input "Dynamic Content Wrapper" at bounding box center [737, 47] width 98 height 18
type input "la quinta"
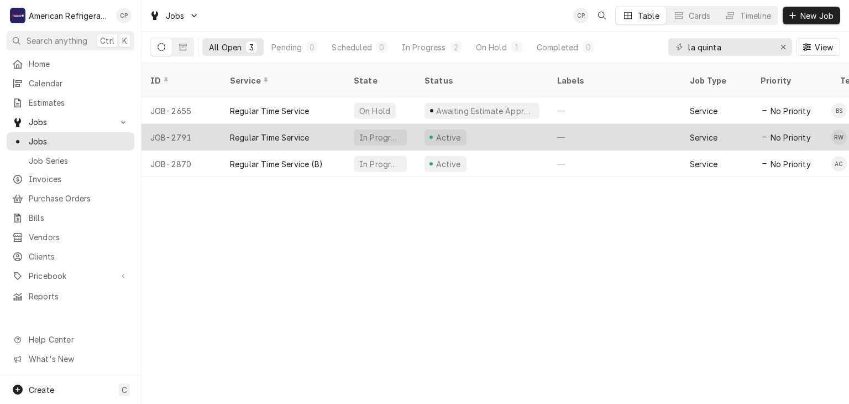
click at [300, 132] on div "Regular Time Service" at bounding box center [269, 138] width 79 height 12
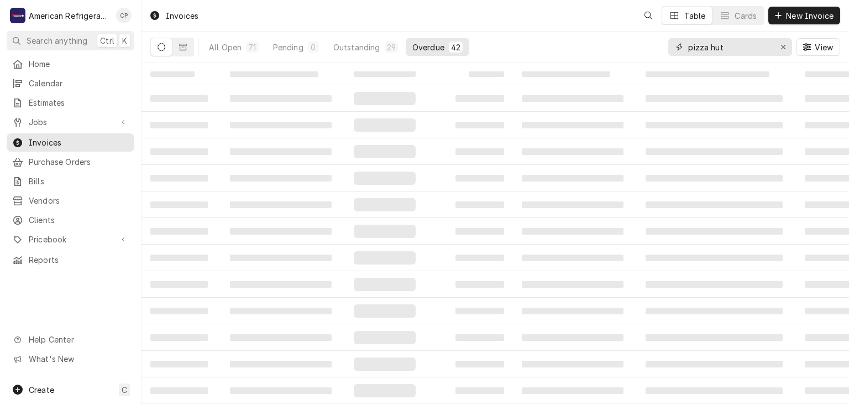
click at [724, 50] on input "pizza hut" at bounding box center [729, 47] width 83 height 18
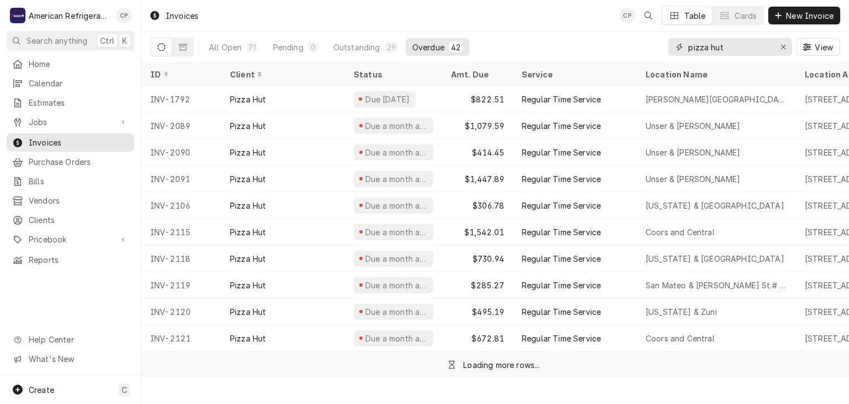
click at [724, 50] on input "pizza hut" at bounding box center [729, 47] width 83 height 18
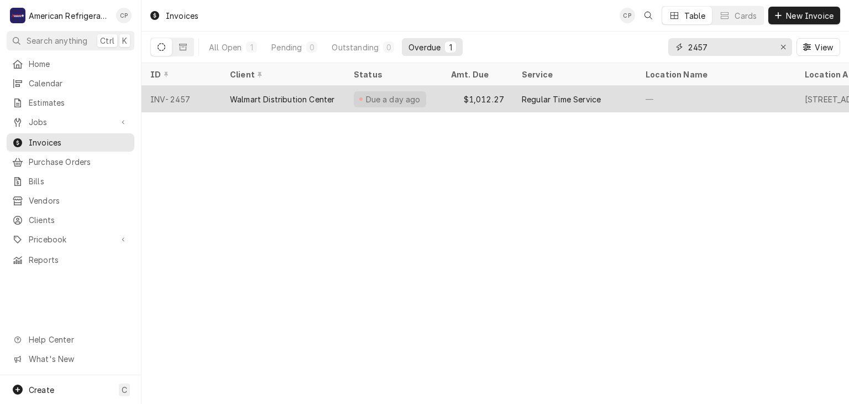
type input "2457"
click at [422, 96] on div "Due a day ago" at bounding box center [393, 99] width 97 height 27
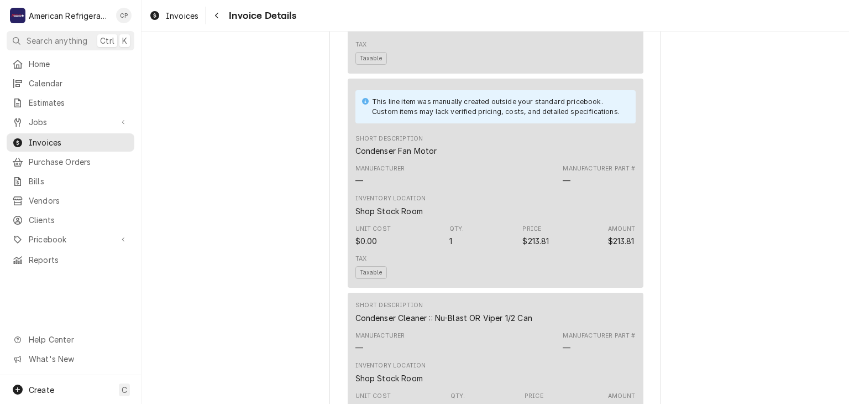
scroll to position [1183, 0]
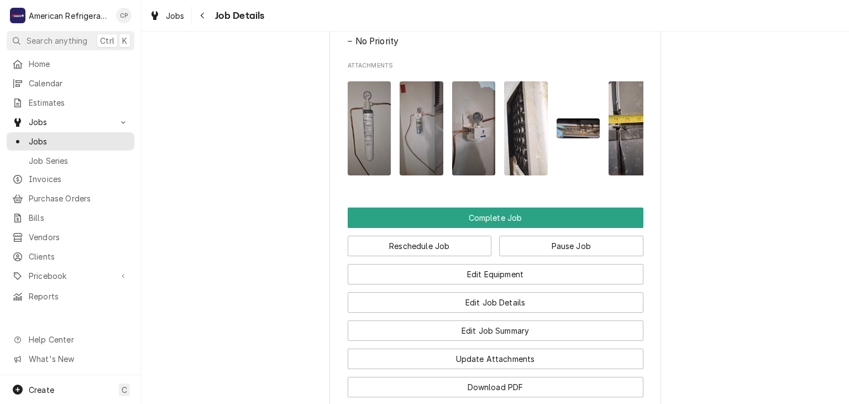
scroll to position [766, 0]
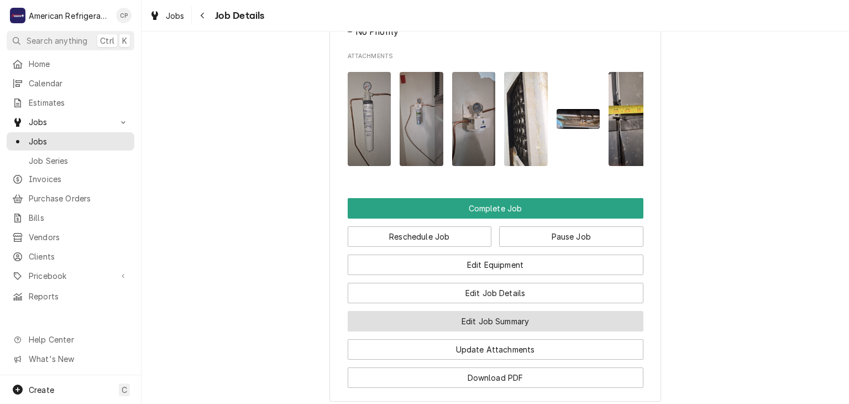
click at [445, 331] on button "Edit Job Summary" at bounding box center [496, 321] width 296 height 20
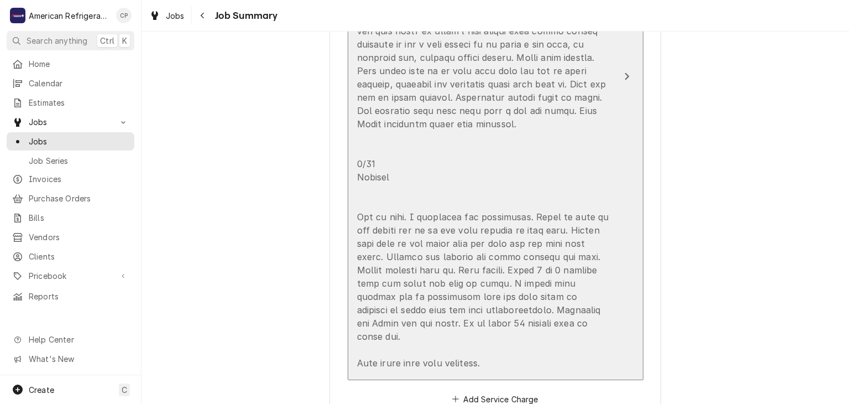
scroll to position [604, 0]
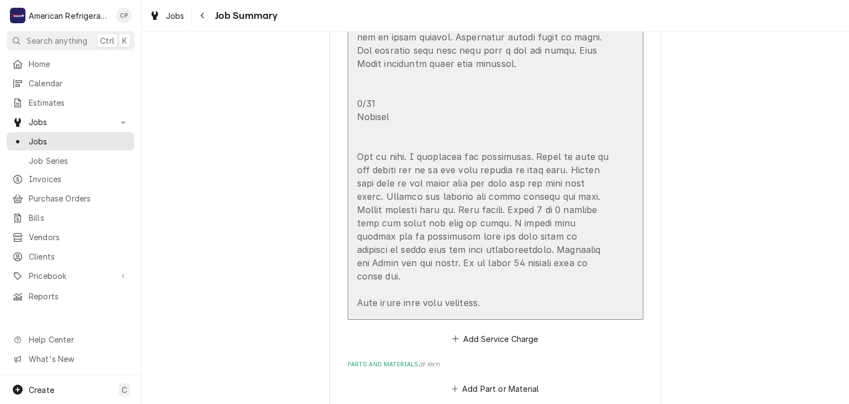
click at [434, 182] on div "Update Line Item" at bounding box center [484, 110] width 254 height 398
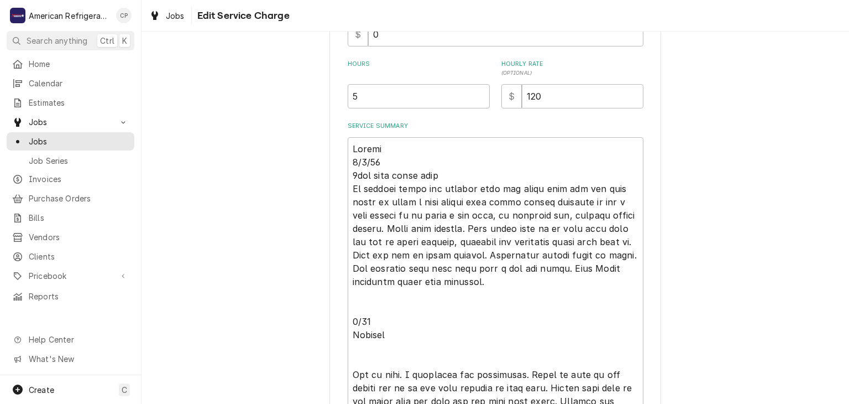
scroll to position [524, 0]
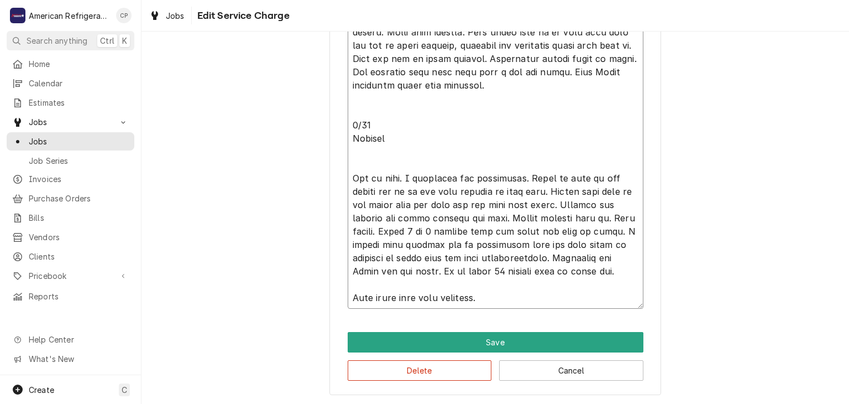
drag, startPoint x: 350, startPoint y: 124, endPoint x: 511, endPoint y: 311, distance: 247.0
click at [532, 299] on textarea "Service Summary" at bounding box center [496, 125] width 296 height 368
click at [386, 148] on textarea "Service Summary" at bounding box center [496, 125] width 296 height 368
type textarea "x"
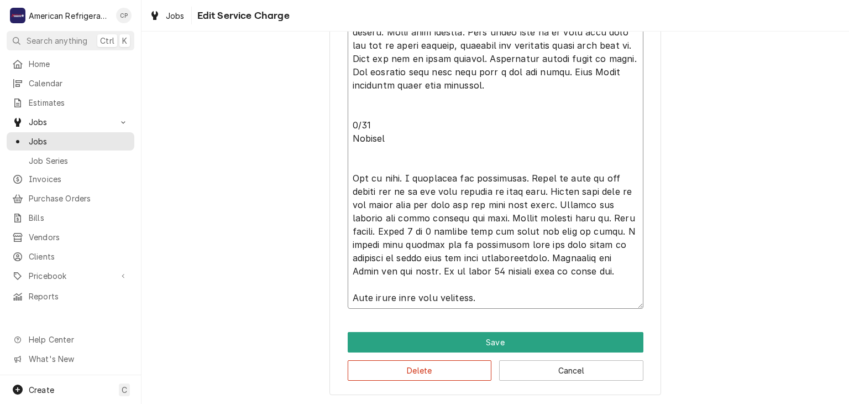
type textarea "[PERSON_NAME] [DATE] 5hrs with drive time At arrival found ice machine turn off…"
type textarea "x"
type textarea "[PERSON_NAME] [DATE] 5hrs with drive time At arrival found ice machine turn off…"
type textarea "x"
type textarea "[PERSON_NAME] [DATE] 5hrs with drive time At arrival found ice machine turn off…"
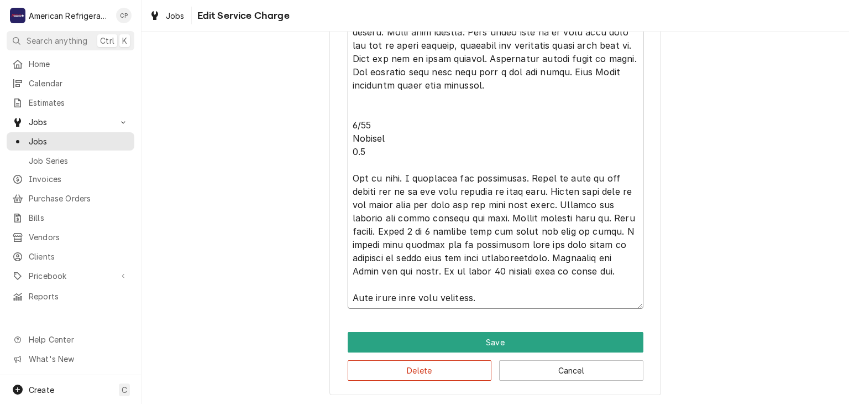
type textarea "x"
type textarea "[PERSON_NAME] [DATE] 5hrs with drive time At arrival found ice machine turn off…"
type textarea "x"
type textarea "[PERSON_NAME] [DATE] 5hrs with drive time At arrival found ice machine turn off…"
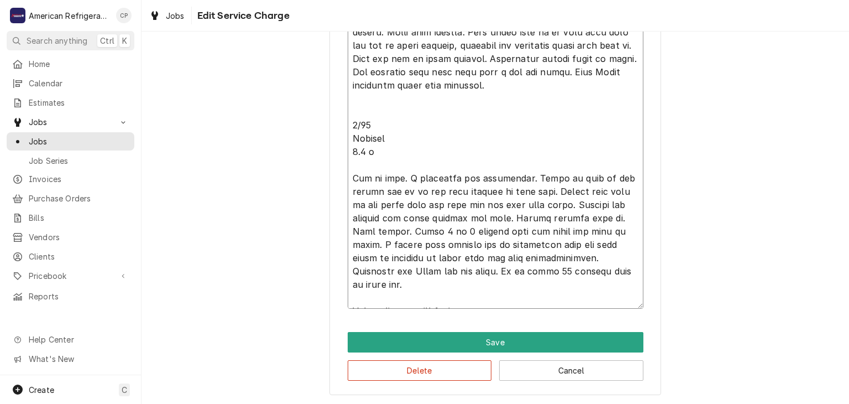
type textarea "x"
type textarea "[PERSON_NAME] [DATE] 5hrs with drive time At arrival found ice machine turn off…"
type textarea "x"
type textarea "[PERSON_NAME] [DATE] 5hrs with drive time At arrival found ice machine turn off…"
drag, startPoint x: 352, startPoint y: 121, endPoint x: 517, endPoint y: 294, distance: 239.0
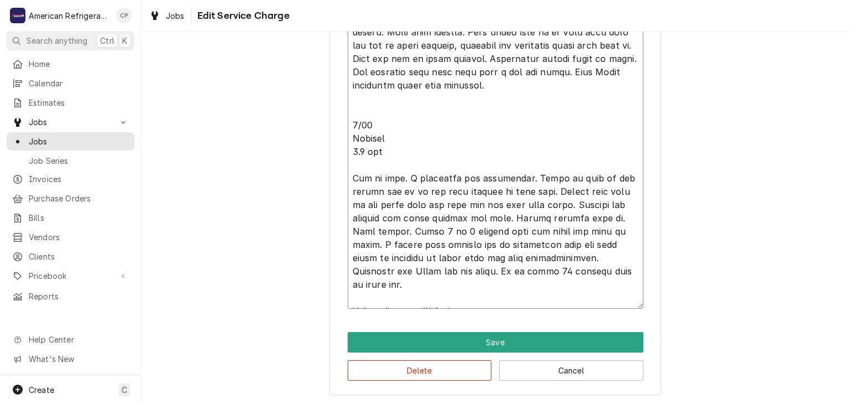
click at [517, 294] on textarea "Service Summary" at bounding box center [496, 125] width 296 height 368
type textarea "x"
type textarea "[PERSON_NAME] [DATE] 5hrs with drive time At arrival found ice machine turn off…"
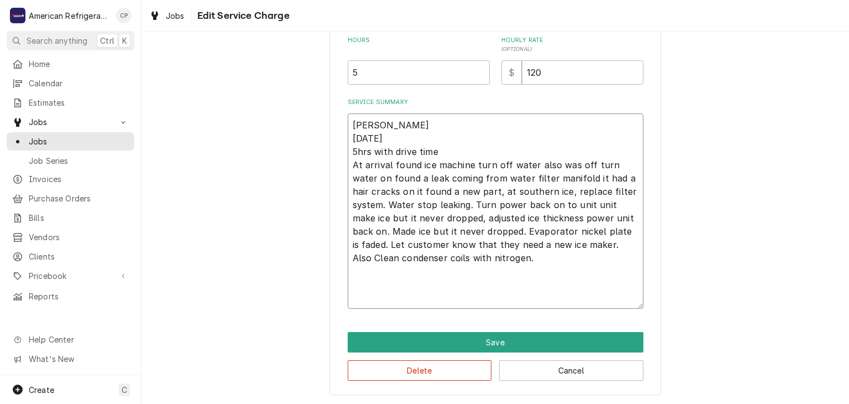
type textarea "x"
type textarea "Alvaro 8/8/25 5hrs with drive time At arrival found ice machine turn off water …"
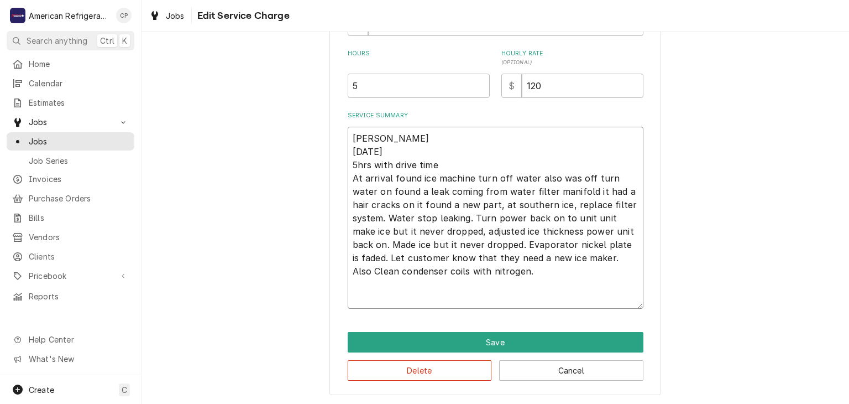
type textarea "x"
type textarea "Alvaro 8/8/25 5hrs with drive time At arrival found ice machine turn off water …"
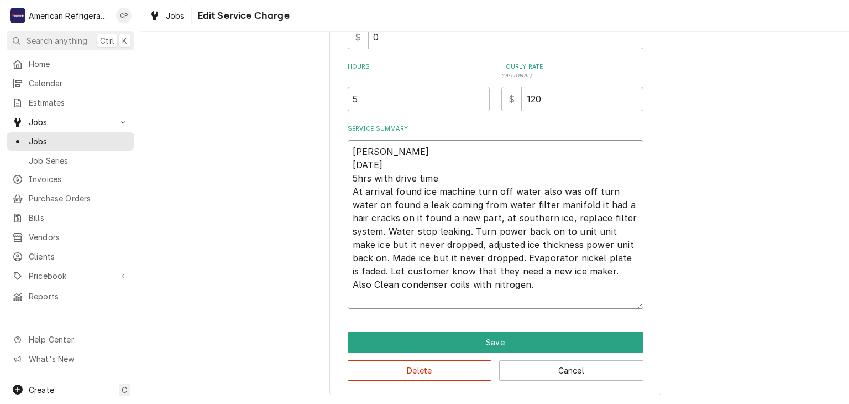
type textarea "x"
type textarea "Alvaro 8/8/25 5hrs with drive time At arrival found ice machine turn off water …"
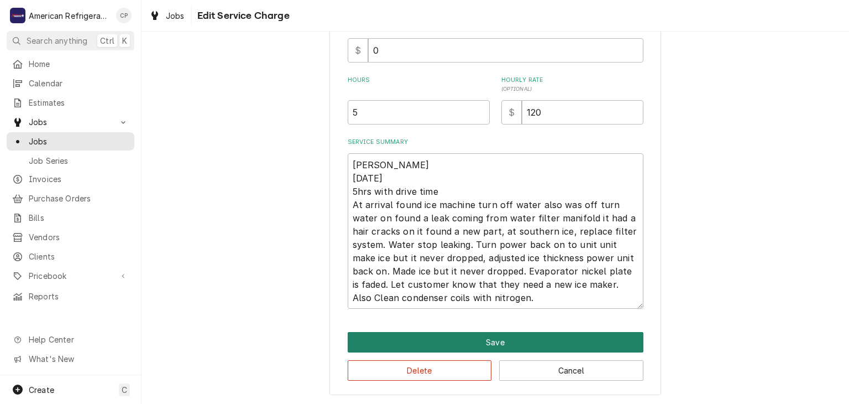
click at [488, 333] on button "Save" at bounding box center [496, 342] width 296 height 20
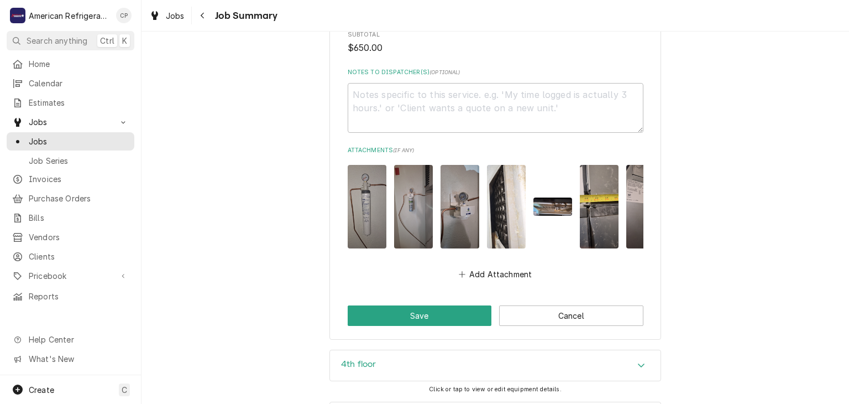
scroll to position [979, 0]
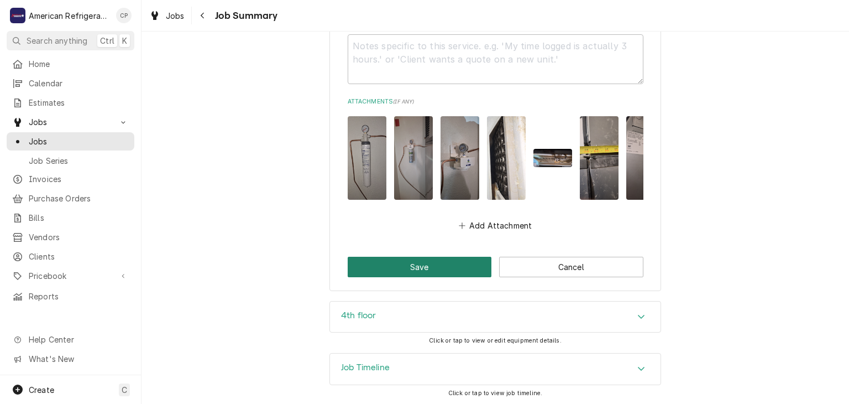
click at [390, 272] on button "Save" at bounding box center [420, 267] width 144 height 20
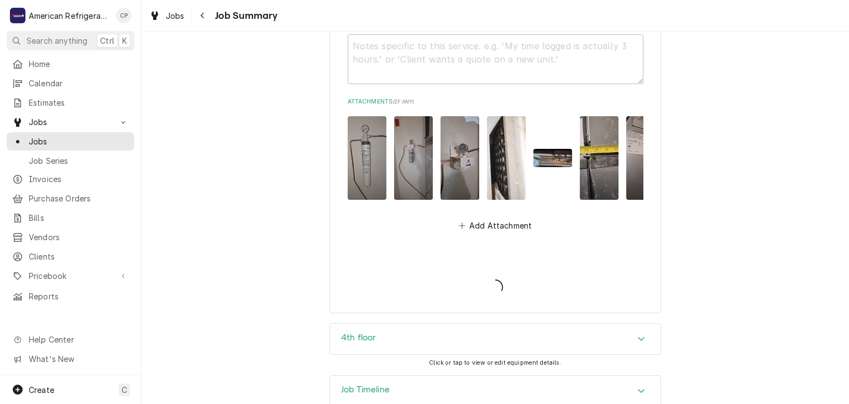
type textarea "x"
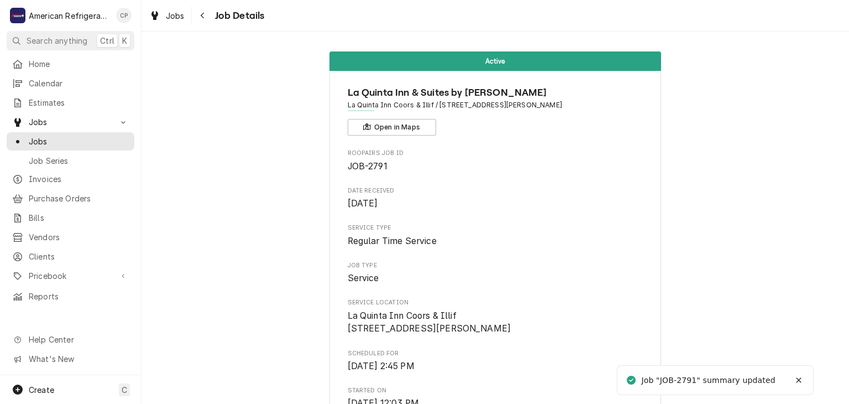
click at [192, 16] on div "Jobs Job Details" at bounding box center [204, 16] width 119 height 18
click at [201, 17] on icon "Navigate back" at bounding box center [202, 16] width 5 height 8
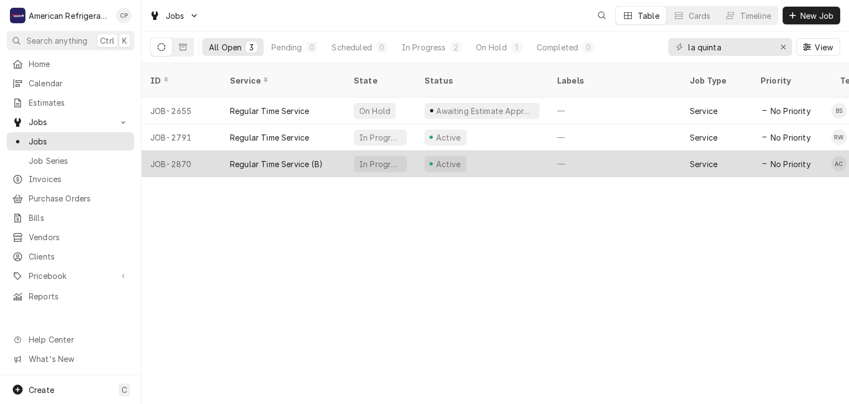
click at [316, 158] on div "Regular Time Service (B)" at bounding box center [276, 164] width 93 height 12
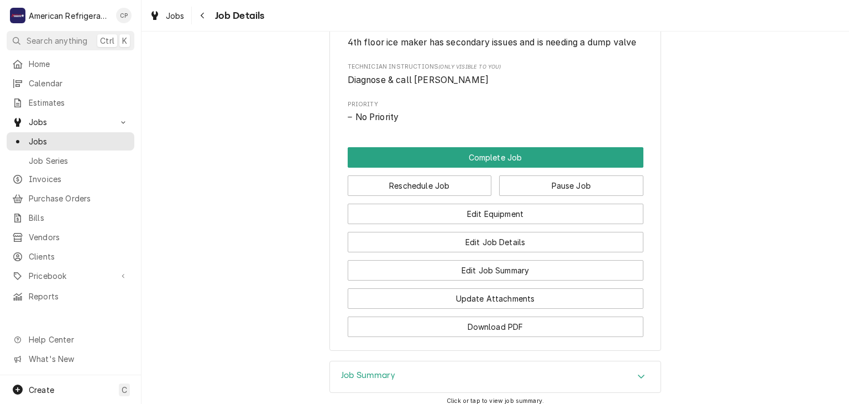
scroll to position [548, 0]
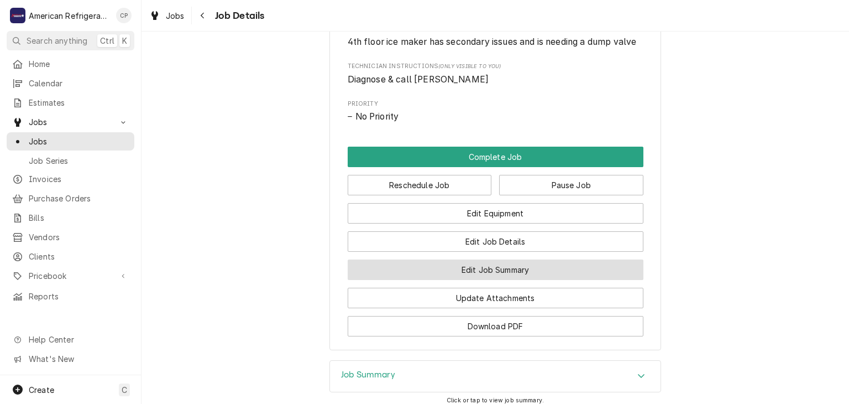
click at [429, 271] on button "Edit Job Summary" at bounding box center [496, 269] width 296 height 20
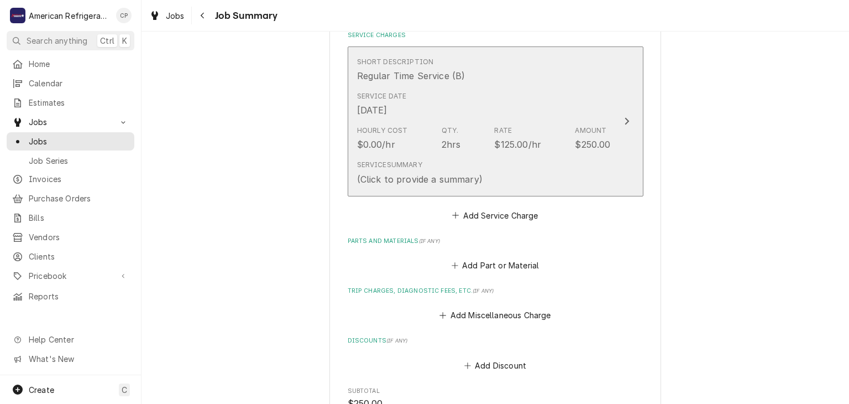
click at [417, 164] on div "Service Summary" at bounding box center [389, 165] width 65 height 10
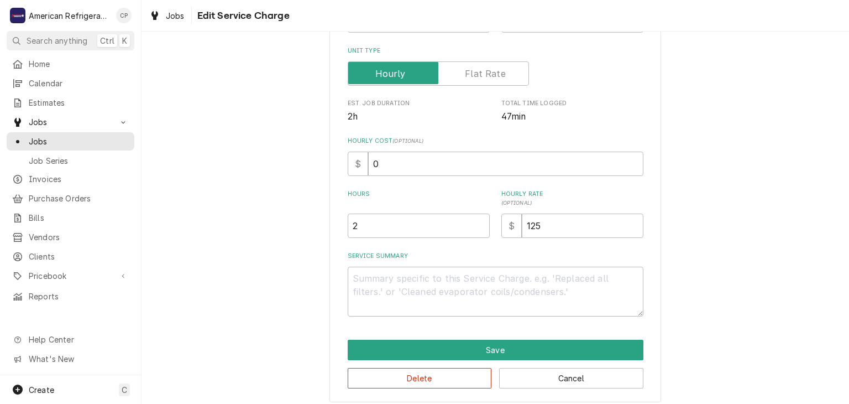
scroll to position [176, 0]
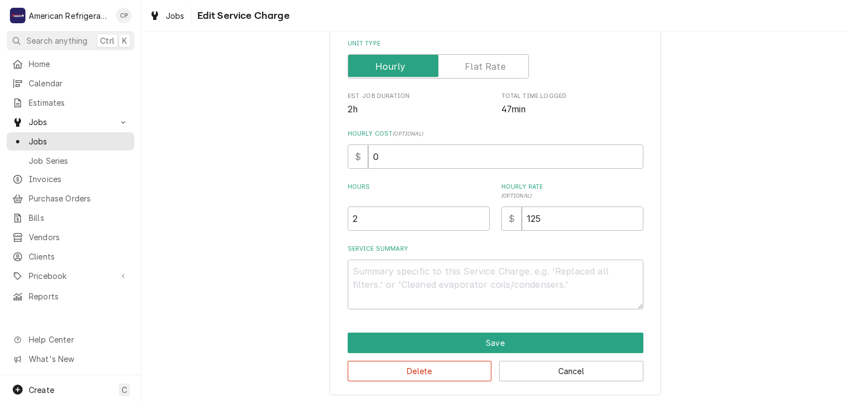
click at [401, 257] on div "Service Summary" at bounding box center [496, 276] width 296 height 65
click at [391, 301] on textarea "Service Summary" at bounding box center [496, 284] width 296 height 50
paste textarea "8/11 [PERSON_NAME] 1.5 hrs Bin is full. I inspected the evaporator. There is we…"
type textarea "x"
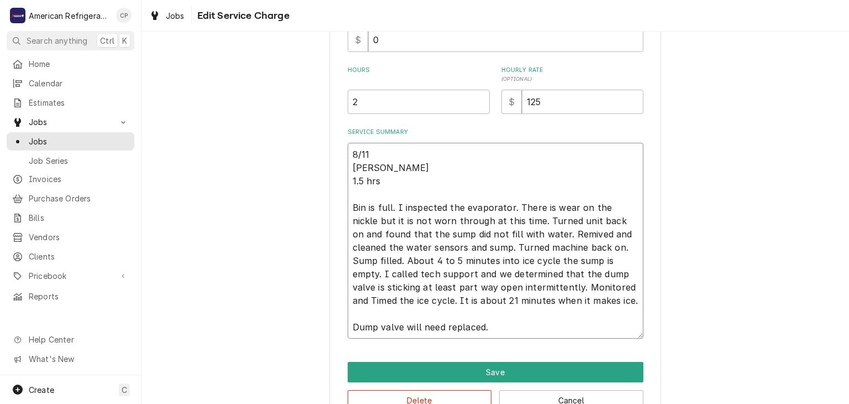
scroll to position [0, 0]
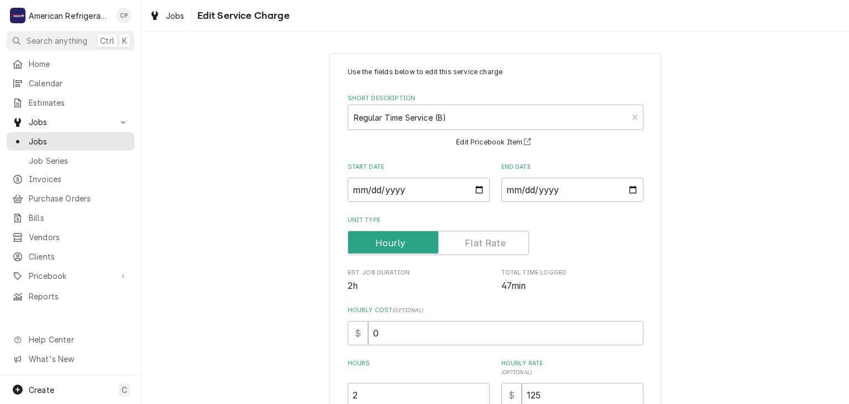
type textarea "8/11 Richard 1.5 hrs Bin is full. I inspected the evaporator. There is wear on …"
click at [481, 184] on input "[DATE]" at bounding box center [419, 189] width 142 height 24
type textarea "x"
type input "[DATE]"
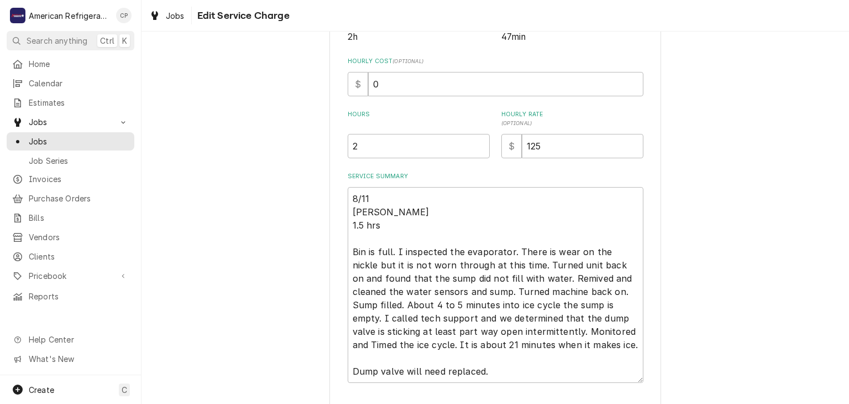
scroll to position [322, 0]
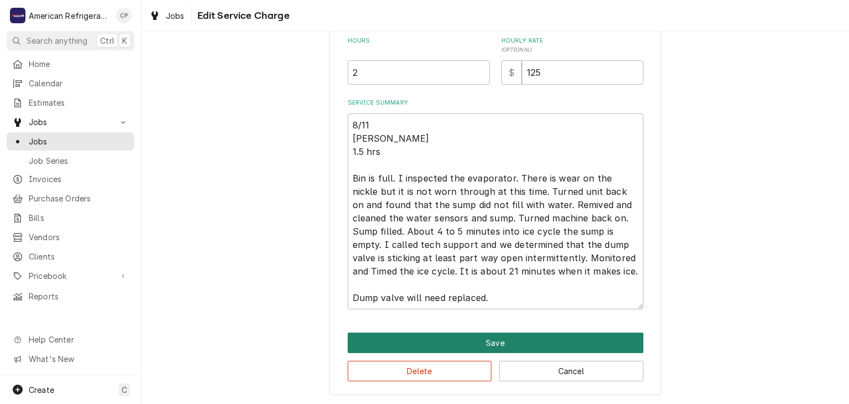
click at [419, 332] on button "Save" at bounding box center [496, 342] width 296 height 20
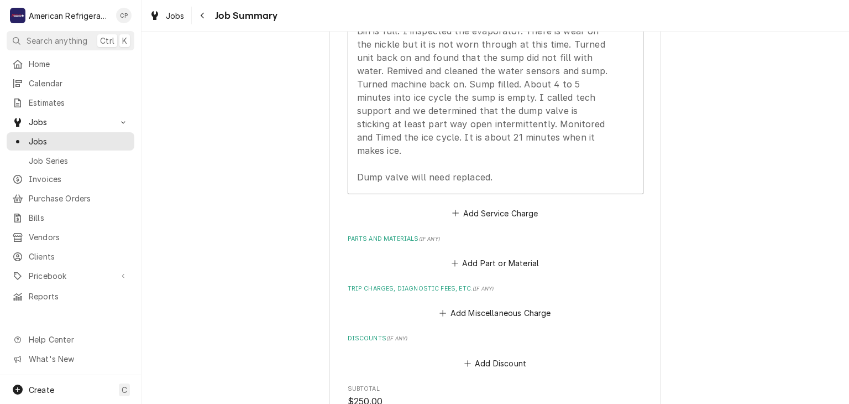
scroll to position [709, 0]
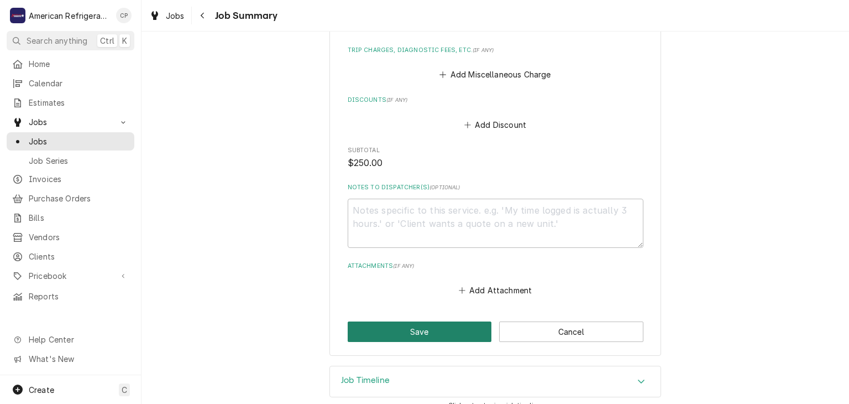
click at [388, 321] on button "Save" at bounding box center [420, 331] width 144 height 20
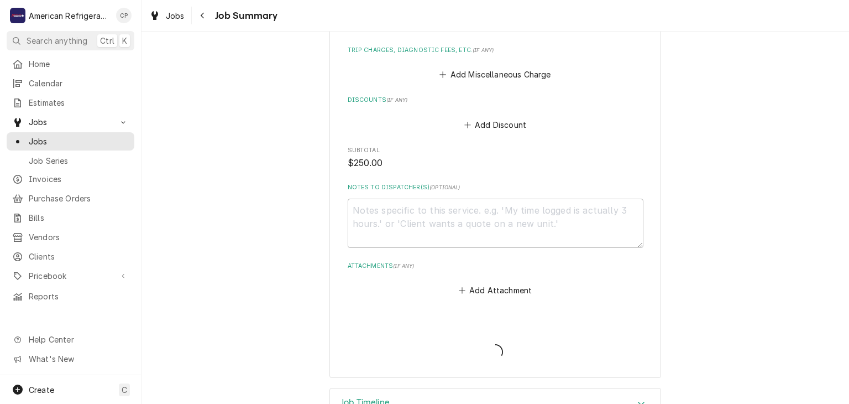
type textarea "x"
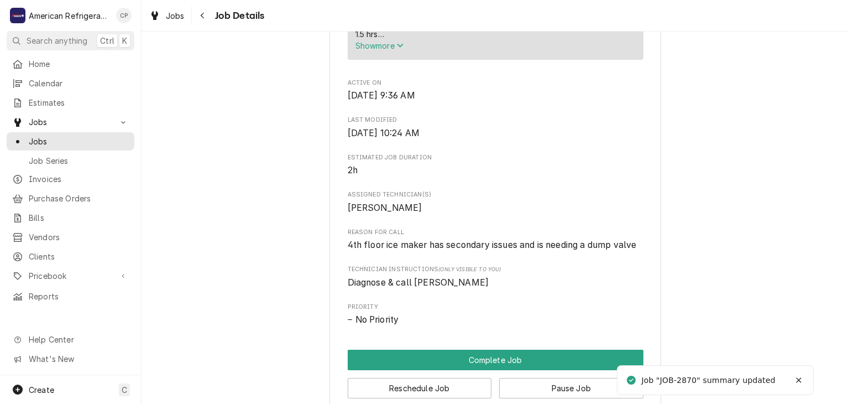
scroll to position [794, 0]
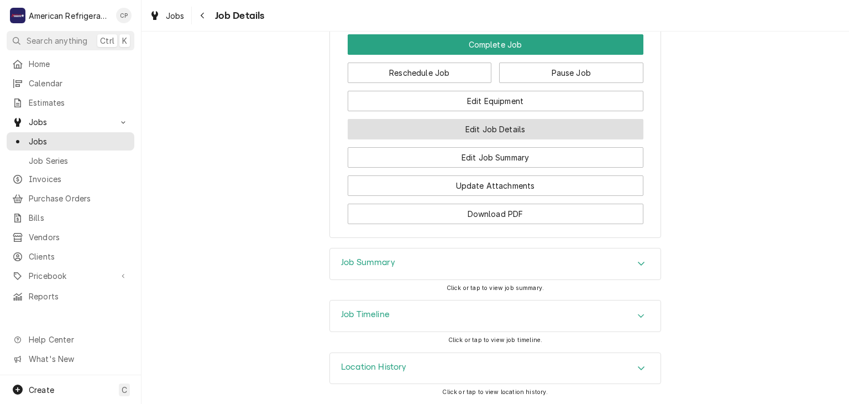
click at [459, 139] on button "Edit Job Details" at bounding box center [496, 129] width 296 height 20
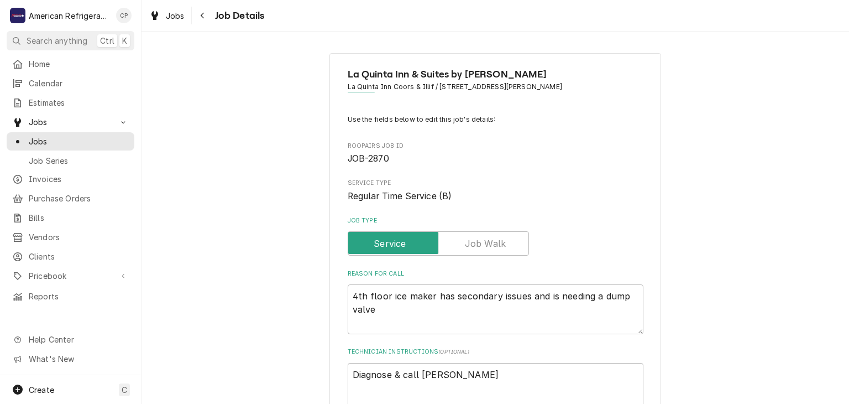
type textarea "x"
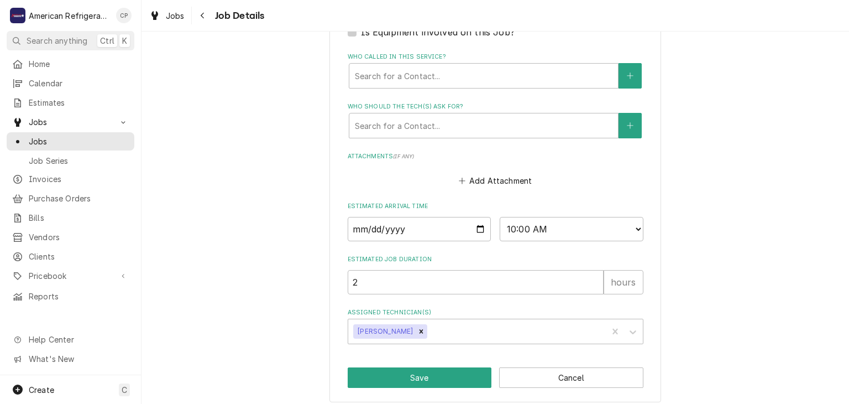
scroll to position [521, 0]
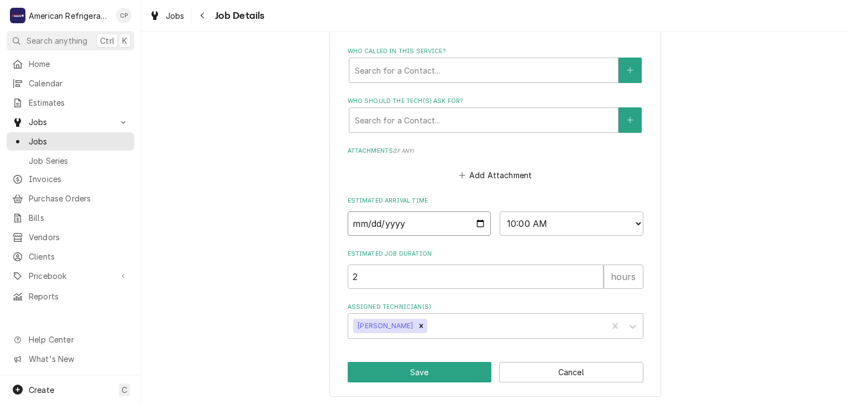
click at [481, 224] on input "[DATE]" at bounding box center [420, 223] width 144 height 24
type input "[DATE]"
click at [385, 362] on button "Save" at bounding box center [420, 372] width 144 height 20
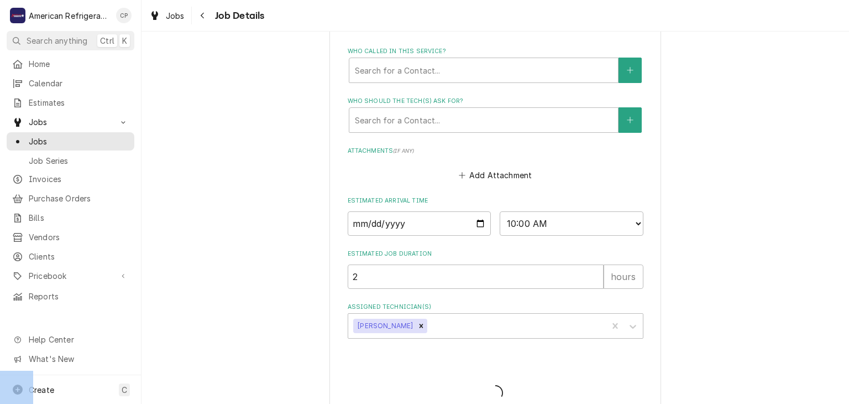
type textarea "x"
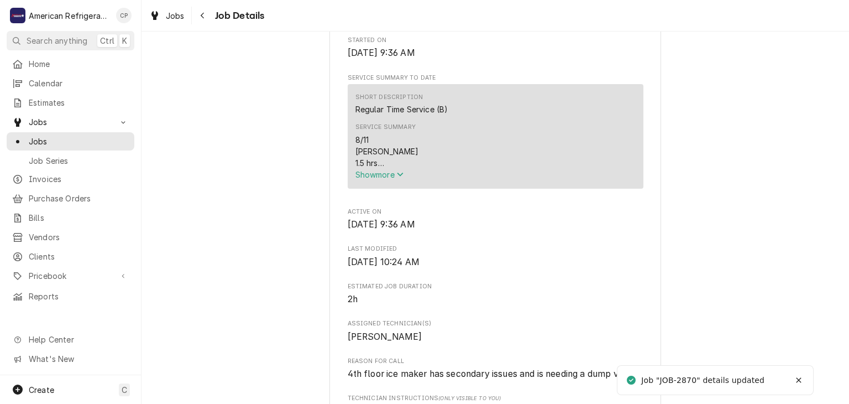
scroll to position [178, 0]
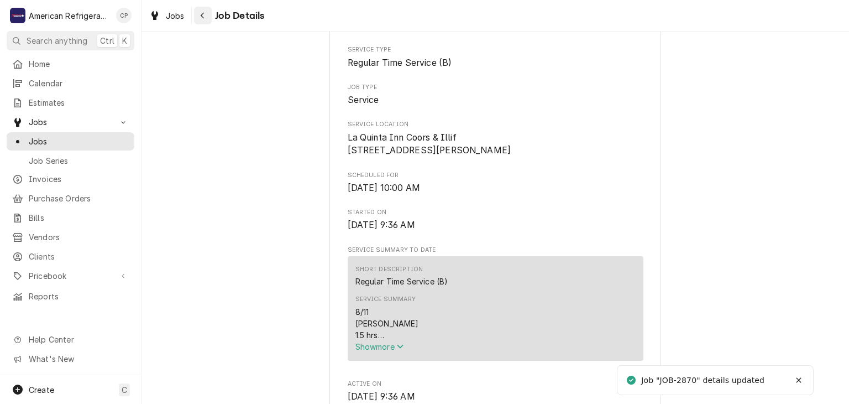
click at [204, 23] on button "Navigate back" at bounding box center [203, 16] width 18 height 18
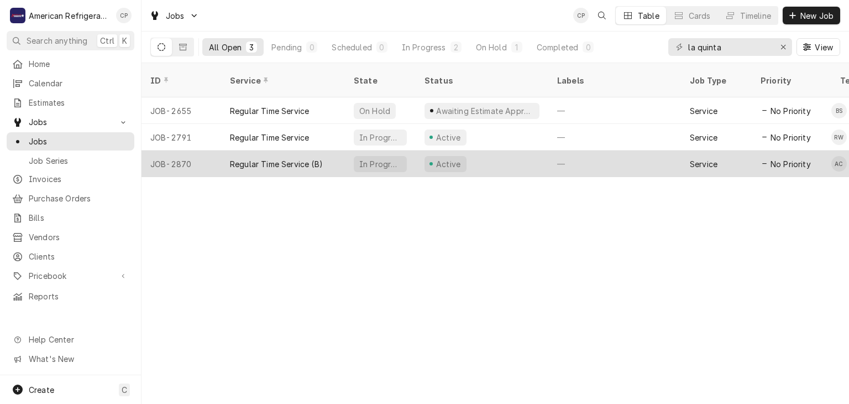
click at [403, 150] on div "In Progress" at bounding box center [380, 163] width 71 height 27
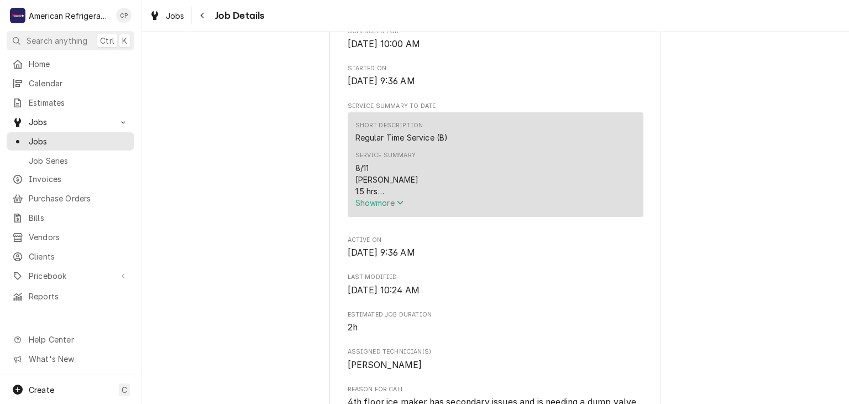
scroll to position [327, 0]
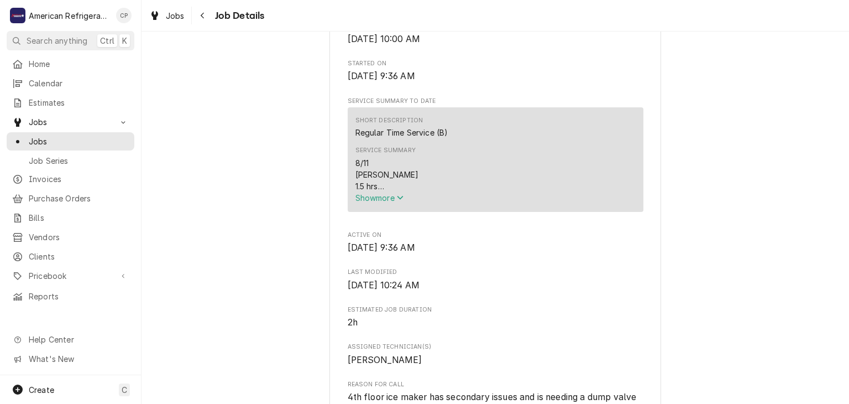
click at [383, 202] on span "Show more" at bounding box center [380, 197] width 49 height 9
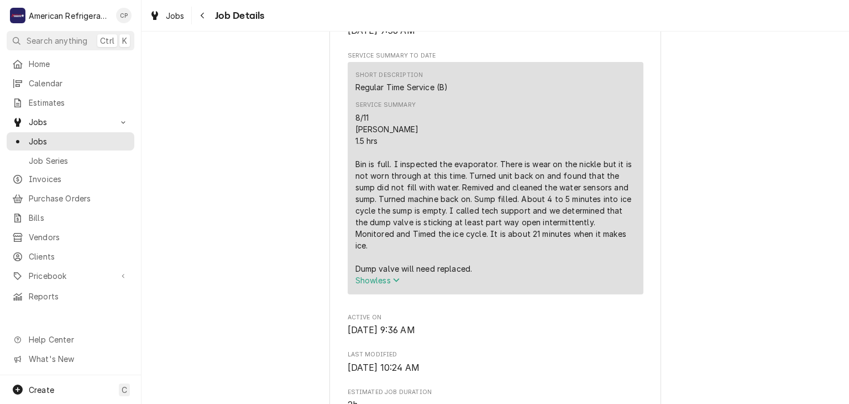
scroll to position [407, 0]
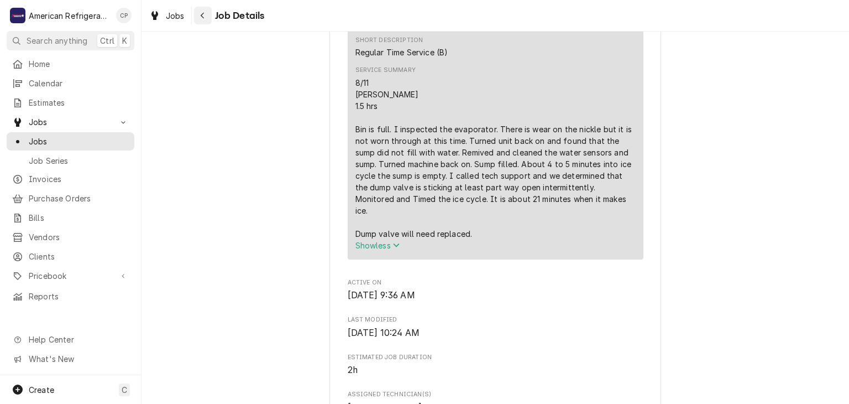
click at [202, 23] on button "Navigate back" at bounding box center [203, 16] width 18 height 18
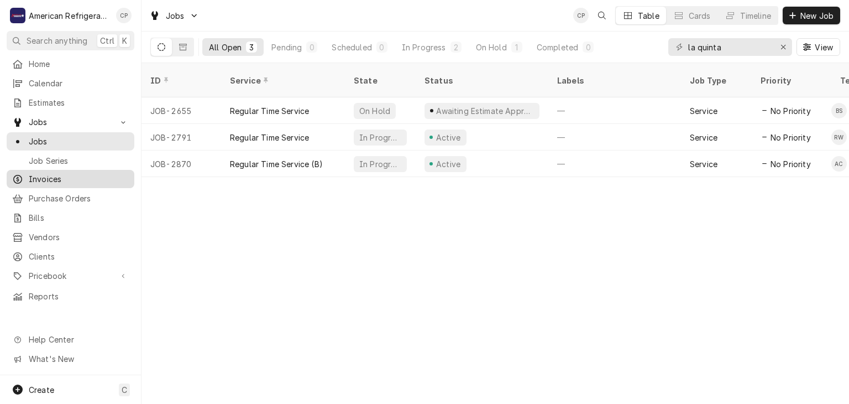
click at [91, 174] on span "Invoices" at bounding box center [79, 179] width 100 height 12
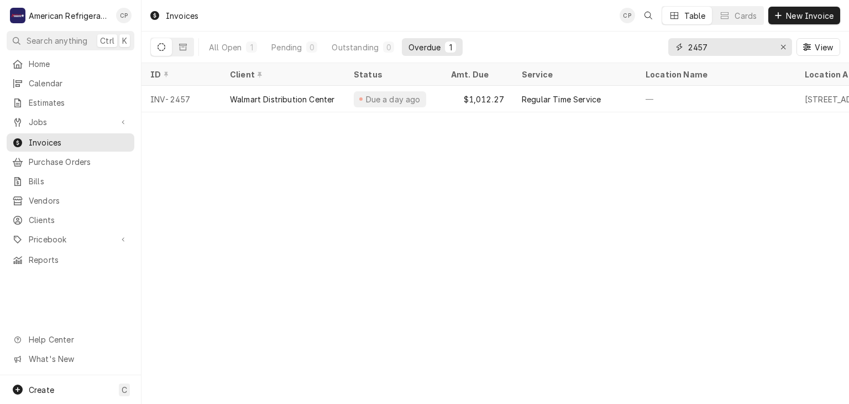
click at [737, 46] on input "2457" at bounding box center [729, 47] width 83 height 18
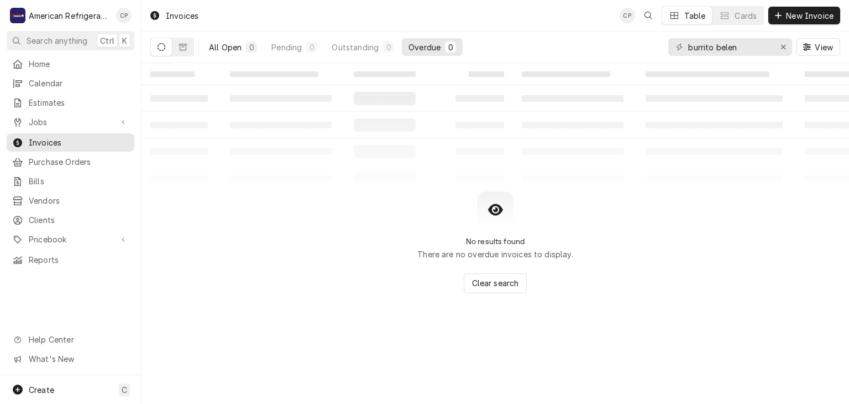
click at [232, 48] on div "All Open" at bounding box center [225, 47] width 33 height 12
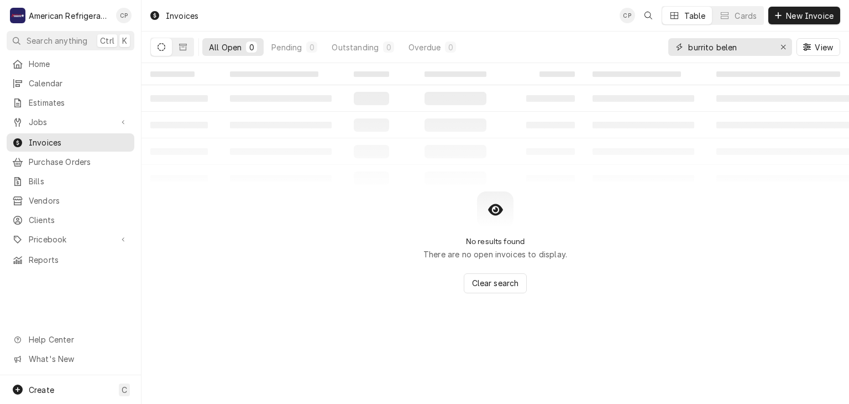
click at [727, 44] on input "burrito belen" at bounding box center [729, 47] width 83 height 18
click at [728, 46] on input "burrito belen" at bounding box center [729, 47] width 83 height 18
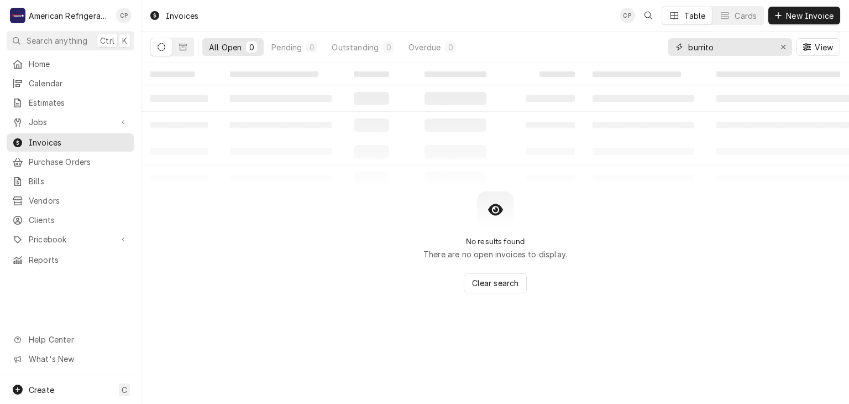
type input "burrito"
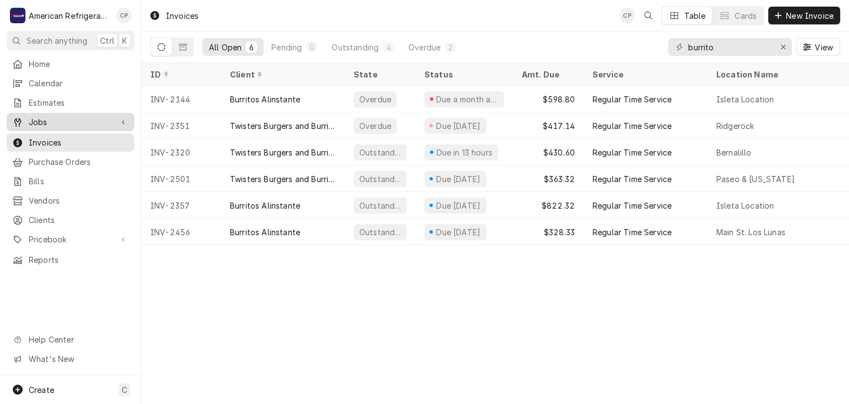
click at [76, 118] on span "Jobs" at bounding box center [70, 122] width 83 height 12
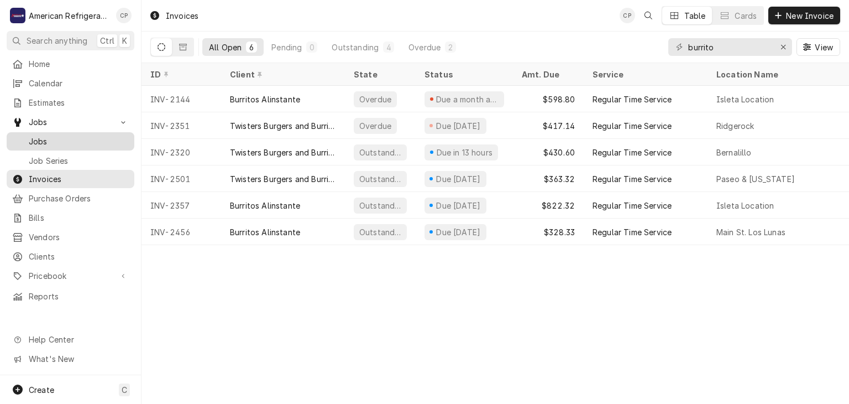
click at [85, 138] on span "Jobs" at bounding box center [79, 141] width 100 height 12
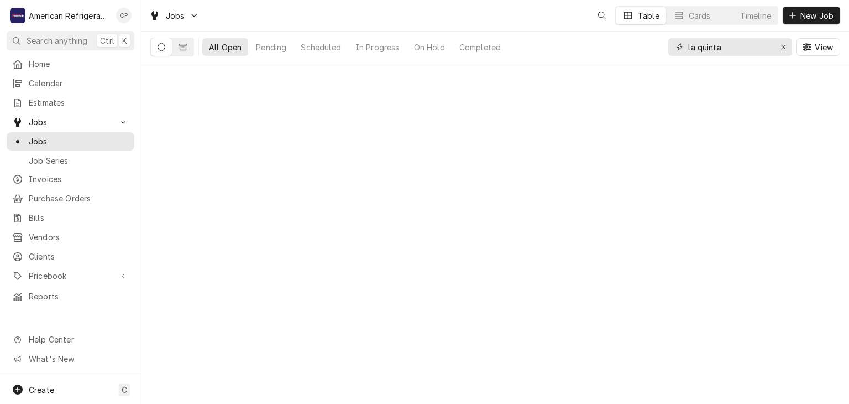
click at [781, 48] on icon "Erase input" at bounding box center [784, 47] width 6 height 8
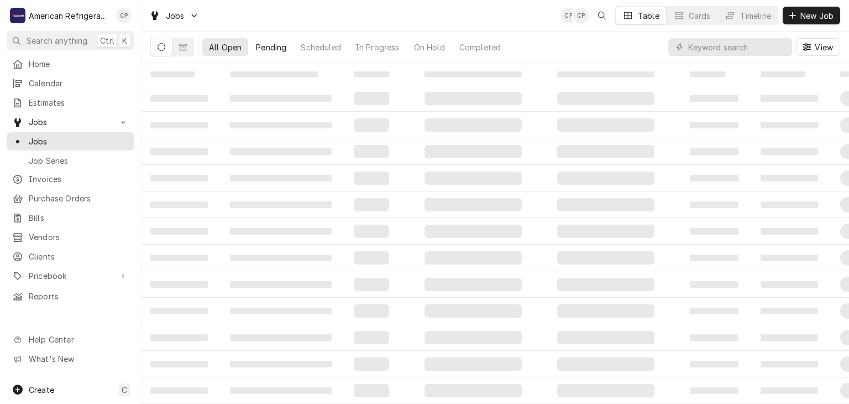
click at [283, 45] on div "Pending" at bounding box center [271, 47] width 30 height 12
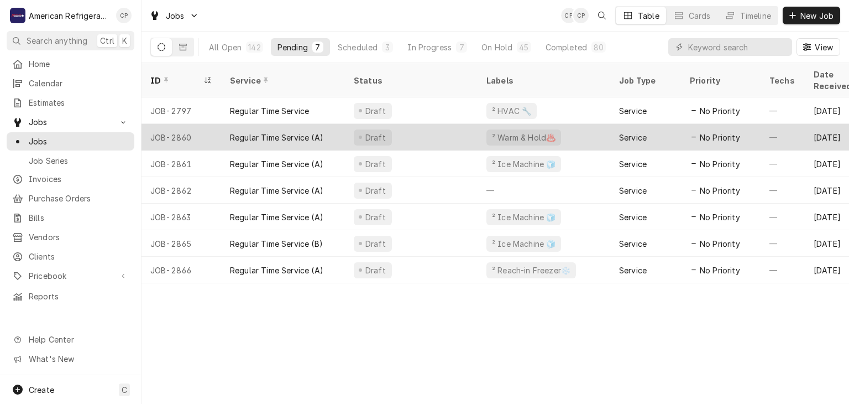
click at [431, 124] on div "Draft" at bounding box center [411, 137] width 133 height 27
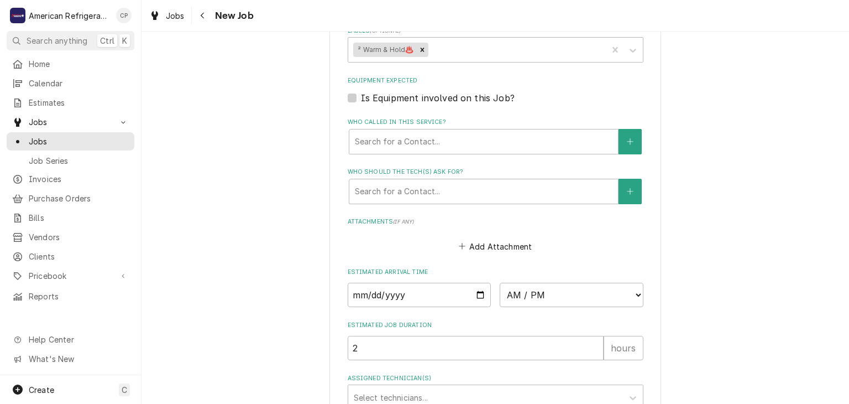
scroll to position [771, 0]
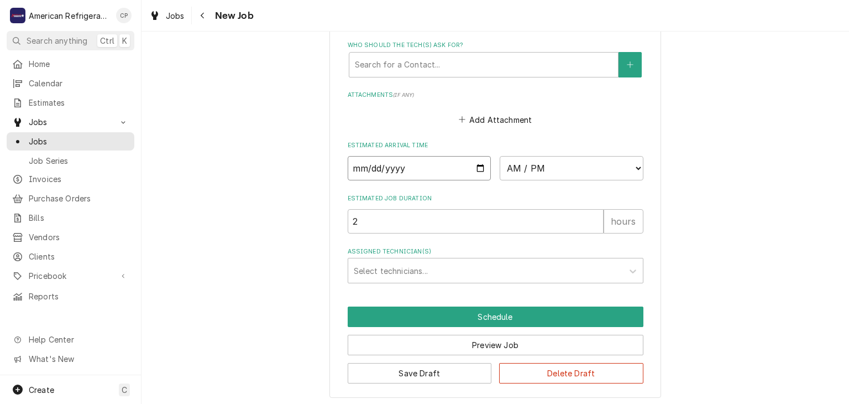
click at [483, 166] on input "Date" at bounding box center [420, 168] width 144 height 24
type textarea "x"
type input "2025-08-20"
type textarea "x"
click at [531, 170] on select "AM / PM 6:00 AM 6:15 AM 6:30 AM 6:45 AM 7:00 AM 7:15 AM 7:30 AM 7:45 AM 8:00 AM…" at bounding box center [572, 168] width 144 height 24
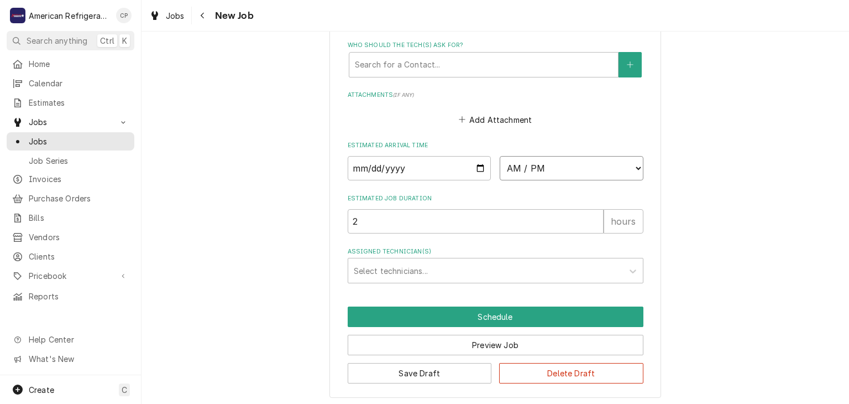
select select "11:15:00"
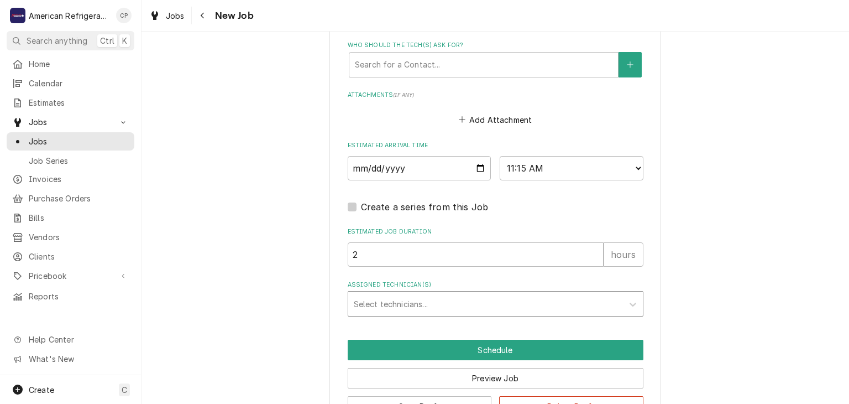
click at [429, 301] on div "Assigned Technician(s)" at bounding box center [486, 304] width 264 height 20
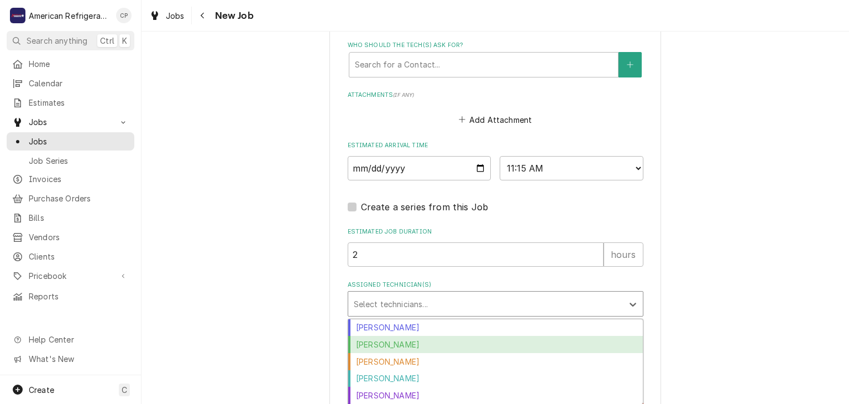
click at [423, 336] on div "Brandon Stephens" at bounding box center [495, 344] width 295 height 17
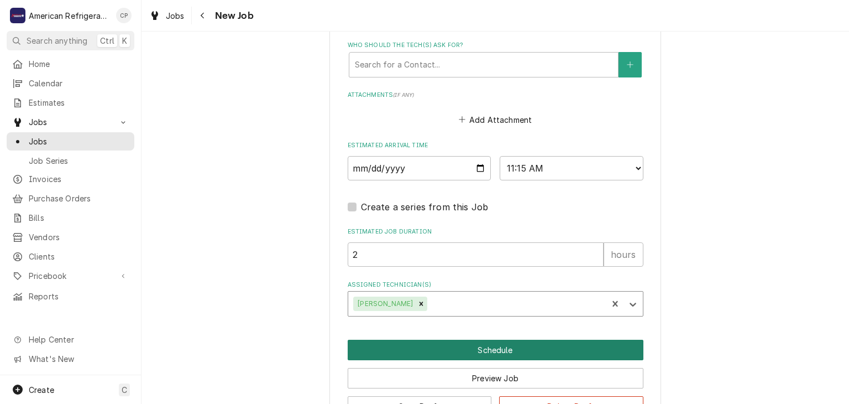
click at [427, 346] on button "Schedule" at bounding box center [496, 349] width 296 height 20
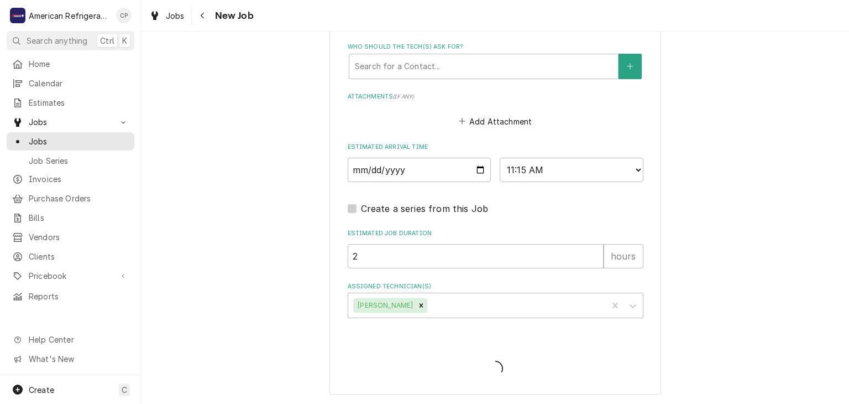
scroll to position [766, 0]
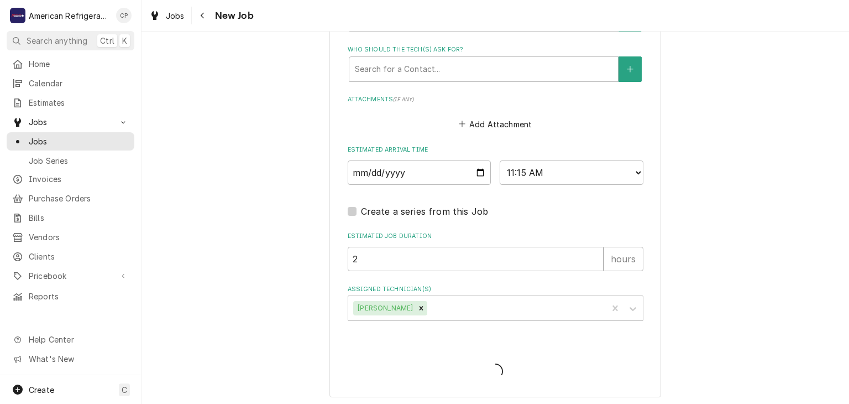
type textarea "x"
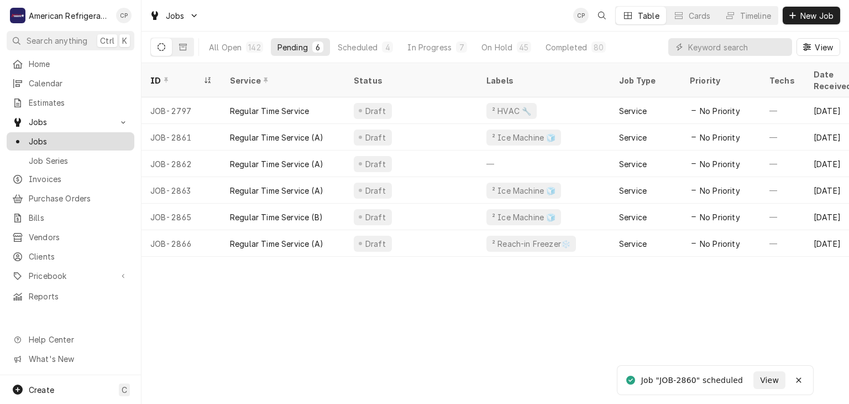
click at [78, 138] on span "Jobs" at bounding box center [79, 141] width 100 height 12
click at [721, 54] on input "Dynamic Content Wrapper" at bounding box center [737, 47] width 98 height 18
click at [259, 274] on div "ID Service Status Labels Job Type Priority Techs Date Received Client Location …" at bounding box center [496, 233] width 708 height 341
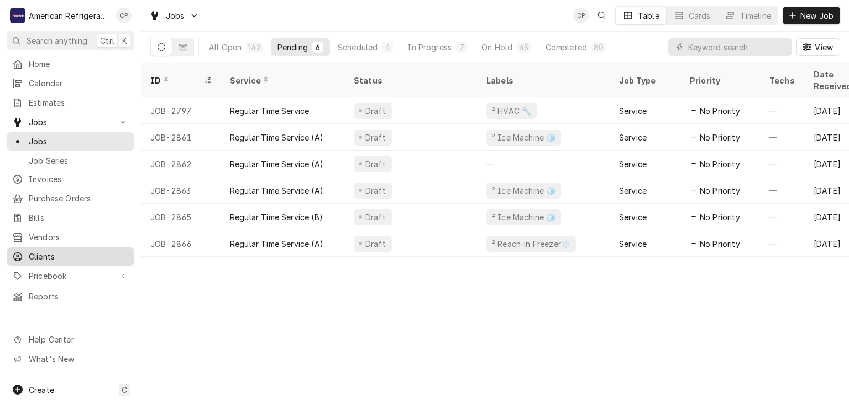
click at [68, 250] on span "Clients" at bounding box center [79, 256] width 100 height 12
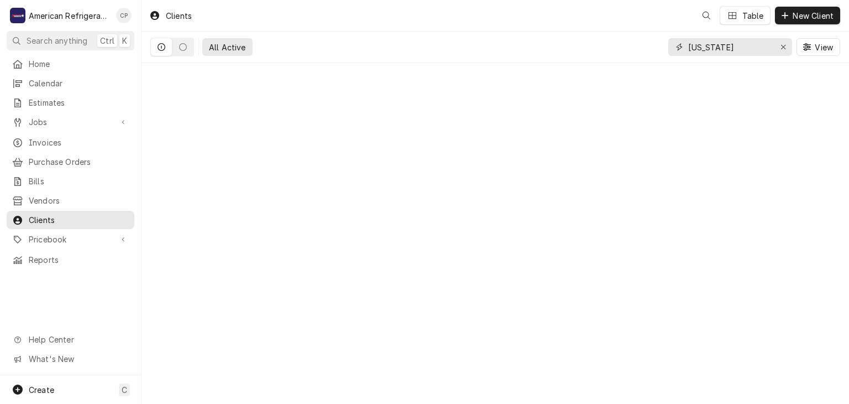
click at [730, 52] on input "[US_STATE]" at bounding box center [729, 47] width 83 height 18
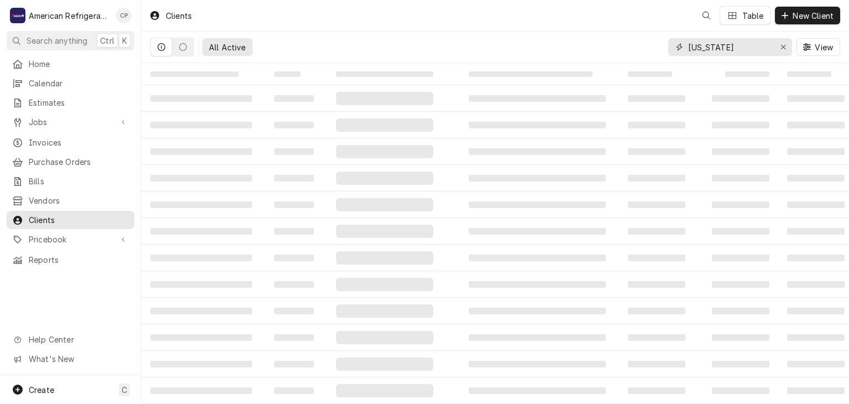
click at [730, 52] on input "[US_STATE]" at bounding box center [729, 47] width 83 height 18
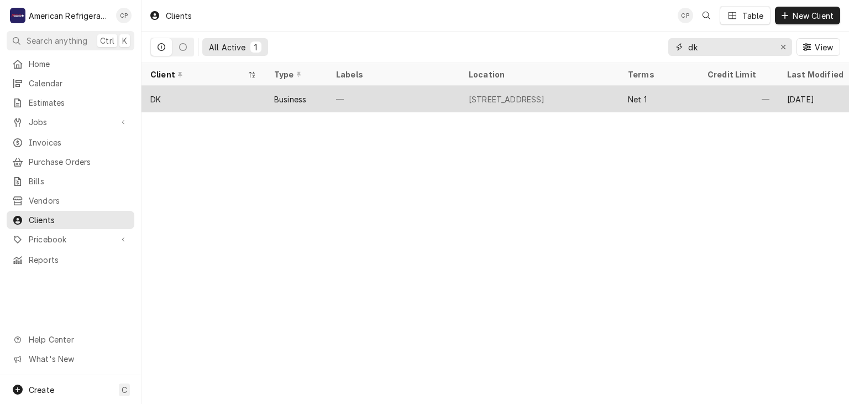
type input "dk"
click at [469, 93] on div "[STREET_ADDRESS]" at bounding box center [507, 99] width 76 height 12
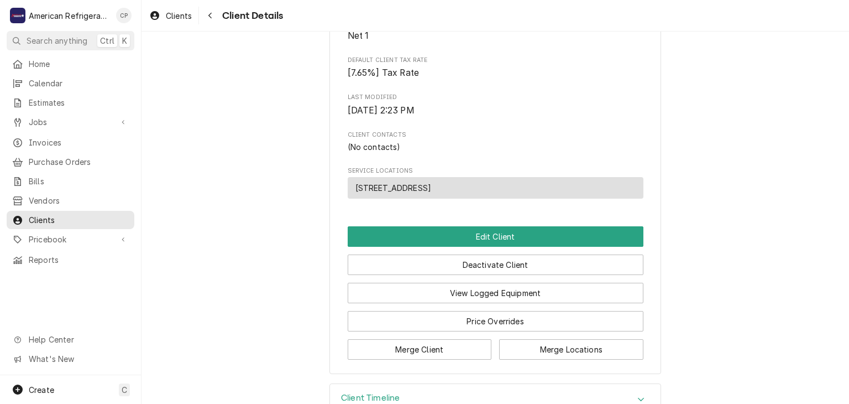
scroll to position [291, 0]
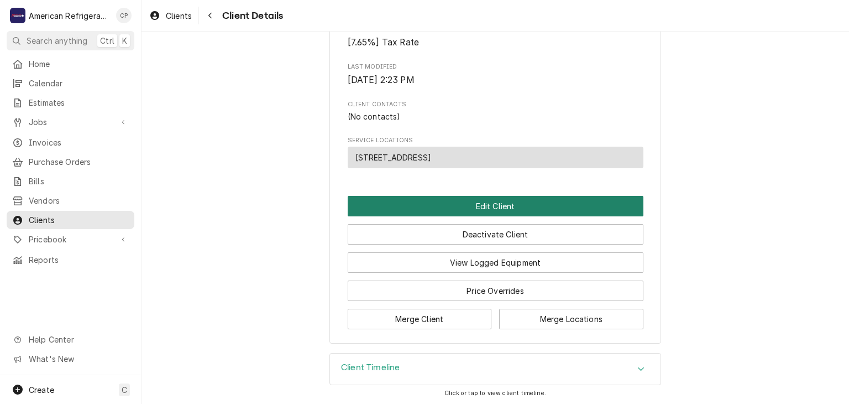
drag, startPoint x: 487, startPoint y: 217, endPoint x: 487, endPoint y: 211, distance: 6.7
click at [487, 211] on div "Edit Client Deactivate Client View Logged Equipment Price Overrides Merge Clien…" at bounding box center [496, 262] width 296 height 133
click at [482, 205] on button "Edit Client" at bounding box center [496, 206] width 296 height 20
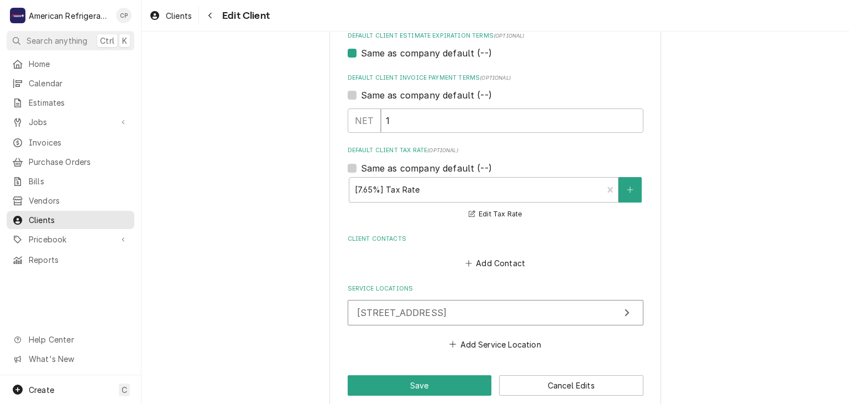
scroll to position [522, 0]
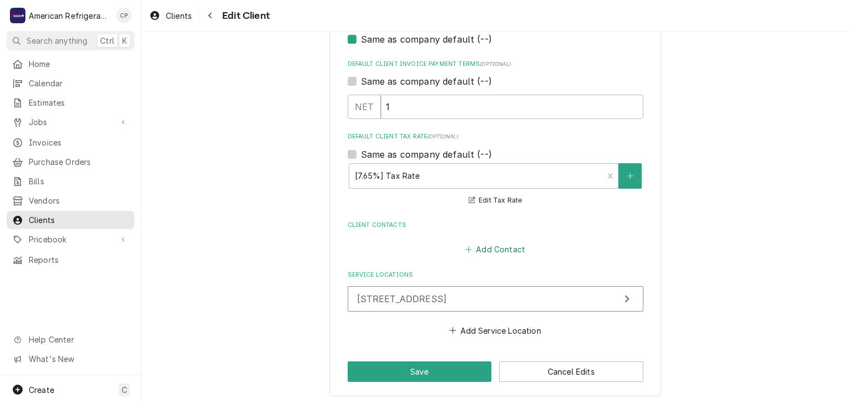
click at [487, 251] on button "Add Contact" at bounding box center [495, 249] width 64 height 15
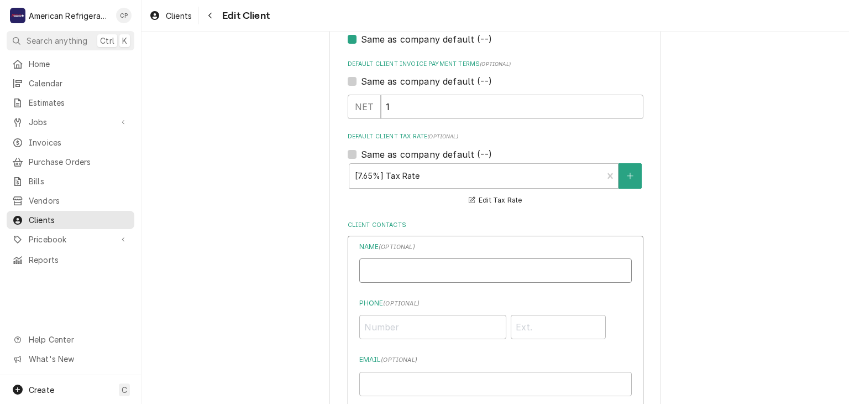
click at [438, 263] on input "Business Name" at bounding box center [495, 270] width 273 height 24
click at [726, 261] on div "Please provide the following information about your client: Client Type Industr…" at bounding box center [496, 148] width 708 height 1254
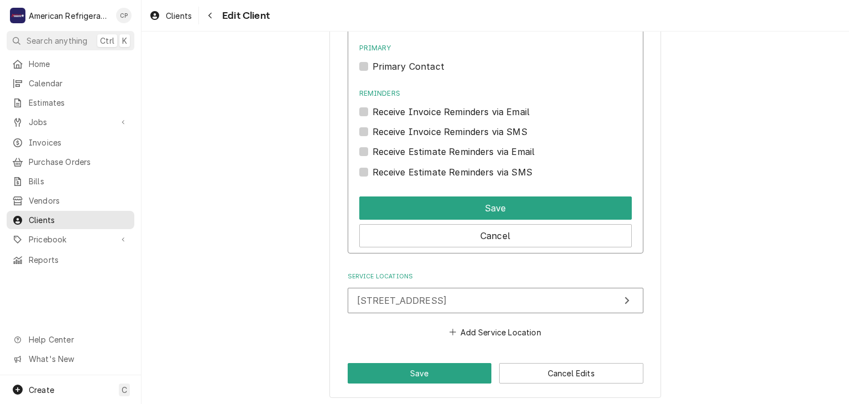
scroll to position [891, 0]
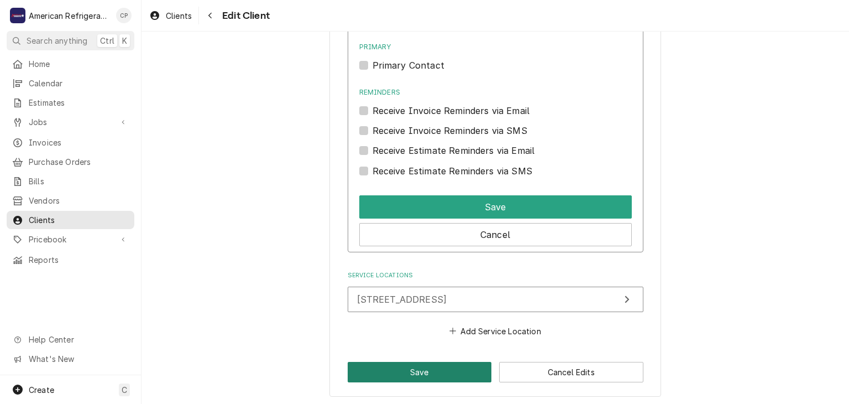
click at [378, 372] on button "Save" at bounding box center [420, 372] width 144 height 20
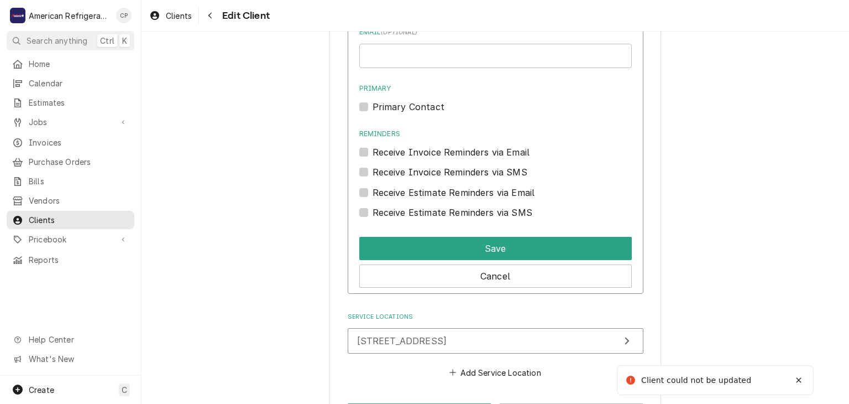
scroll to position [957, 0]
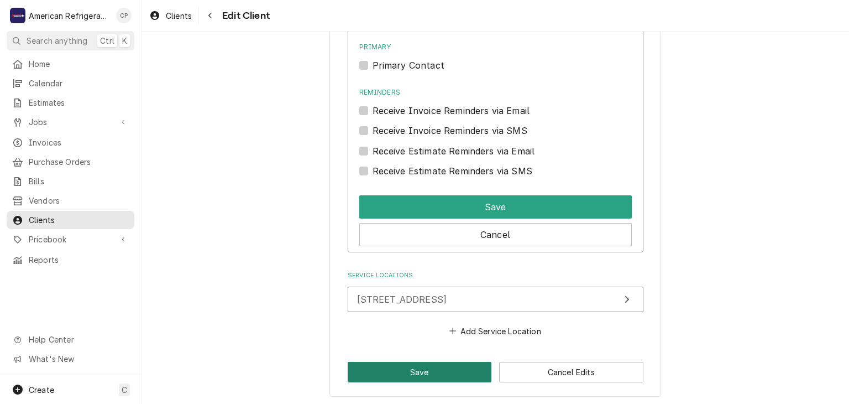
click at [431, 364] on button "Save" at bounding box center [420, 372] width 144 height 20
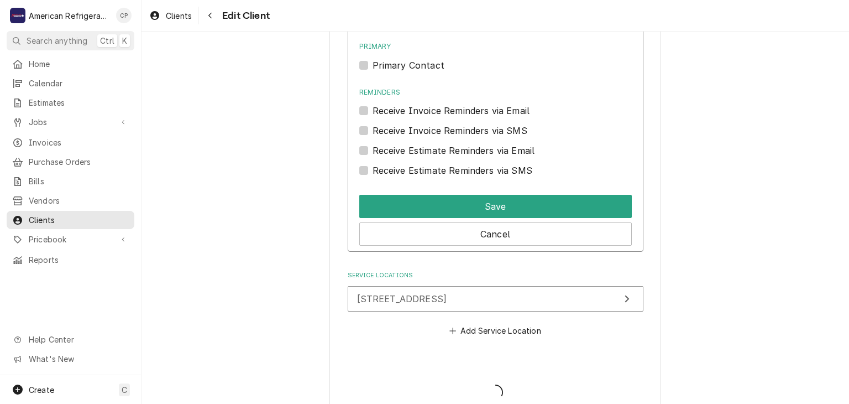
type textarea "x"
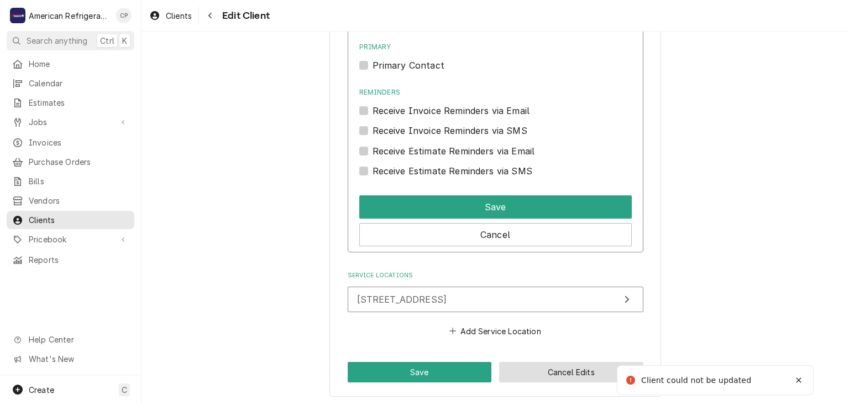
click at [544, 369] on button "Cancel Edits" at bounding box center [571, 372] width 144 height 20
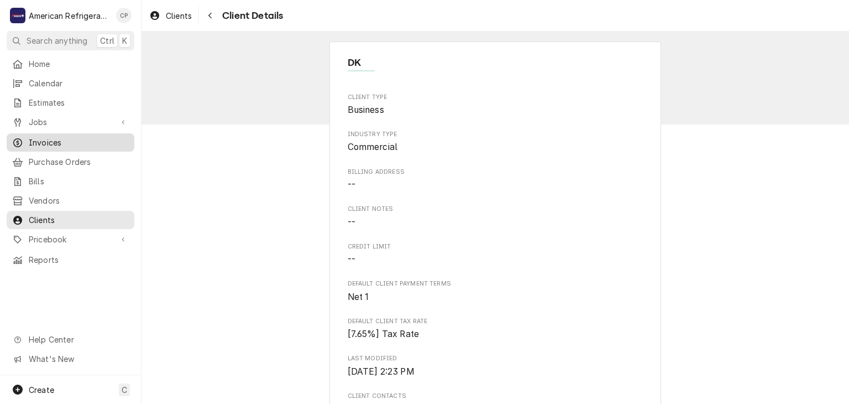
click at [104, 146] on link "Invoices" at bounding box center [71, 142] width 128 height 18
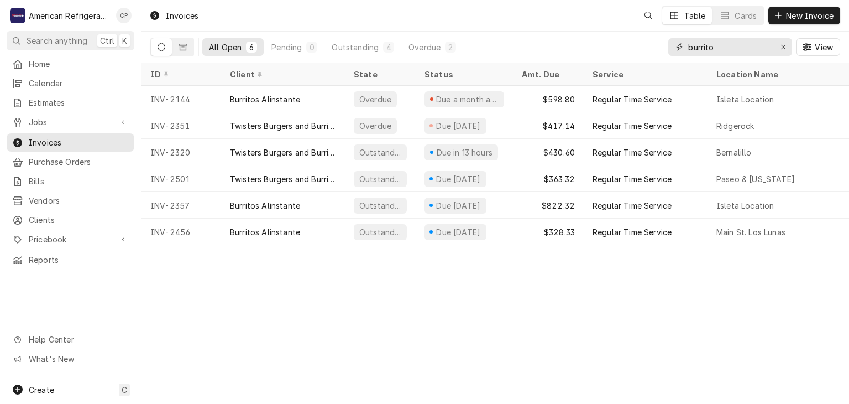
click at [732, 48] on input "burrito" at bounding box center [729, 47] width 83 height 18
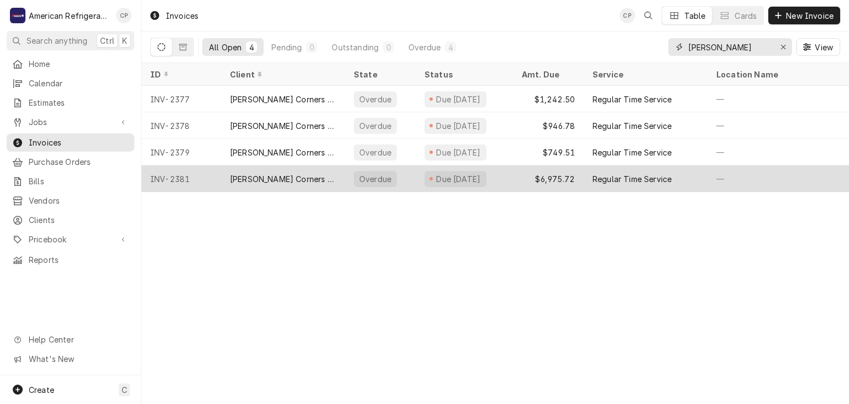
type input "[PERSON_NAME]"
click at [294, 173] on div "[PERSON_NAME] Corners Travel Center" at bounding box center [283, 179] width 106 height 12
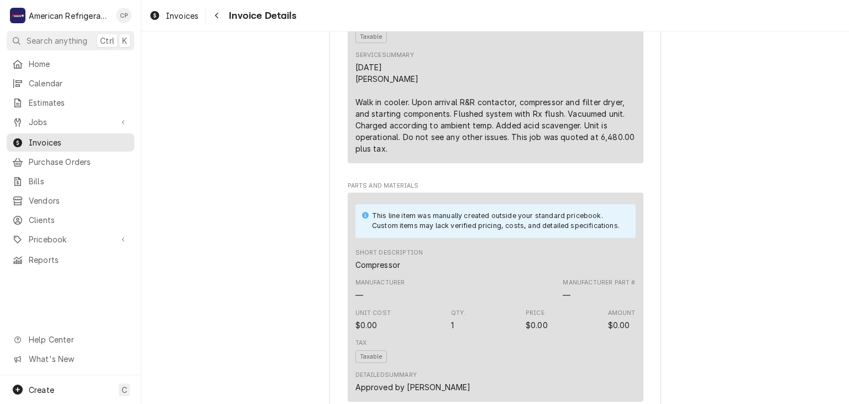
scroll to position [828, 0]
click at [221, 16] on div "Navigate back" at bounding box center [216, 15] width 11 height 11
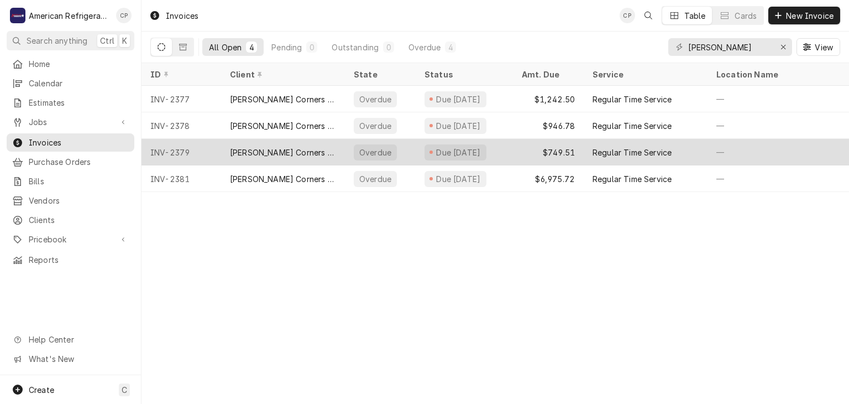
click at [271, 148] on div "[PERSON_NAME] Corners Travel Center" at bounding box center [283, 153] width 106 height 12
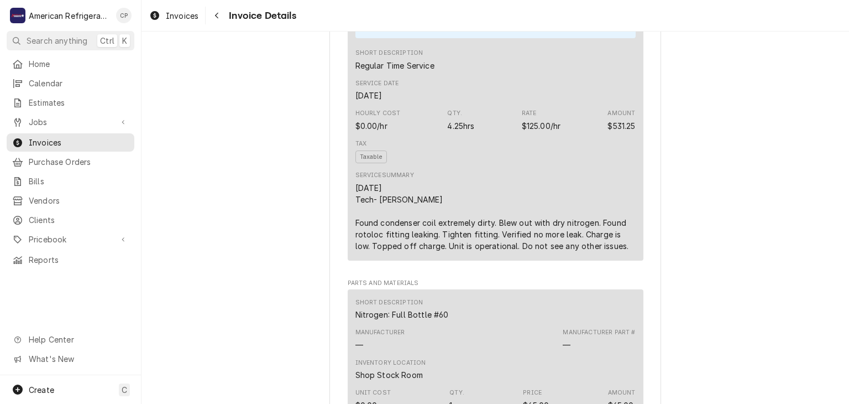
scroll to position [661, 0]
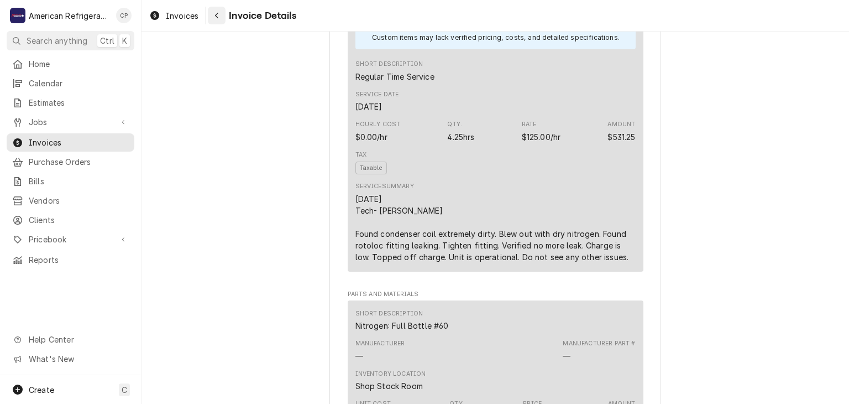
click at [218, 21] on button "Navigate back" at bounding box center [217, 16] width 18 height 18
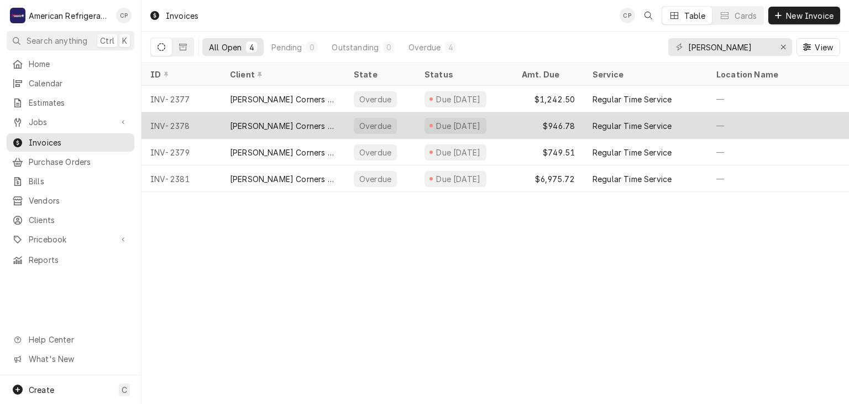
click at [286, 129] on div "[PERSON_NAME] Corners Travel Center" at bounding box center [283, 125] width 124 height 27
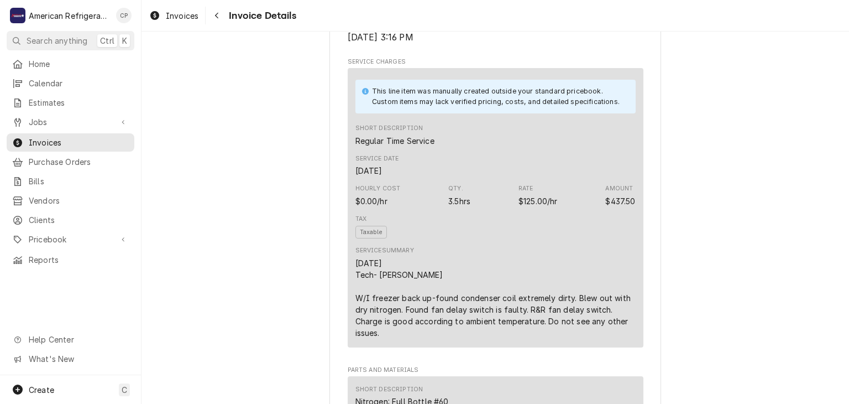
scroll to position [708, 0]
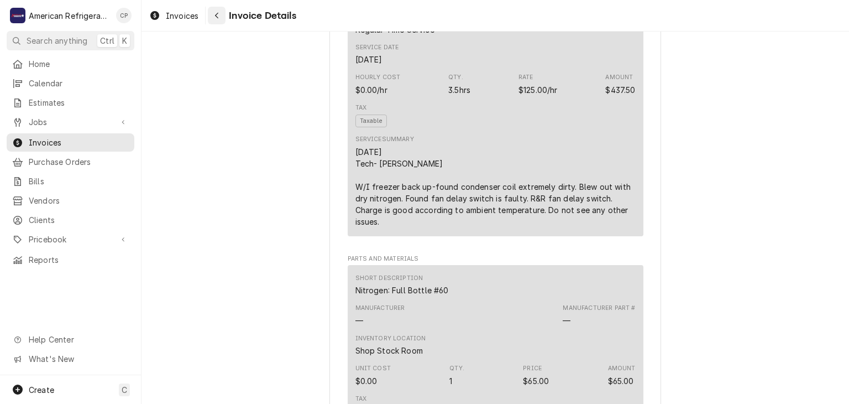
click at [218, 20] on div "Navigate back" at bounding box center [216, 15] width 11 height 11
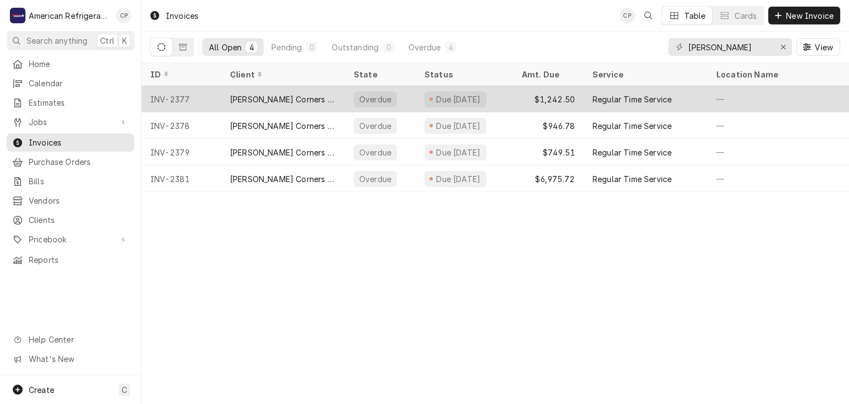
click at [284, 93] on div "[PERSON_NAME] Corners Travel Center" at bounding box center [283, 99] width 106 height 12
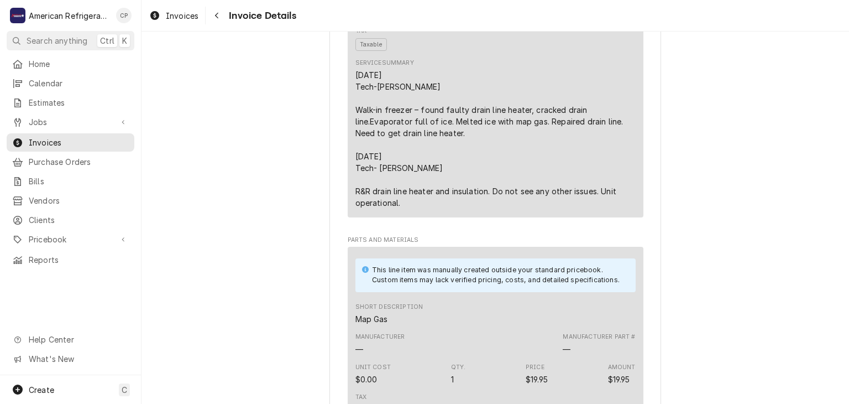
scroll to position [811, 0]
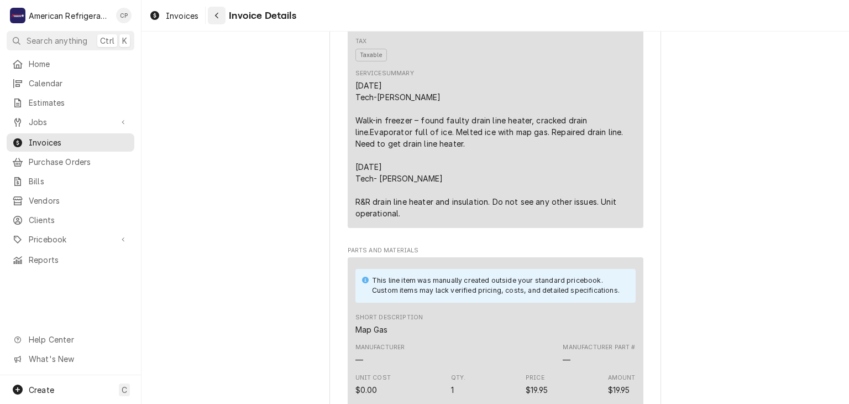
click at [218, 19] on div "Navigate back" at bounding box center [216, 15] width 11 height 11
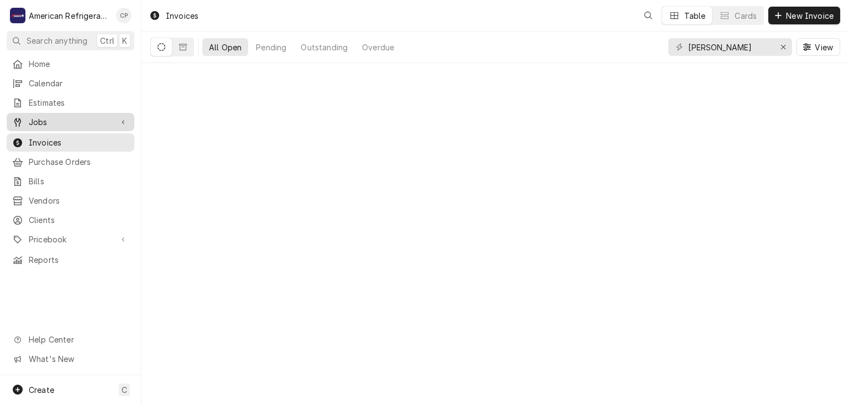
click at [109, 119] on span "Jobs" at bounding box center [70, 122] width 83 height 12
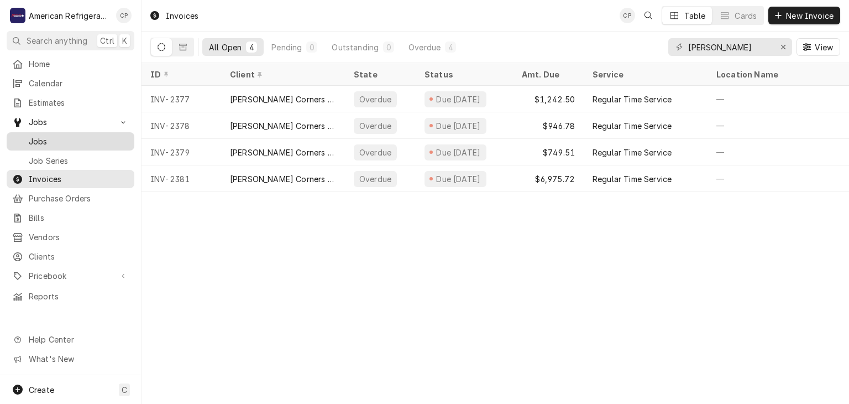
click at [96, 135] on span "Jobs" at bounding box center [79, 141] width 100 height 12
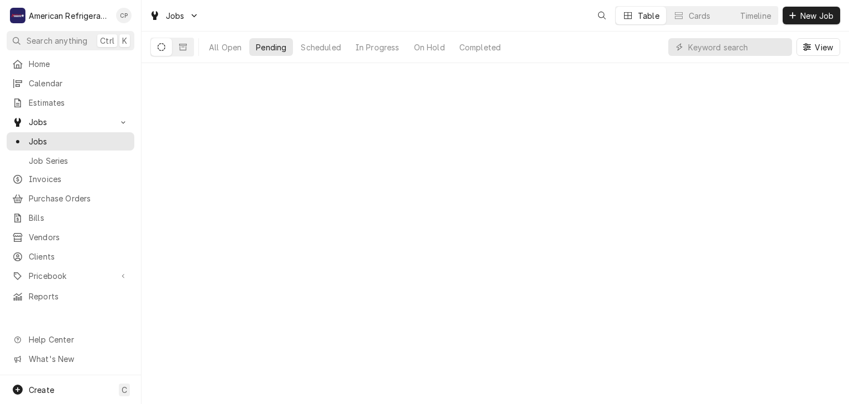
click at [745, 49] on input "Dynamic Content Wrapper" at bounding box center [737, 47] width 98 height 18
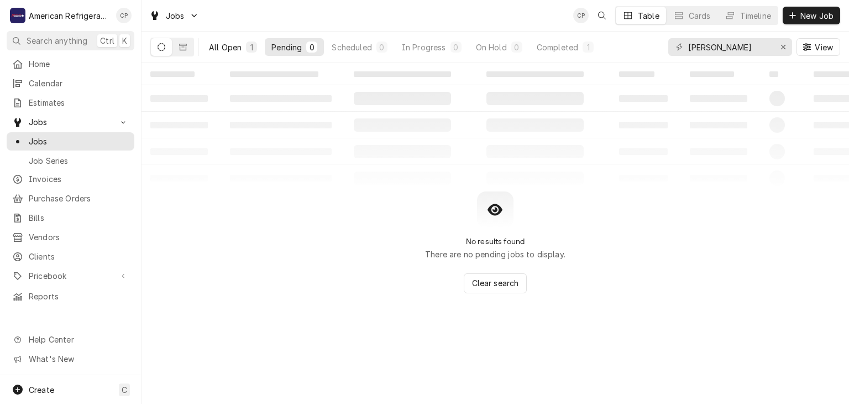
type input "cline"
click at [212, 45] on div "All Open" at bounding box center [225, 47] width 33 height 12
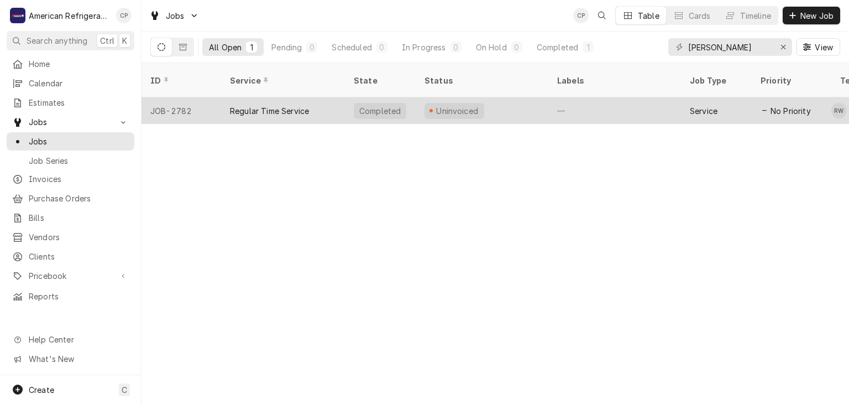
click at [247, 105] on div "Regular Time Service" at bounding box center [269, 111] width 79 height 12
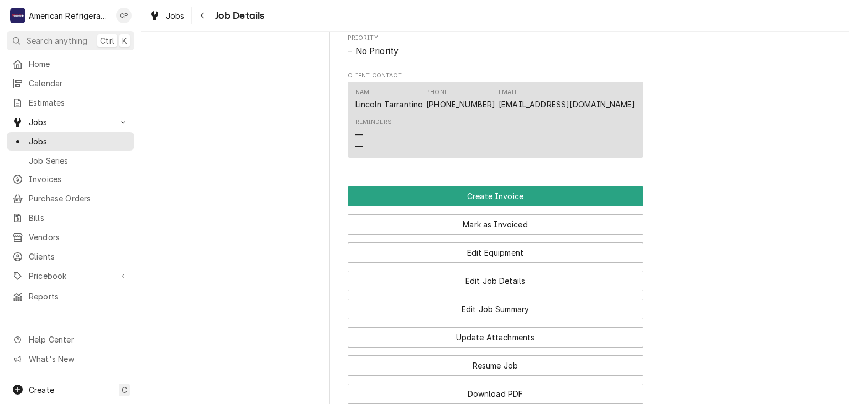
scroll to position [661, 0]
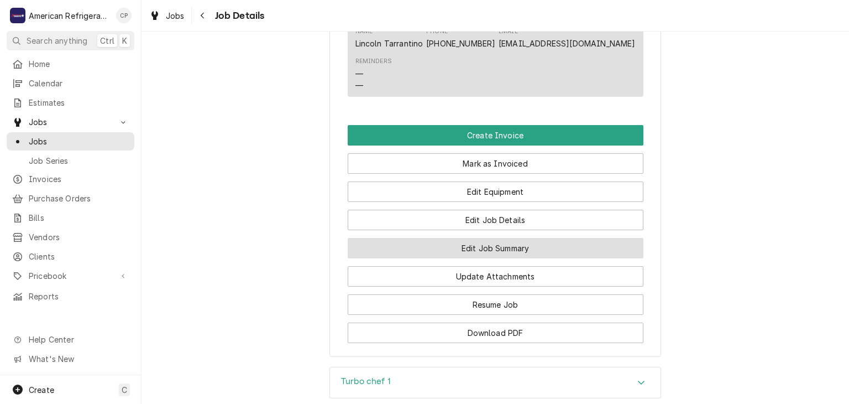
click at [514, 258] on button "Edit Job Summary" at bounding box center [496, 248] width 296 height 20
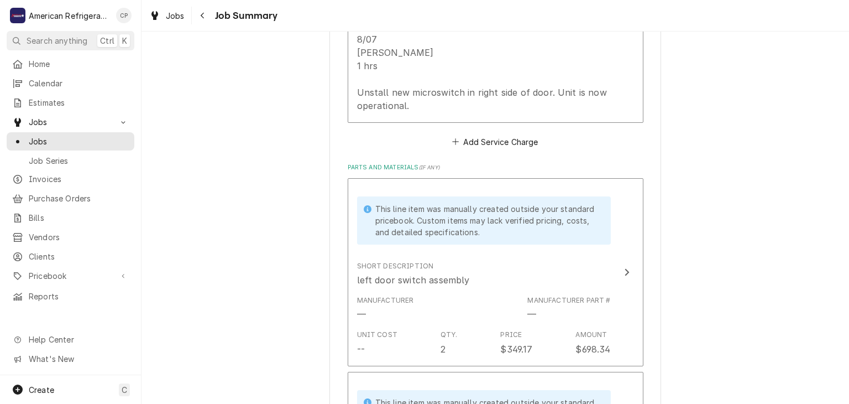
scroll to position [747, 0]
click at [81, 140] on span "Jobs" at bounding box center [79, 141] width 100 height 12
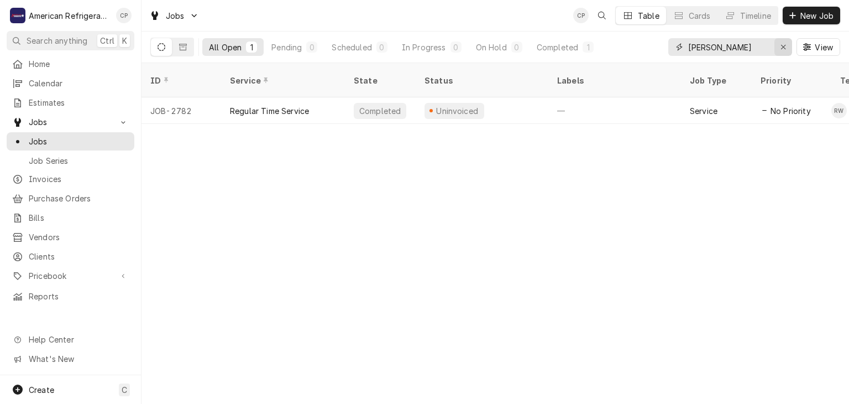
click at [780, 51] on div "Erase input" at bounding box center [783, 46] width 11 height 11
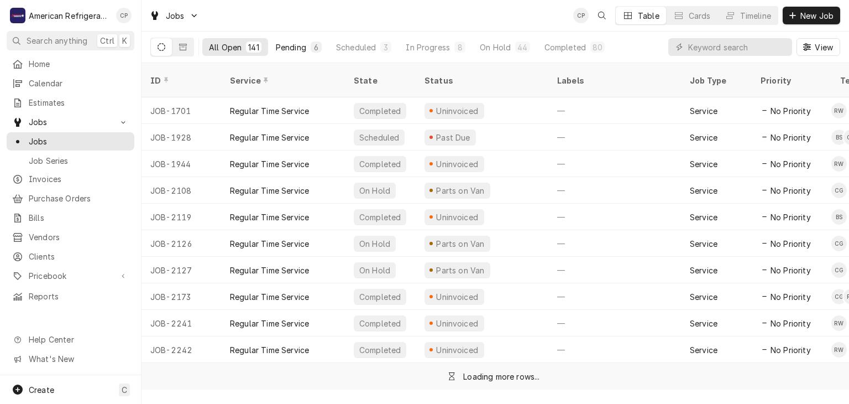
click at [284, 43] on div "Pending" at bounding box center [291, 47] width 30 height 12
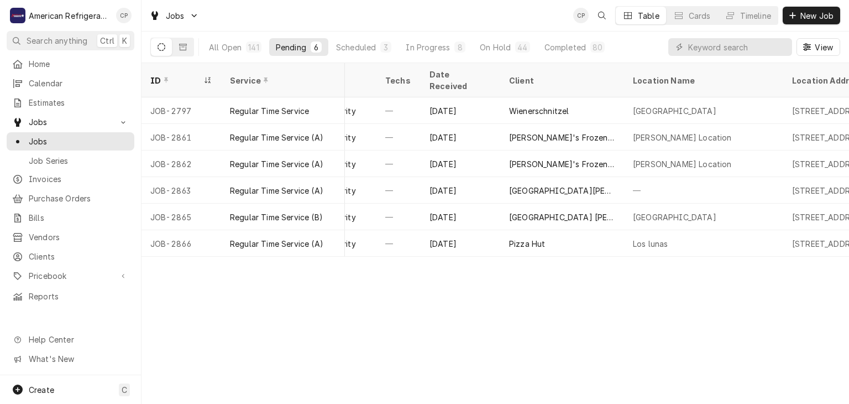
scroll to position [0, 386]
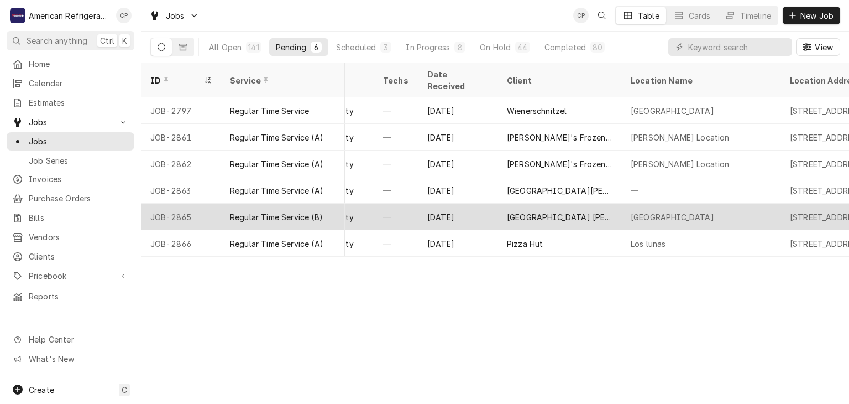
click at [530, 211] on div "[GEOGRAPHIC_DATA] [PERSON_NAME] [PERSON_NAME][GEOGRAPHIC_DATA][PERSON_NAME]" at bounding box center [560, 217] width 106 height 12
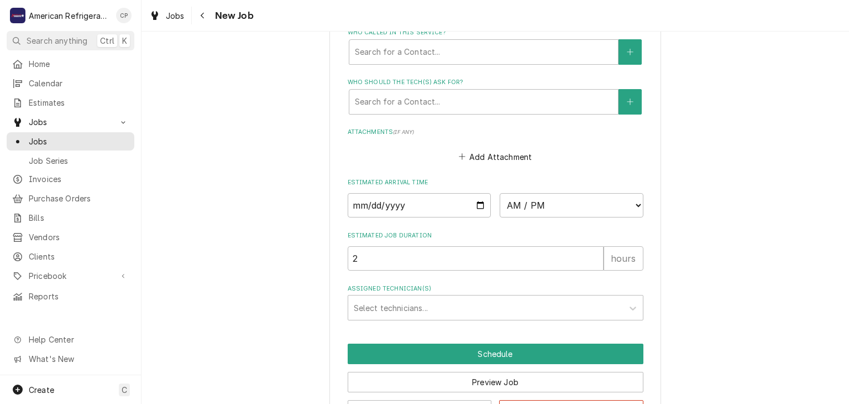
scroll to position [771, 0]
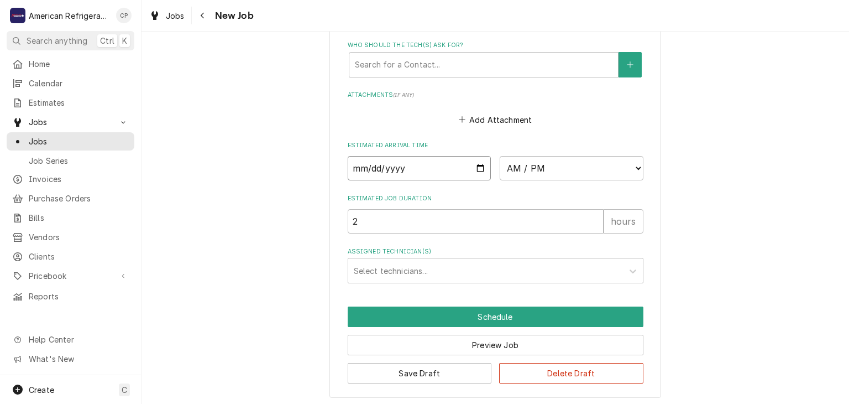
click at [483, 164] on input "Date" at bounding box center [420, 168] width 144 height 24
type textarea "x"
type input "[DATE]"
type textarea "x"
click at [562, 169] on select "AM / PM 6:00 AM 6:15 AM 6:30 AM 6:45 AM 7:00 AM 7:15 AM 7:30 AM 7:45 AM 8:00 AM…" at bounding box center [572, 168] width 144 height 24
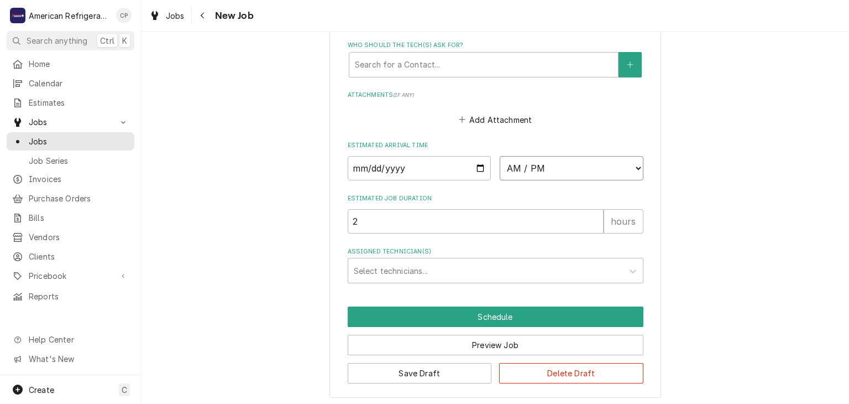
select select "11:30:00"
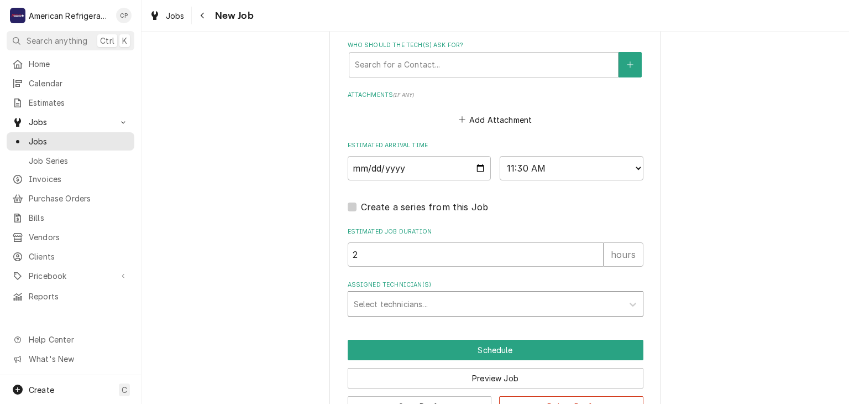
click at [483, 297] on div "Assigned Technician(s)" at bounding box center [486, 304] width 264 height 20
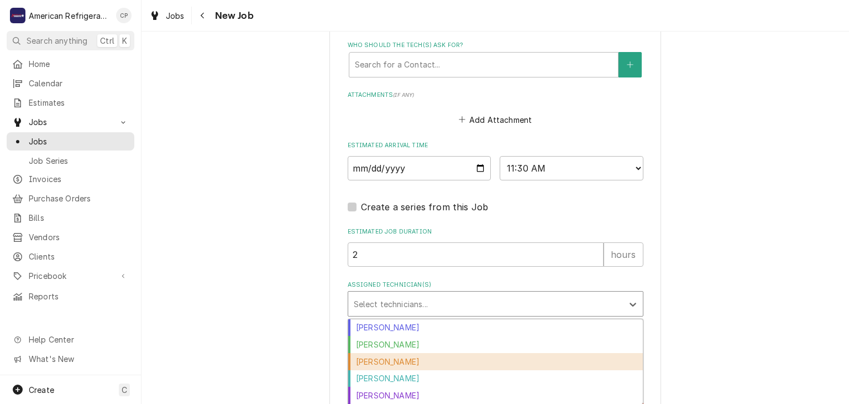
click at [463, 353] on div "[PERSON_NAME]" at bounding box center [495, 361] width 295 height 17
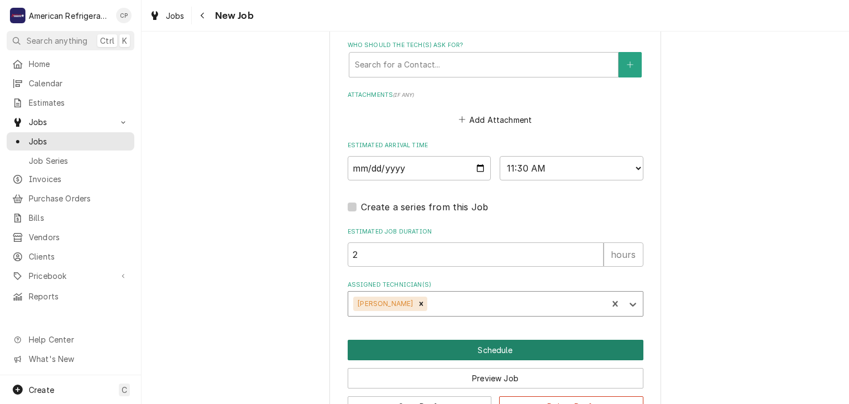
click at [463, 351] on button "Schedule" at bounding box center [496, 349] width 296 height 20
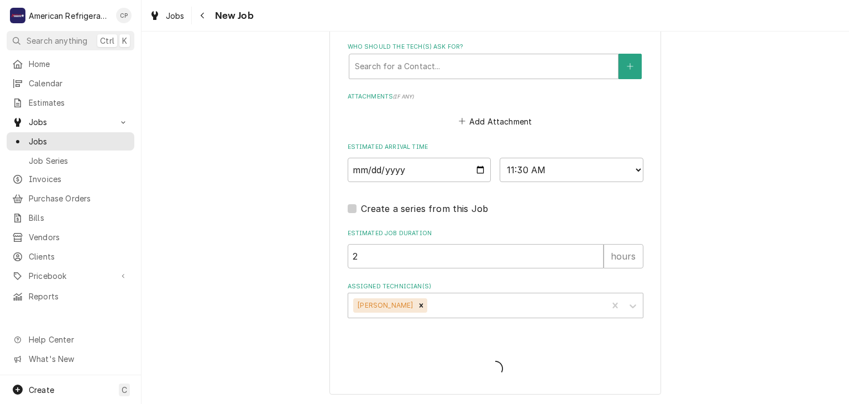
scroll to position [766, 0]
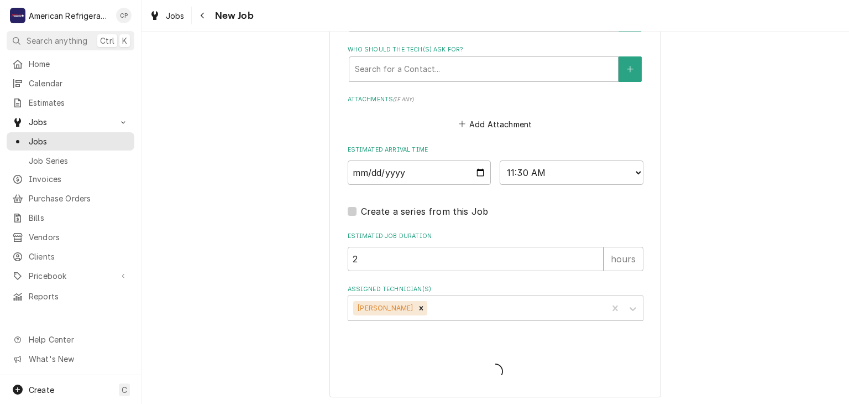
type textarea "x"
